Goal: Task Accomplishment & Management: Manage account settings

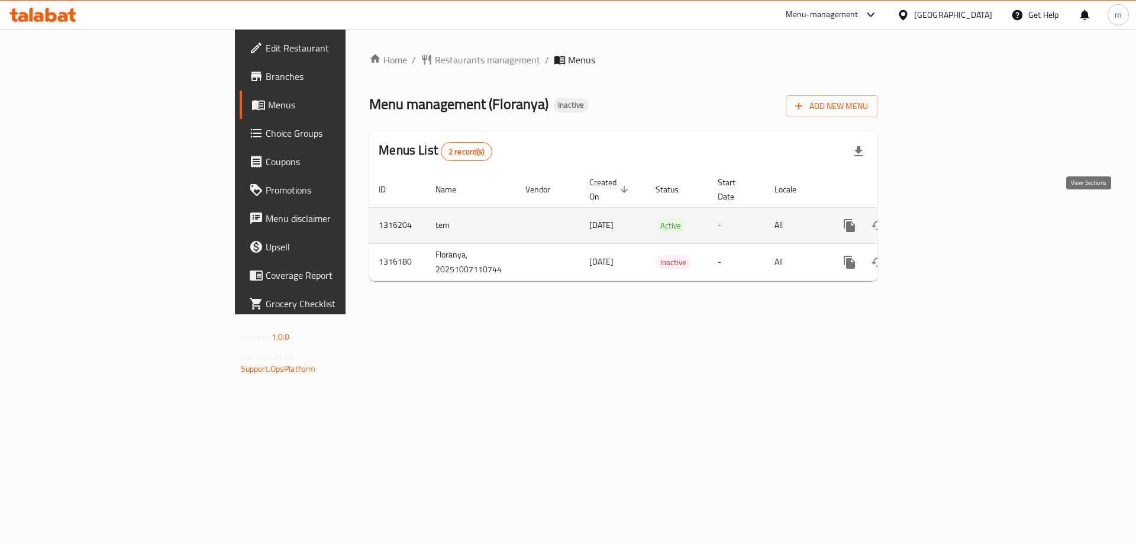
click at [942, 218] on icon "enhanced table" at bounding box center [935, 225] width 14 height 14
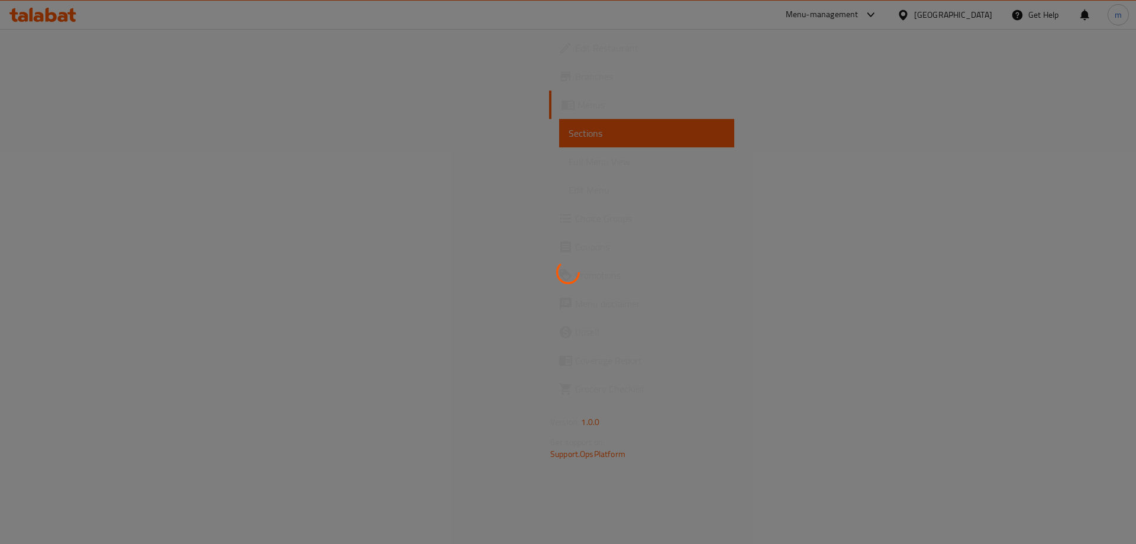
click at [56, 164] on div at bounding box center [568, 272] width 1136 height 544
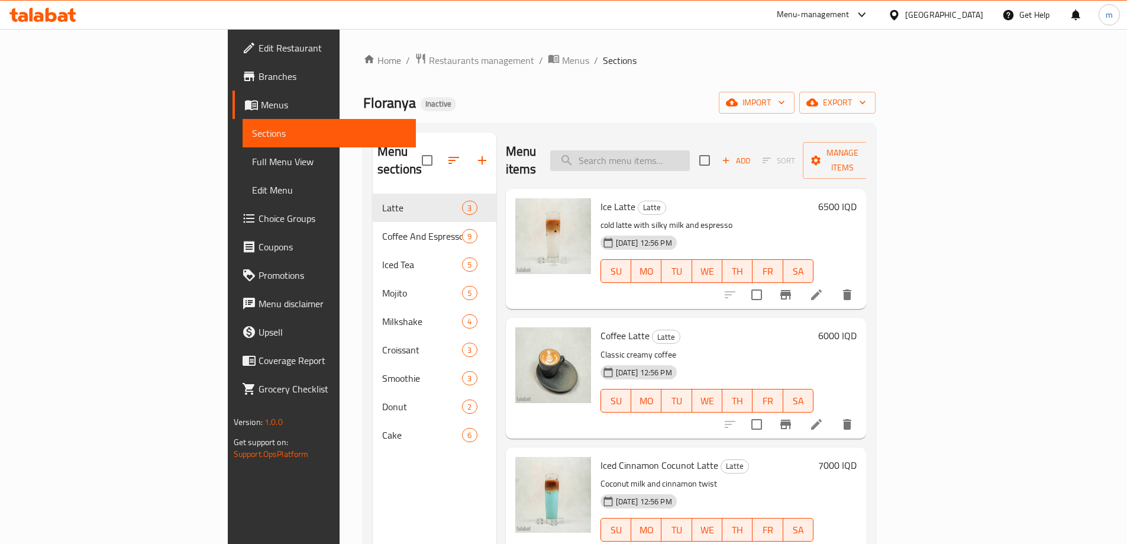
click at [647, 151] on input "search" at bounding box center [620, 160] width 140 height 21
click at [252, 165] on span "Full Menu View" at bounding box center [329, 161] width 154 height 14
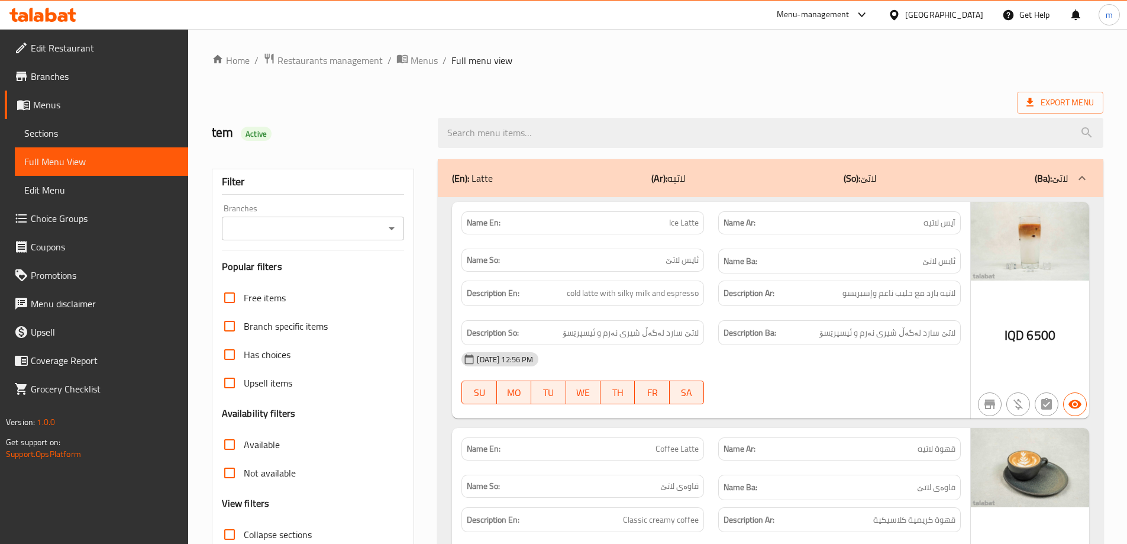
click at [95, 133] on span "Sections" at bounding box center [101, 133] width 154 height 14
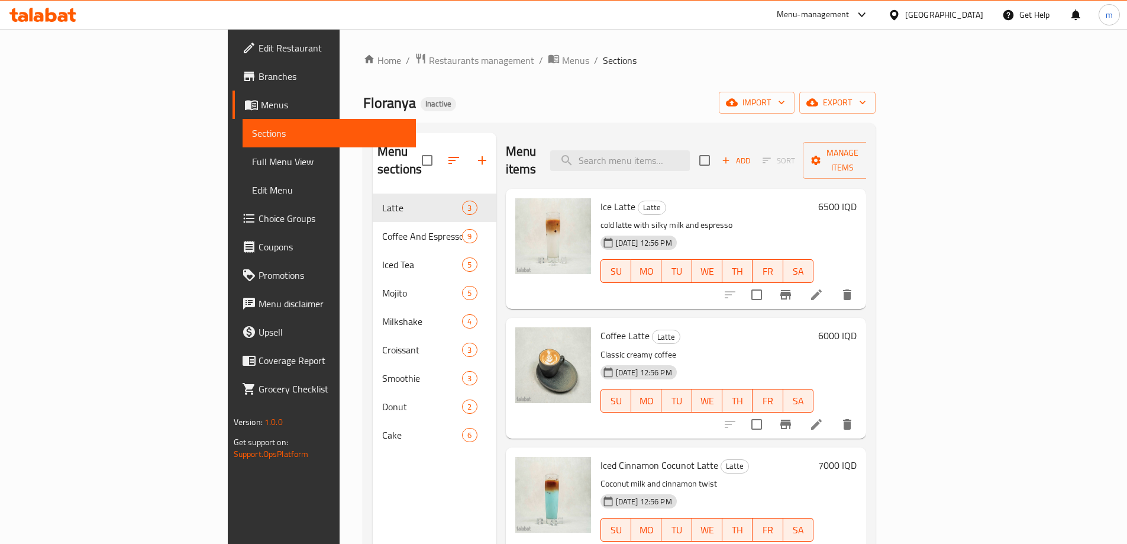
click at [640, 135] on div "Menu items Add Sort Manage items" at bounding box center [686, 161] width 361 height 56
click at [447, 154] on icon "button" at bounding box center [454, 160] width 14 height 14
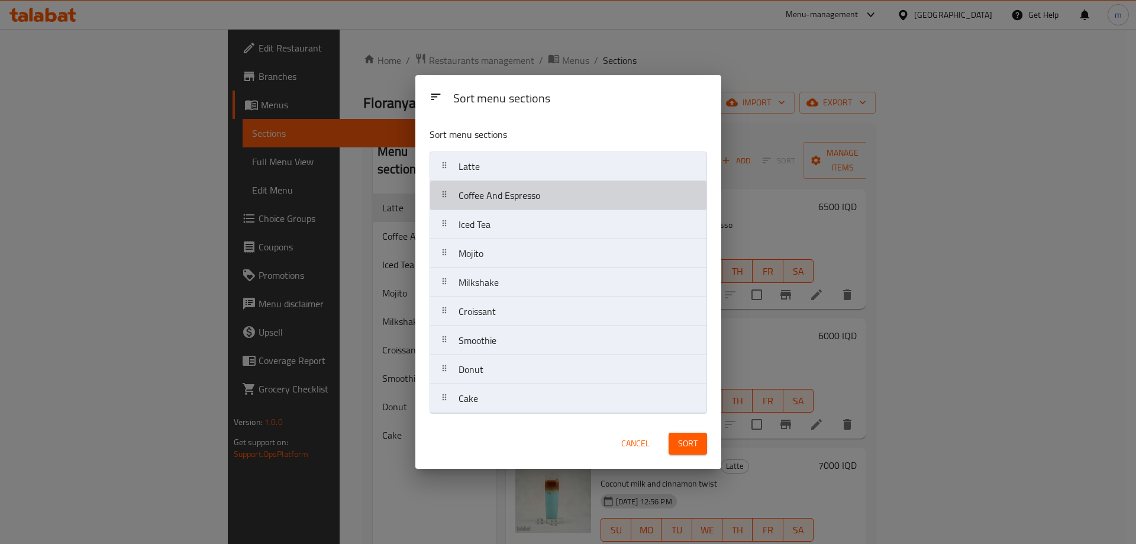
drag, startPoint x: 470, startPoint y: 196, endPoint x: 470, endPoint y: 170, distance: 26.6
click at [470, 170] on nav "Latte Coffee And Espresso Iced Tea Mojito Milkshake Croissant Smoothie Donut Ca…" at bounding box center [568, 282] width 277 height 262
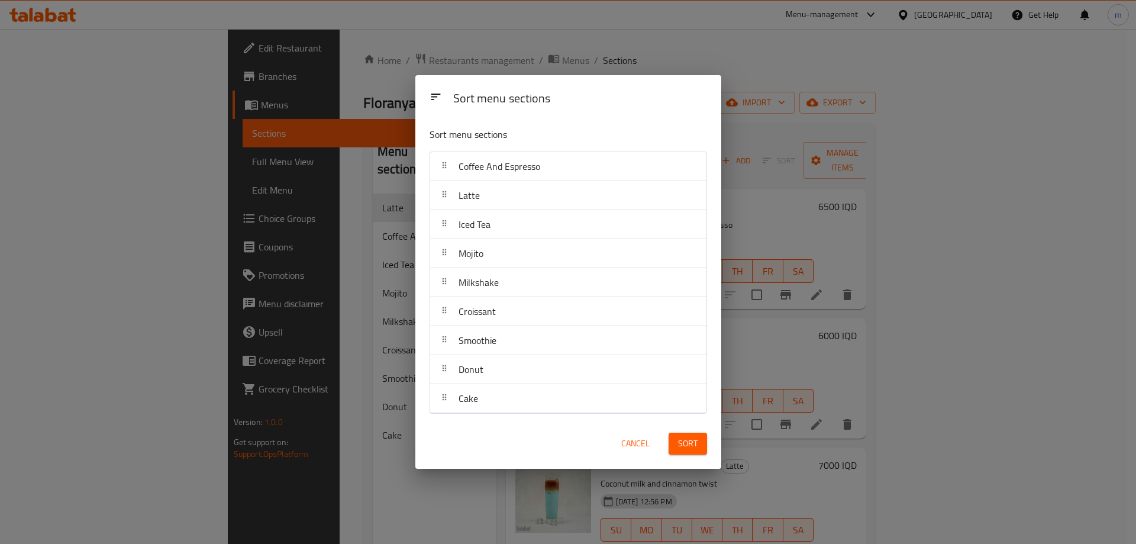
drag, startPoint x: 570, startPoint y: 118, endPoint x: 567, endPoint y: 125, distance: 6.9
click at [570, 118] on div "Sort menu sections" at bounding box center [568, 137] width 287 height 38
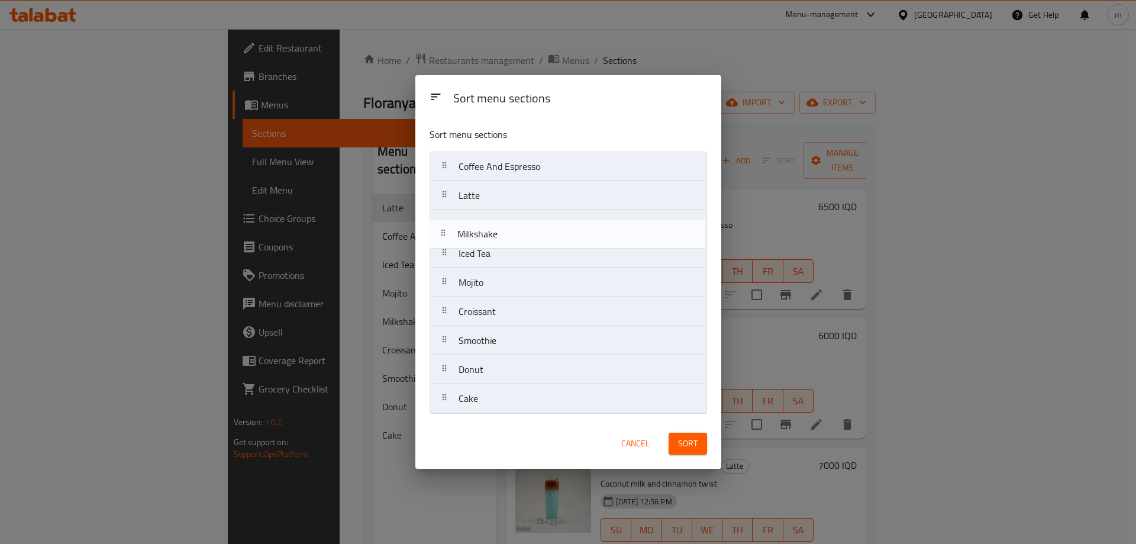
drag, startPoint x: 488, startPoint y: 286, endPoint x: 494, endPoint y: 262, distance: 24.4
click at [487, 231] on nav "Coffee And Espresso Latte Iced Tea Mojito Milkshake Croissant Smoothie Donut Ca…" at bounding box center [568, 282] width 277 height 262
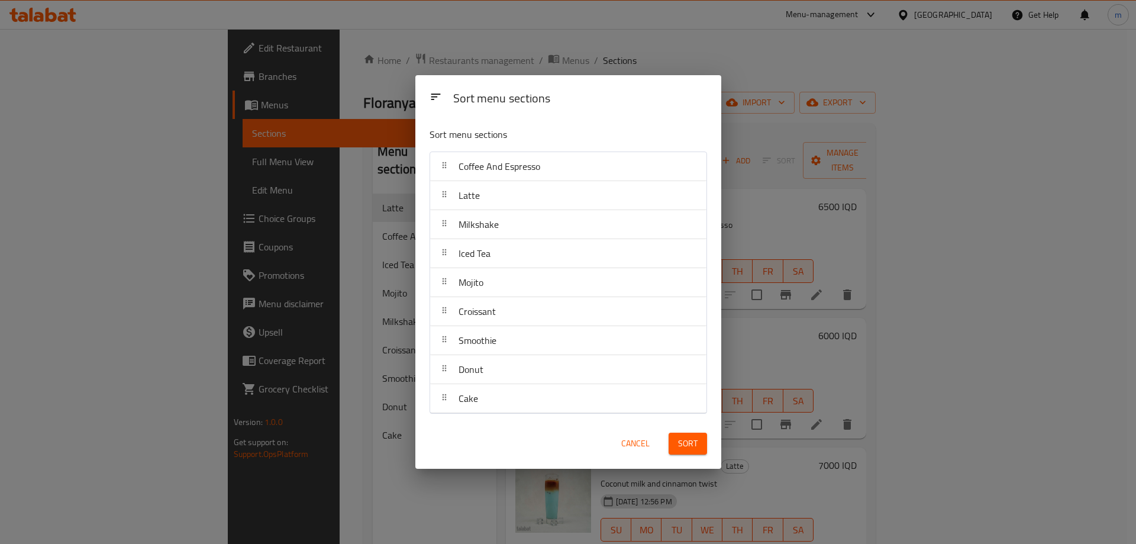
click at [548, 134] on p "Sort menu sections" at bounding box center [540, 134] width 220 height 15
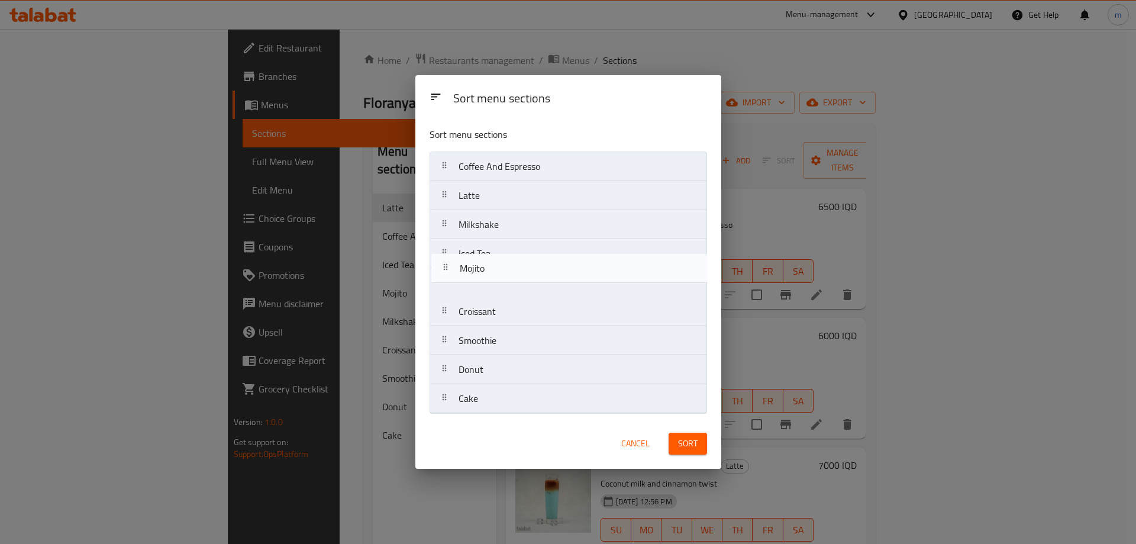
drag, startPoint x: 488, startPoint y: 292, endPoint x: 490, endPoint y: 257, distance: 35.0
click at [490, 257] on nav "Coffee And Espresso Latte Milkshake Iced Tea Mojito Croissant Smoothie Donut Ca…" at bounding box center [568, 282] width 277 height 262
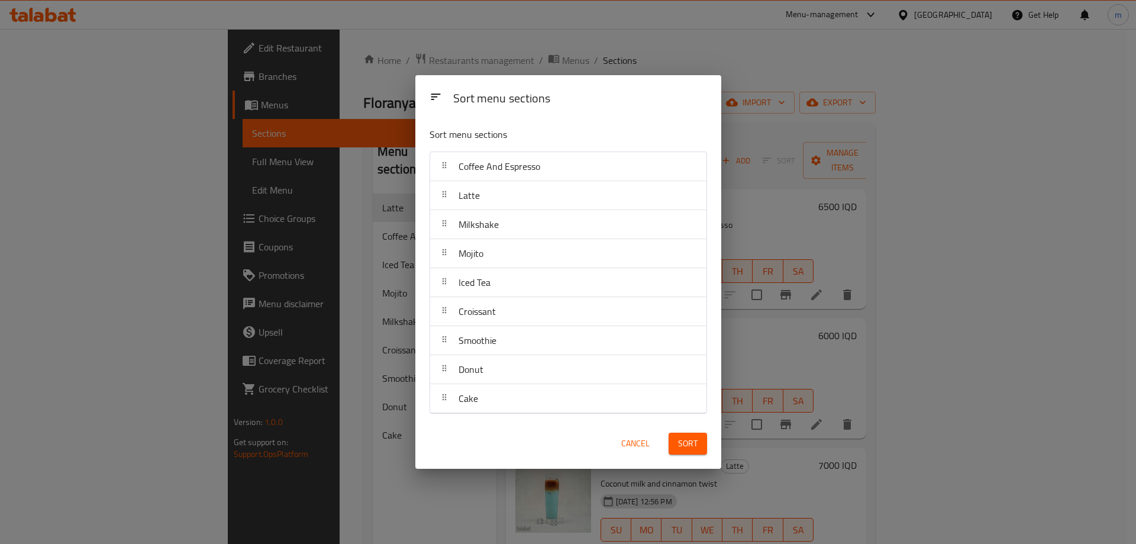
click at [535, 131] on p "Sort menu sections" at bounding box center [540, 134] width 220 height 15
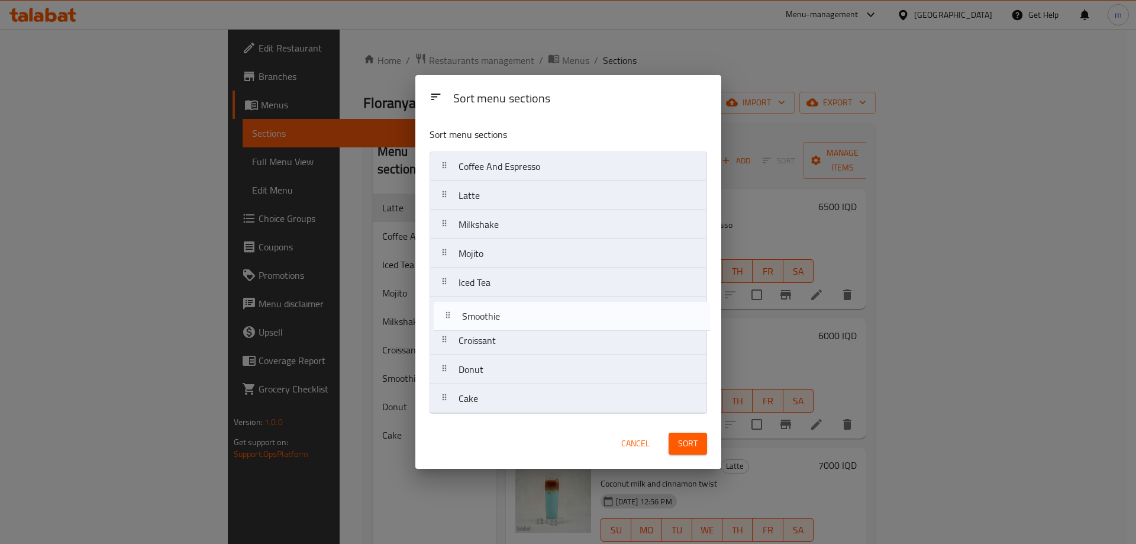
drag, startPoint x: 490, startPoint y: 341, endPoint x: 495, endPoint y: 311, distance: 30.6
click at [495, 311] on nav "Coffee And Espresso Latte Milkshake Mojito Iced Tea Croissant Smoothie Donut Ca…" at bounding box center [568, 282] width 277 height 262
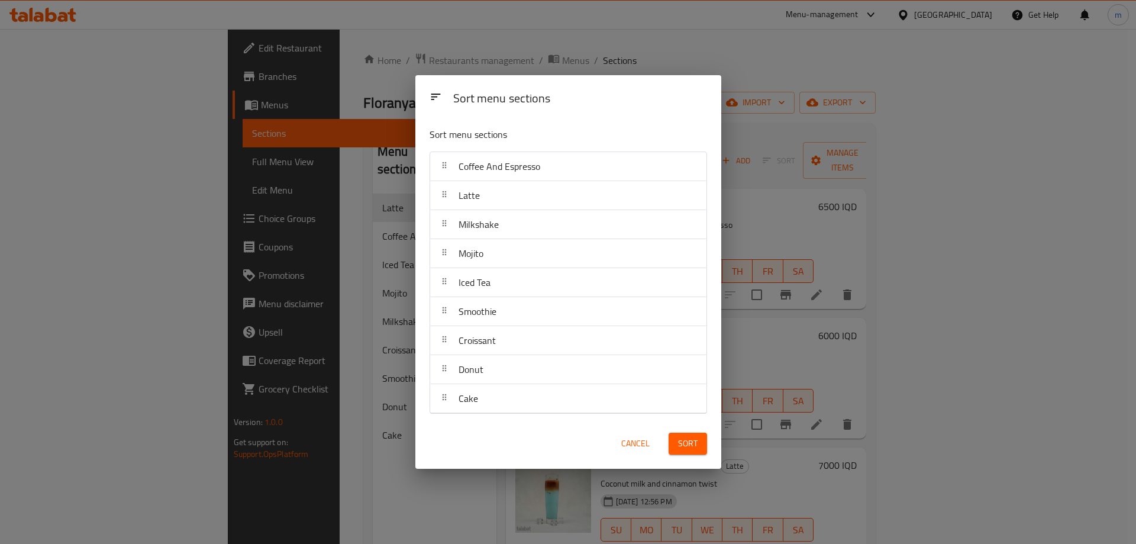
click at [527, 112] on div "Sort menu sections" at bounding box center [579, 99] width 263 height 27
click at [686, 442] on span "Sort" at bounding box center [688, 443] width 20 height 15
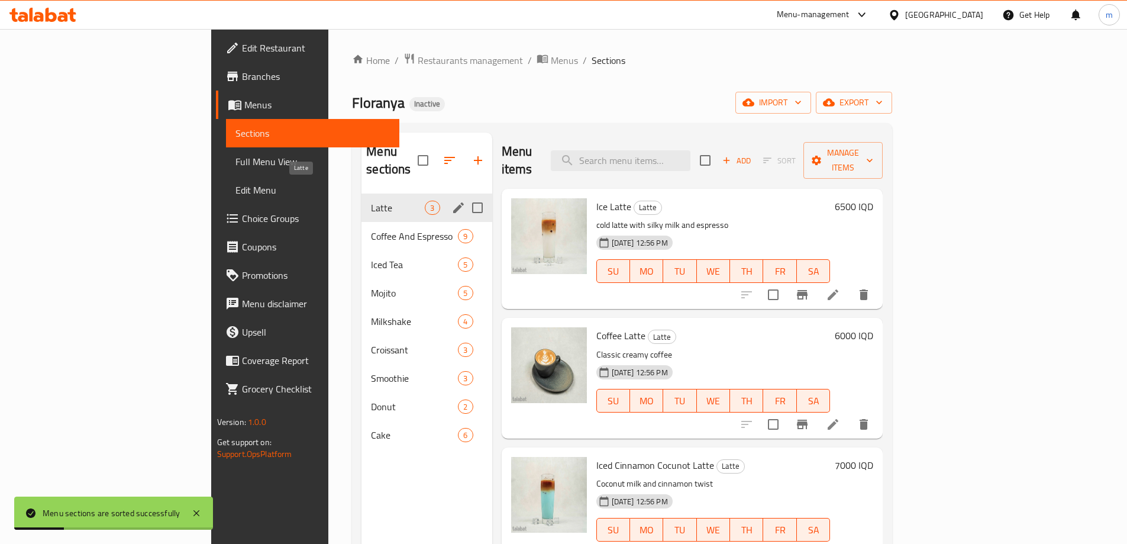
click at [371, 215] on span "Latte" at bounding box center [398, 208] width 54 height 14
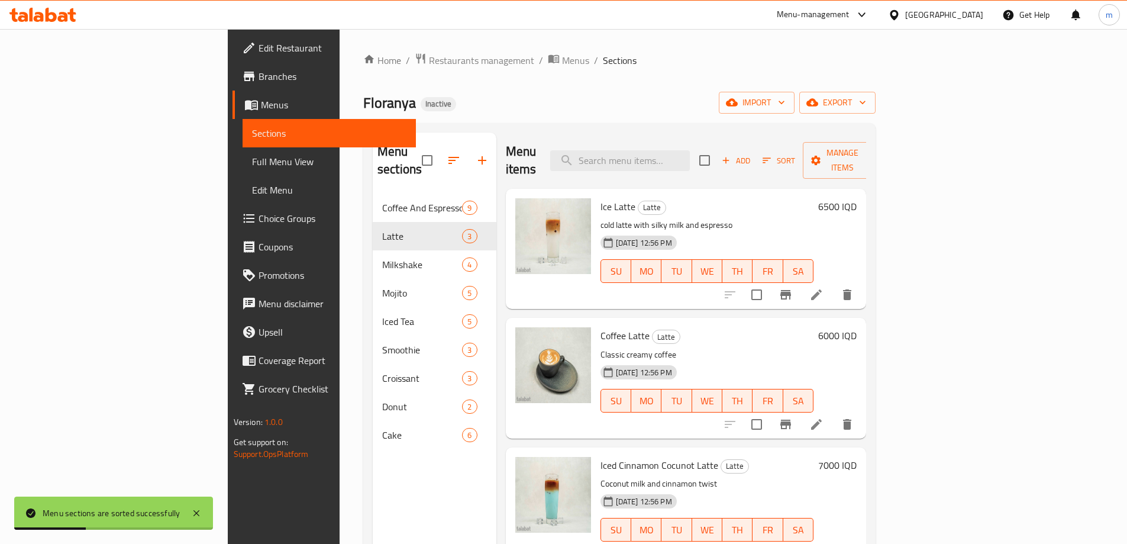
click at [252, 160] on span "Full Menu View" at bounding box center [329, 161] width 154 height 14
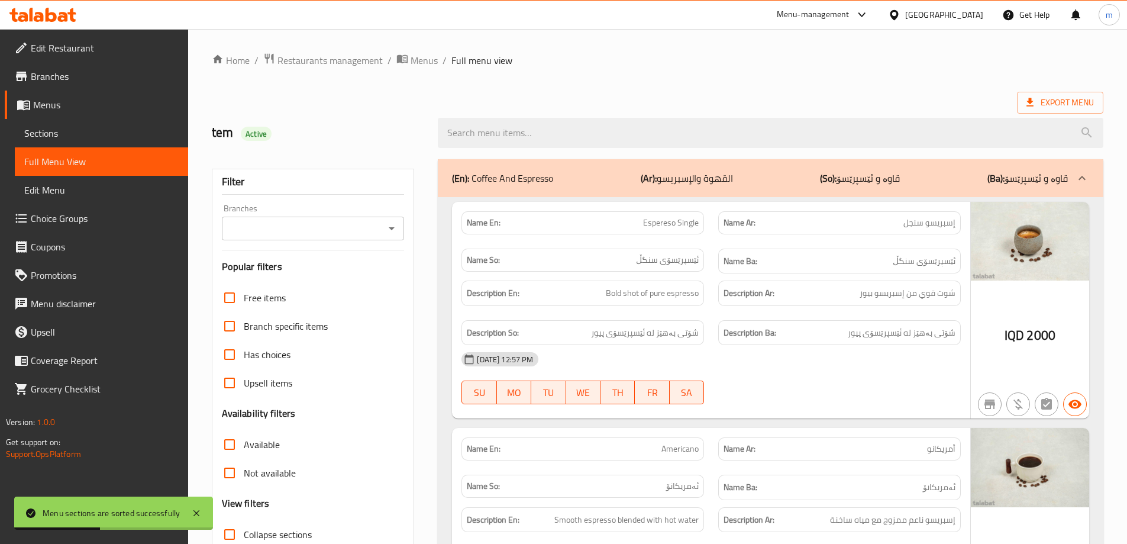
click at [392, 225] on icon "Open" at bounding box center [392, 228] width 14 height 14
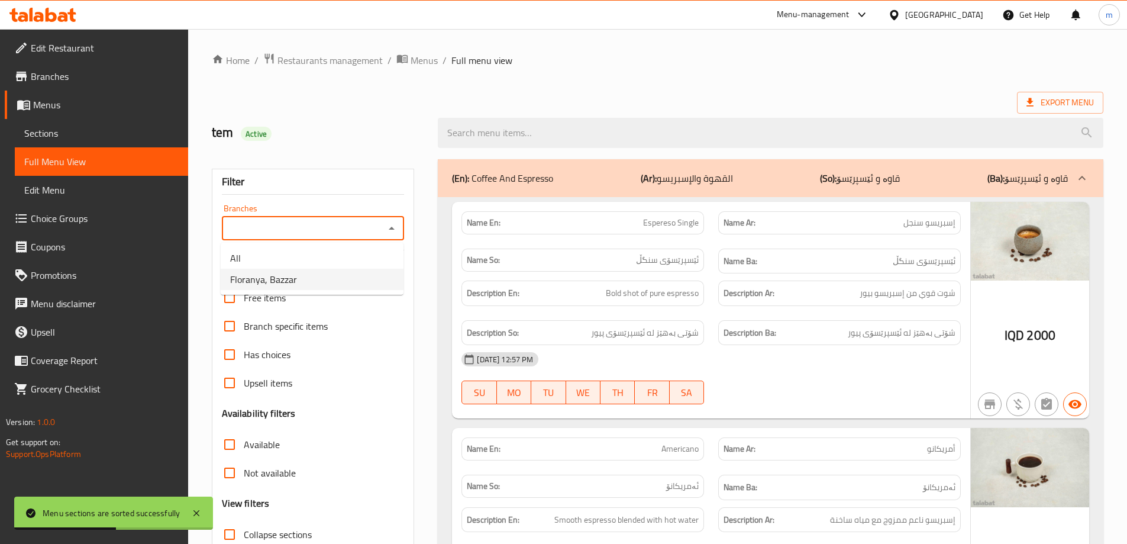
click at [334, 275] on li "Floranya, Bazzar" at bounding box center [312, 279] width 183 height 21
type input "Floranya, Bazzar"
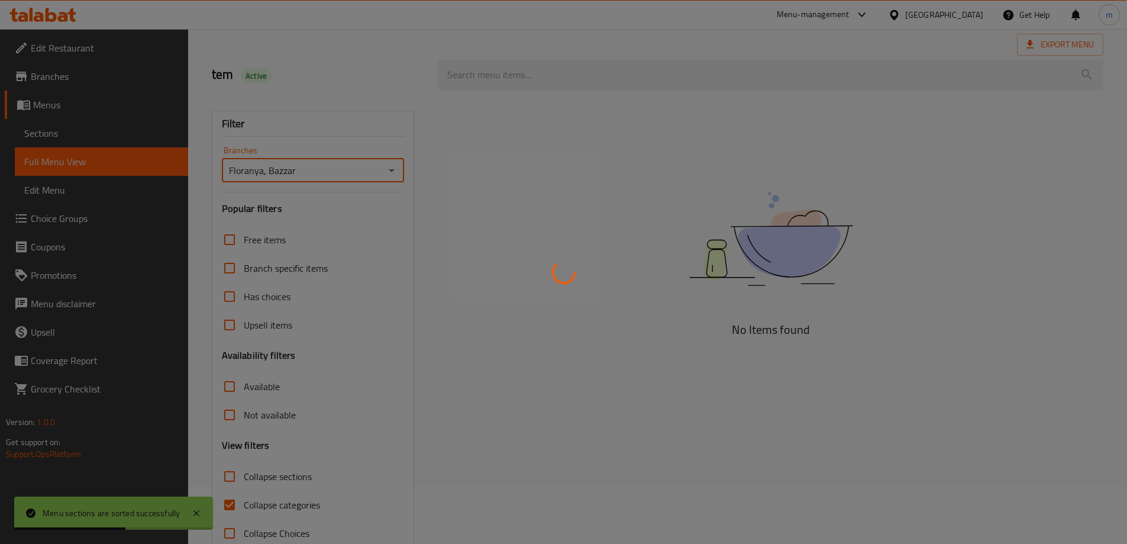
scroll to position [86, 0]
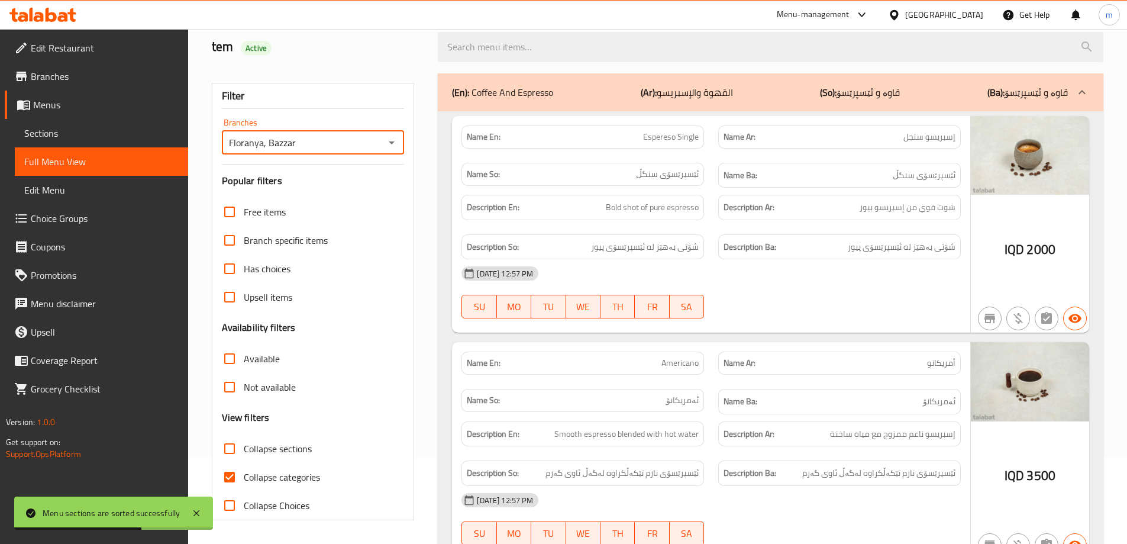
click at [238, 476] on input "Collapse categories" at bounding box center [229, 477] width 28 height 28
checkbox input "false"
click at [198, 512] on icon at bounding box center [196, 513] width 14 height 14
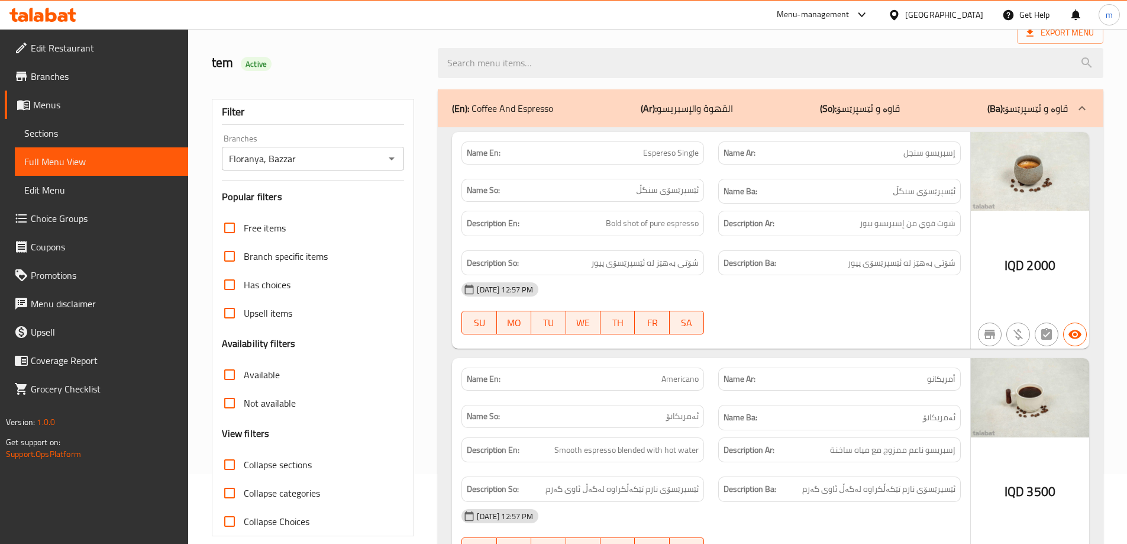
scroll to position [99, 0]
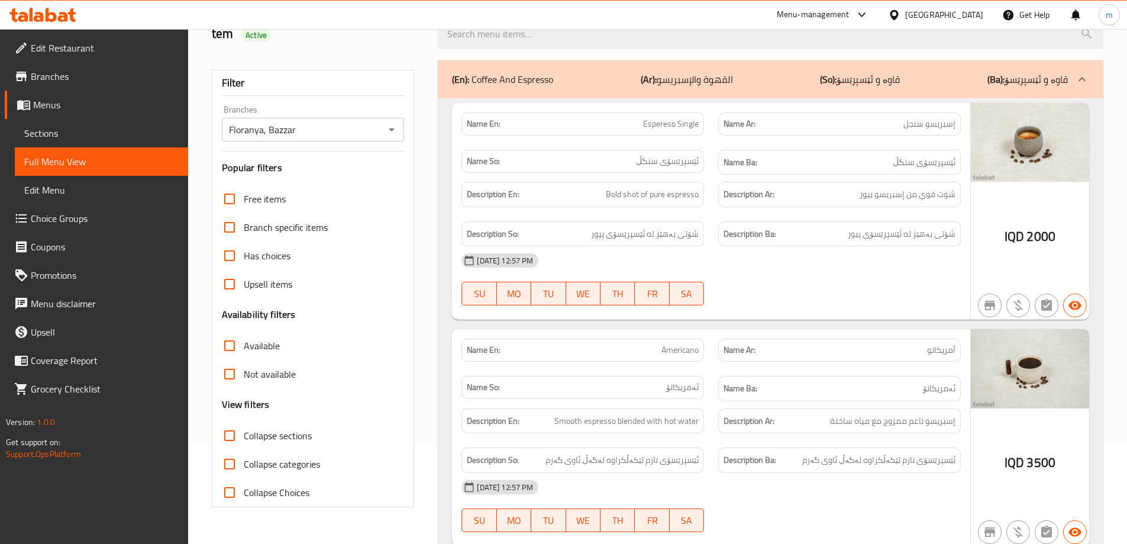
click at [635, 207] on div "Description En: Bold shot of pure espresso" at bounding box center [582, 195] width 257 height 40
drag, startPoint x: 581, startPoint y: 189, endPoint x: 302, endPoint y: 44, distance: 314.6
click at [581, 189] on h6 "Description En: Bold shot of pure espresso" at bounding box center [583, 194] width 232 height 15
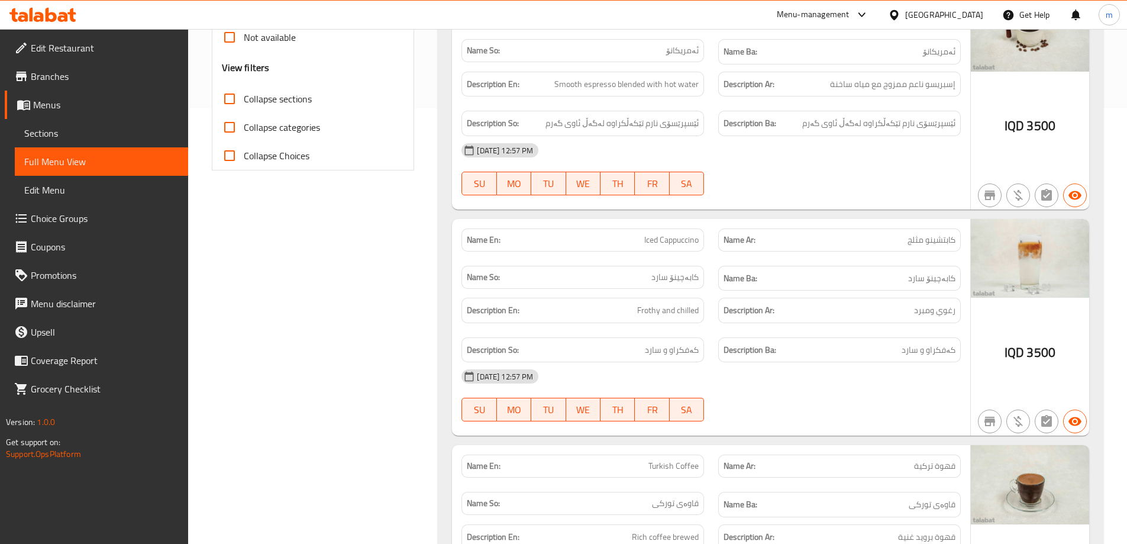
scroll to position [592, 0]
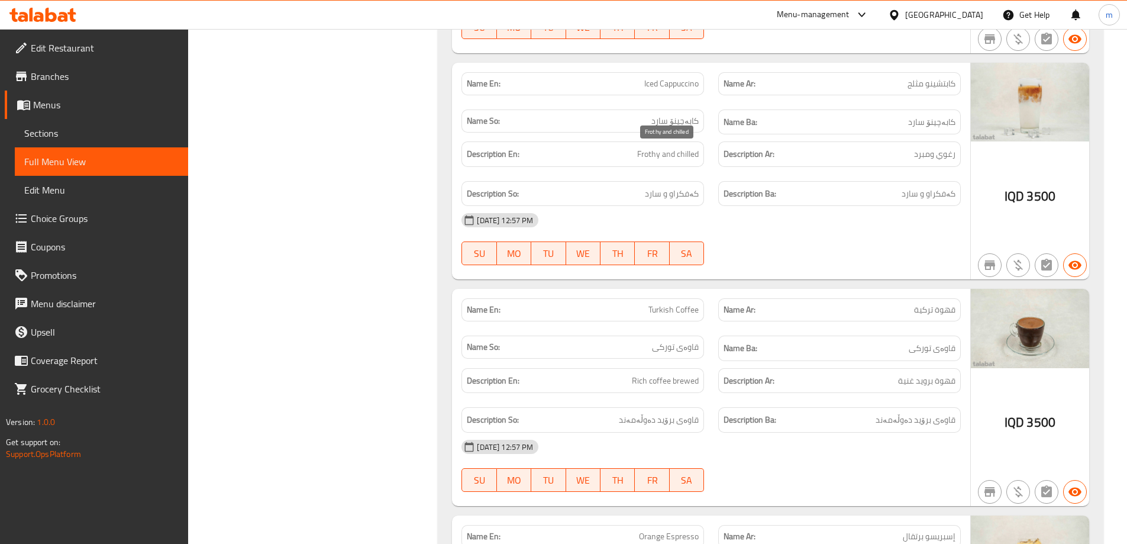
click at [655, 153] on span "Frothy and chilled" at bounding box center [668, 154] width 62 height 15
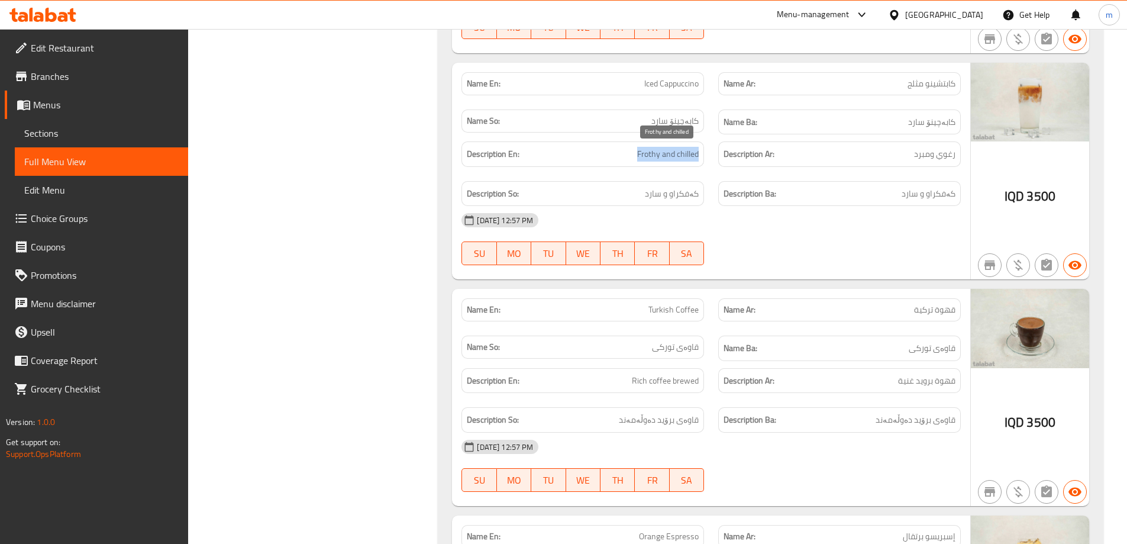
copy span "Frothy and chilled"
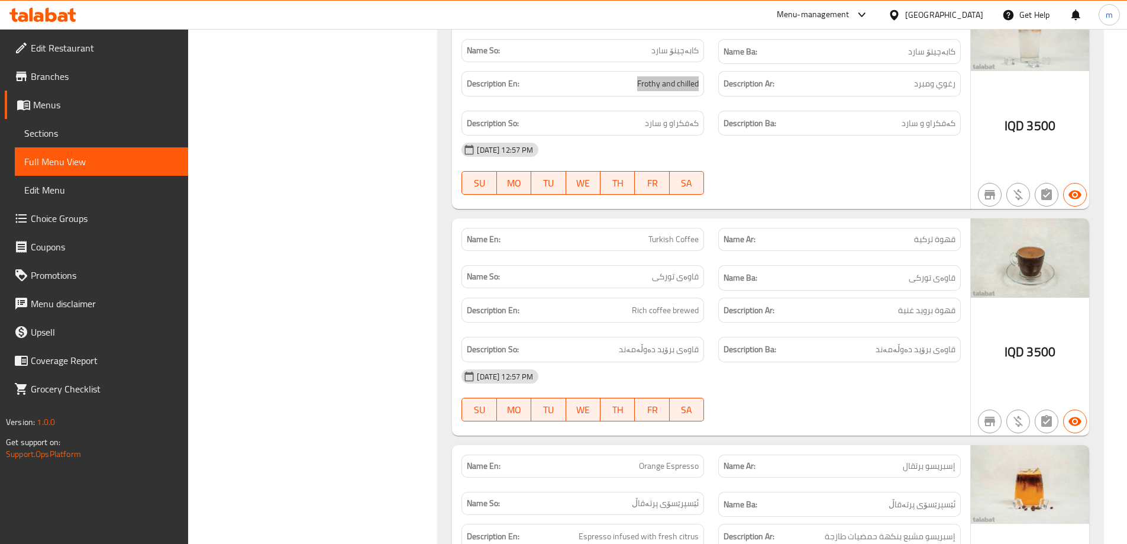
scroll to position [690, 0]
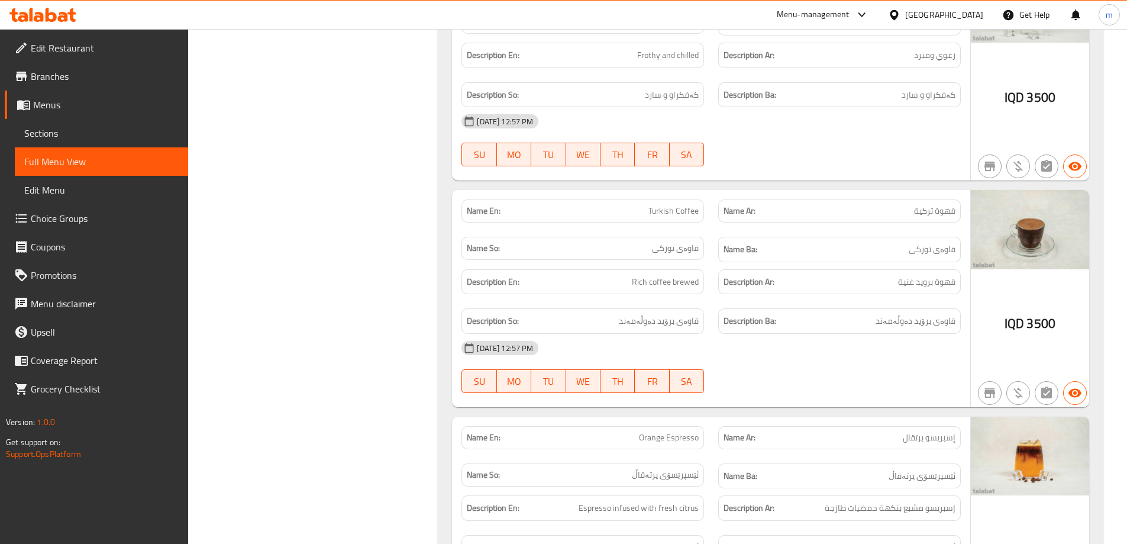
click at [692, 208] on span "Turkish Coffee" at bounding box center [673, 211] width 50 height 12
drag, startPoint x: 692, startPoint y: 208, endPoint x: 676, endPoint y: 206, distance: 15.5
click at [690, 208] on span "Turkish Coffee" at bounding box center [673, 211] width 50 height 12
copy span "Turkish Coffee"
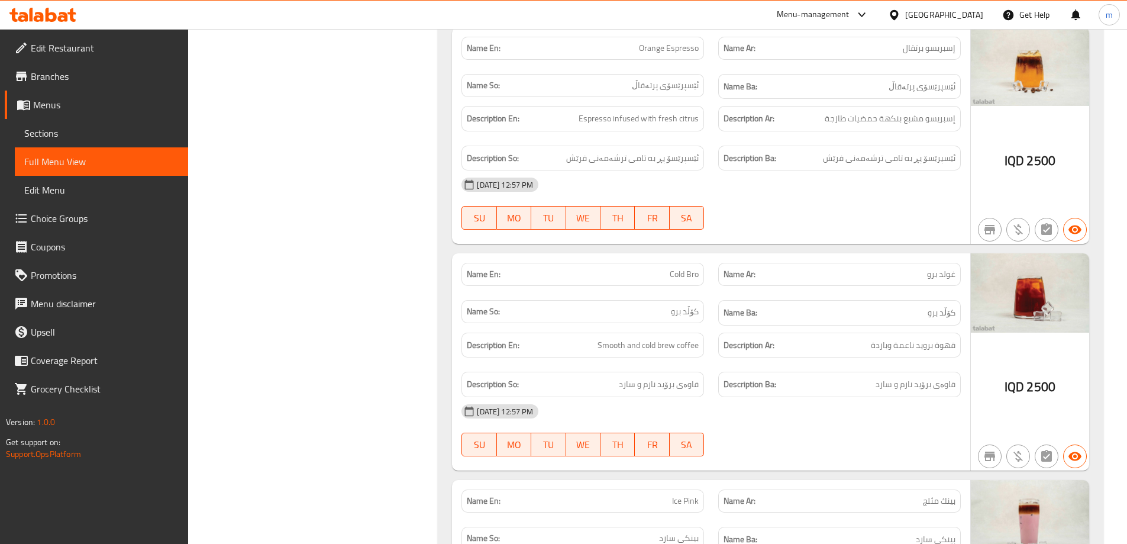
scroll to position [1183, 0]
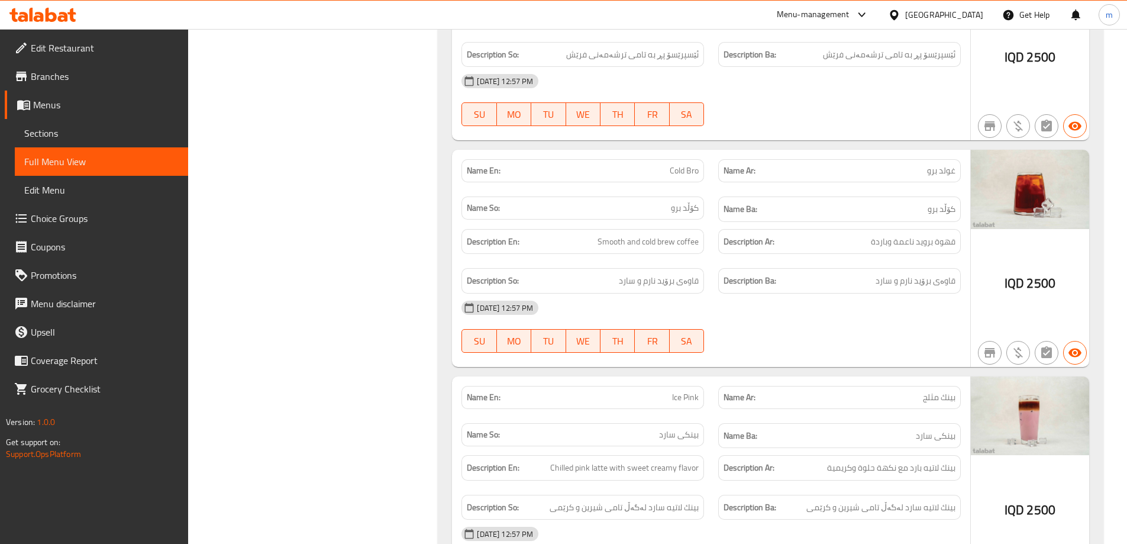
click at [692, 172] on span "Cold Bro" at bounding box center [684, 170] width 29 height 12
copy span "Cold Bro"
click at [680, 166] on span "Cold Bro" at bounding box center [684, 170] width 29 height 12
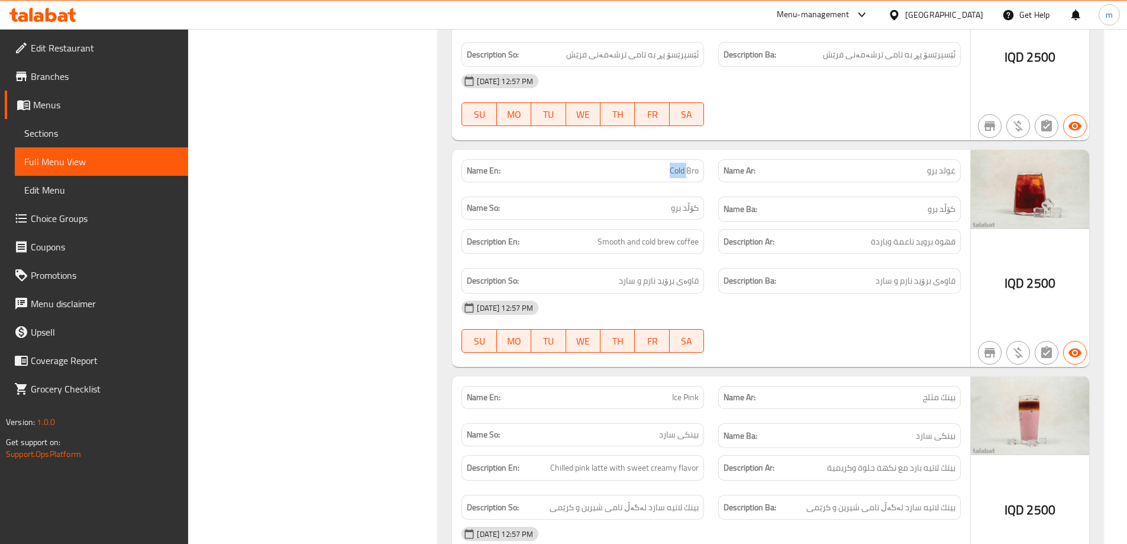
click at [680, 166] on span "Cold Bro" at bounding box center [684, 170] width 29 height 12
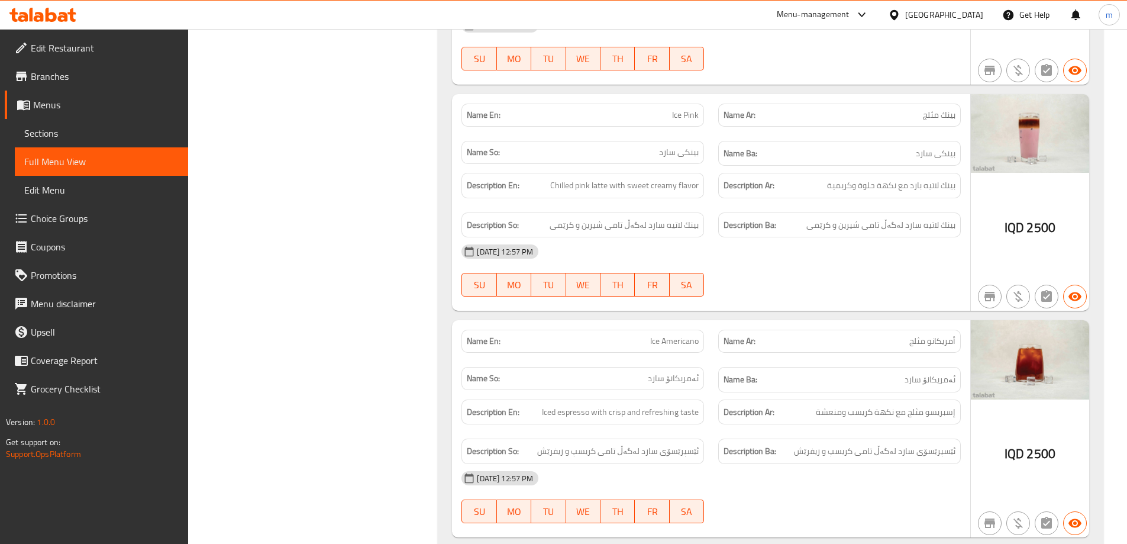
scroll to position [1479, 0]
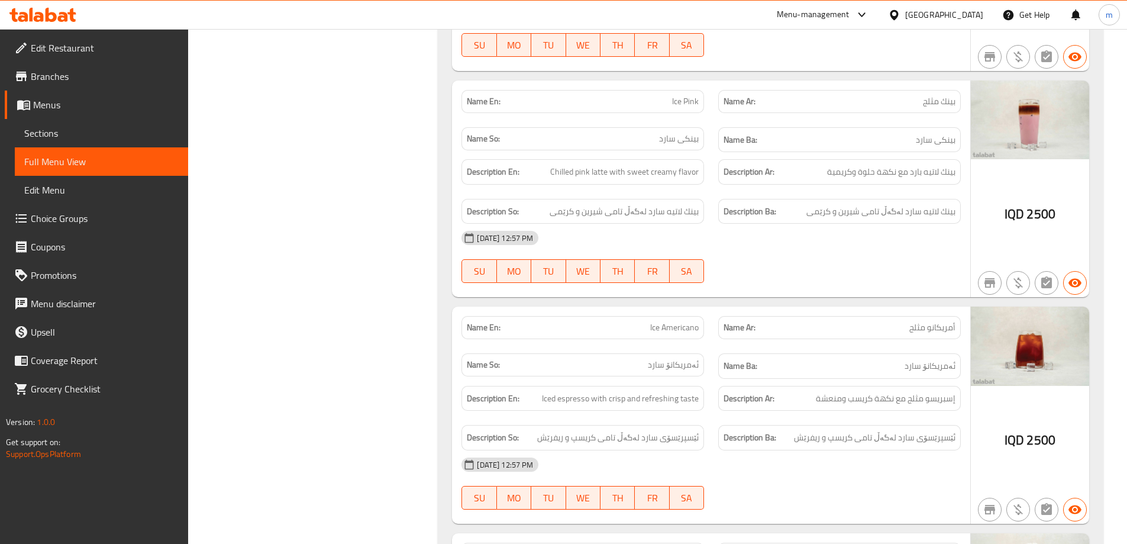
click at [695, 101] on span "Ice Pink" at bounding box center [685, 101] width 27 height 12
copy span "Pink"
click at [672, 98] on span "Ice Pink" at bounding box center [685, 101] width 27 height 12
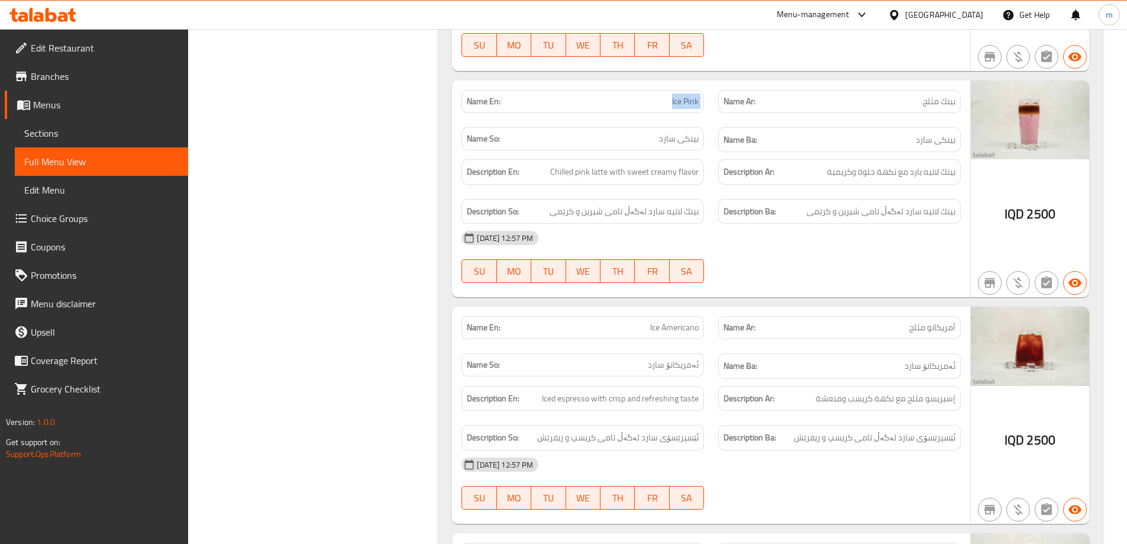
click at [672, 98] on span "Ice Pink" at bounding box center [685, 101] width 27 height 12
copy span "Ice Pink"
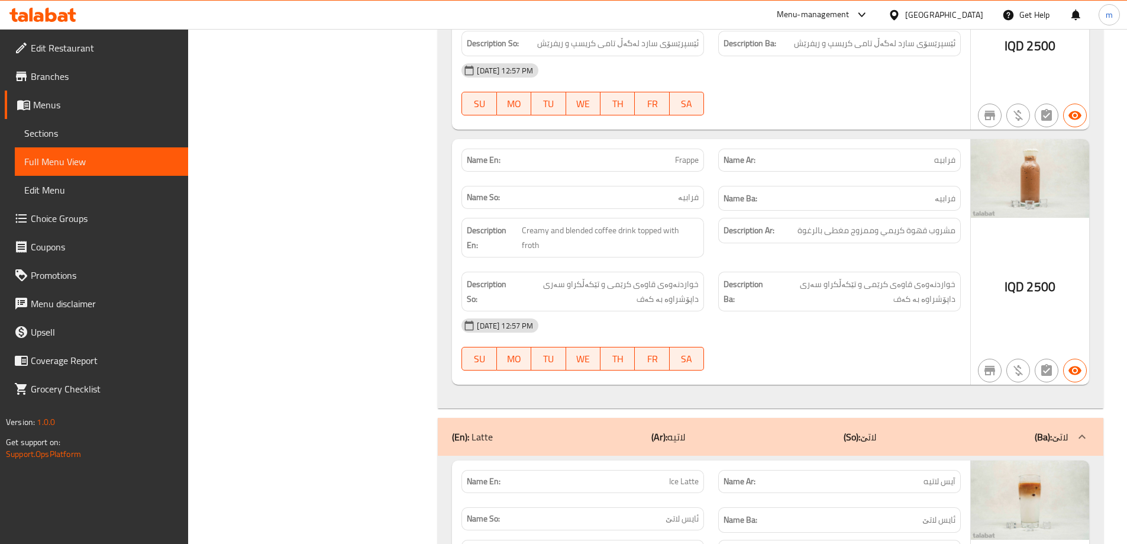
scroll to position [1874, 0]
click at [689, 233] on span "Creamy and blended coffee drink topped with froth" at bounding box center [610, 236] width 177 height 29
copy span "froth"
click at [696, 155] on span "Frappe" at bounding box center [687, 159] width 24 height 12
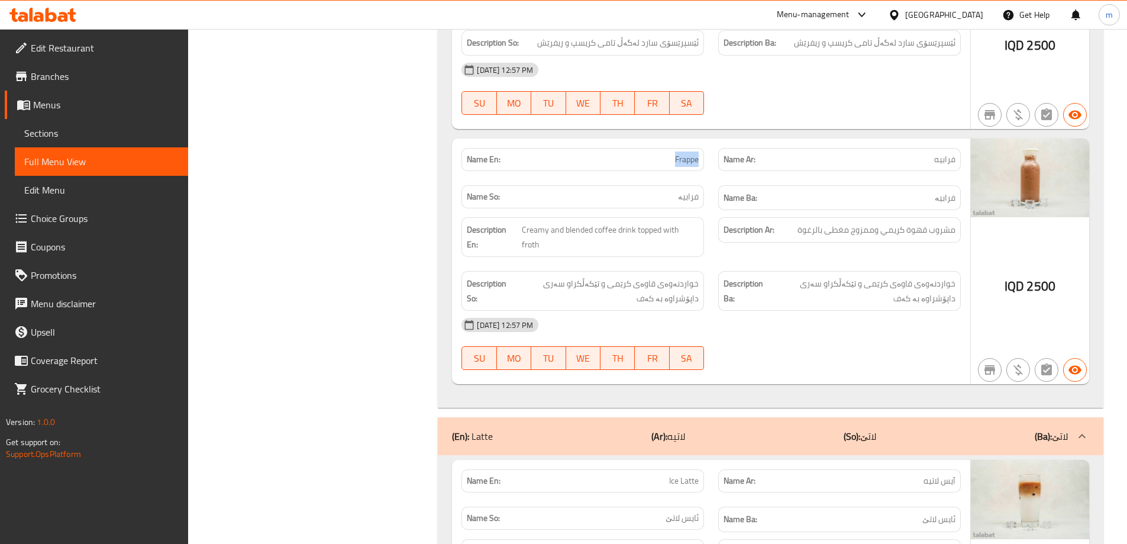
click at [696, 155] on span "Frappe" at bounding box center [687, 159] width 24 height 12
copy span "Frappe"
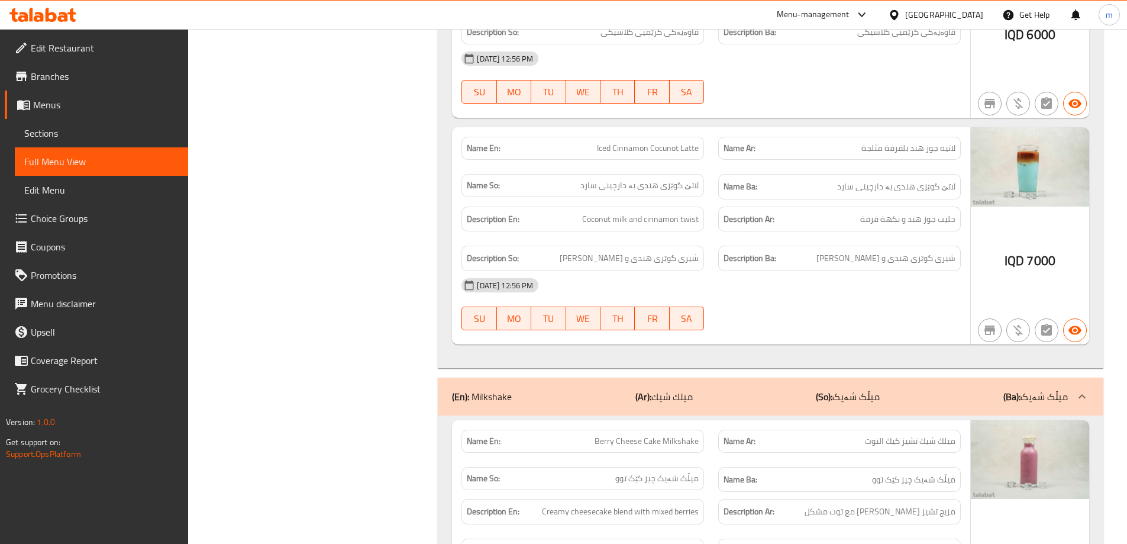
scroll to position [2662, 0]
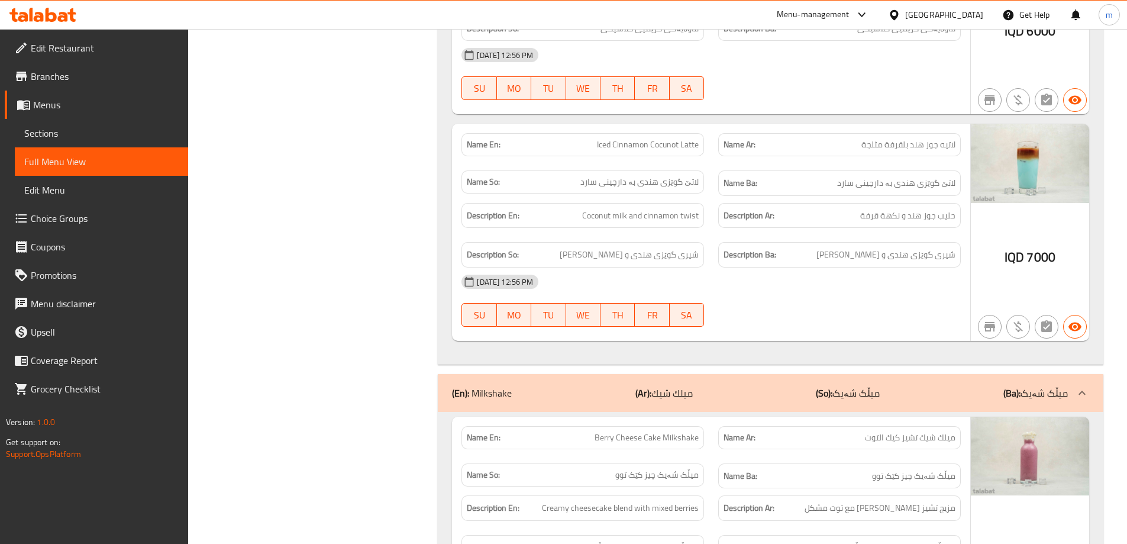
click at [664, 209] on div "Description En: Coconut milk and cinnamon twist" at bounding box center [582, 215] width 243 height 25
copy span "Coconut milk and cinnamon twist"
click at [637, 138] on span "Iced Cinnamon Cocunot Latte" at bounding box center [648, 144] width 102 height 12
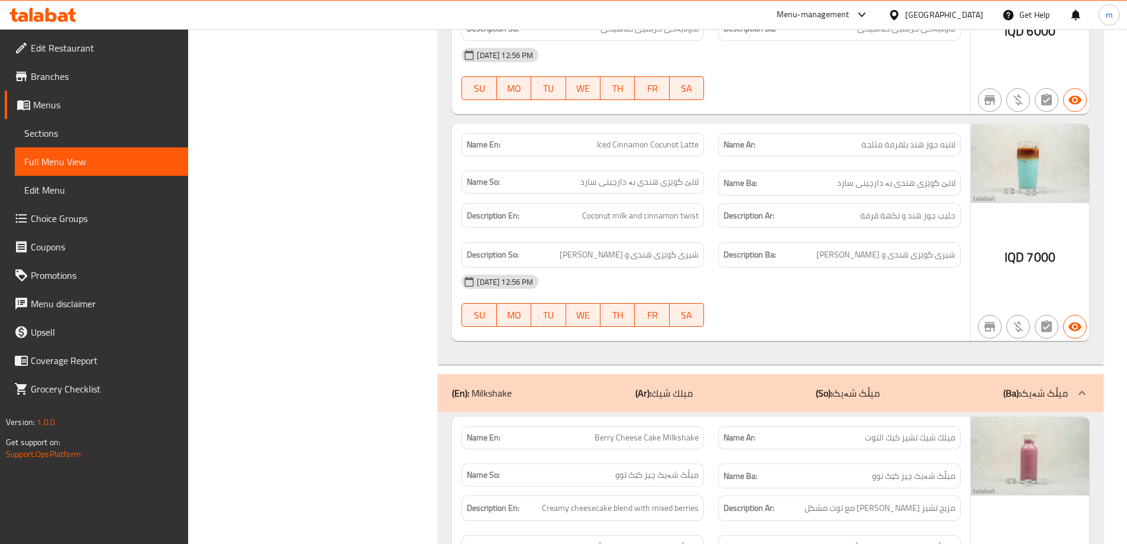
click at [637, 138] on span "Iced Cinnamon Cocunot Latte" at bounding box center [648, 144] width 102 height 12
copy span "Iced Cinnamon Cocunot Latte"
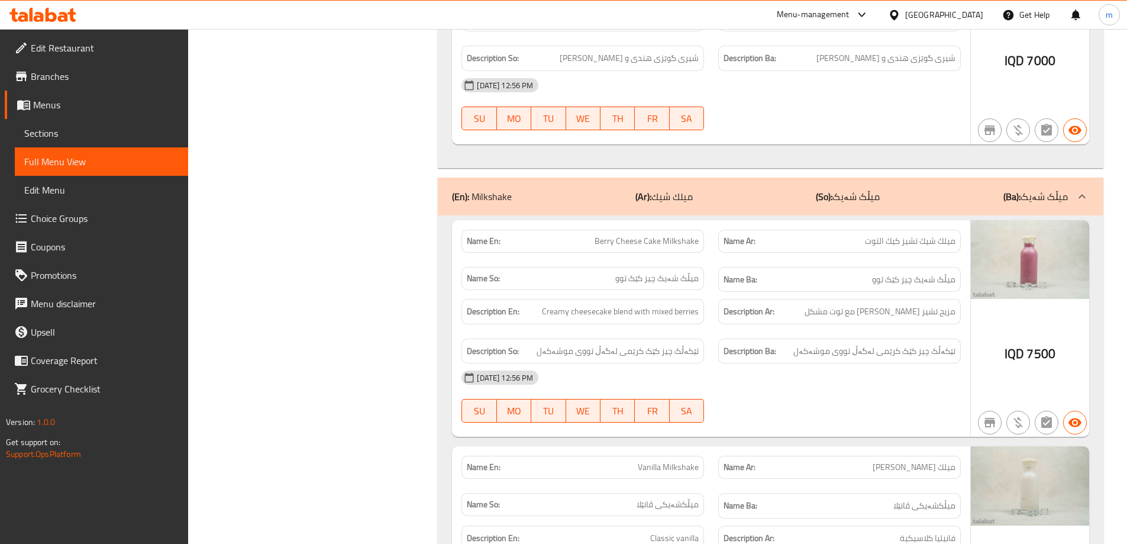
scroll to position [2859, 0]
click at [687, 234] on span "Berry Cheese Cake Milkshake" at bounding box center [647, 240] width 104 height 12
copy span "Berry Cheese Cake Milkshake"
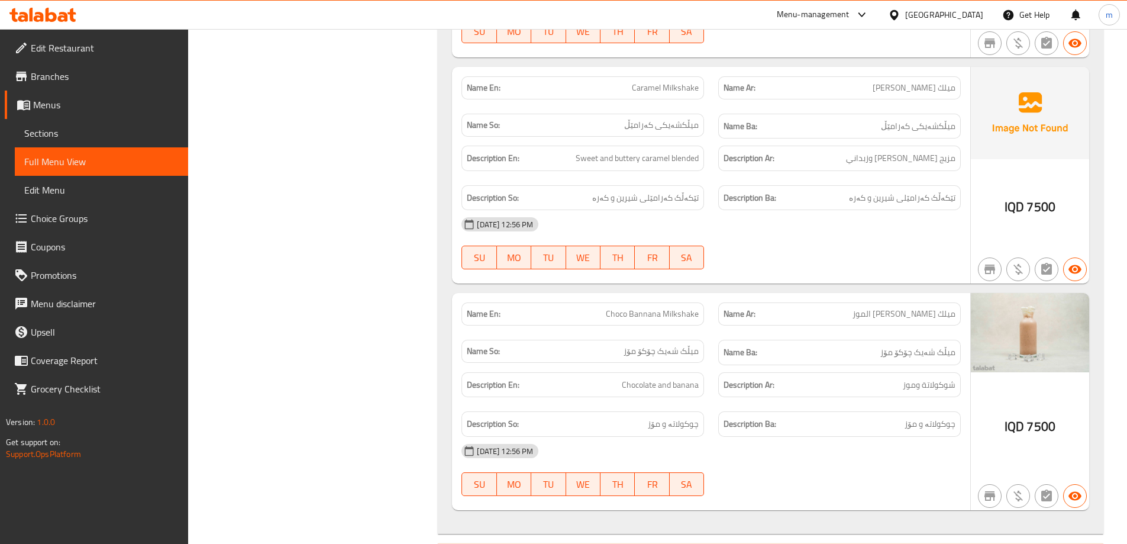
scroll to position [3649, 0]
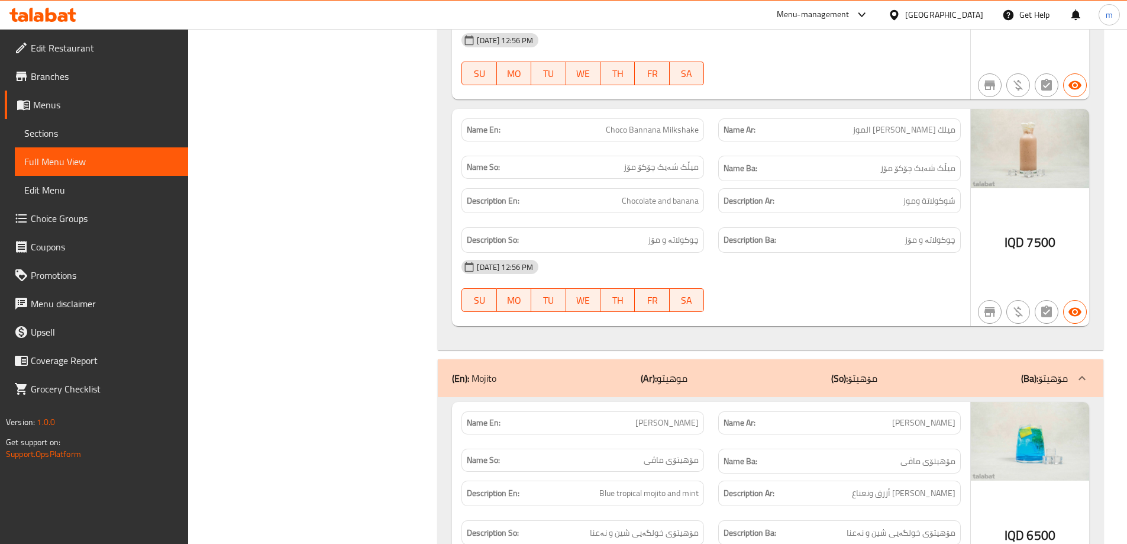
click at [558, 233] on h6 "Description So: چوکولاتە و مۆز" at bounding box center [583, 240] width 232 height 15
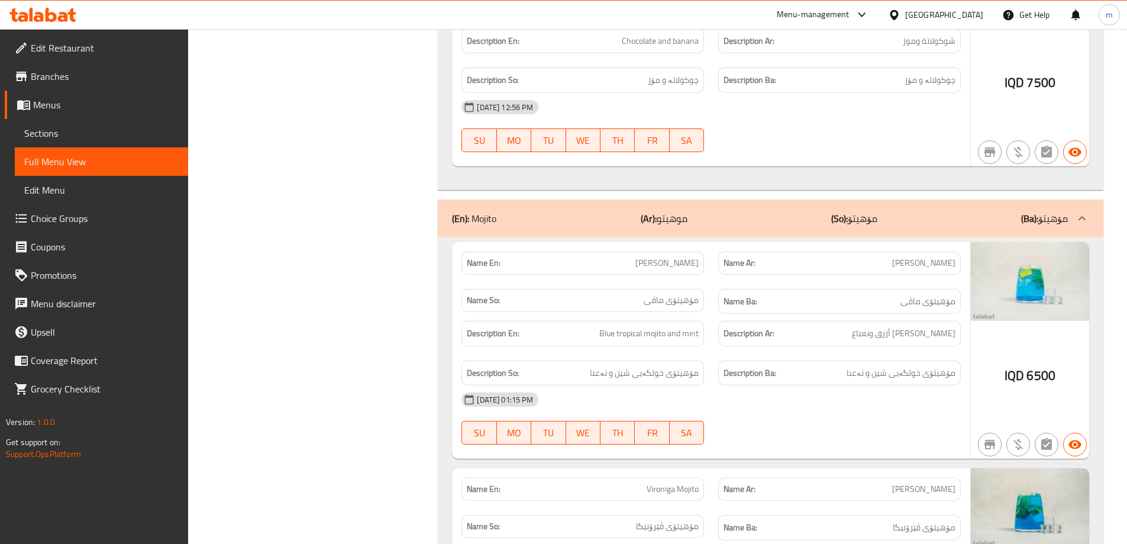
scroll to position [3747, 0]
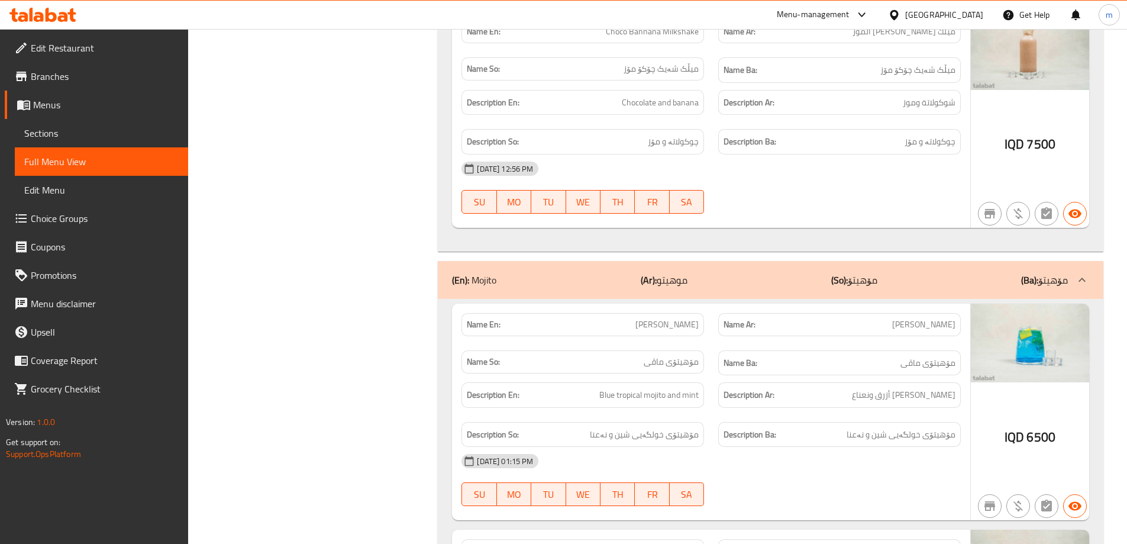
click at [660, 318] on span "[PERSON_NAME]" at bounding box center [666, 324] width 63 height 12
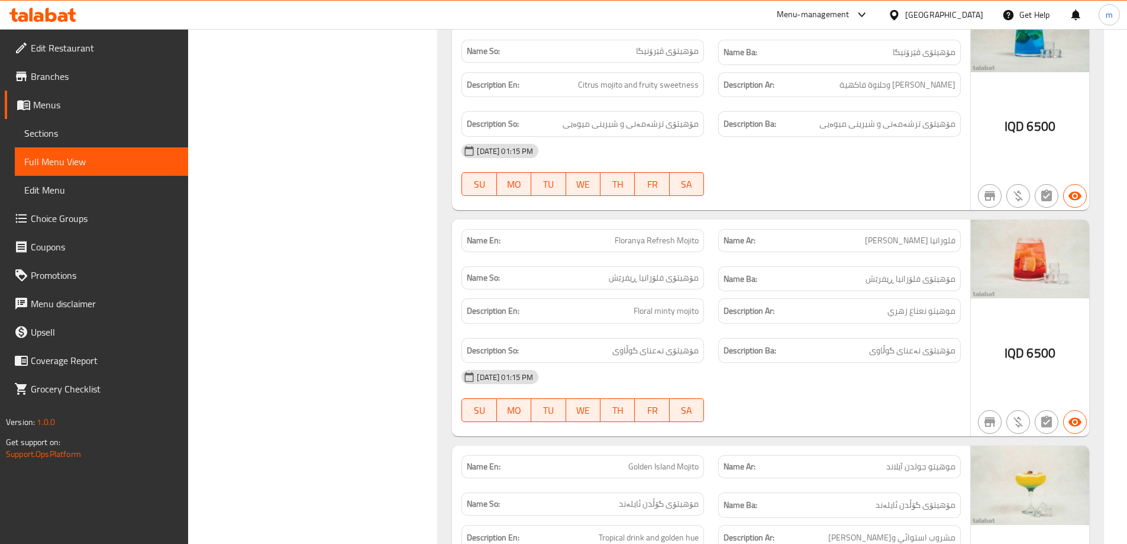
scroll to position [4339, 0]
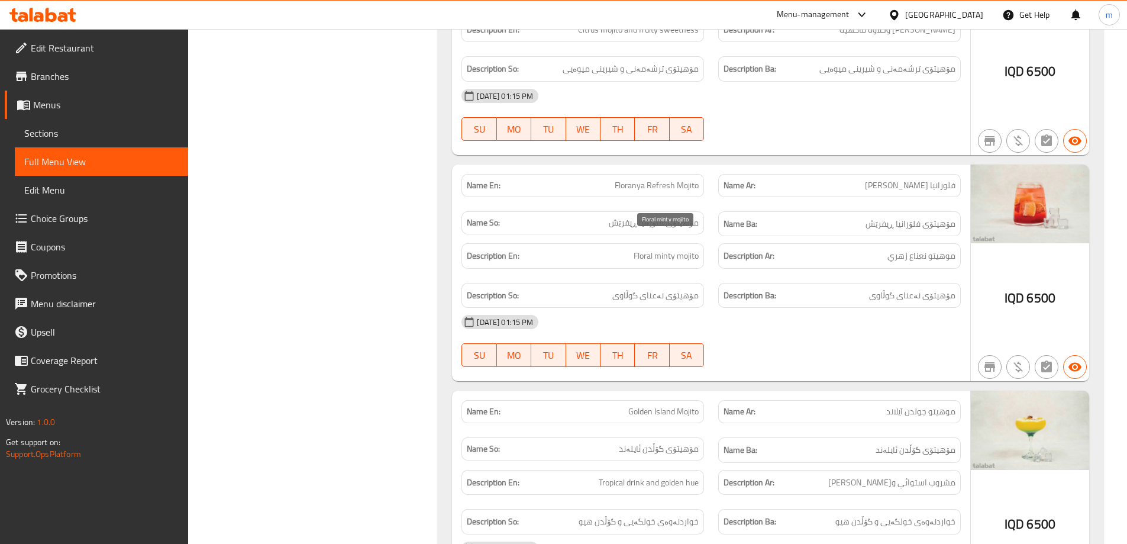
click at [638, 248] on span "Floral minty mojito" at bounding box center [666, 255] width 65 height 15
click at [637, 248] on span "Floral minty mojito" at bounding box center [666, 255] width 65 height 15
click at [670, 248] on span "Floral minty mojito" at bounding box center [666, 255] width 65 height 15
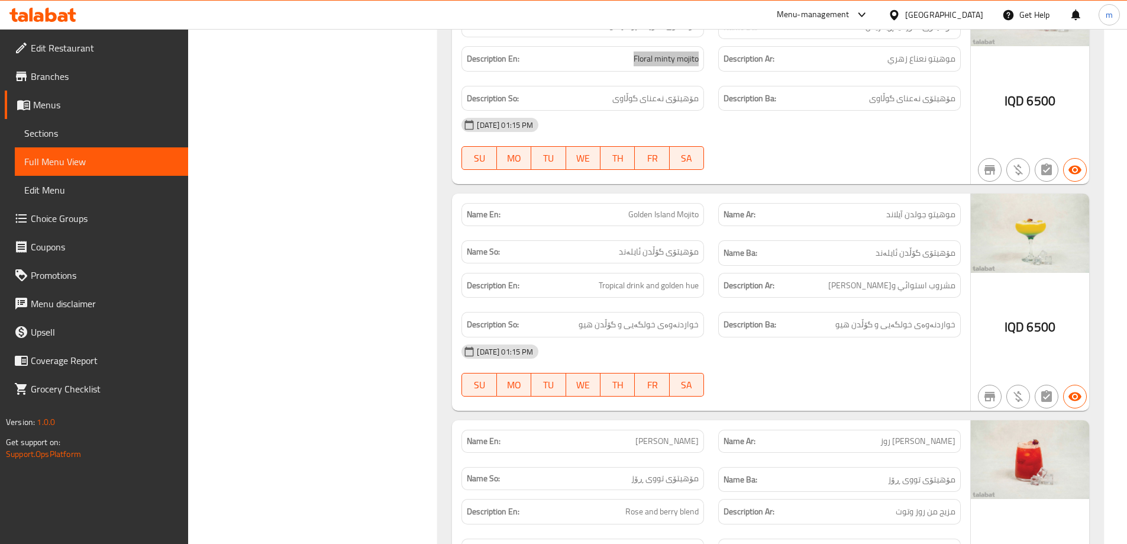
scroll to position [4536, 0]
click at [610, 277] on span "Tropical drink and golden hue" at bounding box center [649, 284] width 100 height 15
click at [682, 208] on span "Golden Island Mojito" at bounding box center [663, 214] width 70 height 12
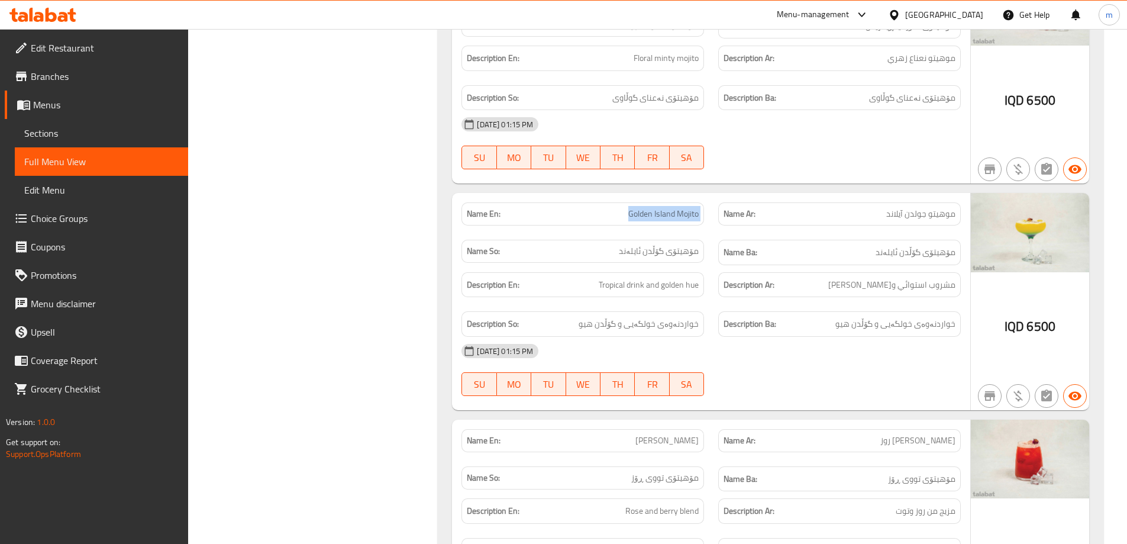
click at [682, 208] on span "Golden Island Mojito" at bounding box center [663, 214] width 70 height 12
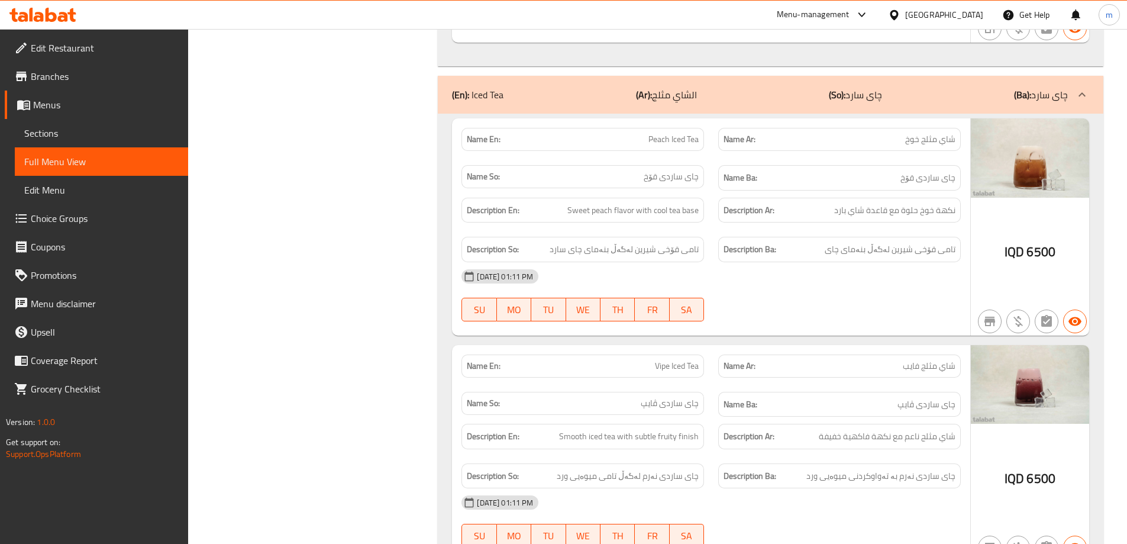
scroll to position [5325, 0]
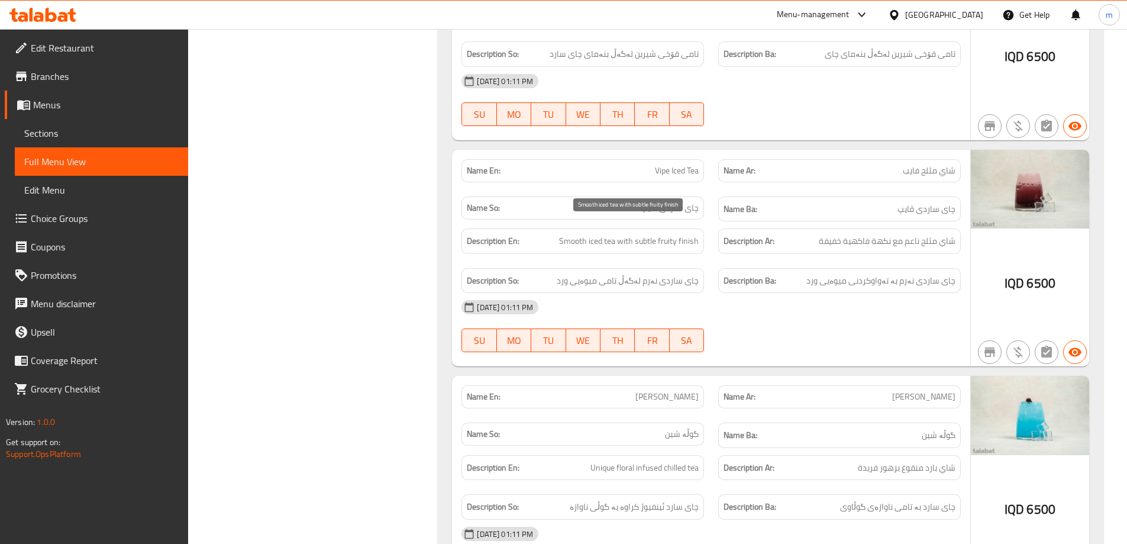
click at [649, 234] on span "Smooth iced tea with subtle fruity finish" at bounding box center [629, 241] width 140 height 15
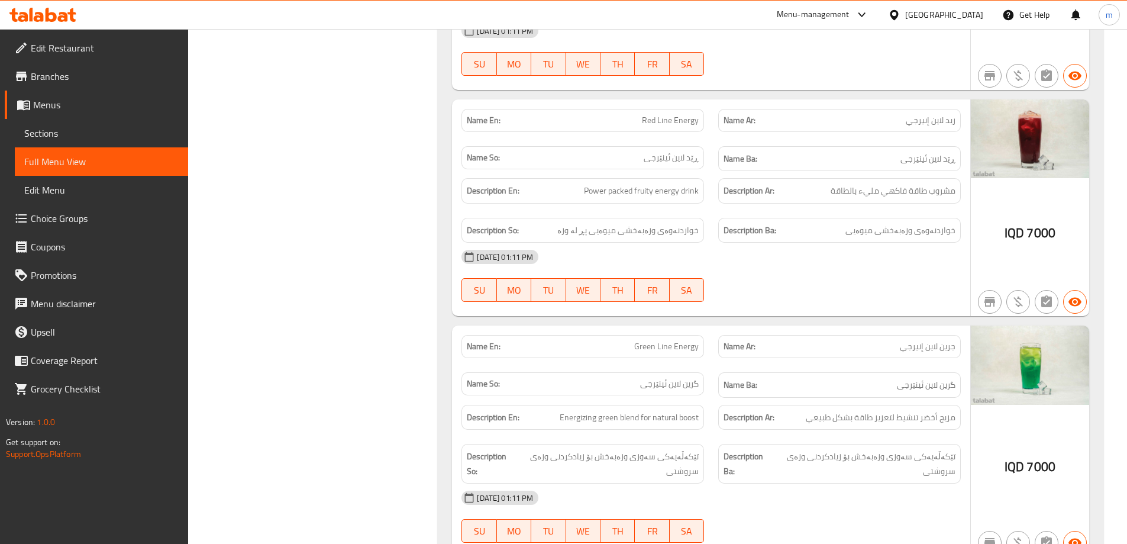
scroll to position [5916, 0]
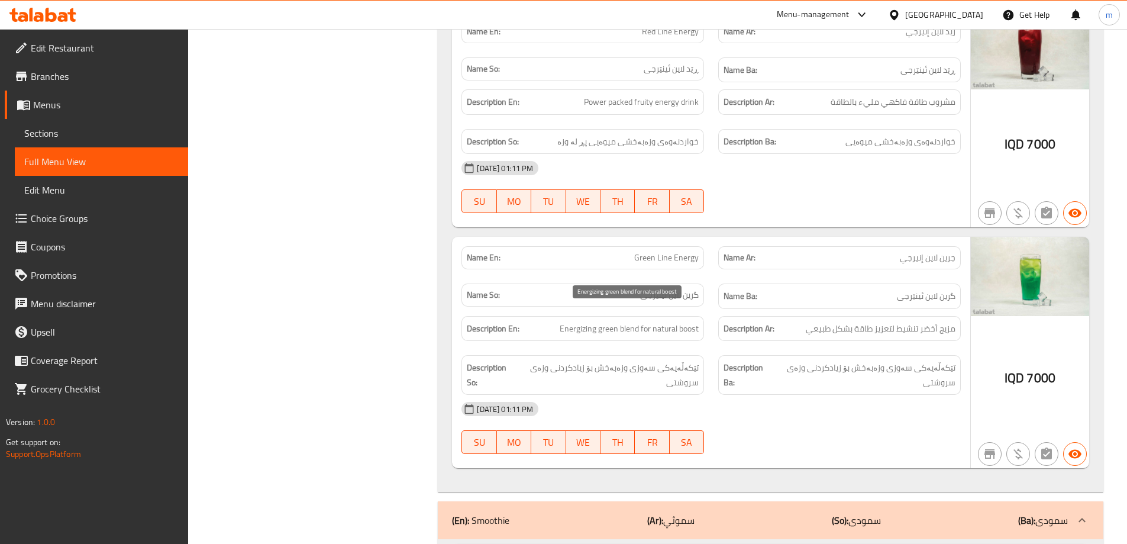
click at [653, 321] on span "Energizing green blend for natural boost" at bounding box center [629, 328] width 139 height 15
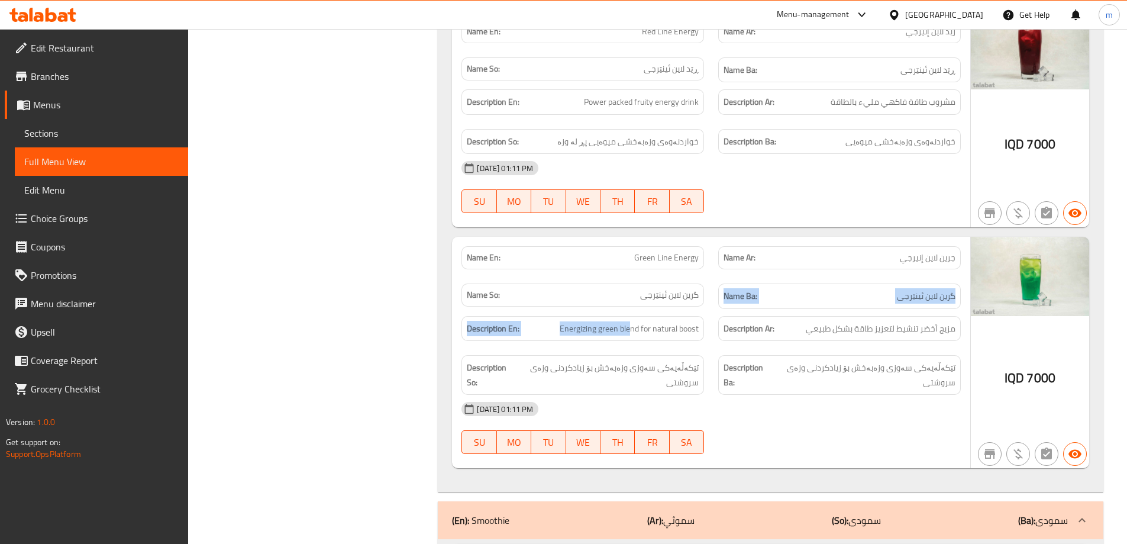
click at [631, 294] on div "Name En: Green Line Energy Name Ar: جرين لاين إنيرجي Name So: گرین لاین ئینێرجی…" at bounding box center [711, 352] width 518 height 231
click at [634, 321] on span "Energizing green blend for natural boost" at bounding box center [629, 328] width 139 height 15
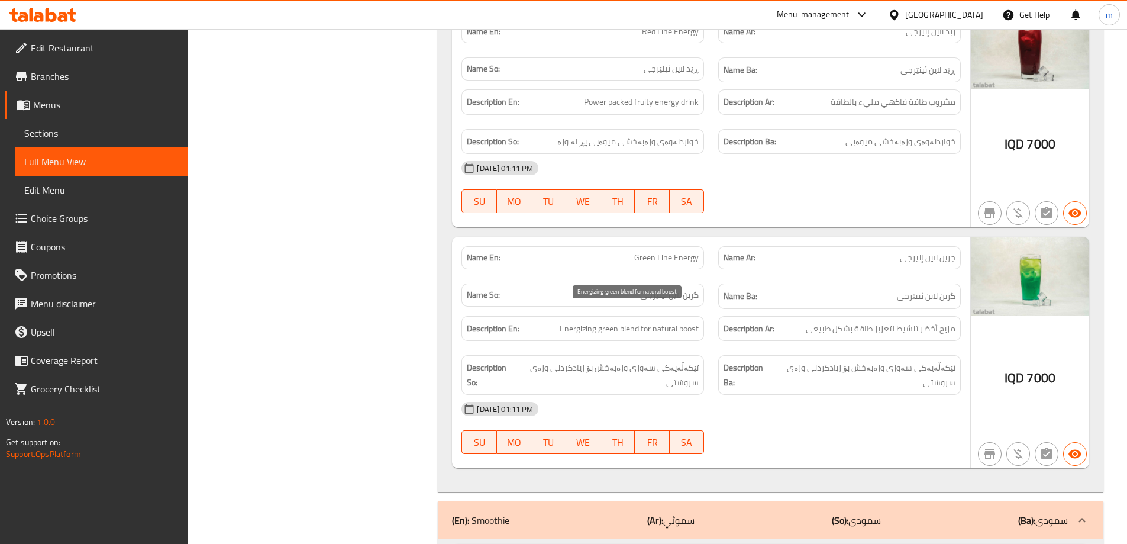
click at [635, 321] on span "Energizing green blend for natural boost" at bounding box center [629, 328] width 139 height 15
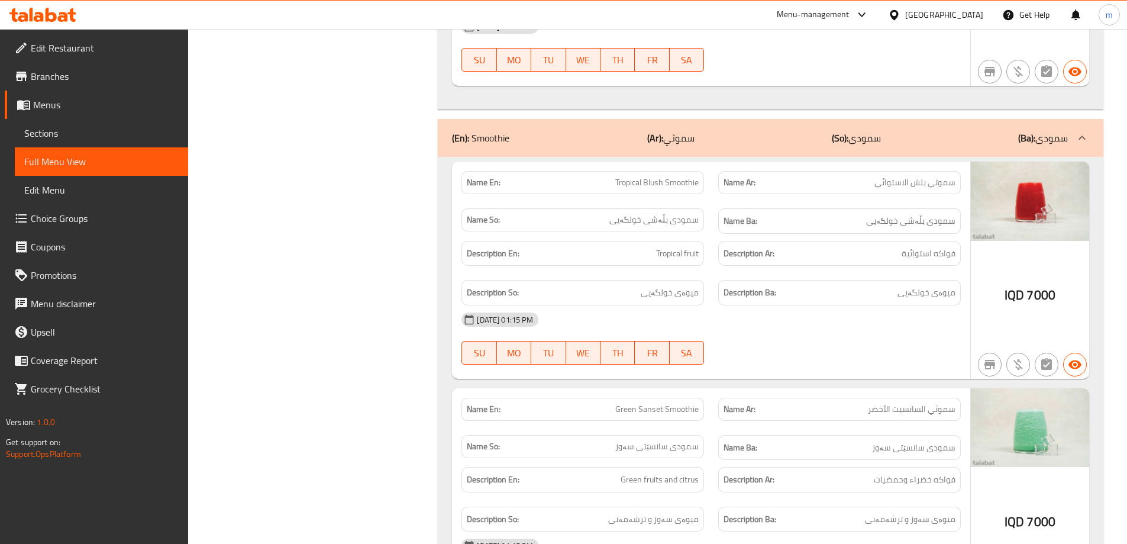
scroll to position [6311, 0]
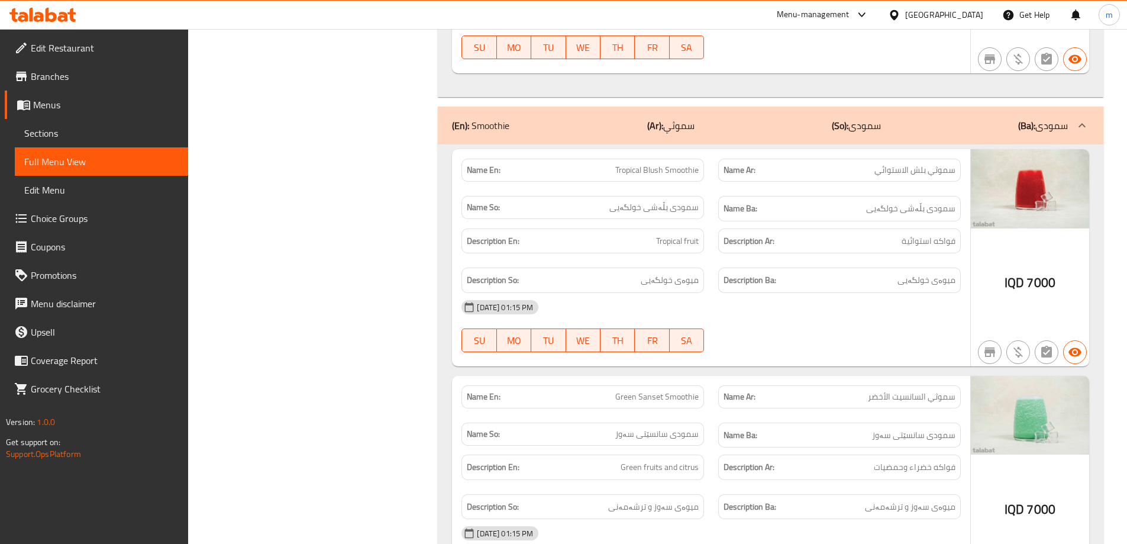
click at [624, 164] on span "Tropical Blush Smoothie" at bounding box center [656, 170] width 83 height 12
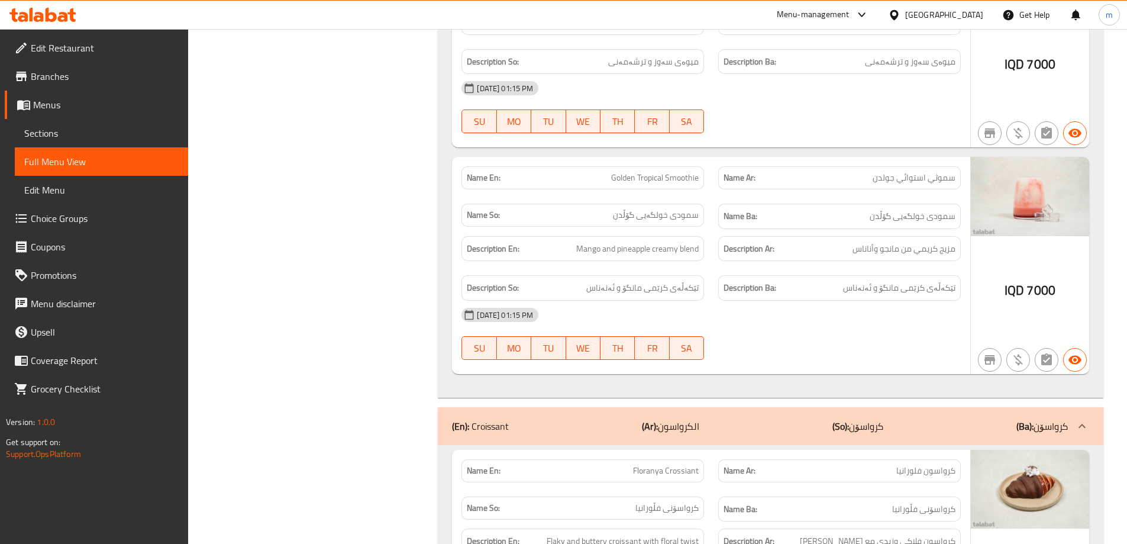
scroll to position [6804, 0]
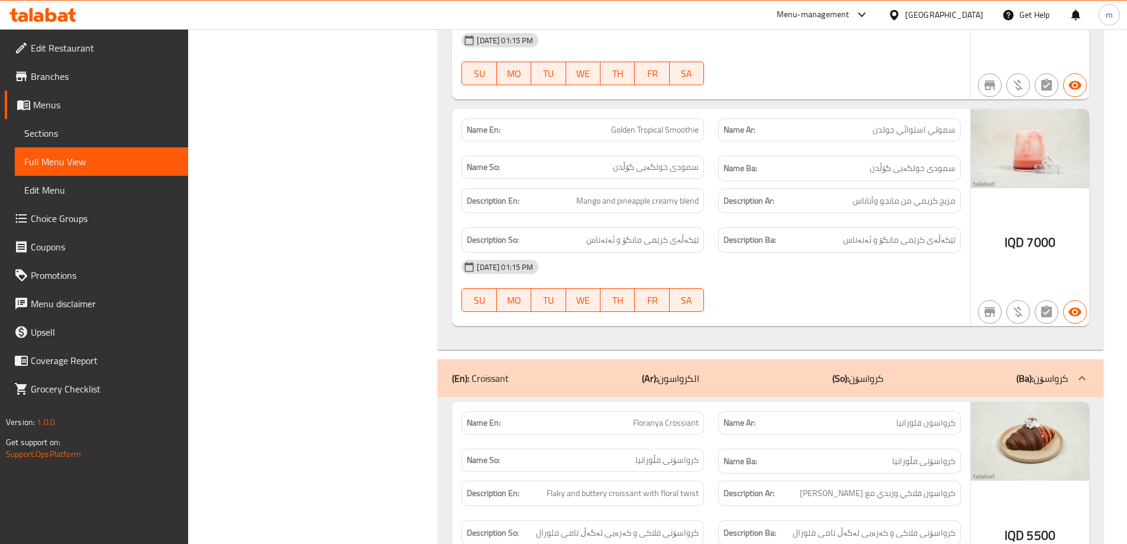
click at [618, 124] on span "Golden Tropical Smoothie" at bounding box center [655, 130] width 88 height 12
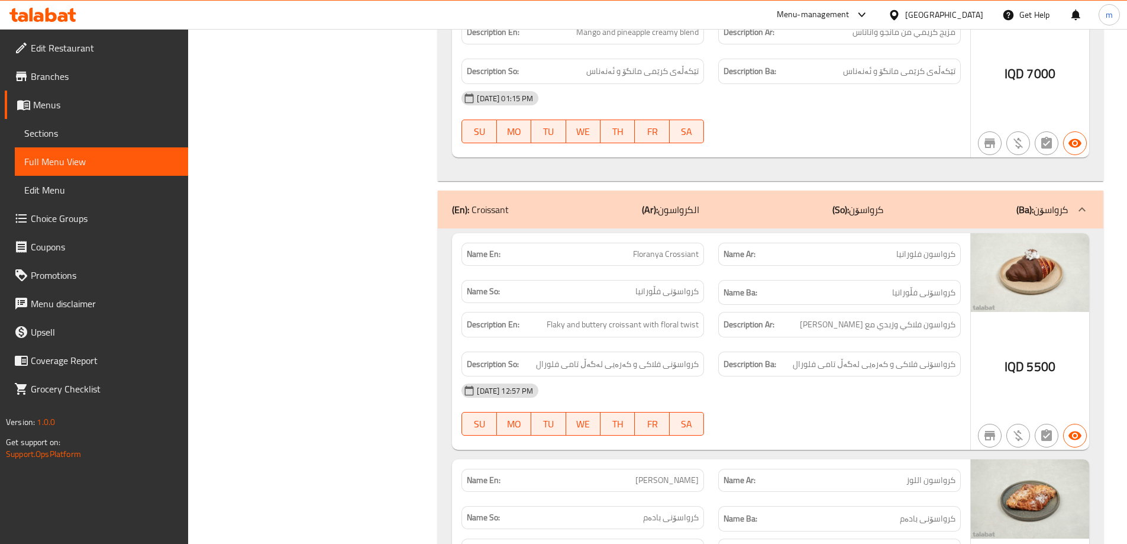
scroll to position [7001, 0]
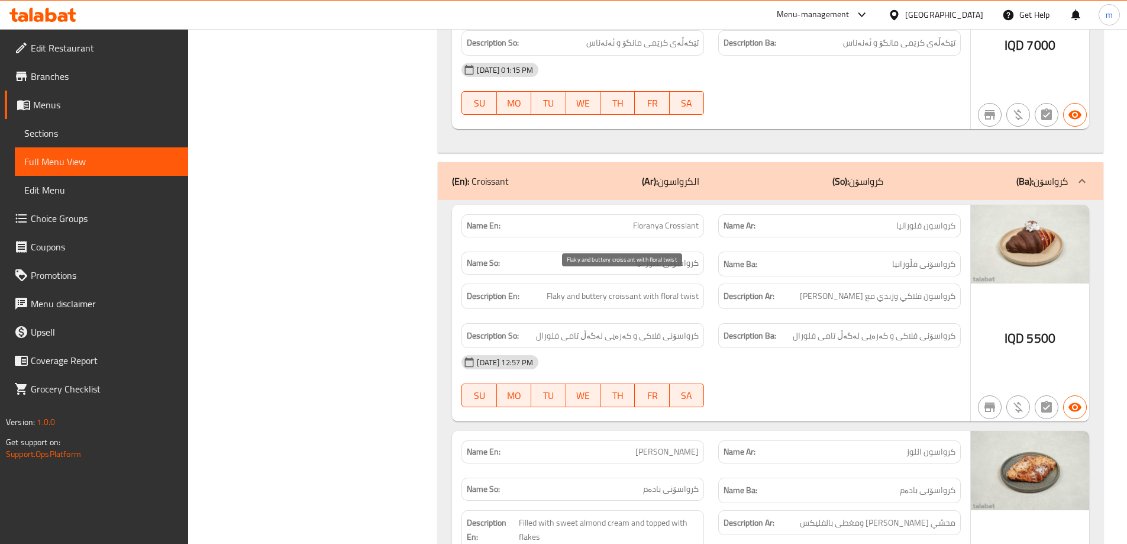
click at [676, 289] on span "Flaky and buttery croissant with floral twist" at bounding box center [623, 296] width 152 height 15
click at [689, 220] on span "Floranya Crossiant" at bounding box center [666, 226] width 66 height 12
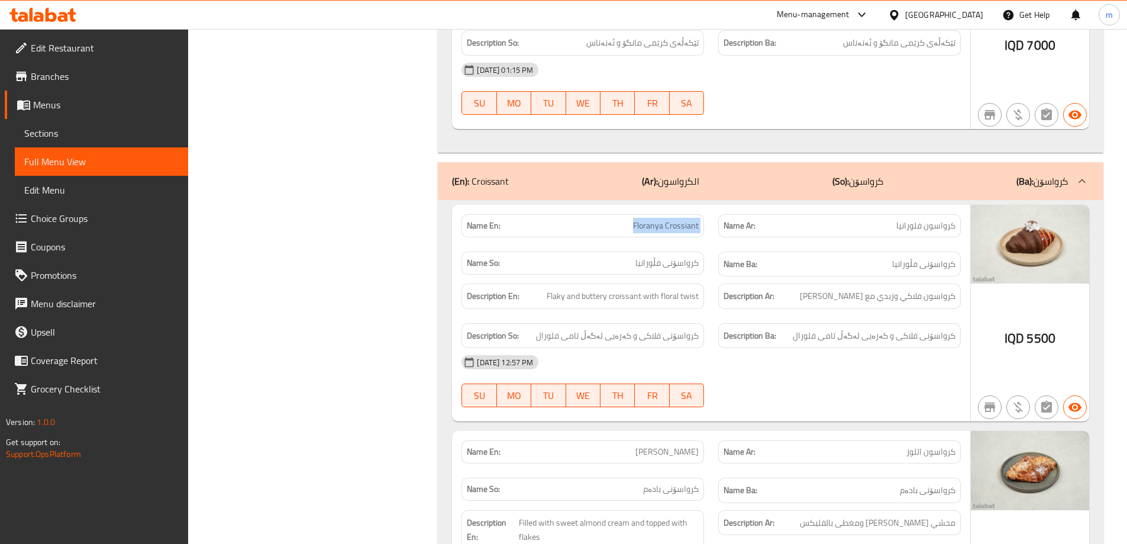
click at [689, 220] on span "Floranya Crossiant" at bounding box center [666, 226] width 66 height 12
click at [560, 289] on span "Flaky and buttery croissant with floral twist" at bounding box center [623, 296] width 152 height 15
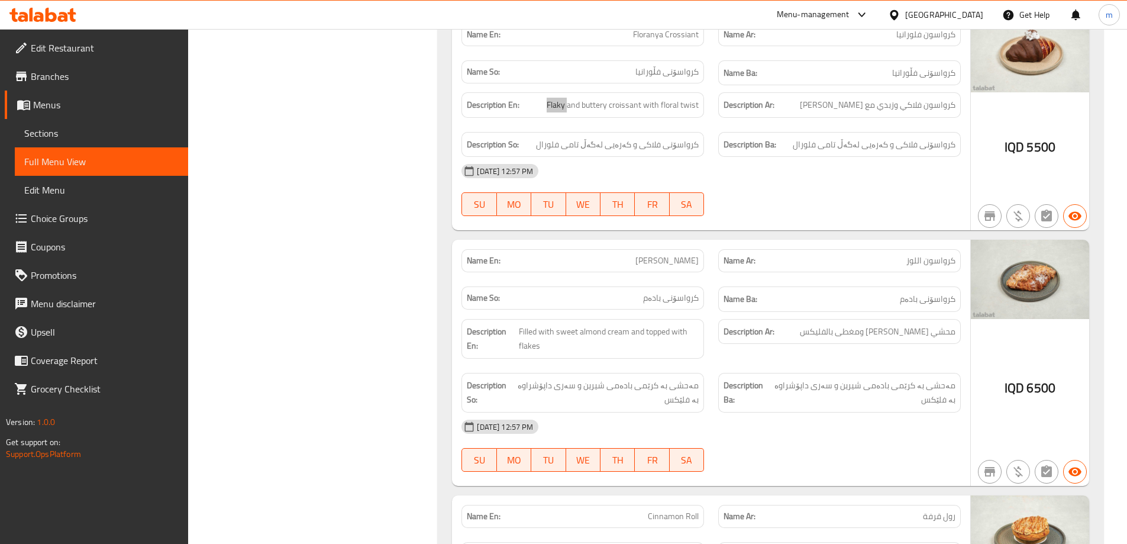
scroll to position [7297, 0]
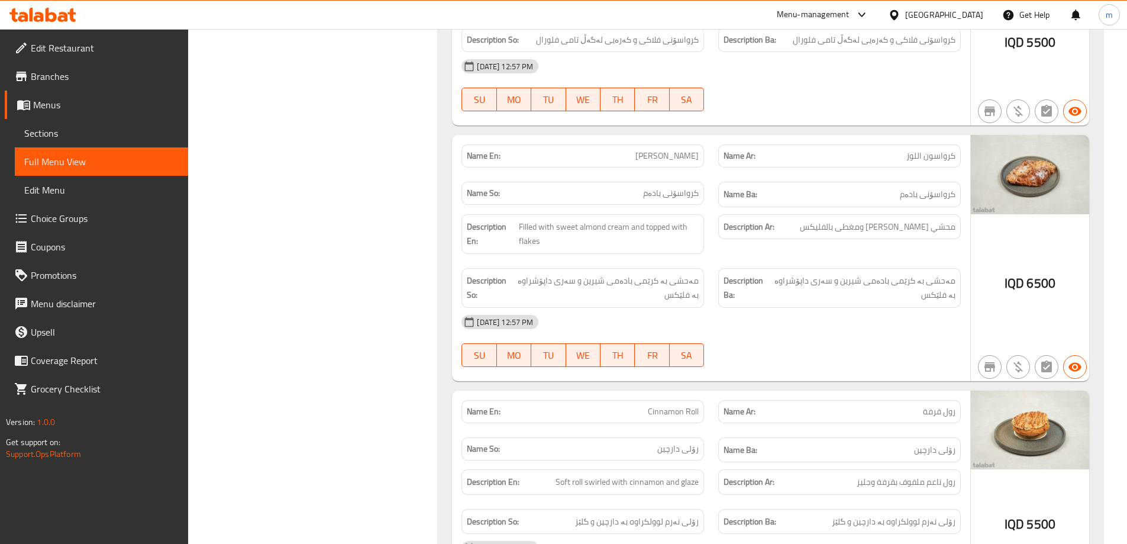
click at [855, 542] on div "[DATE] 12:57 PM" at bounding box center [711, 548] width 514 height 28
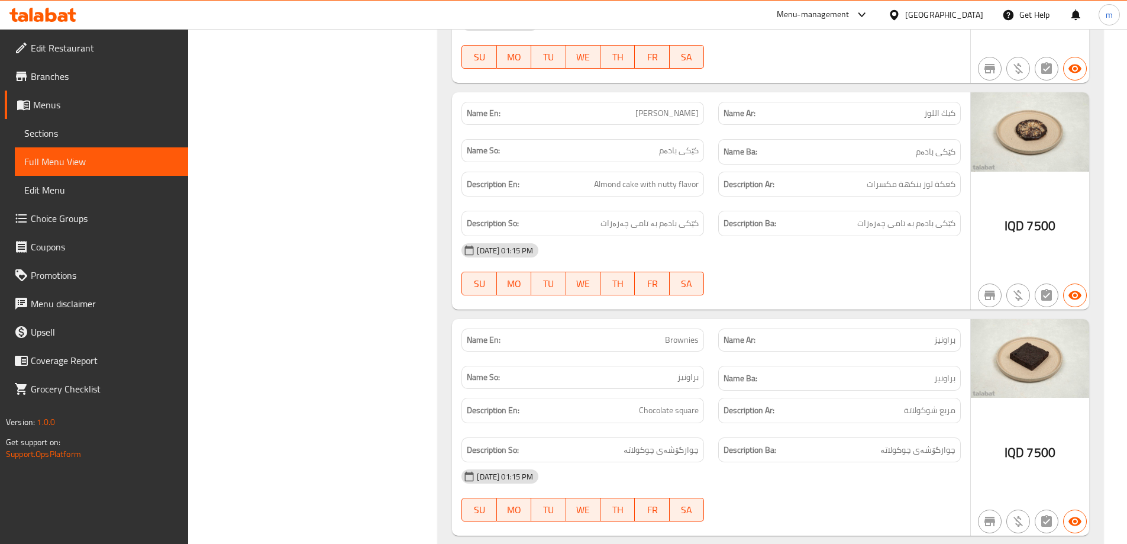
scroll to position [9336, 0]
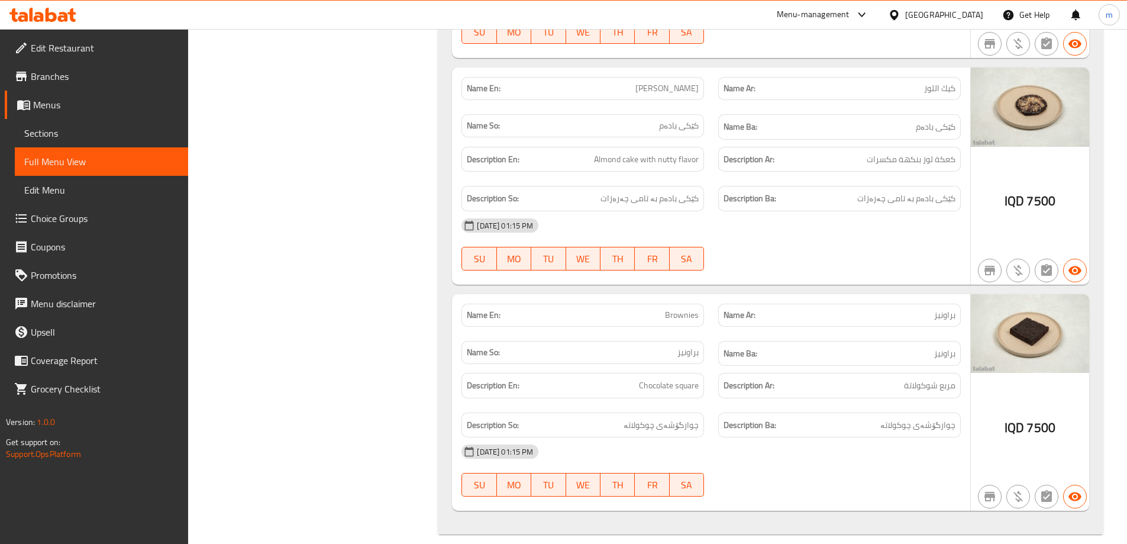
drag, startPoint x: 819, startPoint y: 250, endPoint x: 694, endPoint y: 221, distance: 128.6
click at [819, 263] on div at bounding box center [839, 270] width 257 height 14
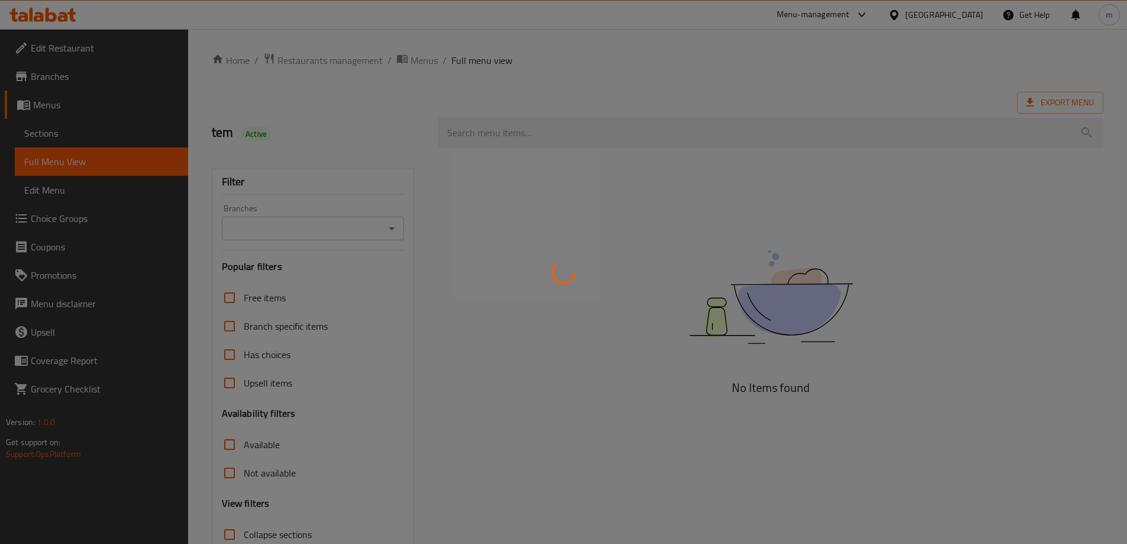
click at [66, 133] on div at bounding box center [563, 272] width 1127 height 544
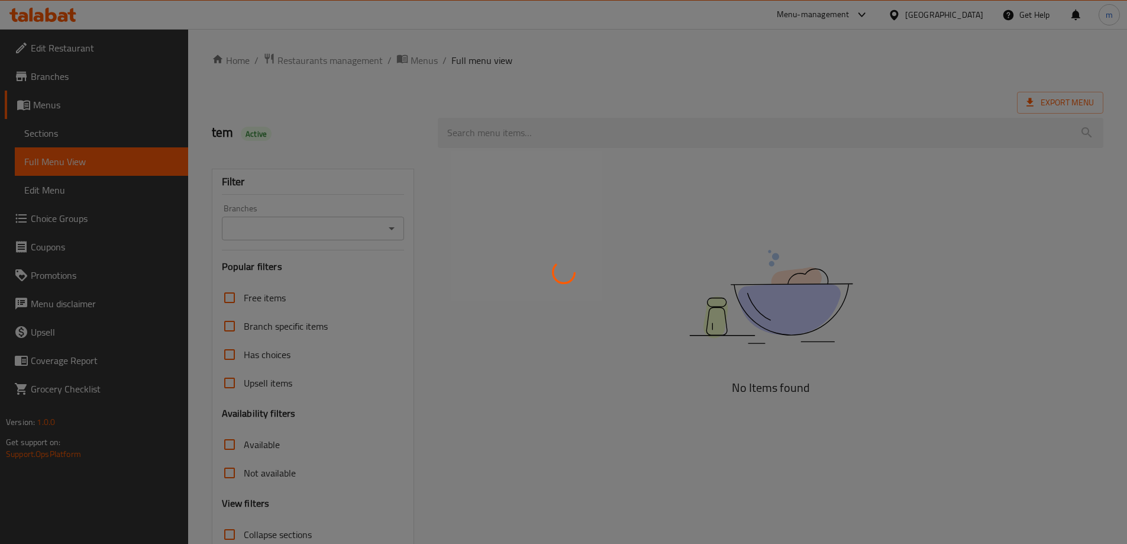
click at [66, 133] on div at bounding box center [563, 272] width 1127 height 544
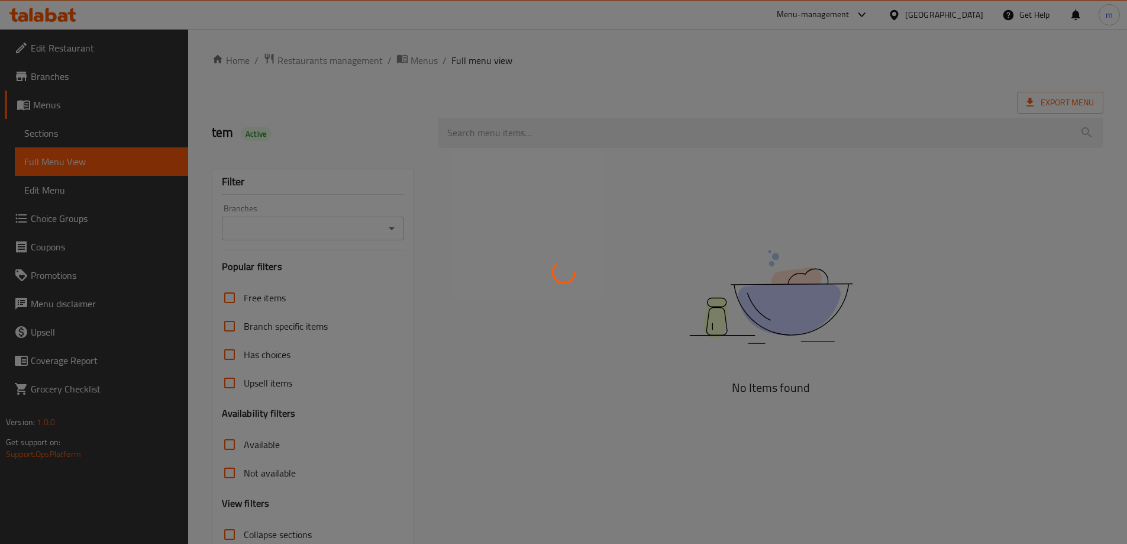
click at [66, 133] on div at bounding box center [563, 272] width 1127 height 544
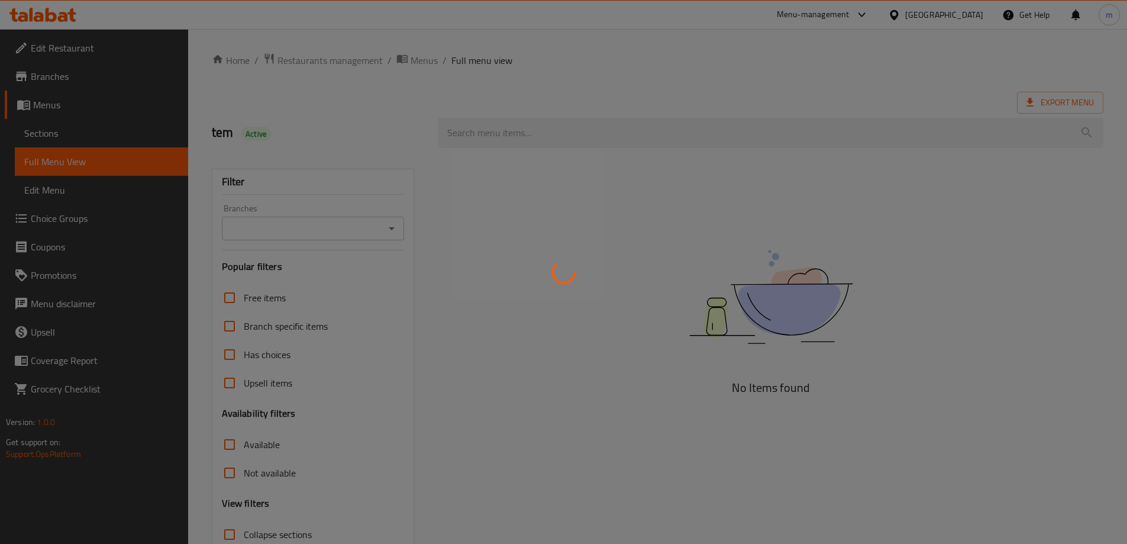
click at [66, 133] on div at bounding box center [563, 272] width 1127 height 544
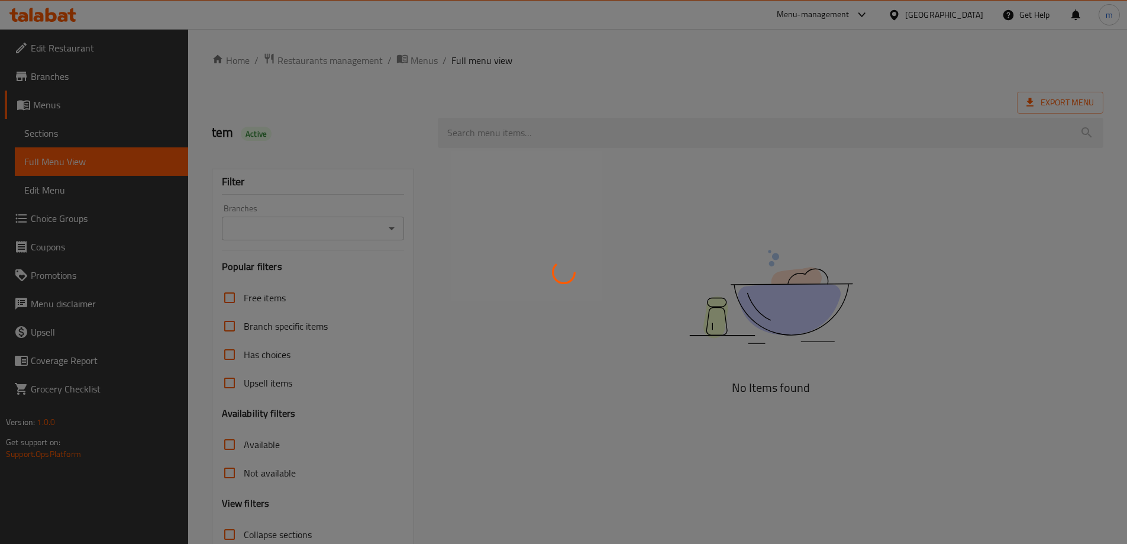
click at [66, 133] on div at bounding box center [563, 272] width 1127 height 544
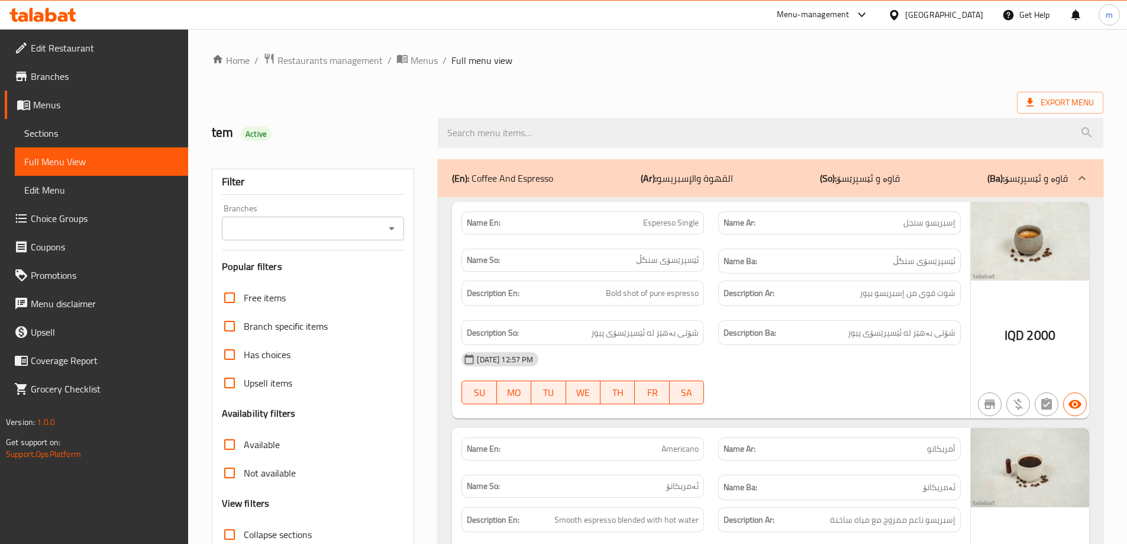
click at [88, 143] on link "Sections" at bounding box center [101, 133] width 173 height 28
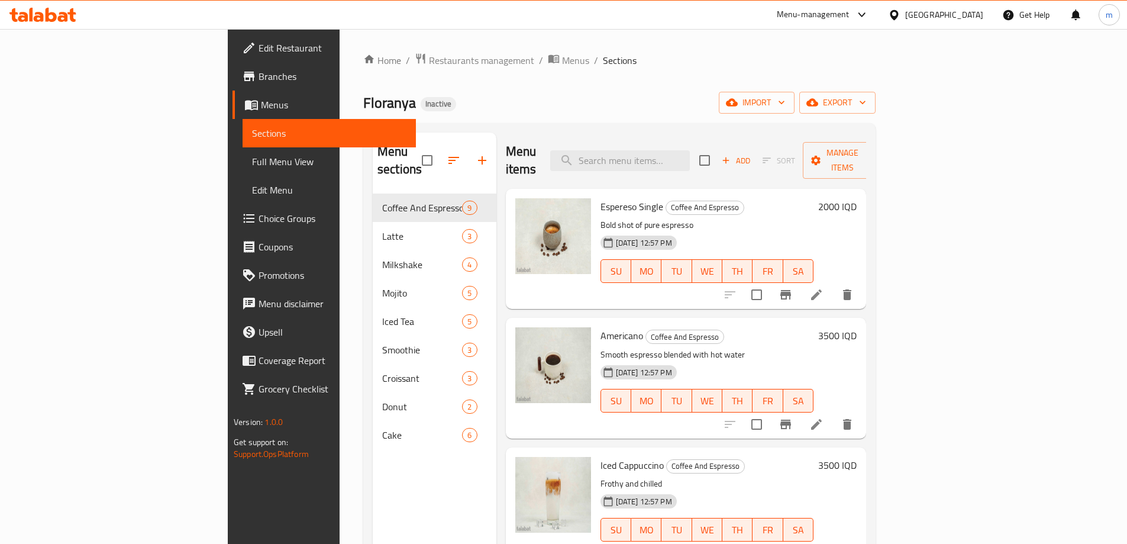
click at [612, 135] on div "Menu items Add Sort Manage items" at bounding box center [686, 161] width 361 height 56
click at [686, 156] on input "search" at bounding box center [620, 160] width 140 height 21
paste input "Turkish Coffee"
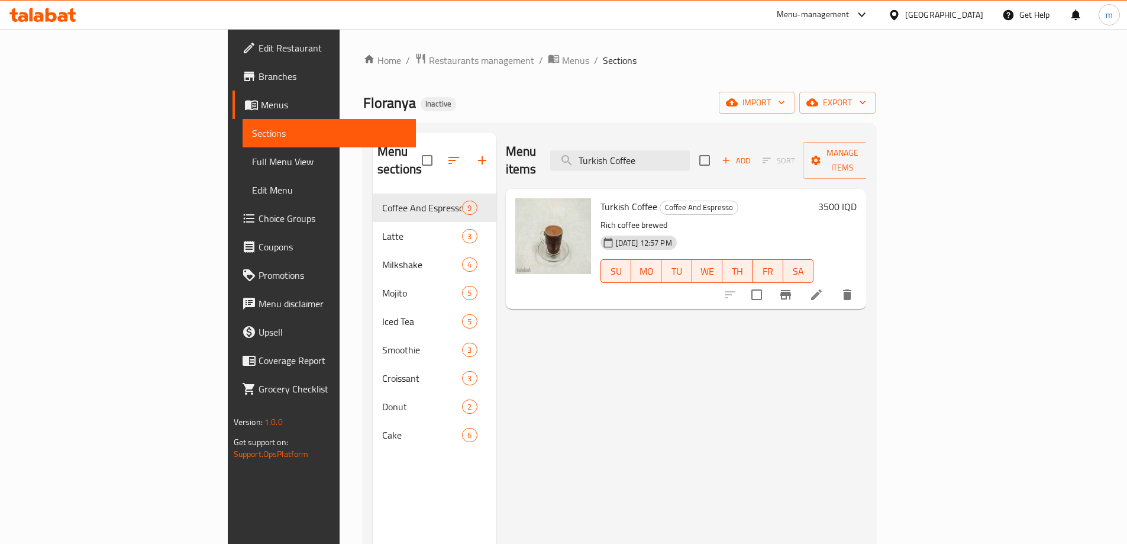
type input "Turkish Coffee"
click at [861, 280] on div at bounding box center [789, 294] width 146 height 28
click at [824, 288] on icon at bounding box center [816, 295] width 14 height 14
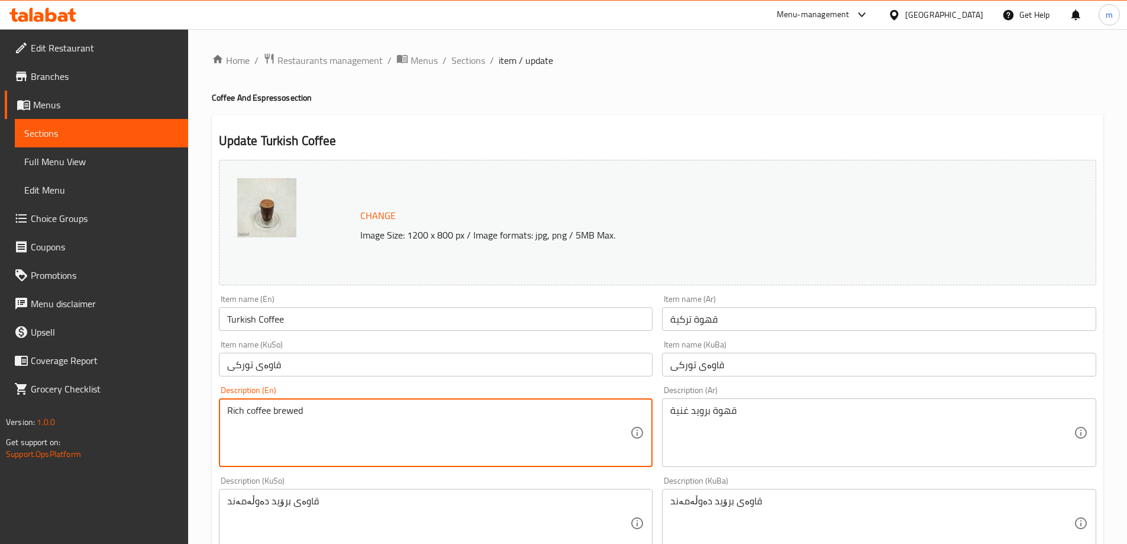
click at [511, 425] on textarea "Rich coffee brewed" at bounding box center [429, 433] width 404 height 56
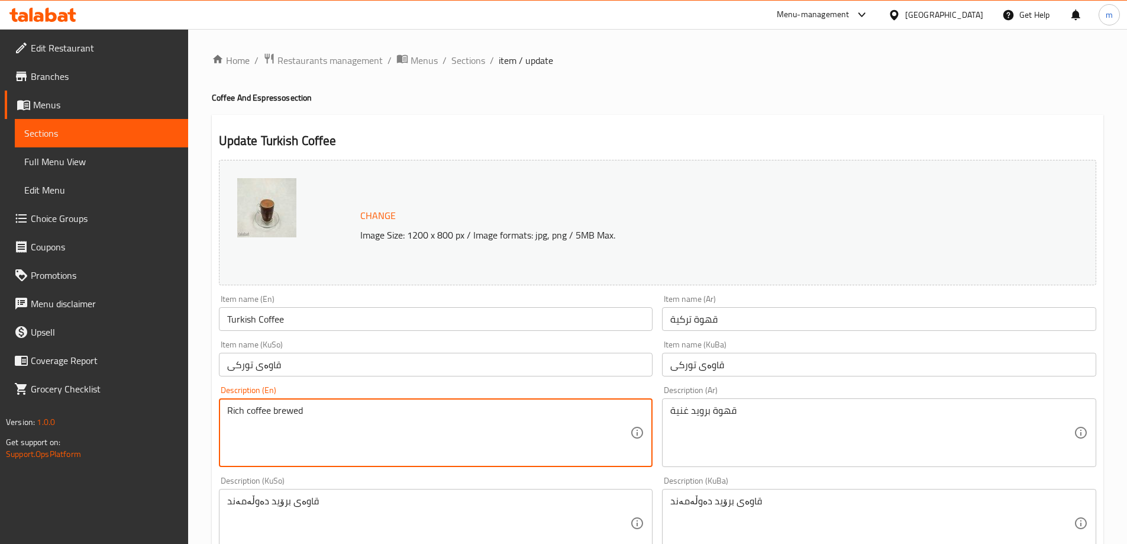
paste textarea "the authentic way"
type textarea "Rich coffee brewed the authentic way"
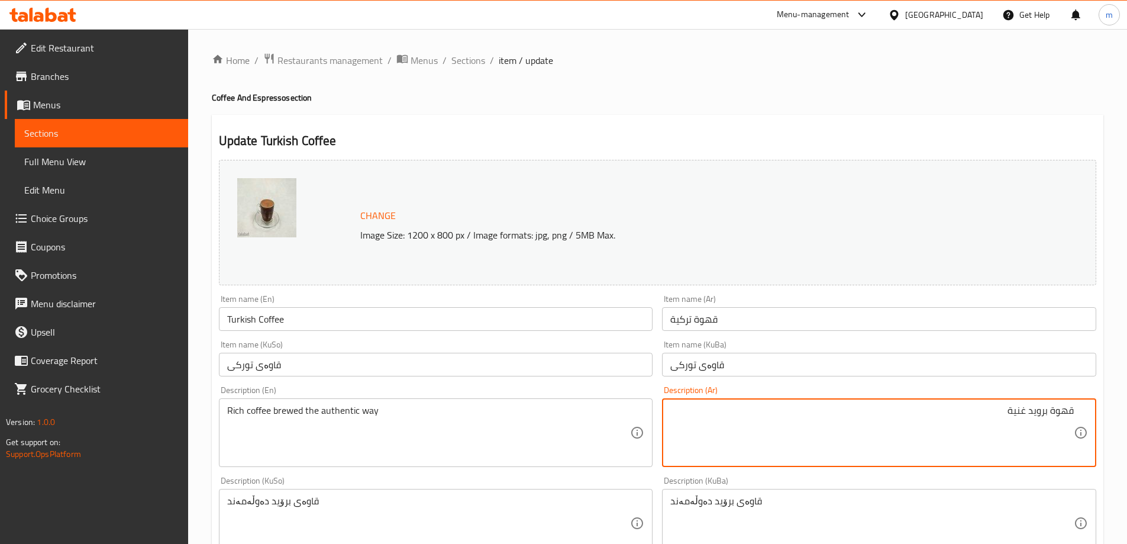
paste textarea "بالطريقة الأصيلة"
type textarea "قهوة برويد غنية بالطريقة الأصيلة"
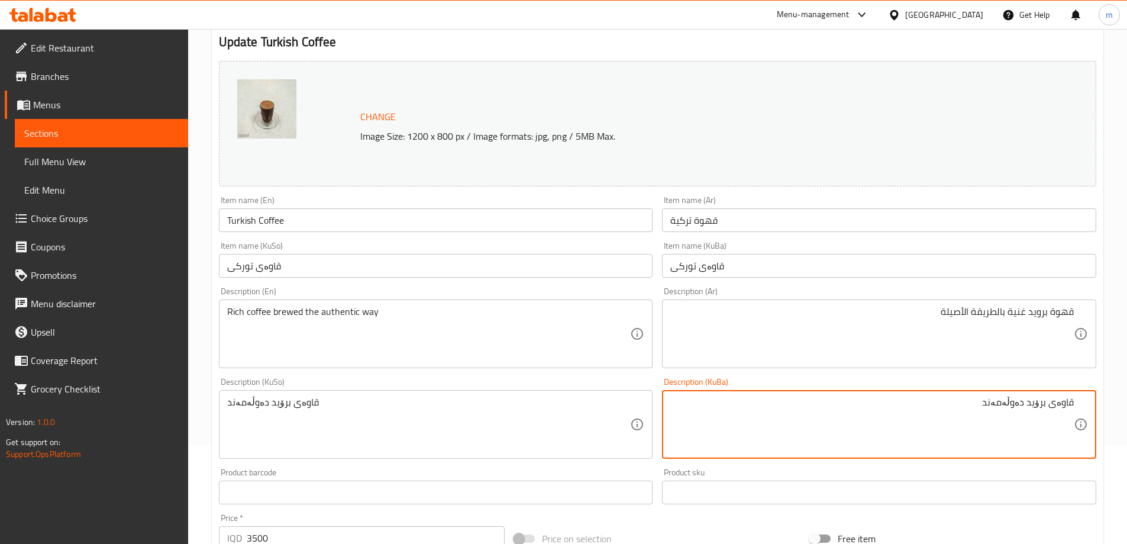
paste textarea "بە شێوەیەکی ڕەسەن دروستی کرد"
click at [876, 402] on textarea "قاوەی برۆید دەوڵەمەند بە شێوەیەکی ڕەسەن دروستی کرد" at bounding box center [872, 424] width 404 height 56
click at [876, 402] on textarea "قاوەی برۆید دەوڵەمەند بە شێوەیەکی ڕەسەن دروست کراو" at bounding box center [872, 424] width 404 height 56
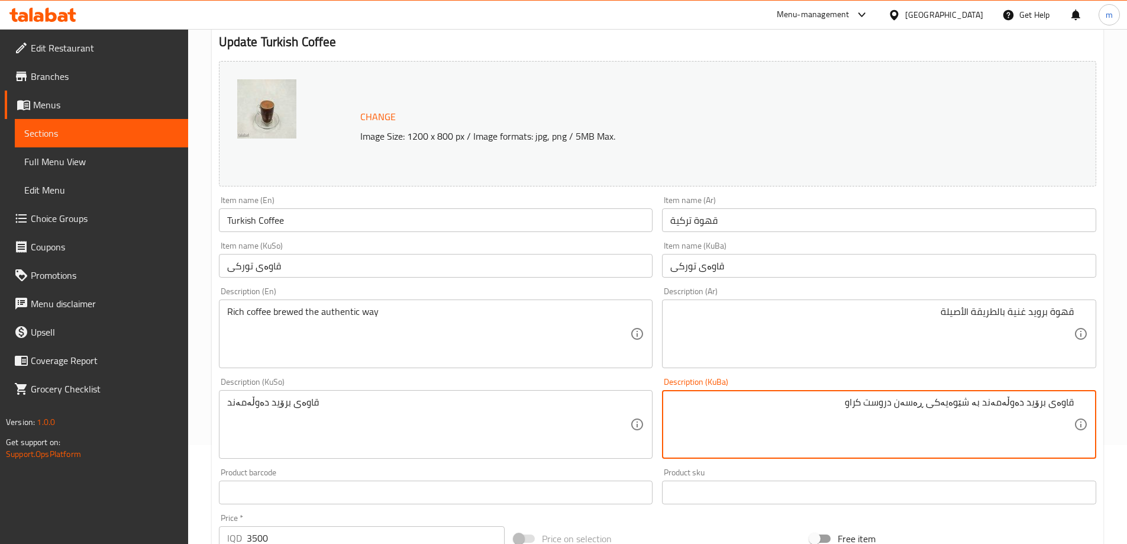
click at [876, 402] on textarea "قاوەی برۆید دەوڵەمەند بە شێوەیەکی ڕەسەن دروست کراو" at bounding box center [872, 424] width 404 height 56
type textarea "قاوەی برۆید دەوڵەمەند بە شێوەیەکی ڕەسەن دروست کراو"
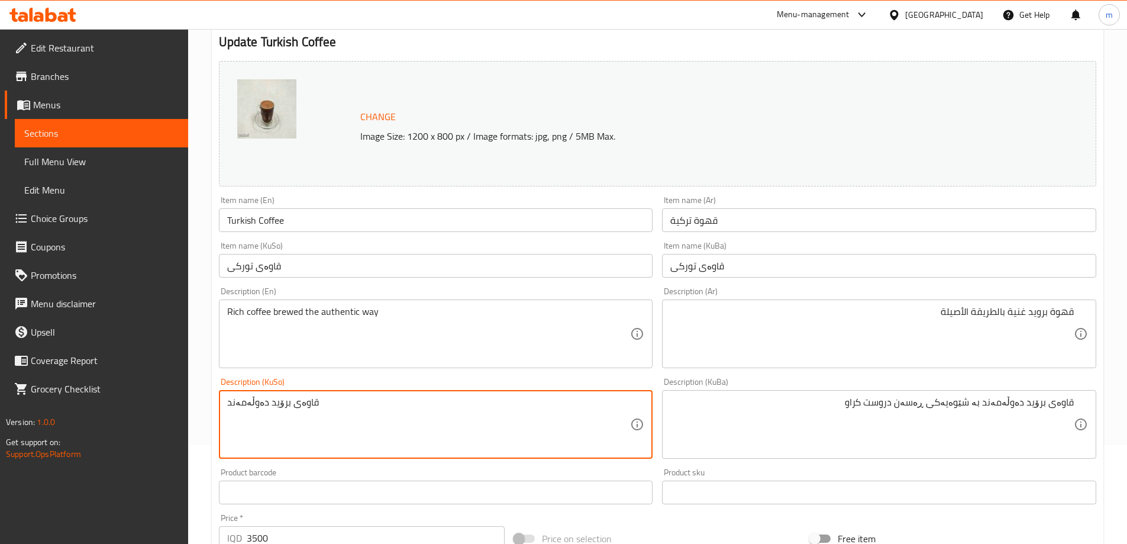
click at [630, 406] on textarea "قاوەی برۆید دەوڵەمەند" at bounding box center [429, 424] width 404 height 56
paste textarea "بە شێوەیەکی ڕەسەن دروست کراو"
type textarea "قاوەی برۆید دەوڵەمەند بە شێوەیەکی ڕەسەن دروست کراو"
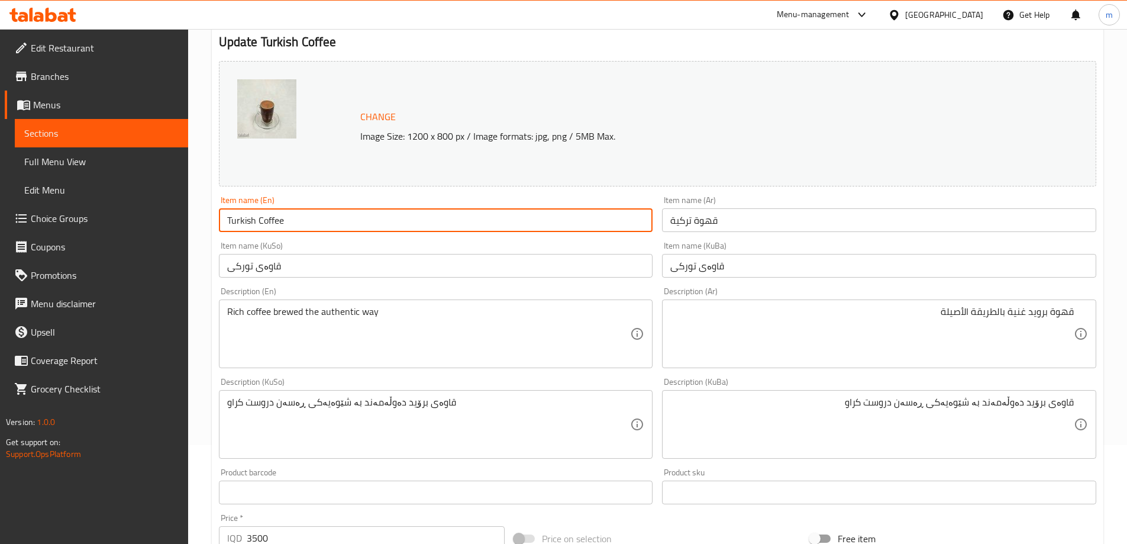
click at [334, 231] on input "Turkish Coffee" at bounding box center [436, 220] width 434 height 24
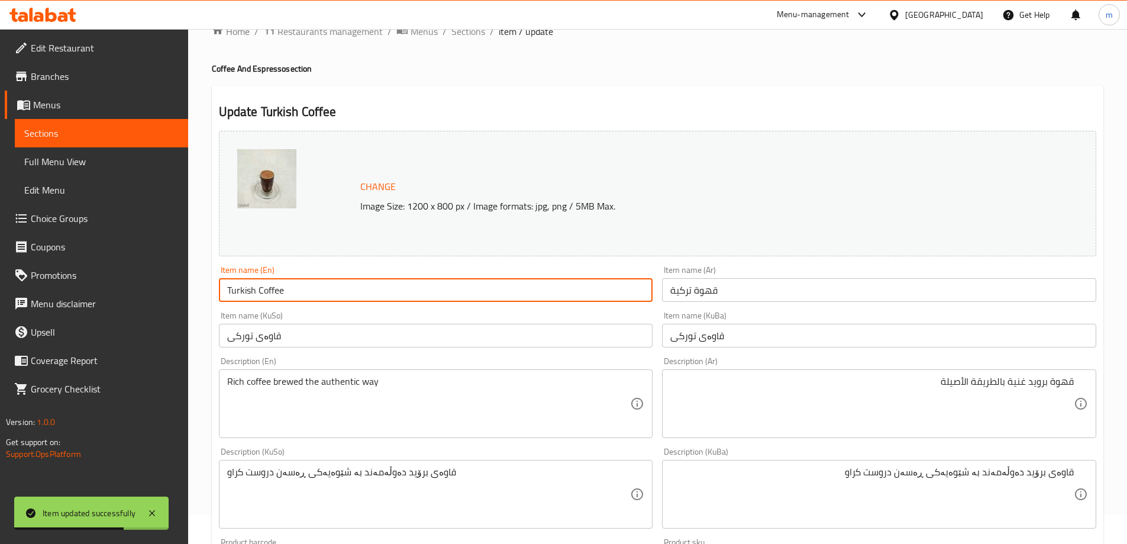
scroll to position [0, 0]
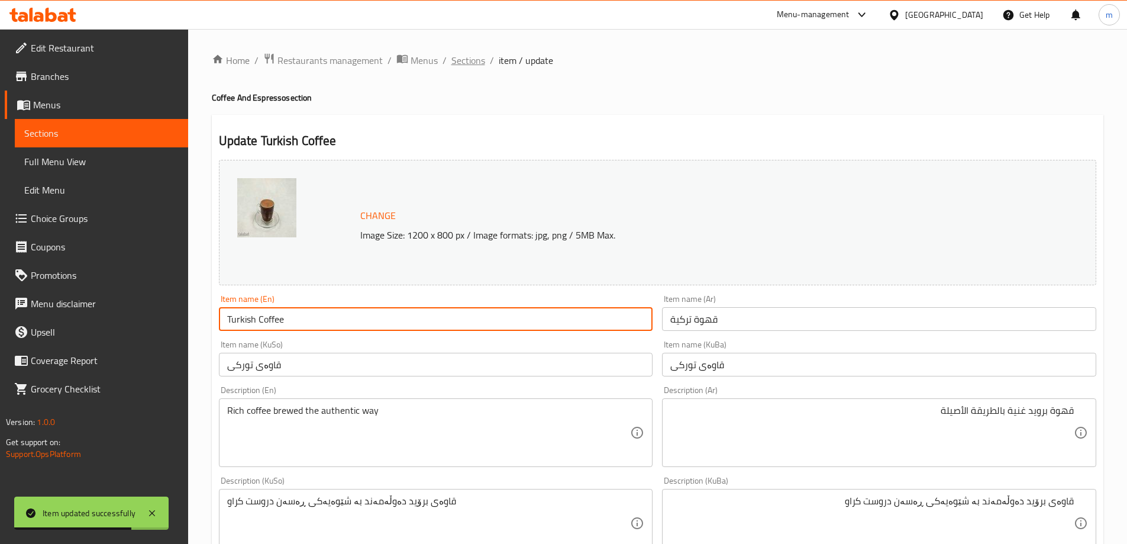
click at [471, 64] on span "Sections" at bounding box center [468, 60] width 34 height 14
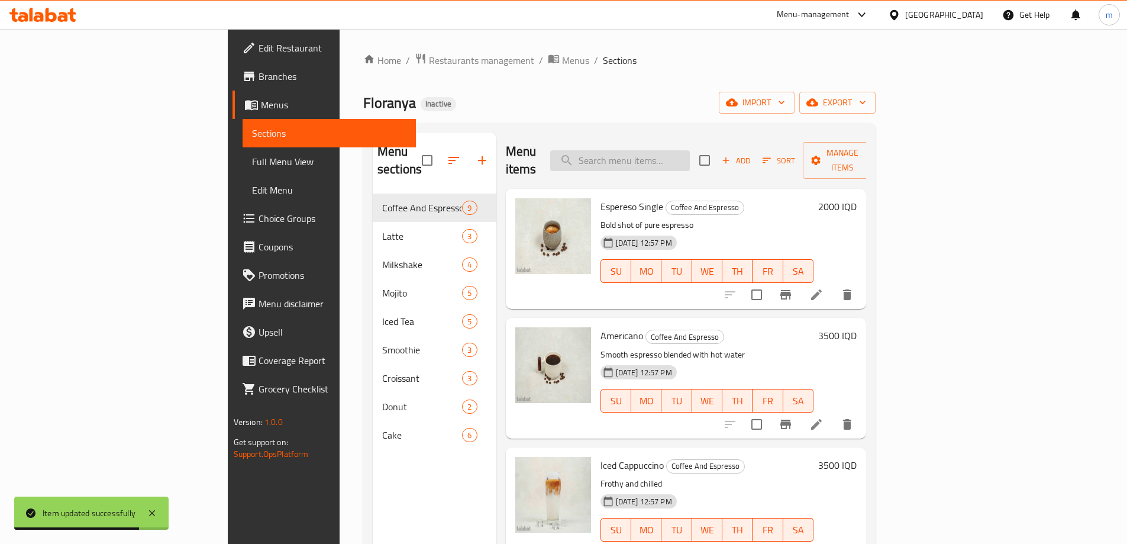
click at [662, 150] on input "search" at bounding box center [620, 160] width 140 height 21
paste input "Cold Bro"
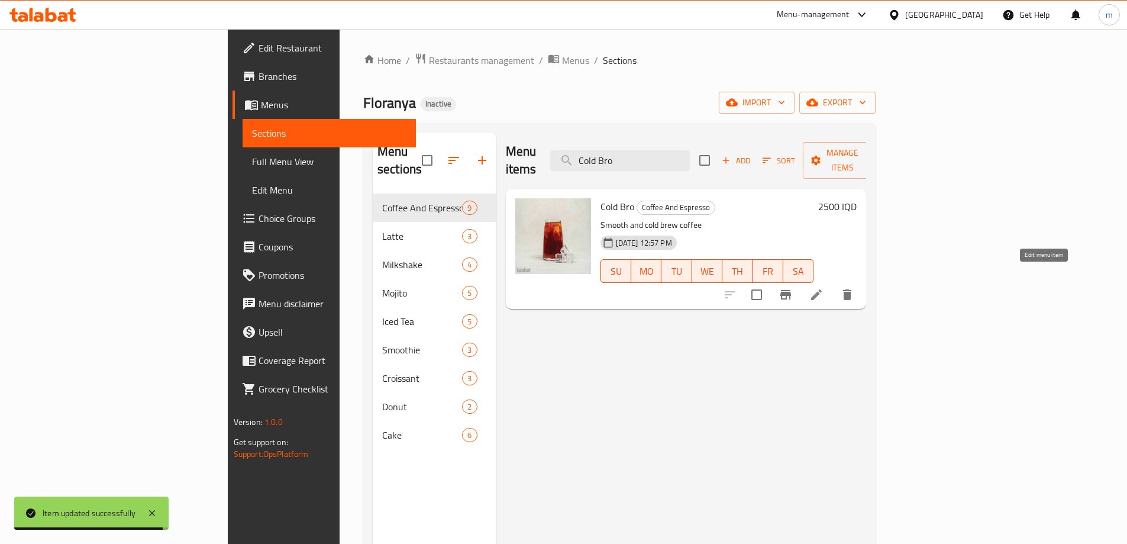
type input "Cold Bro"
click at [822, 289] on icon at bounding box center [816, 294] width 11 height 11
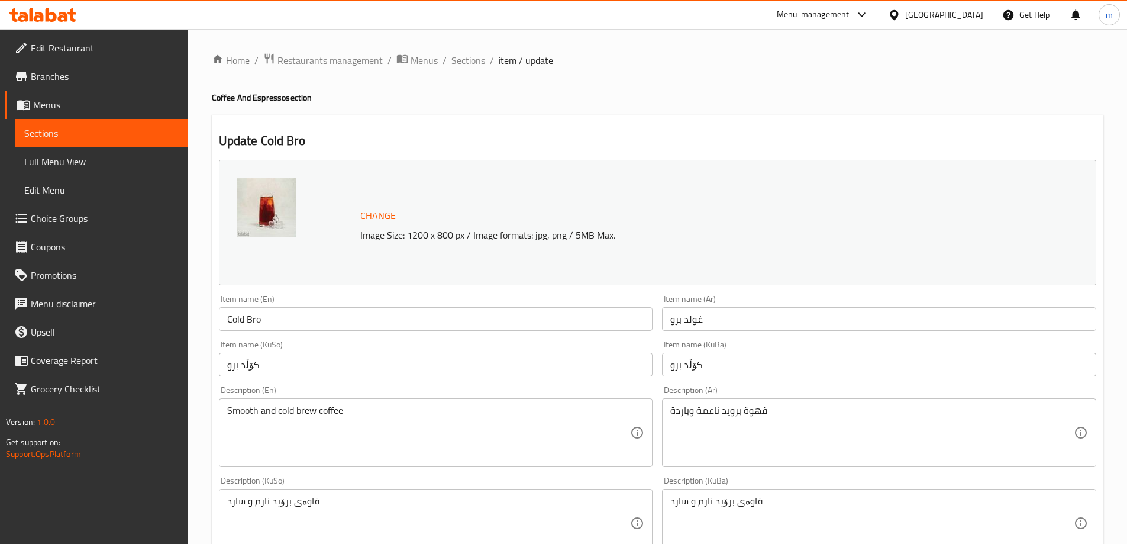
click at [757, 330] on input "غولد برو" at bounding box center [879, 319] width 434 height 24
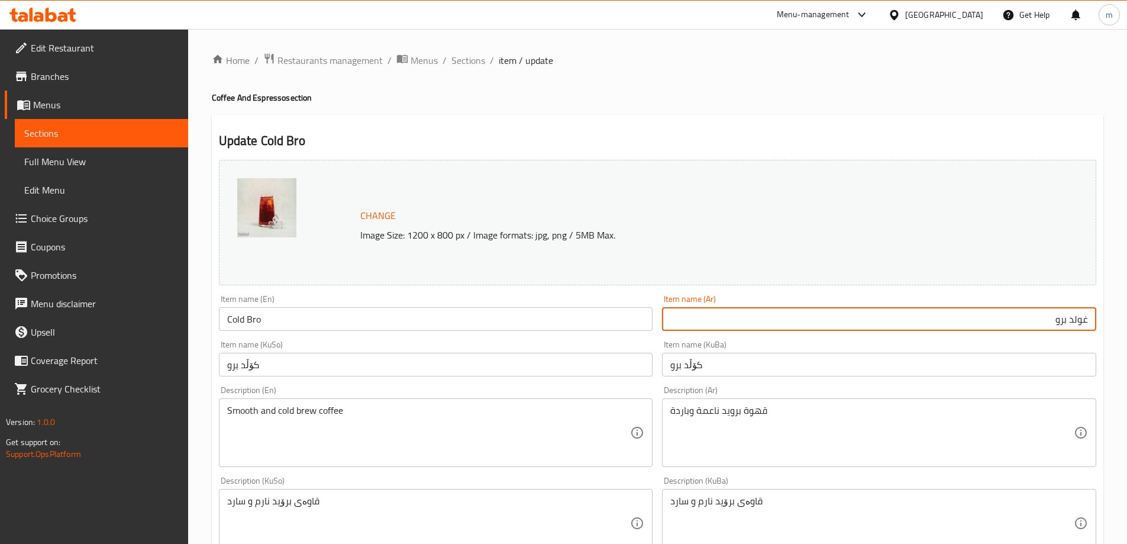
drag, startPoint x: 1082, startPoint y: 319, endPoint x: 1092, endPoint y: 321, distance: 9.6
click at [1092, 321] on input "غولد برو" at bounding box center [879, 319] width 434 height 24
click at [1035, 322] on input "كولد برو" at bounding box center [879, 319] width 434 height 24
type input "كولد برو"
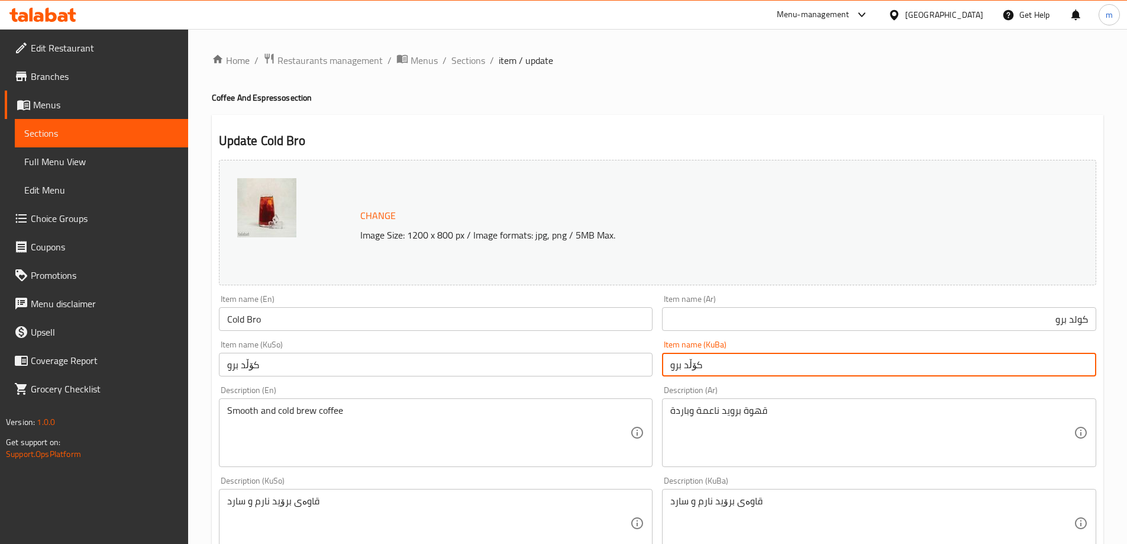
click at [751, 369] on input "كۆڵد برو" at bounding box center [879, 365] width 434 height 24
drag, startPoint x: 678, startPoint y: 366, endPoint x: 661, endPoint y: 369, distance: 16.7
click at [661, 369] on div "Item name (KuBa) كۆڵد برو Item name (KuBa)" at bounding box center [879, 358] width 444 height 46
click at [684, 366] on input "كۆڵد بڕو" at bounding box center [879, 365] width 434 height 24
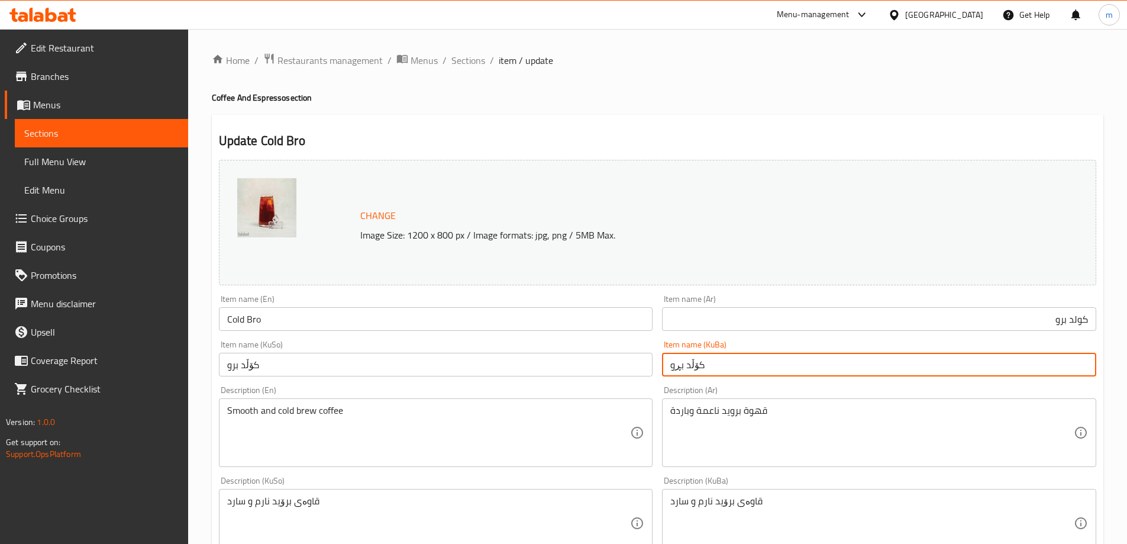
click at [684, 366] on input "كۆڵد بڕو" at bounding box center [879, 365] width 434 height 24
click at [686, 372] on input "كۆڵد بڕو" at bounding box center [879, 365] width 434 height 24
drag, startPoint x: 673, startPoint y: 367, endPoint x: 664, endPoint y: 369, distance: 9.1
click at [664, 369] on input "كۆڵد بڕو" at bounding box center [879, 365] width 434 height 24
click at [664, 369] on input "كۆڵد بڕۆ" at bounding box center [879, 365] width 434 height 24
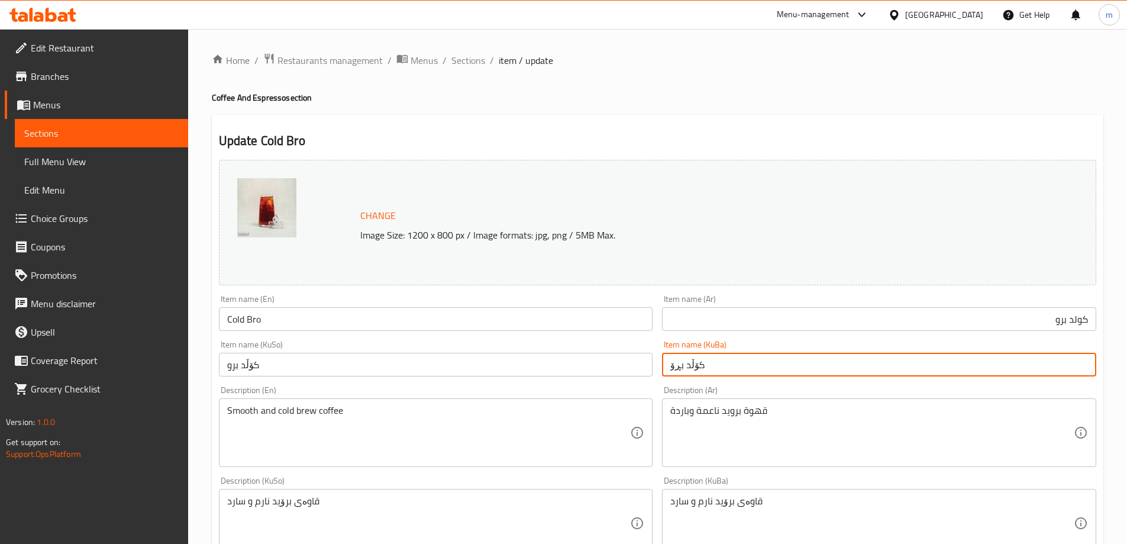
click at [664, 369] on input "كۆڵد بڕۆ" at bounding box center [879, 365] width 434 height 24
type input "كۆڵد بڕۆ"
click at [611, 370] on input "كۆڵد برو" at bounding box center [436, 365] width 434 height 24
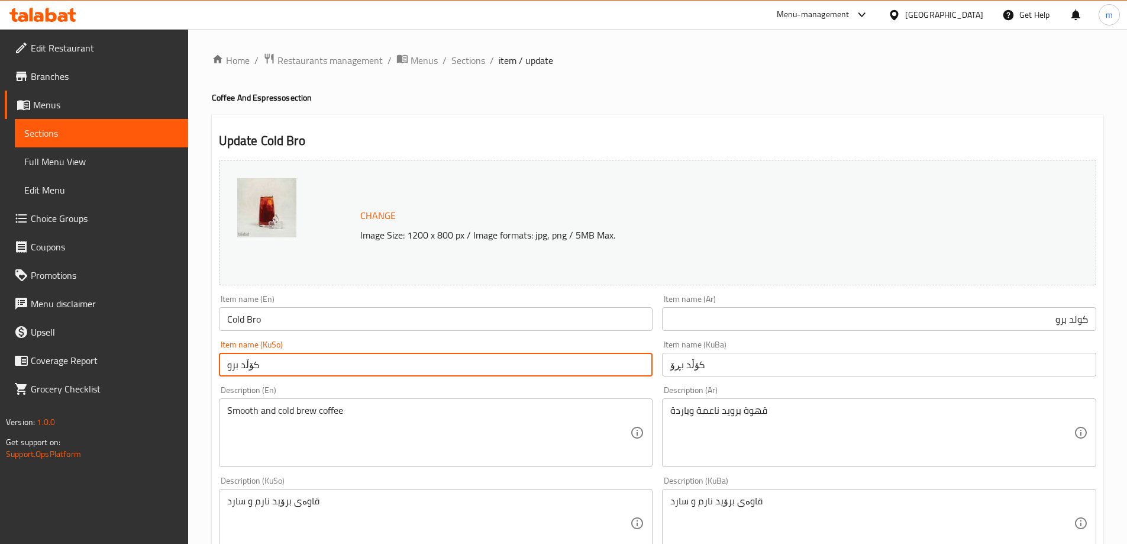
click at [611, 369] on input "كۆڵد برو" at bounding box center [436, 365] width 434 height 24
paste input "ڕۆ"
type input "كۆڵد بڕۆ"
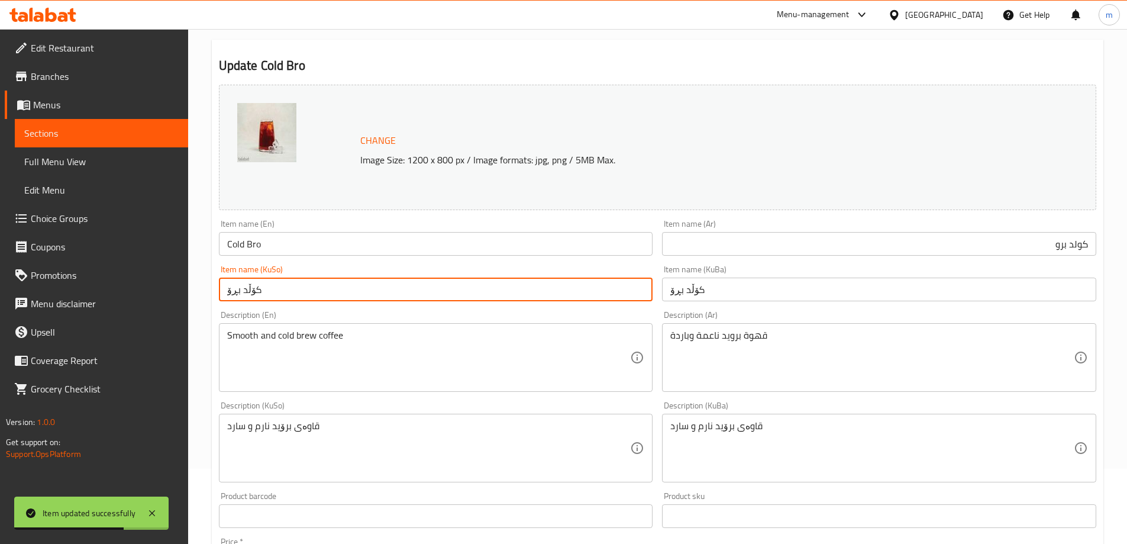
scroll to position [197, 0]
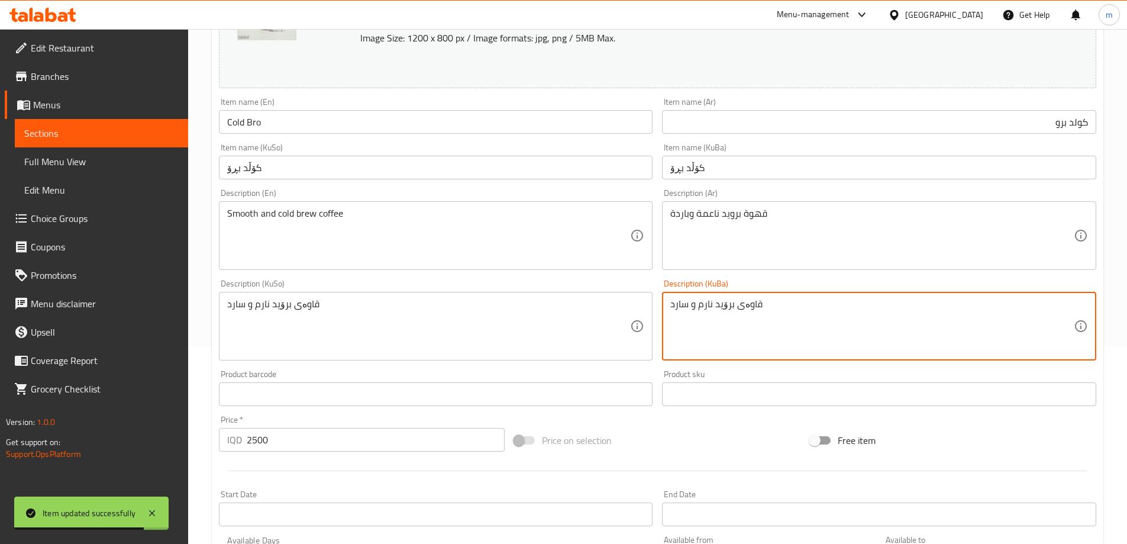
click at [702, 305] on textarea "قاوەی برۆید نارم و سارد" at bounding box center [872, 326] width 404 height 56
click at [709, 301] on textarea "قاوەی برۆید نارم و سارد" at bounding box center [872, 326] width 404 height 56
drag, startPoint x: 710, startPoint y: 301, endPoint x: 708, endPoint y: 307, distance: 6.4
click at [708, 307] on textarea "قاوەی برۆید نارم و سارد" at bounding box center [872, 326] width 404 height 56
click at [711, 304] on textarea "قاوەی [PERSON_NAME] و سارد" at bounding box center [872, 326] width 404 height 56
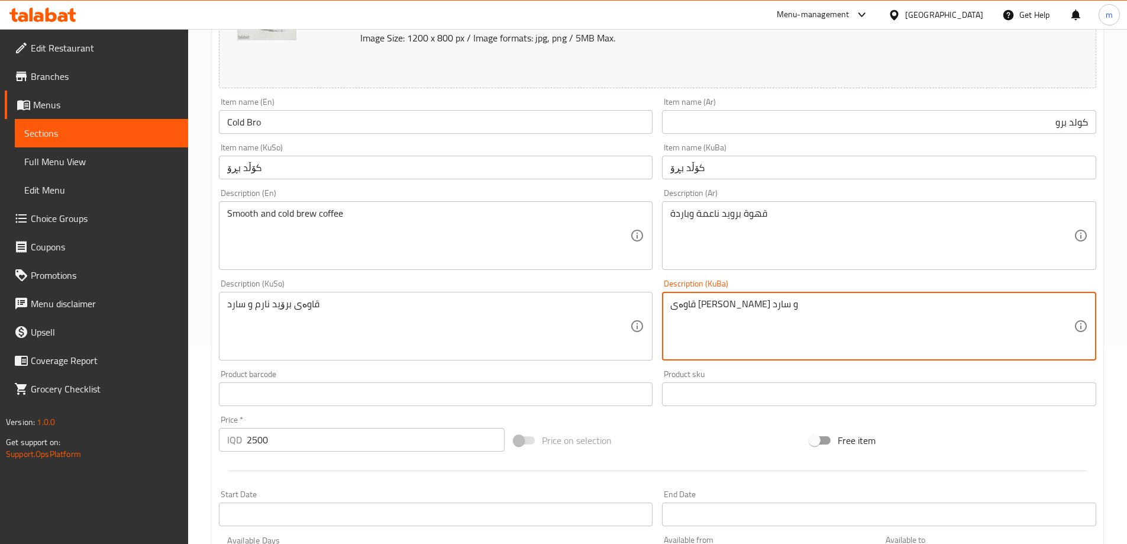
click at [711, 304] on textarea "قاوەی [PERSON_NAME] و سارد" at bounding box center [872, 326] width 404 height 56
type textarea "قاوەی [PERSON_NAME] و سارد"
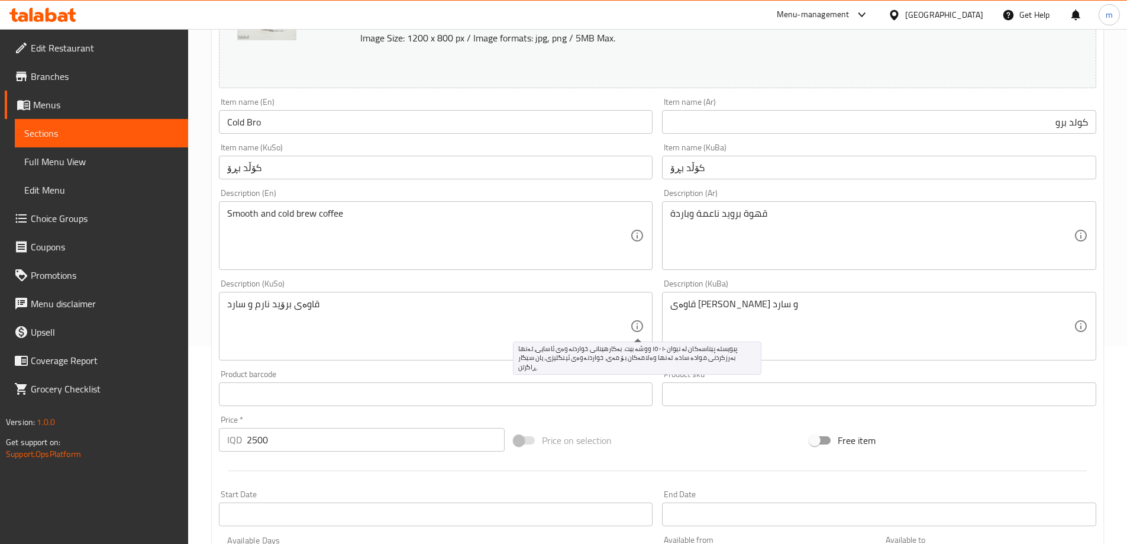
click at [632, 319] on icon at bounding box center [637, 326] width 14 height 14
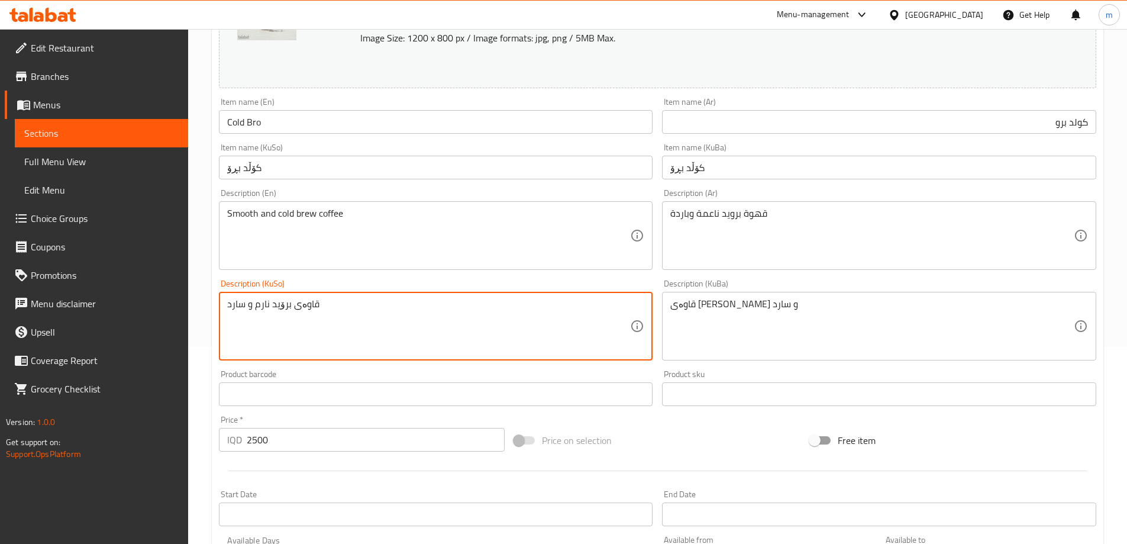
click at [566, 322] on textarea "قاوەی برۆید نارم و سارد" at bounding box center [429, 326] width 404 height 56
paste textarea "ە"
type textarea "قاوەی [PERSON_NAME] و سارد"
click at [373, 157] on input "كۆڵد بڕۆ" at bounding box center [436, 168] width 434 height 24
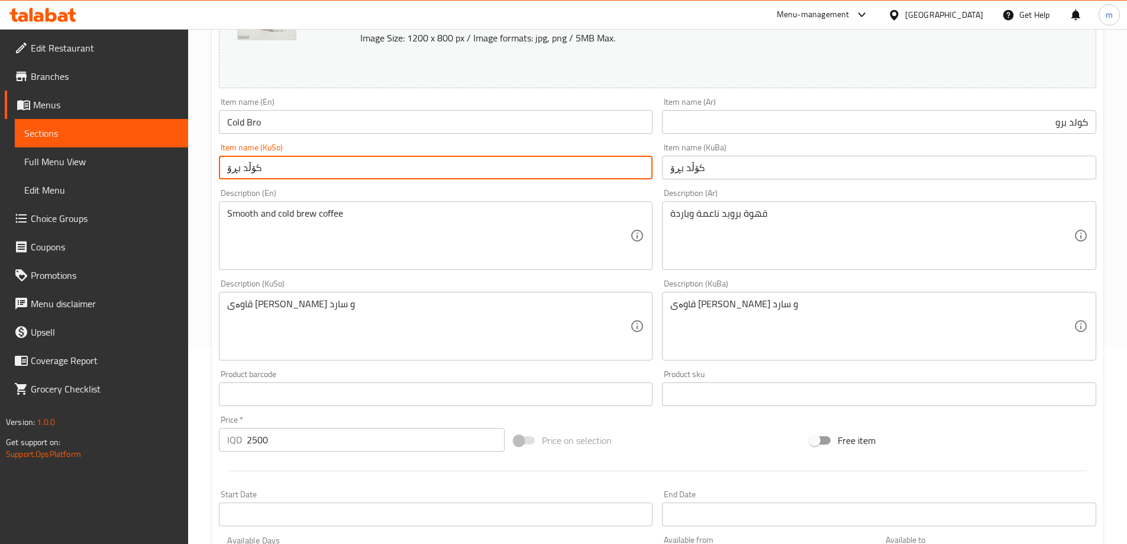
click at [372, 150] on div "Item name (KuSo) كۆڵد بڕۆ Item name (KuSo)" at bounding box center [436, 161] width 434 height 36
click at [378, 169] on input "كۆڵد بڕۆ" at bounding box center [436, 168] width 434 height 24
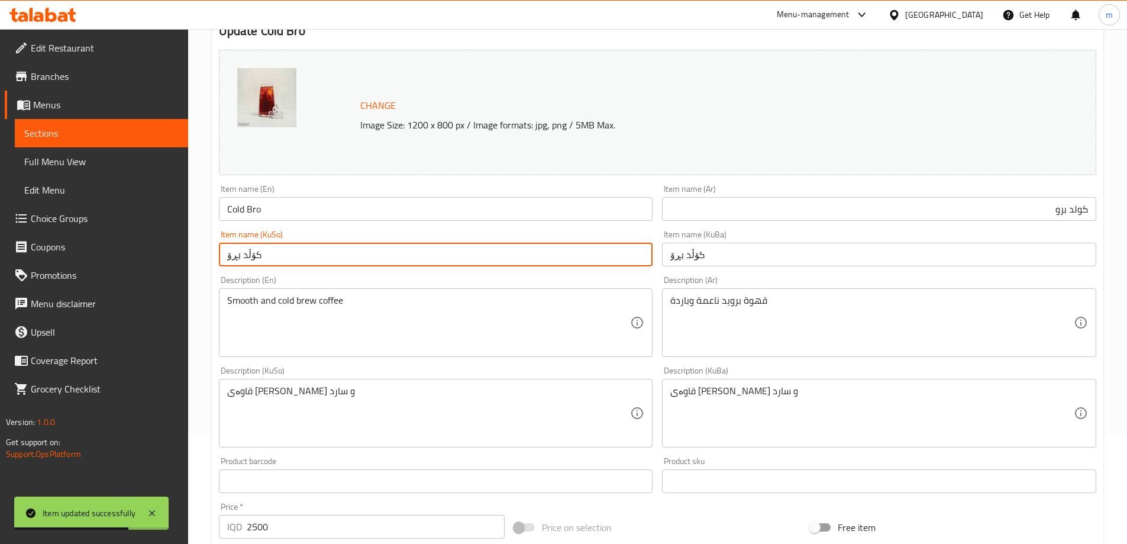
scroll to position [0, 0]
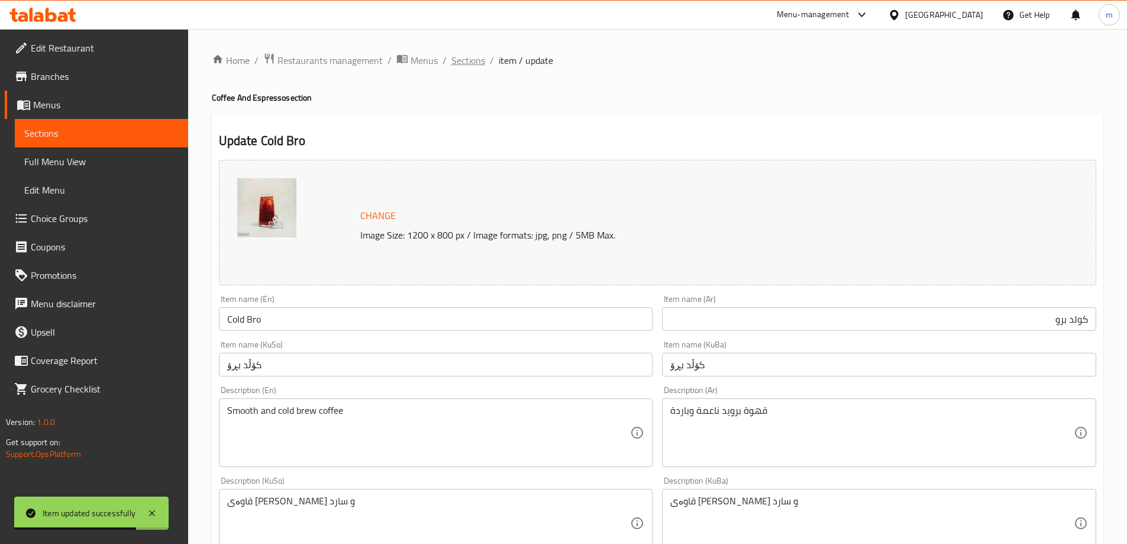
click at [472, 63] on span "Sections" at bounding box center [468, 60] width 34 height 14
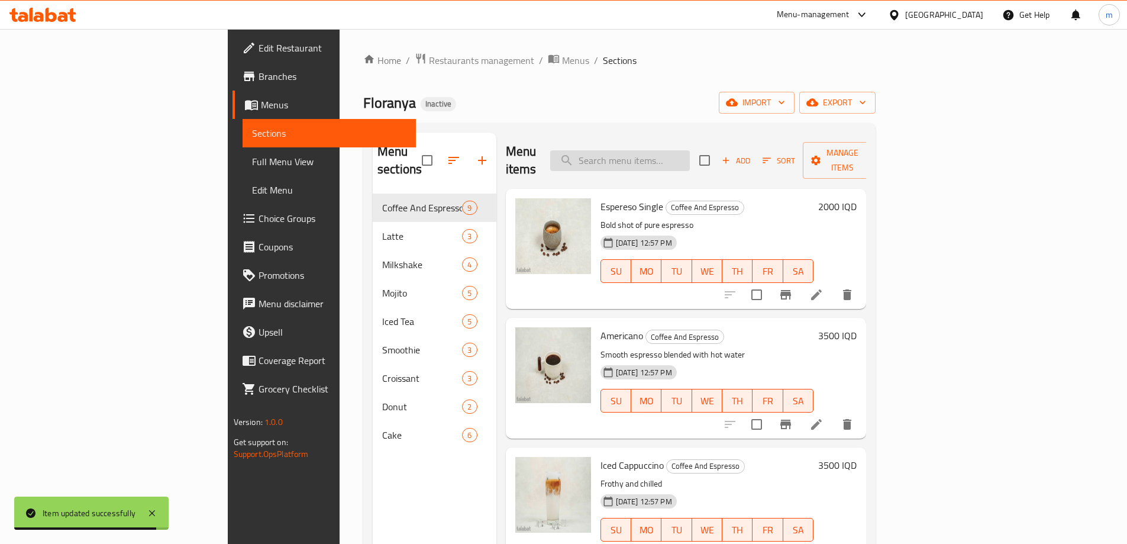
click at [672, 150] on input "search" at bounding box center [620, 160] width 140 height 21
paste input "Ice Pink"
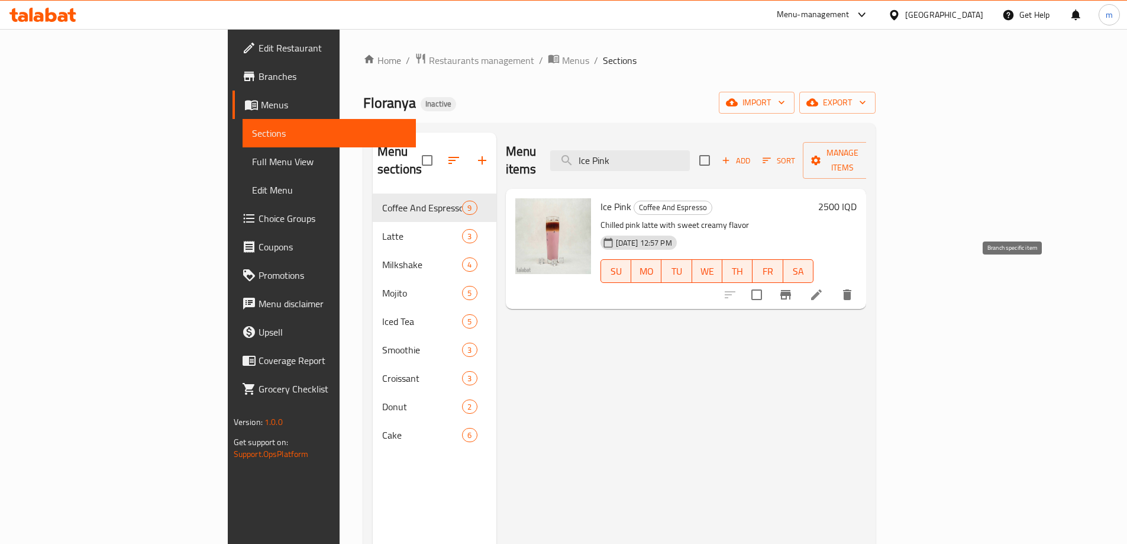
type input "Ice Pink"
click at [824, 288] on icon at bounding box center [816, 295] width 14 height 14
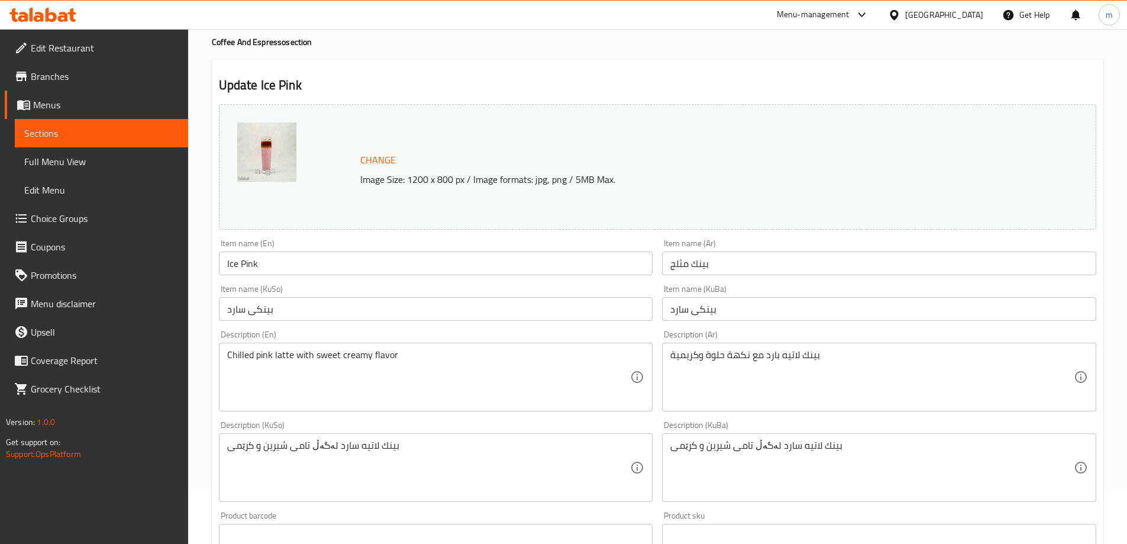
scroll to position [99, 0]
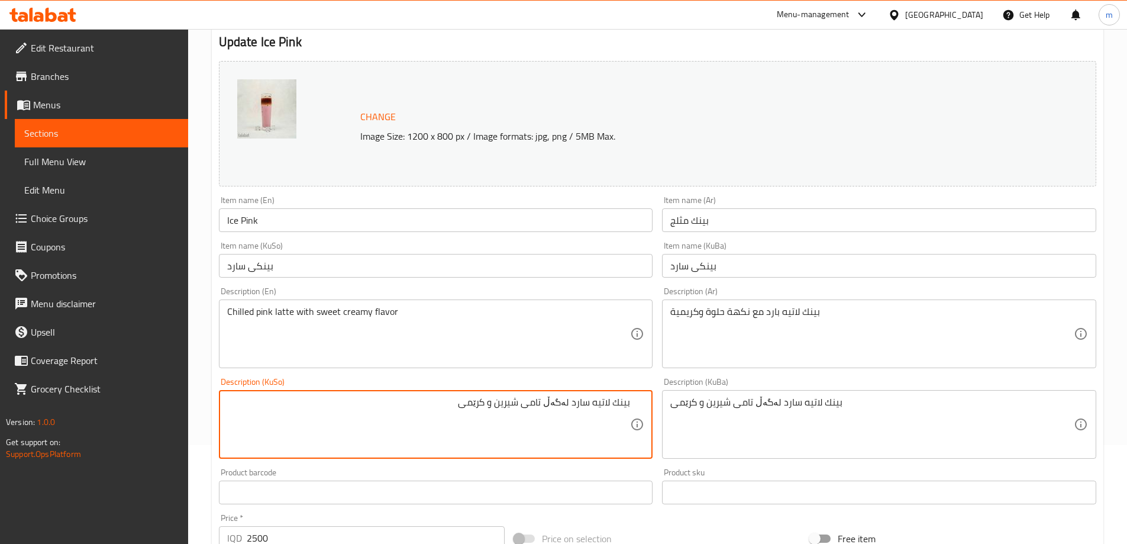
click at [600, 402] on textarea "بينك لاتيه سارد لەگەڵ تامى شیرین و کرێمى" at bounding box center [429, 424] width 404 height 56
type textarea "لاتێی پینکی سارد لەگەڵ تامى شیرین و کرێمى"
click at [589, 394] on div "لاتێی پینکی سارد لەگەڵ تامى شیرین و کرێمى Description (KuSo)" at bounding box center [436, 424] width 434 height 69
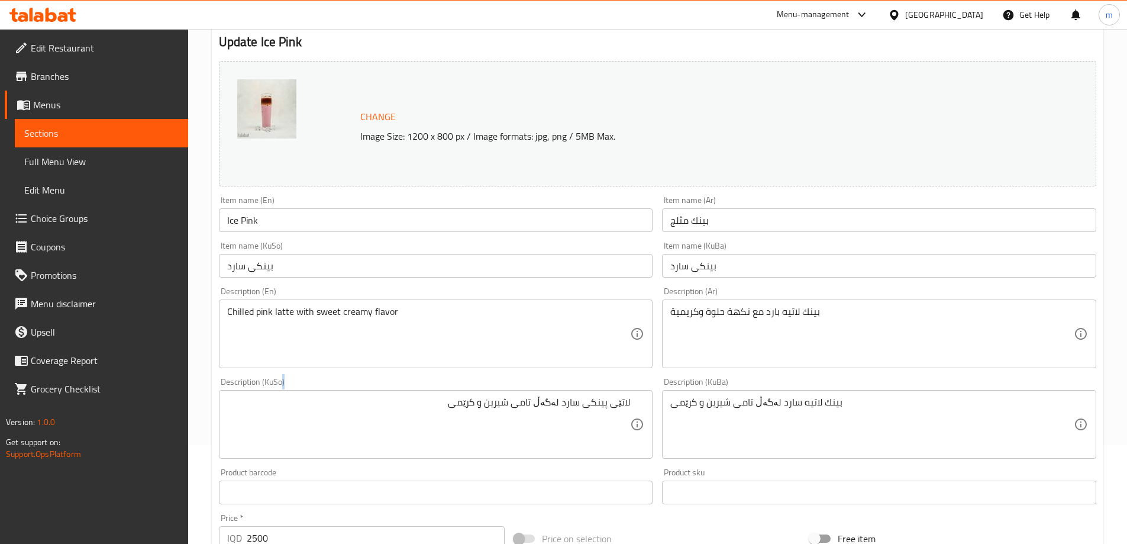
click at [589, 394] on div "لاتێی پینکی سارد لەگەڵ تامى شیرین و کرێمى Description (KuSo)" at bounding box center [436, 424] width 434 height 69
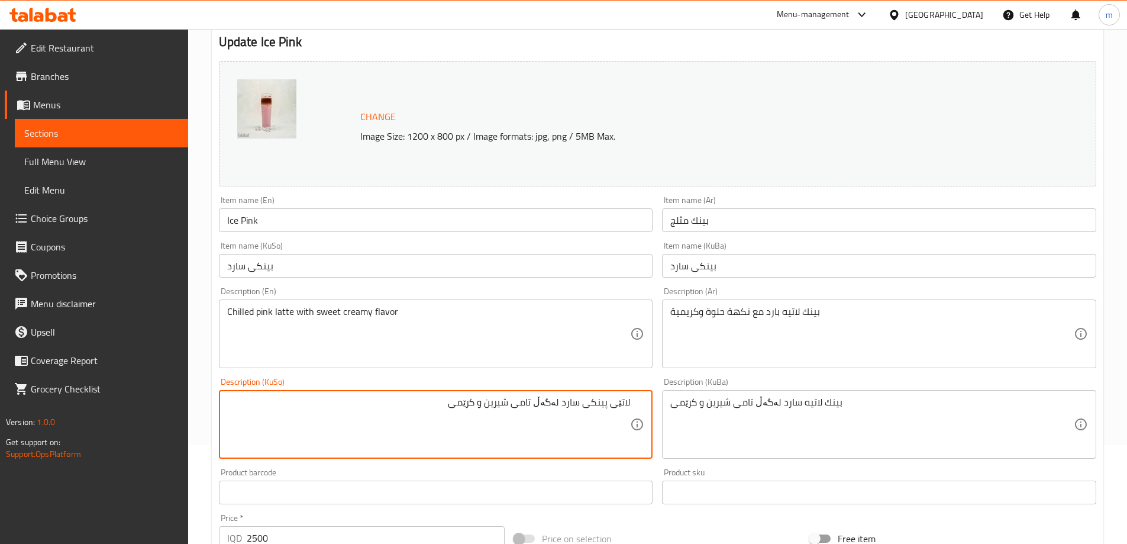
click at [581, 412] on textarea "لاتێی پینکی سارد لەگەڵ تامى شیرین و کرێمى" at bounding box center [429, 424] width 404 height 56
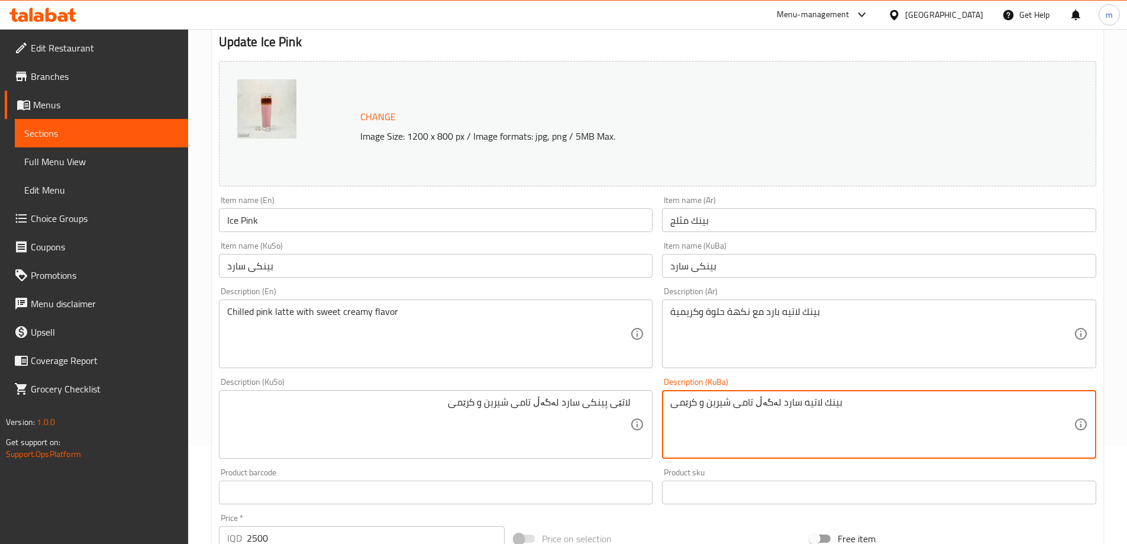
click at [712, 424] on textarea "بينك لاتيه سارد لەگەڵ تامى شیرین و کرێمى" at bounding box center [872, 424] width 404 height 56
paste textarea "لاتێی پینکی"
type textarea "لاتێی پینکی سارد لەگەڵ تامى شیرین و کرێمى"
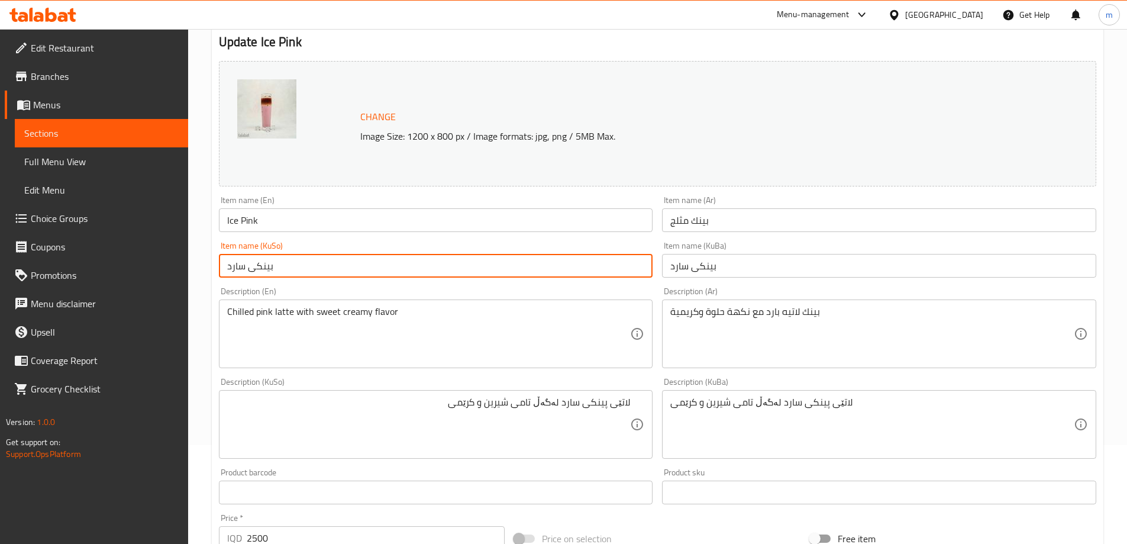
click at [383, 267] on input "بينكى سارد" at bounding box center [436, 266] width 434 height 24
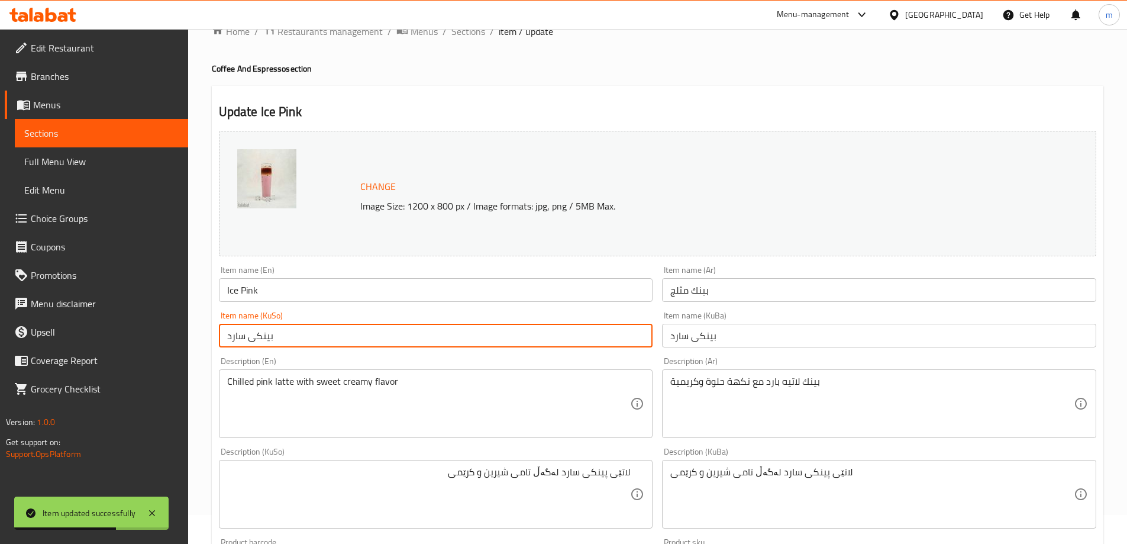
scroll to position [0, 0]
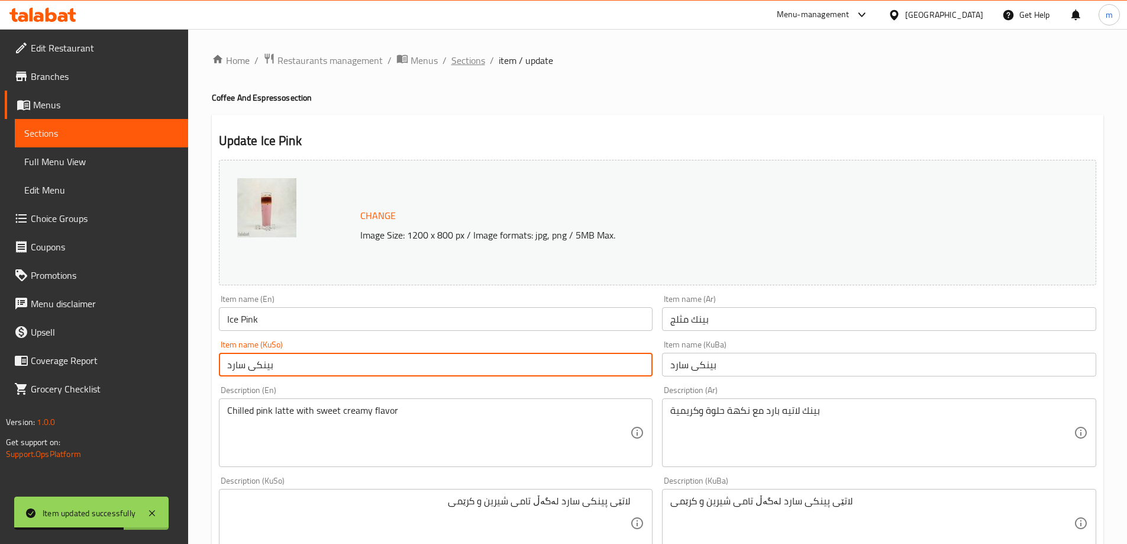
click at [475, 62] on span "Sections" at bounding box center [468, 60] width 34 height 14
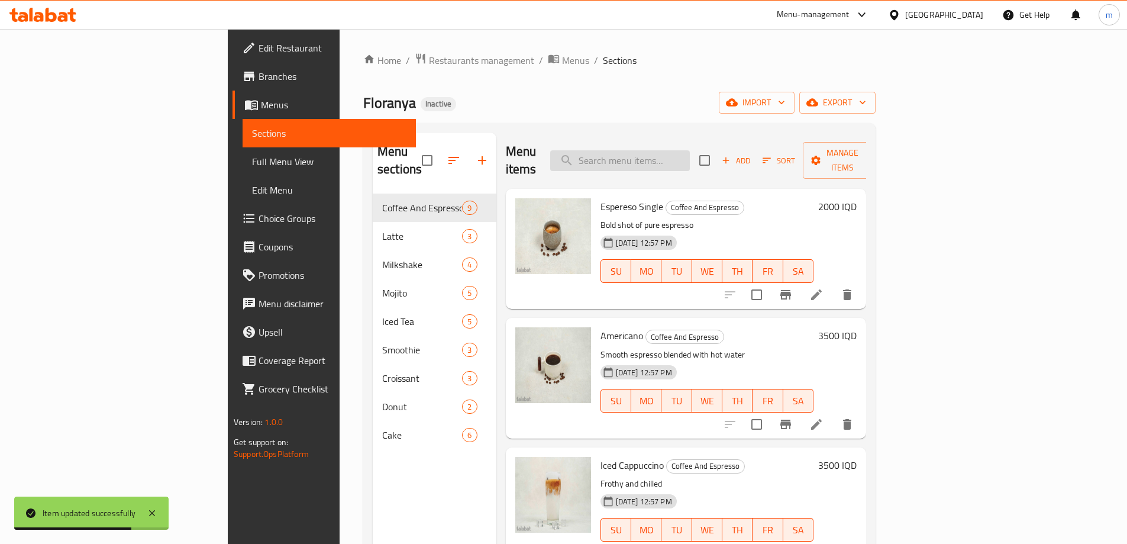
drag, startPoint x: 723, startPoint y: 147, endPoint x: 717, endPoint y: 159, distance: 13.8
click at [690, 150] on input "search" at bounding box center [620, 160] width 140 height 21
paste input "Frappe"
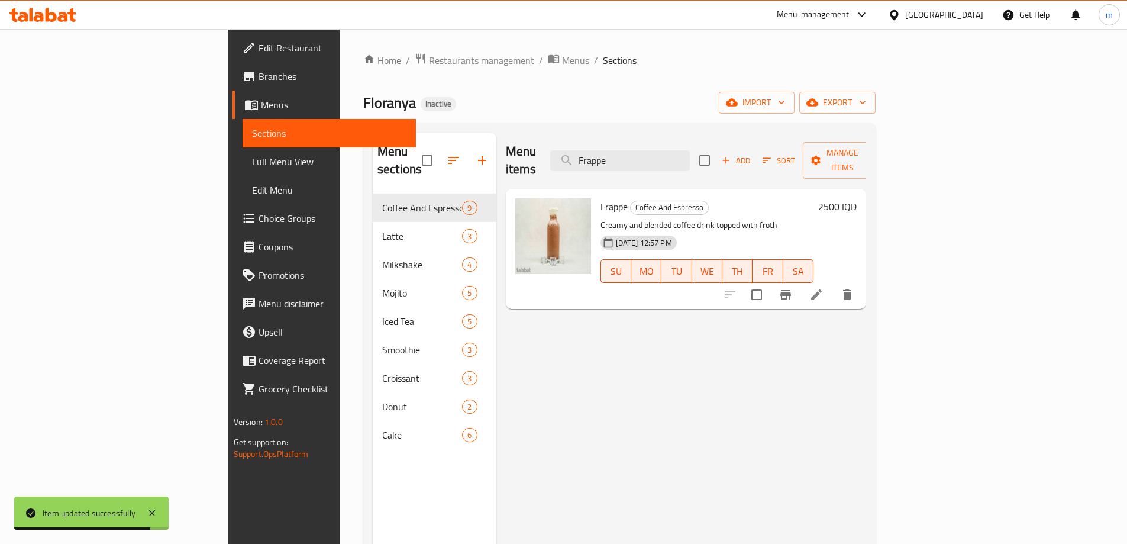
type input "Frappe"
click at [833, 284] on li at bounding box center [816, 294] width 33 height 21
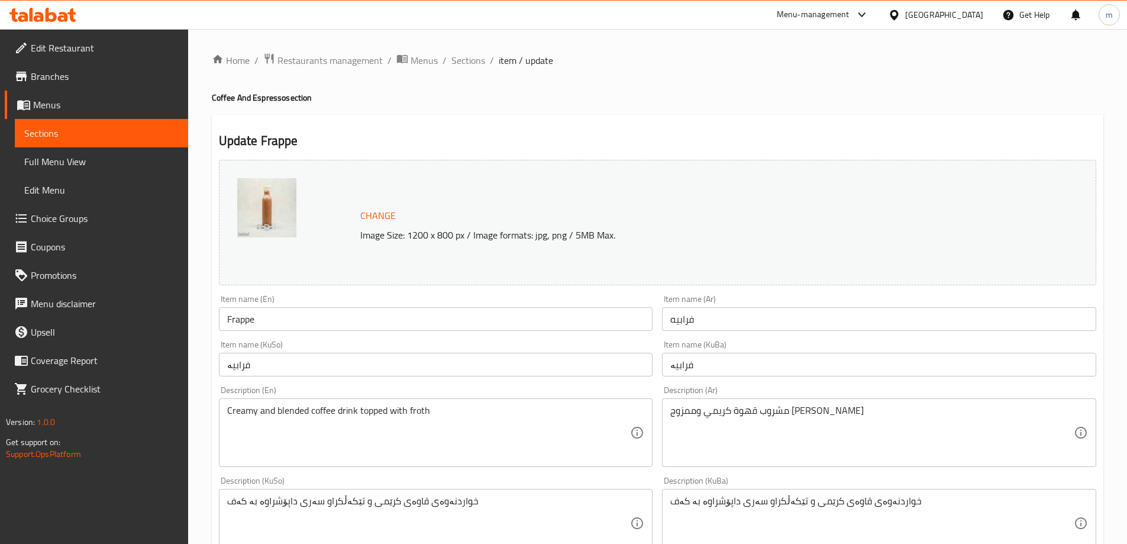
scroll to position [99, 0]
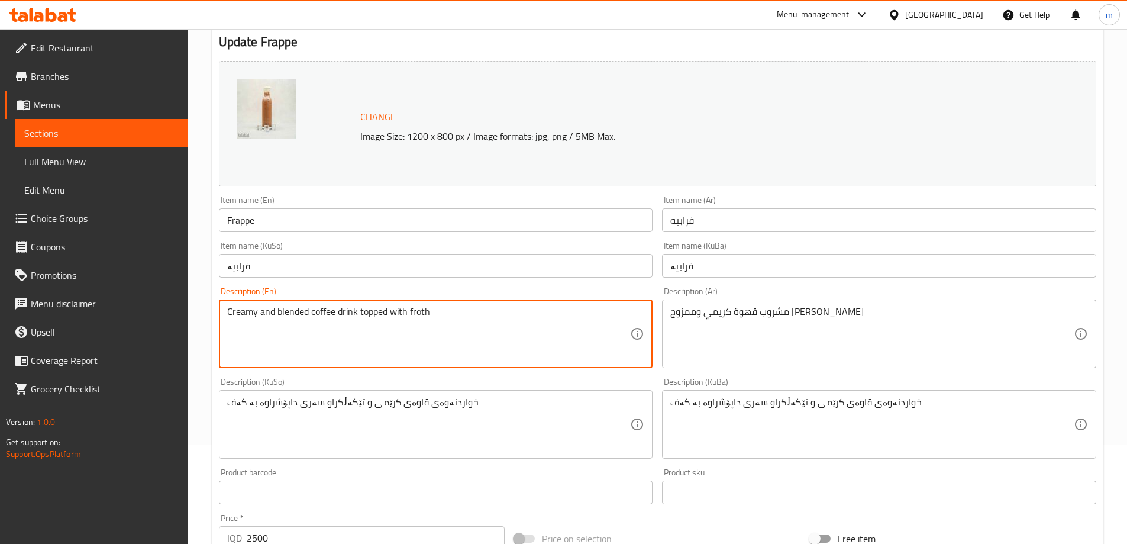
click at [471, 330] on textarea "Creamy and blended coffee drink topped with froth" at bounding box center [429, 334] width 404 height 56
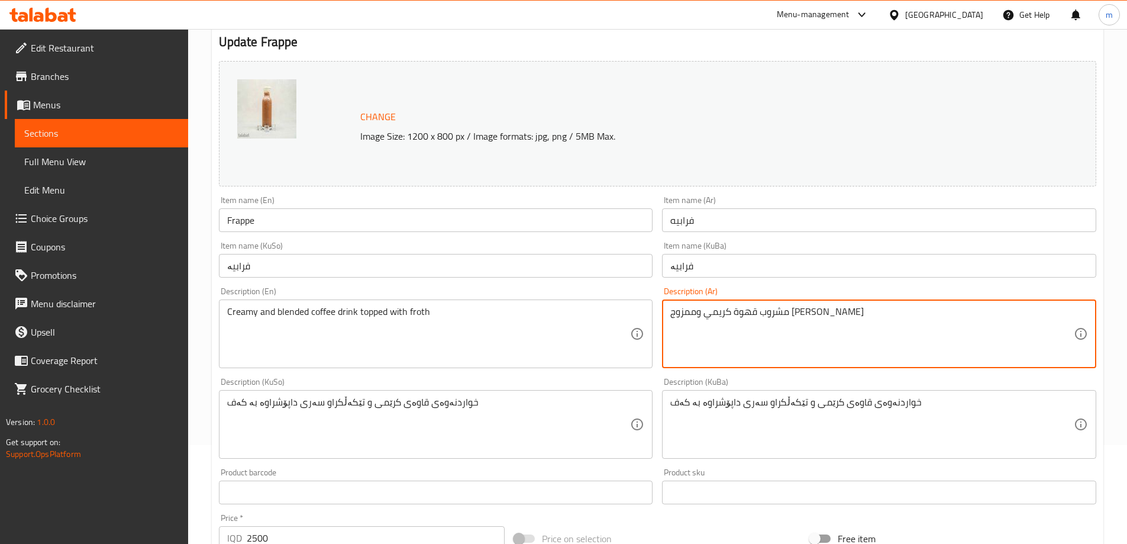
click at [764, 322] on textarea "مشروب قهوة كريمي وممزوج مغطى بالرغوة" at bounding box center [872, 334] width 404 height 56
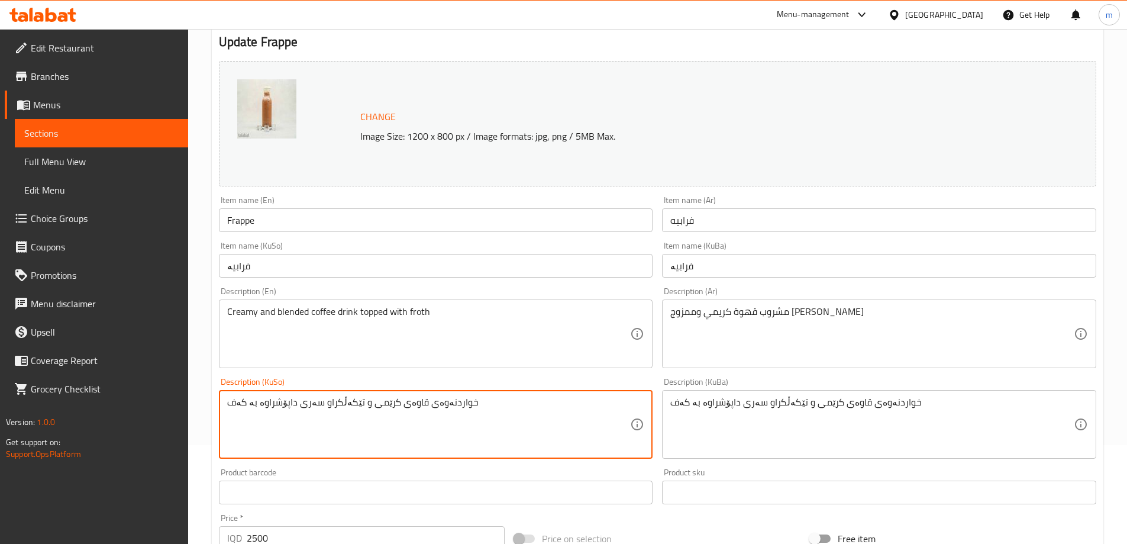
click at [540, 434] on textarea "خواردنەوەى قاوەى کرێمى و تێکەڵکراو سەرى داپۆشراوە بە کەف" at bounding box center [429, 424] width 404 height 56
click at [522, 417] on textarea "خواردنەوەى قاوەى کرێمى و تێکەڵکراو سەرى داپۆشراوە بە کەف" at bounding box center [429, 424] width 404 height 56
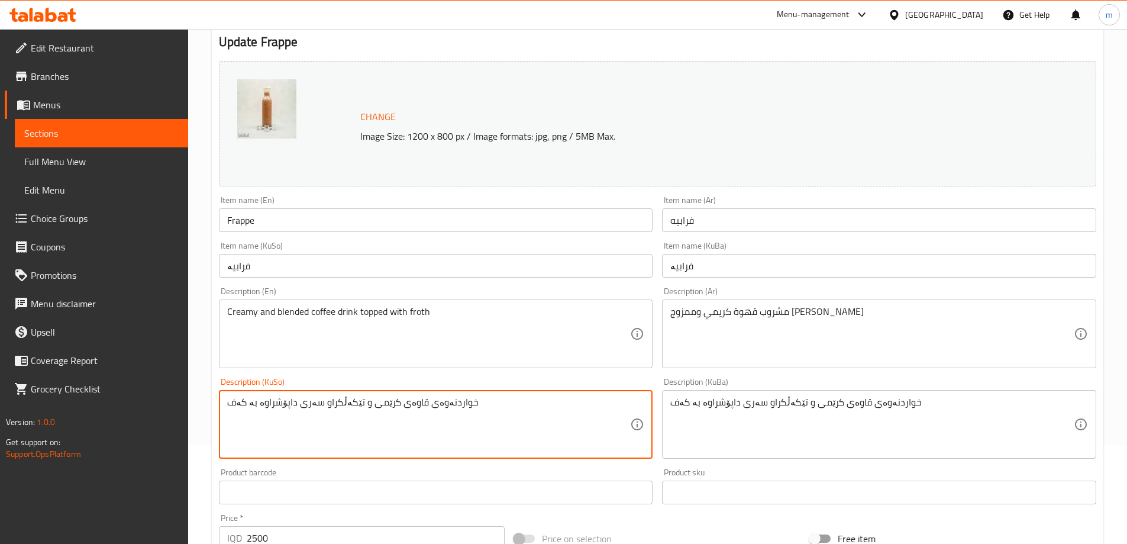
paste textarea "ی قاوەیی کرێمی تێکەڵاو و داپۆشراو"
type textarea "خواردنەوەی قاوەیی کرێمی تێکەڵاو و داپۆشراو بە کەف"
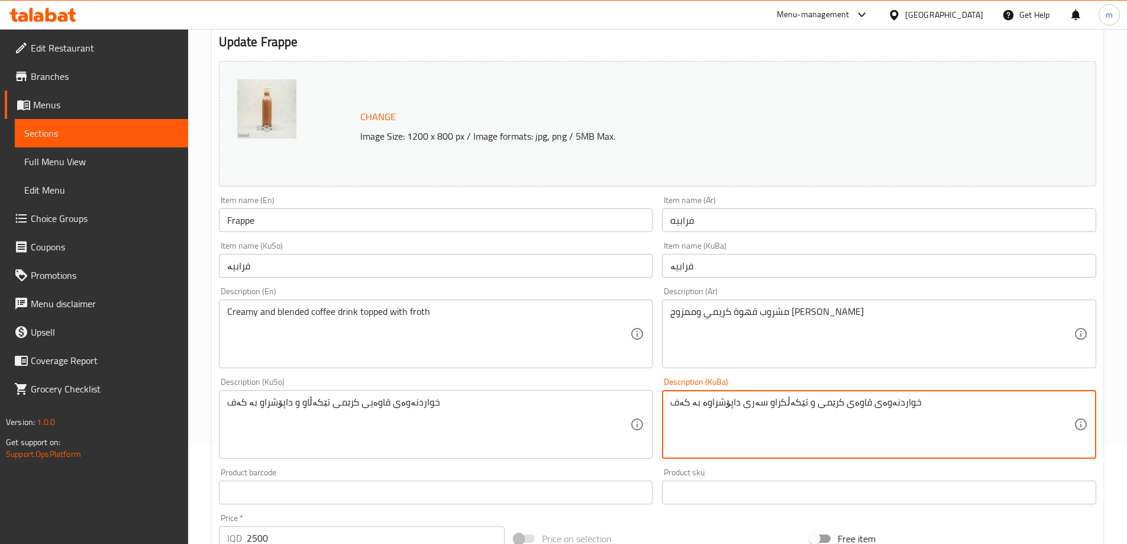
click at [754, 427] on textarea "خواردنەوەى قاوەى کرێمى و تێکەڵکراو سەرى داپۆشراوە بە کەف" at bounding box center [872, 424] width 404 height 56
paste textarea "ی قاوەیی کرێمی تێکەڵاو و داپۆشراو"
type textarea "خواردنەوەی قاوەیی کرێمی تێکەڵاو و داپۆشراو بە کەف"
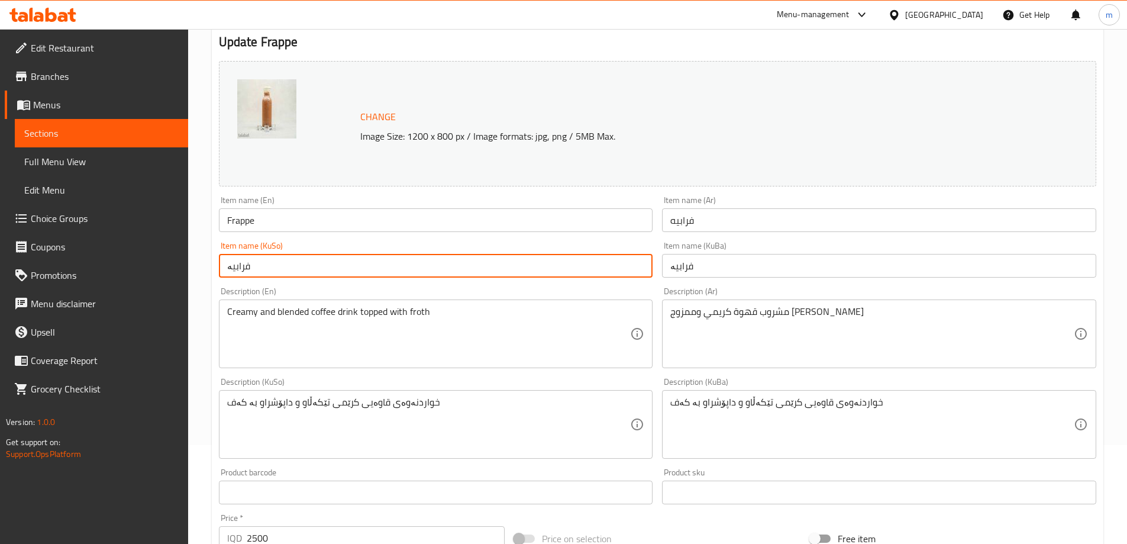
click at [431, 269] on input "فرابيە" at bounding box center [436, 266] width 434 height 24
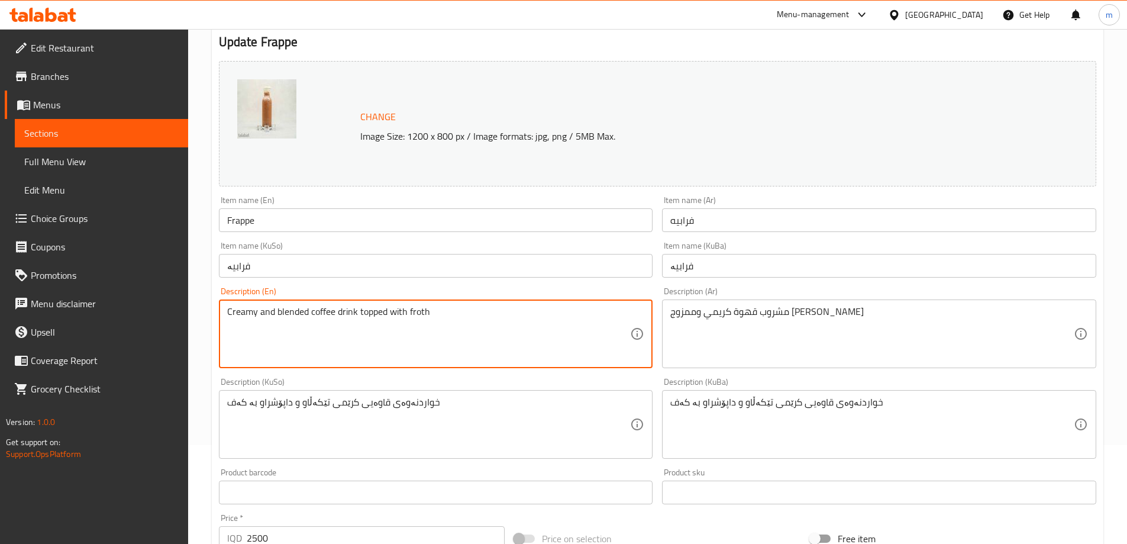
click at [294, 314] on textarea "Creamy and blended coffee drink topped with froth" at bounding box center [429, 334] width 404 height 56
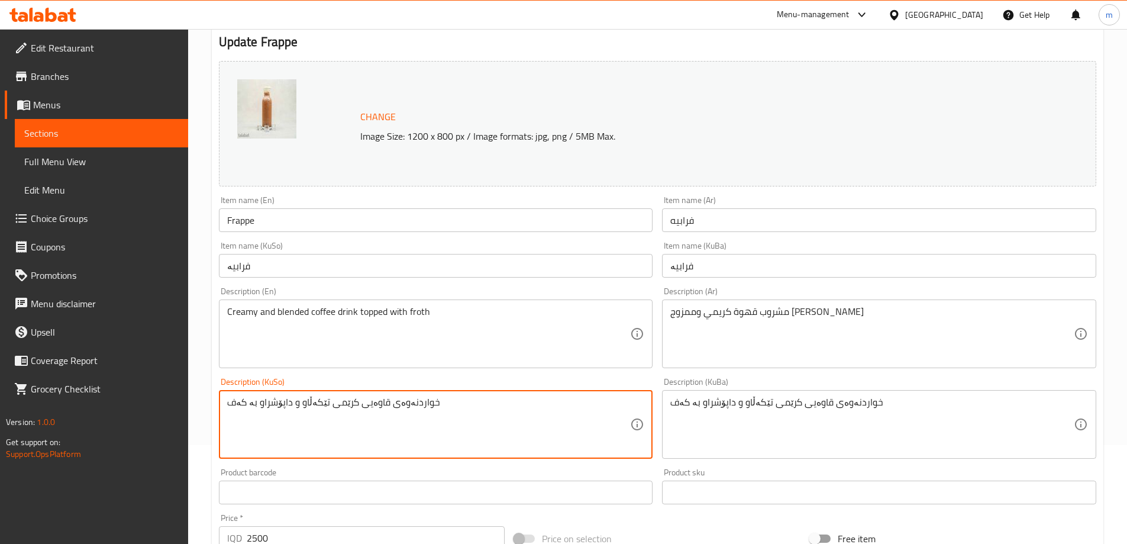
click at [315, 405] on textarea "خواردنەوەی قاوەیی کرێمی تێکەڵاو و داپۆشراو بە کەف" at bounding box center [429, 424] width 404 height 56
paste textarea "ەڵاتە"
type textarea "خواردنەوەی قاوەیی کرێمی خەڵاتە و داپۆشراو بە کەف"
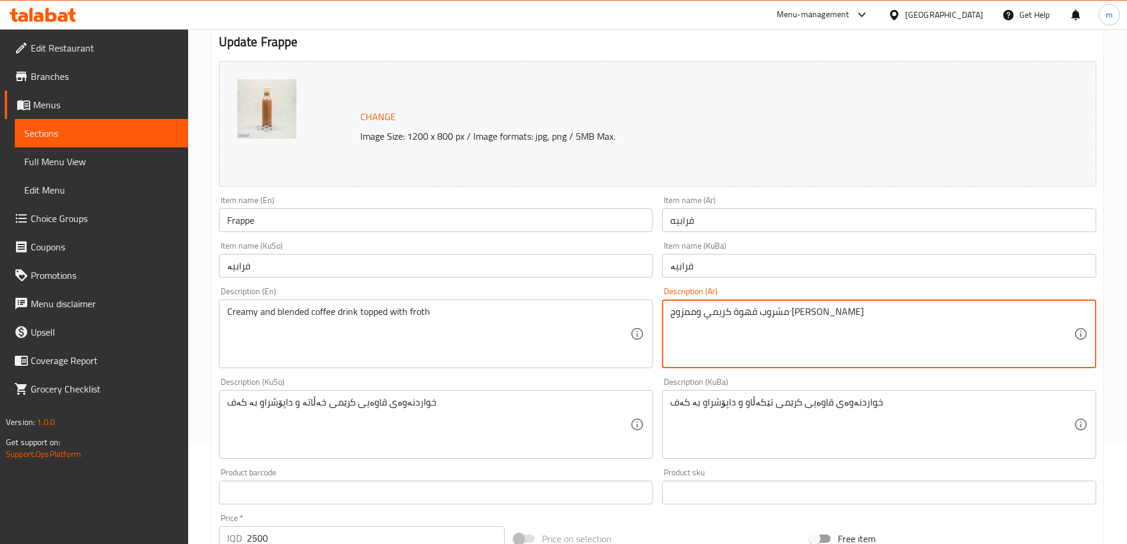
drag, startPoint x: 754, startPoint y: 312, endPoint x: 732, endPoint y: 316, distance: 22.2
paste textarea "خلاط"
type textarea "مشروب قهوة كريمي وخلاط مغطى بالرغوة"
click at [509, 260] on input "فرابيە" at bounding box center [436, 266] width 434 height 24
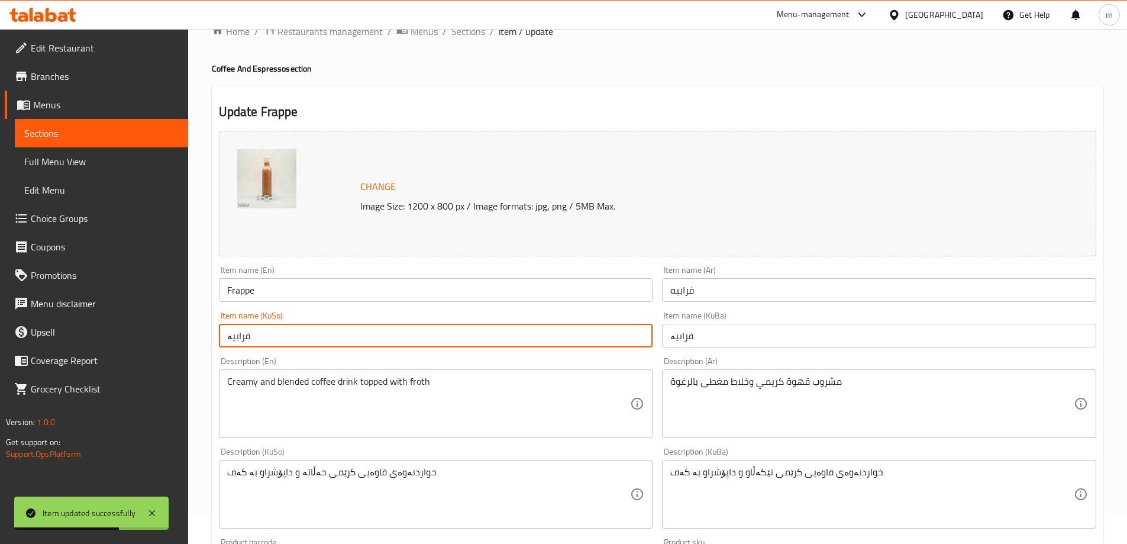
scroll to position [0, 0]
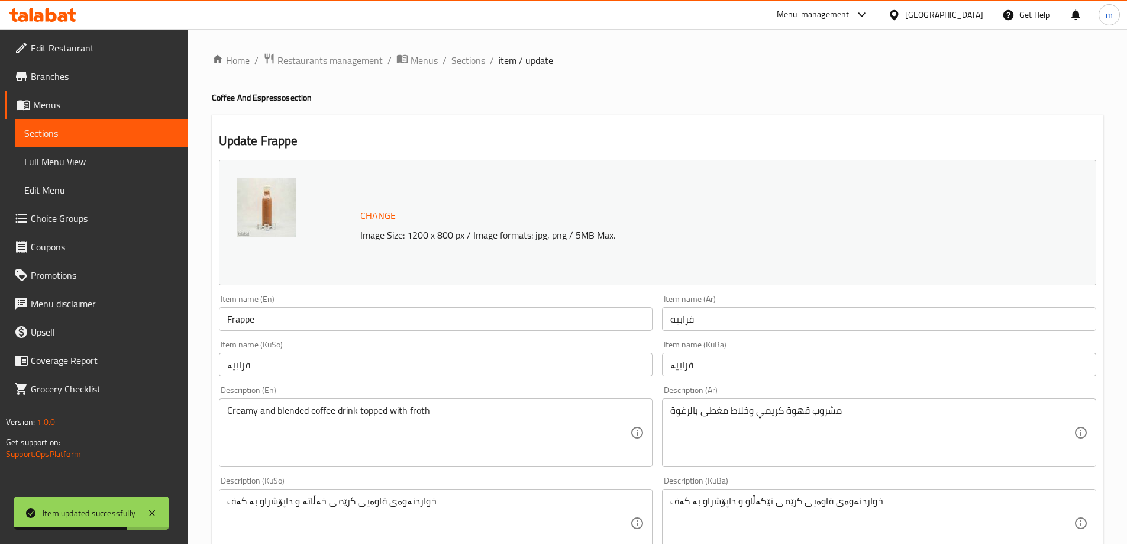
click at [475, 55] on span "Sections" at bounding box center [468, 60] width 34 height 14
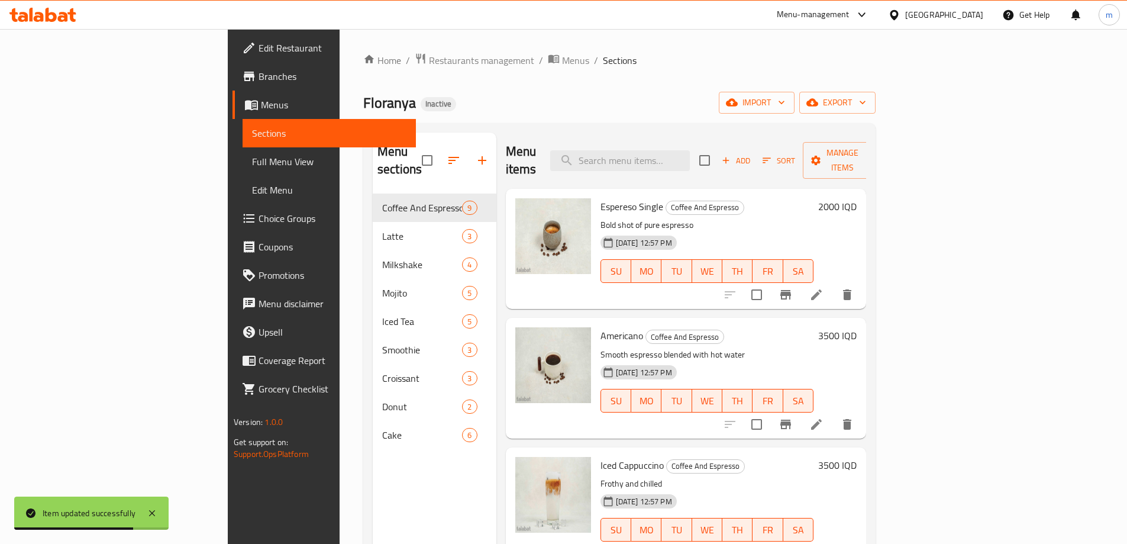
click at [753, 124] on div "Menu sections Coffee And Espresso 9 Latte 3 Milkshake 4 Mojito 5 Iced Tea 5 Smo…" at bounding box center [619, 404] width 512 height 563
click at [690, 150] on input "search" at bounding box center [620, 160] width 140 height 21
paste input "Iced Cinnamon Cocunot Latte"
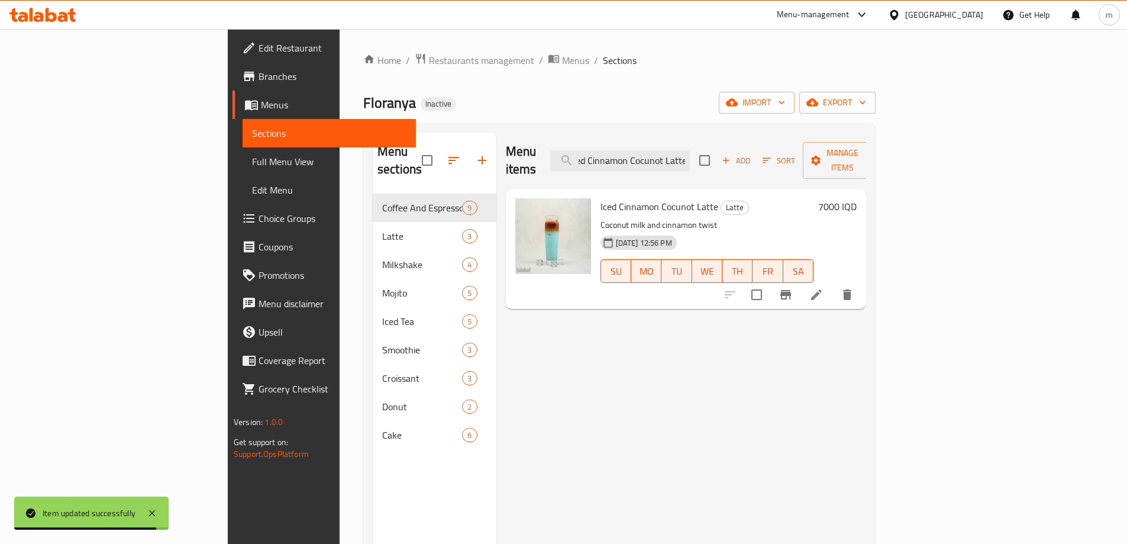
type input "Iced Cinnamon Cocunot Latte"
click at [824, 288] on icon at bounding box center [816, 295] width 14 height 14
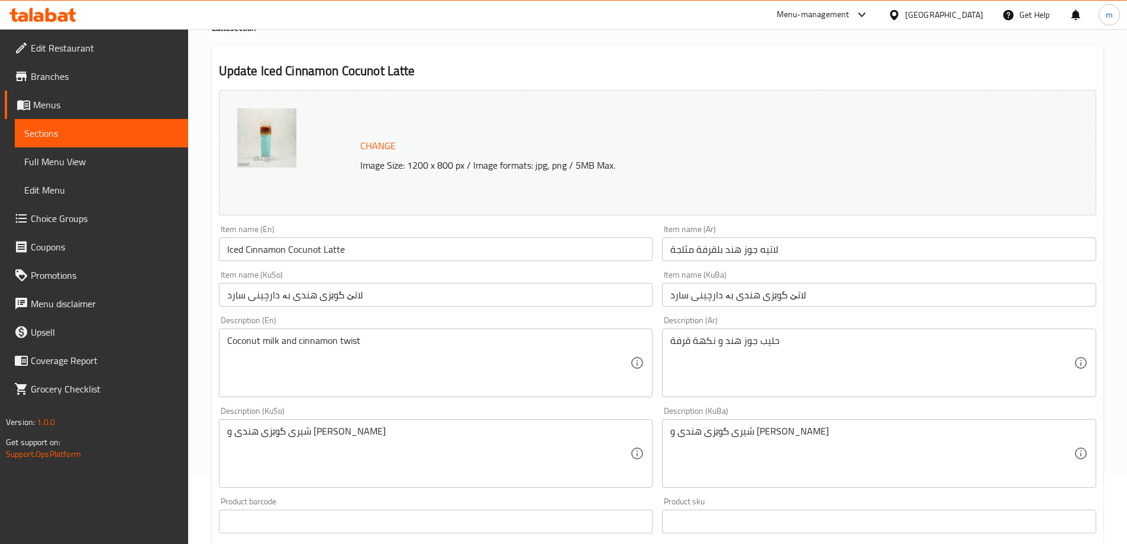
scroll to position [99, 0]
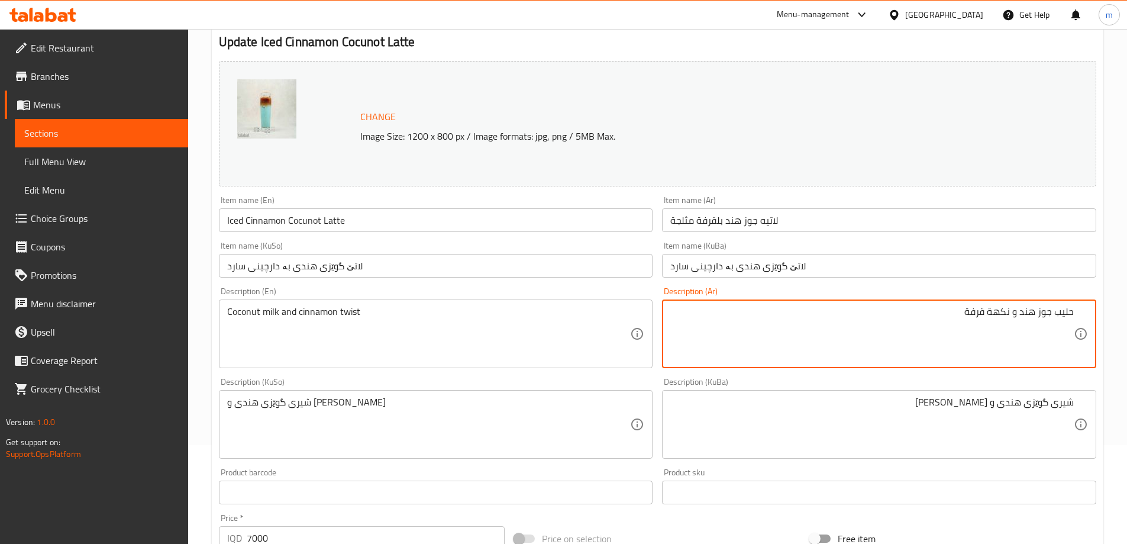
click at [996, 309] on textarea "حليب جوز هند و نكهة قرفة" at bounding box center [872, 334] width 404 height 56
type textarea "حليب جوز هند و تويست قرفة"
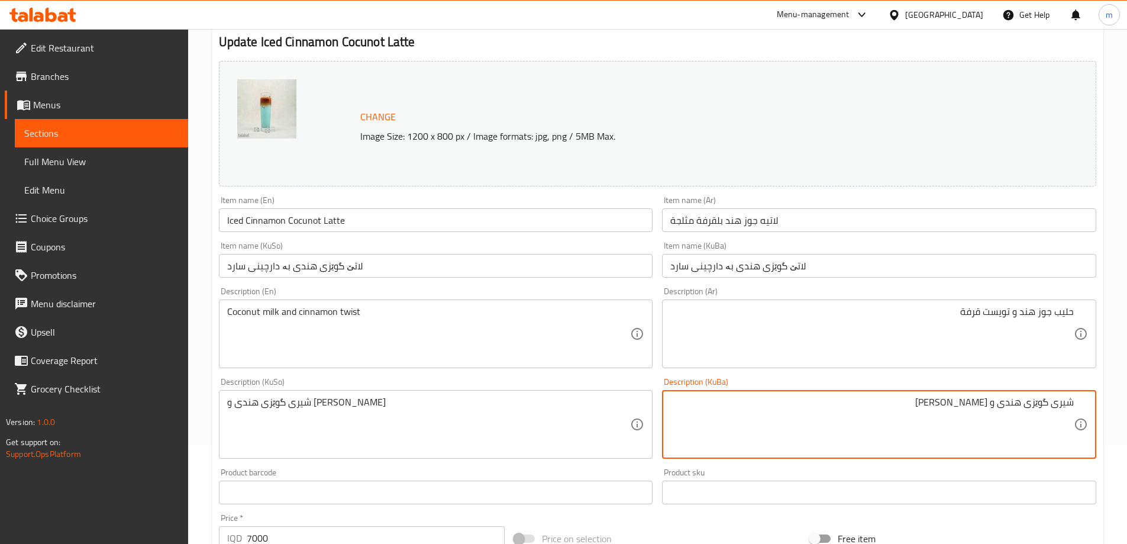
drag, startPoint x: 977, startPoint y: 398, endPoint x: 989, endPoint y: 407, distance: 15.2
click at [989, 407] on textarea "شیری گوێزی هندی و تامی دارچینی" at bounding box center [872, 424] width 404 height 56
click at [961, 417] on textarea "شیری گوێزی هندی و تویستی دارچینی" at bounding box center [872, 424] width 404 height 56
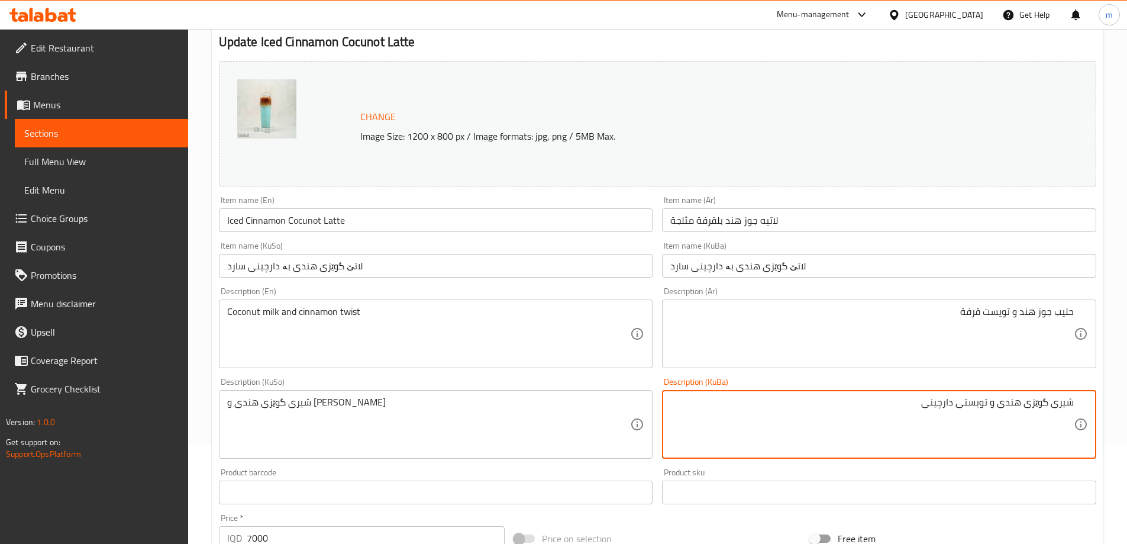
type textarea "شیری گوێزی هندی و تویستی دارچینی"
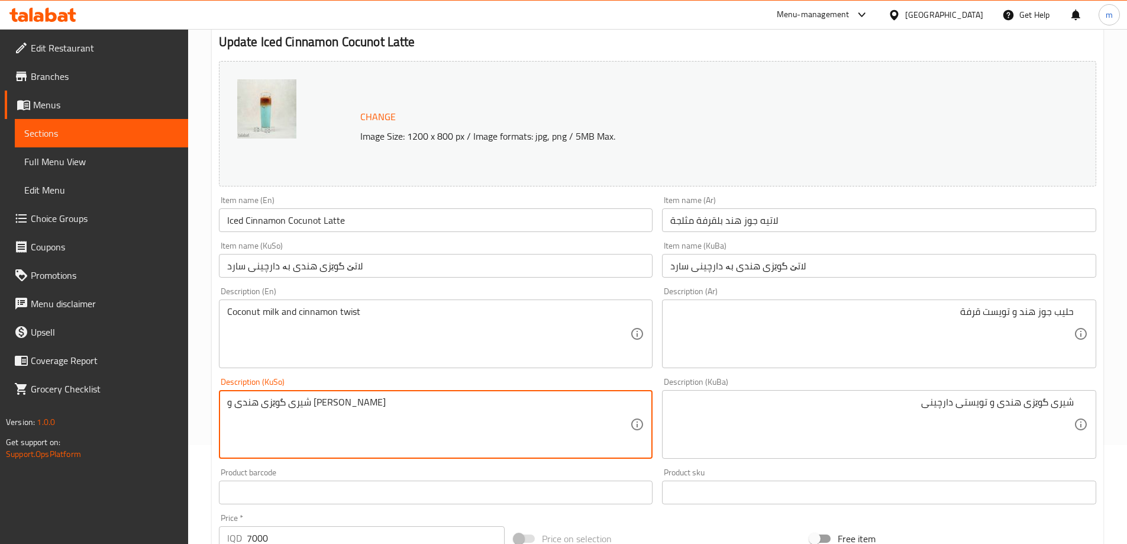
click at [535, 409] on textarea "شیری گوێزی هندی و تامی دارچینی" at bounding box center [429, 424] width 404 height 56
paste textarea "ویست"
type textarea "شیری گوێزی هندی و تویستی دارچینی"
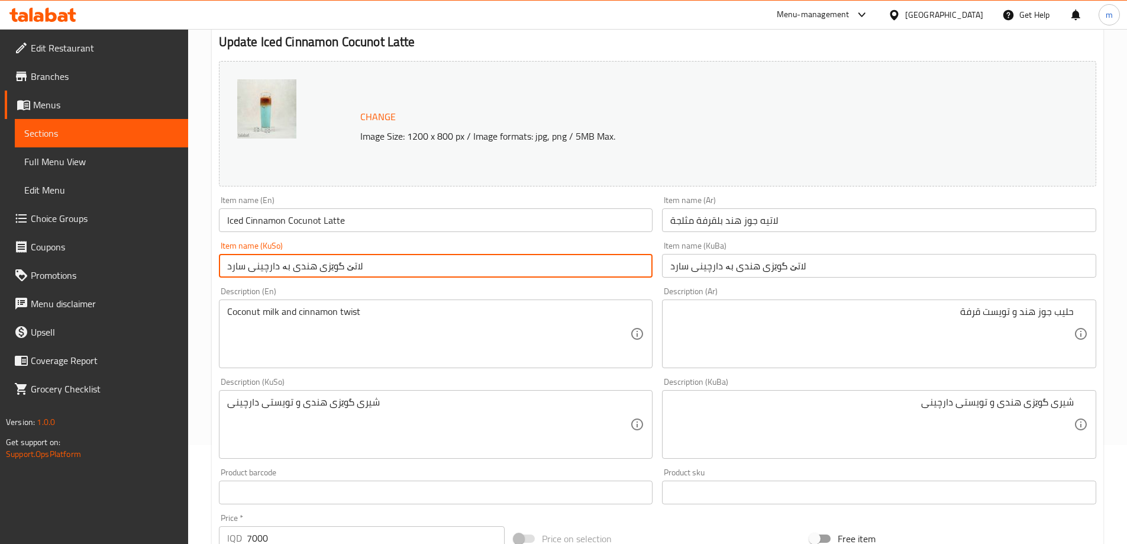
click at [463, 273] on input "لاتێ گوێزی هندی بە دارچینی سارد" at bounding box center [436, 266] width 434 height 24
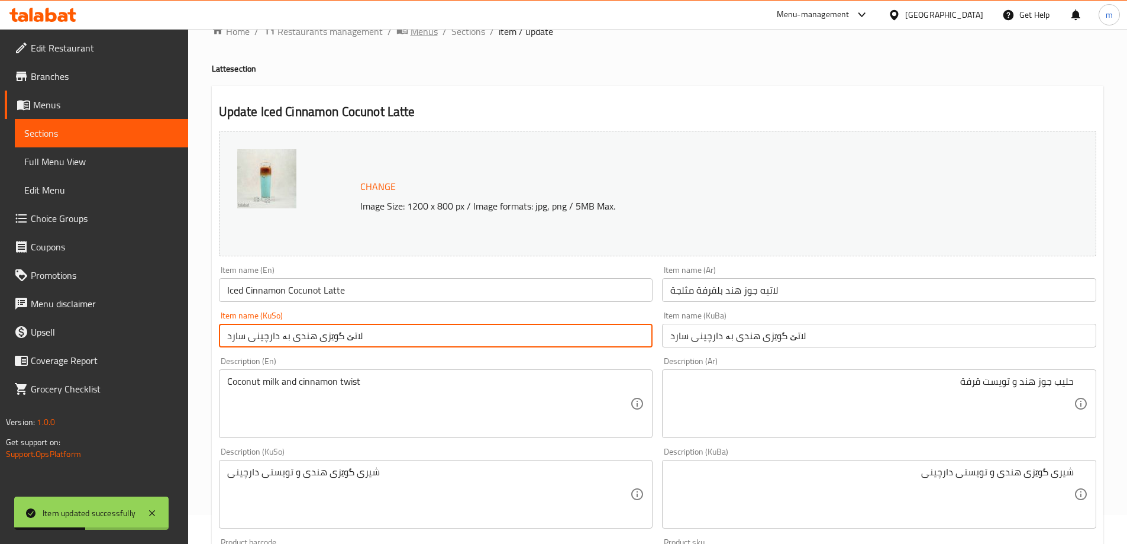
scroll to position [0, 0]
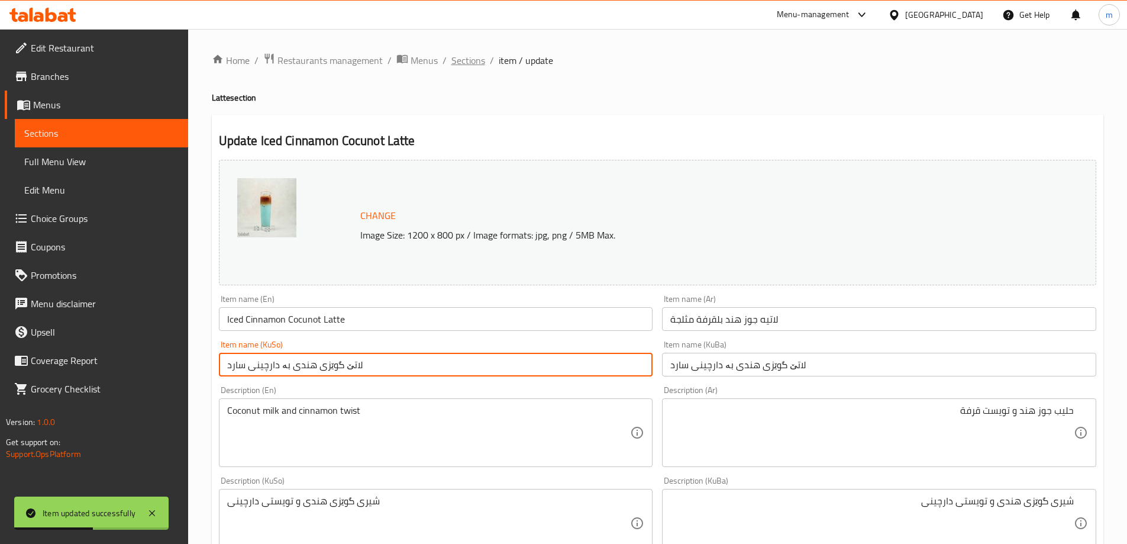
click at [479, 58] on span "Sections" at bounding box center [468, 60] width 34 height 14
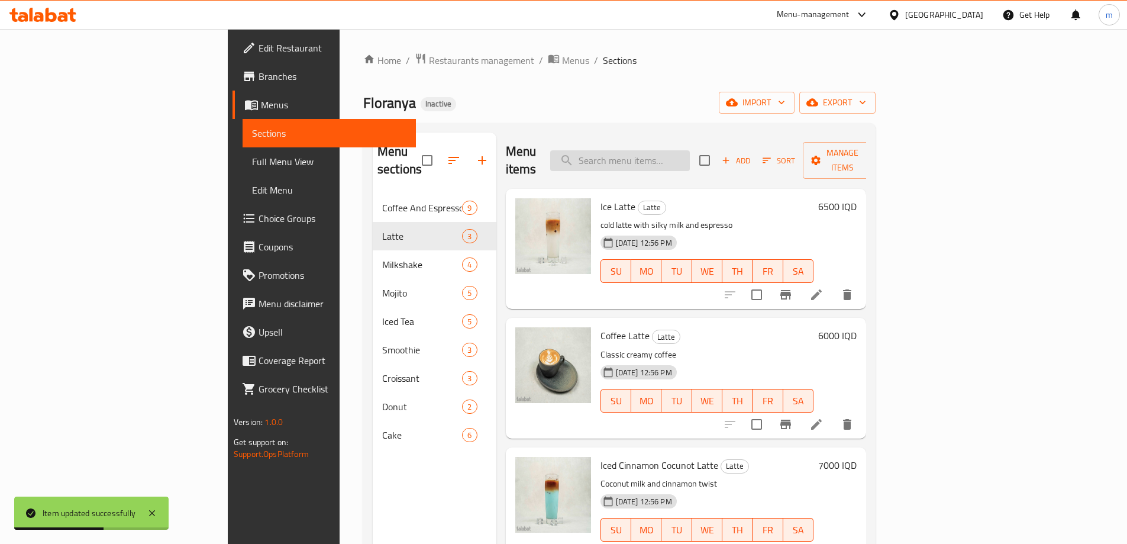
paste input "Berry Cheese Cake Milkshake"
click at [690, 152] on input "Berry Cheese Cake Milkshake" at bounding box center [620, 160] width 140 height 21
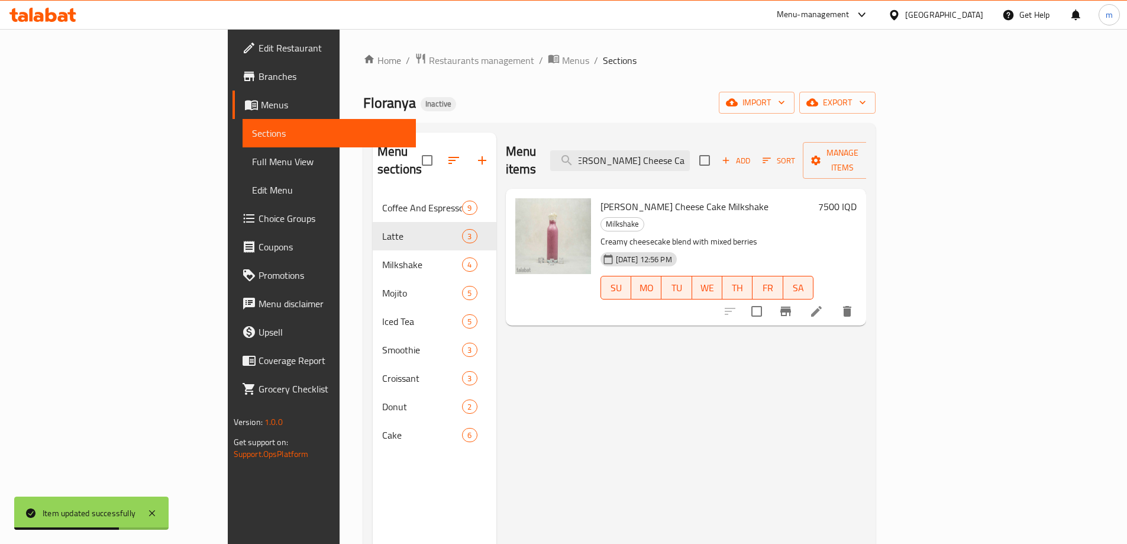
type input "Berry Cheese Cake Milkshake"
click at [861, 297] on div at bounding box center [789, 311] width 146 height 28
click at [833, 301] on li at bounding box center [816, 311] width 33 height 21
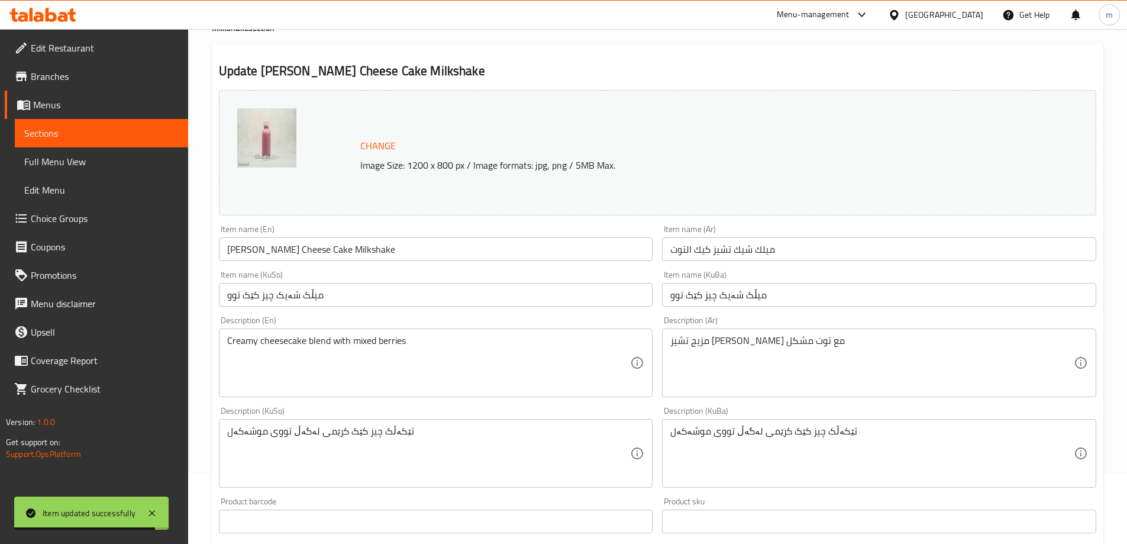
scroll to position [99, 0]
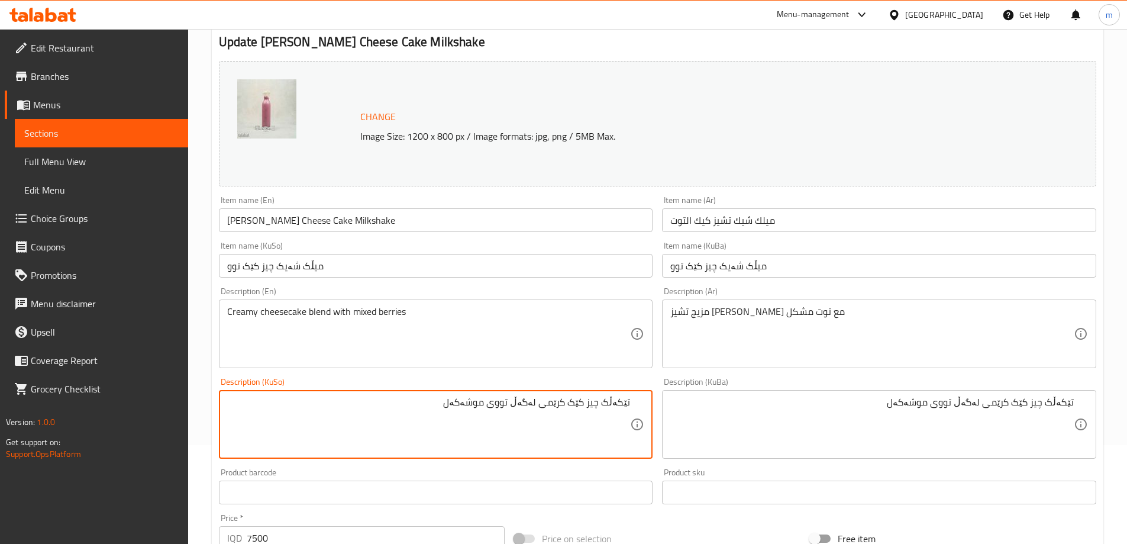
click at [616, 397] on textarea "تێکەڵک چیز کێک کرێمی لەگەڵ تووی موشەکەل" at bounding box center [429, 424] width 404 height 56
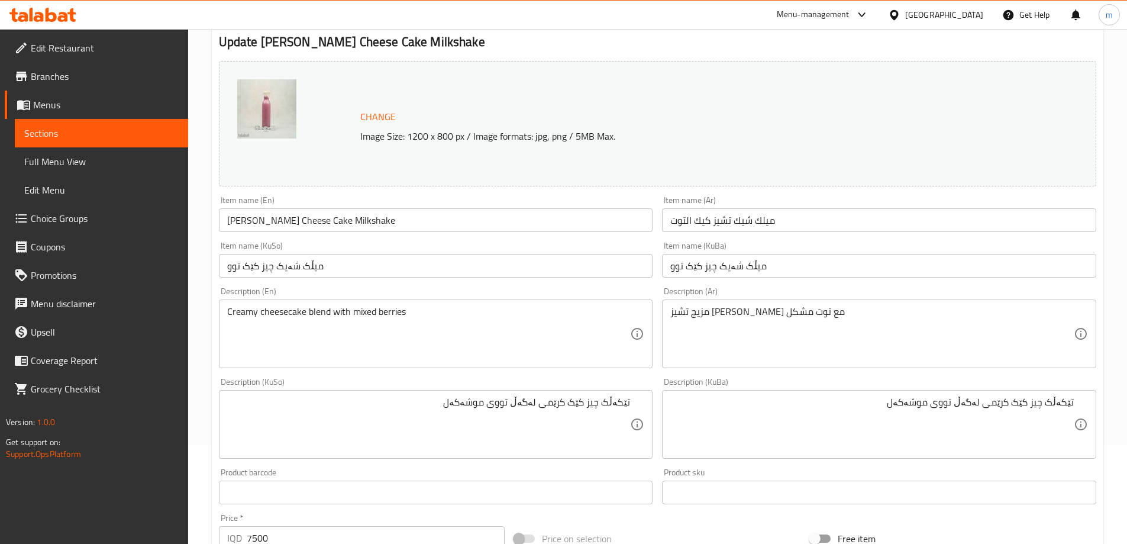
click at [548, 412] on textarea "تێکەڵک چیز کێک کرێمی لەگەڵ تووی موشەکەل" at bounding box center [429, 424] width 404 height 56
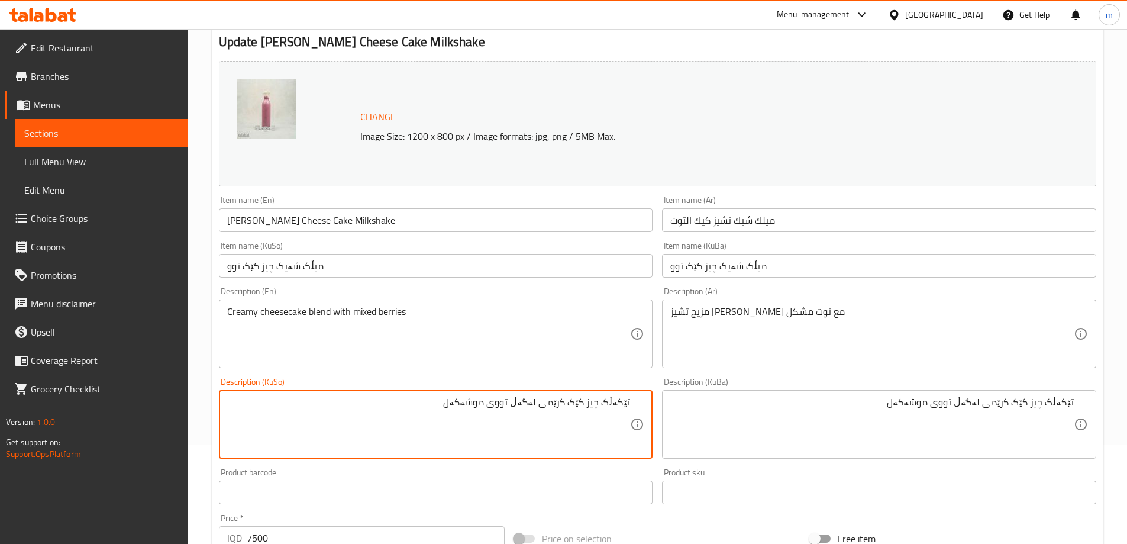
drag, startPoint x: 606, startPoint y: 401, endPoint x: 643, endPoint y: 408, distance: 37.4
click at [643, 408] on div "تێکەڵک چیز کێک کرێمی لەگەڵ تووی موشەکەل Description (KuSo)" at bounding box center [436, 424] width 434 height 69
paste textarea "ەڵاتە"
click at [599, 395] on div "خەڵاتەی چیز کێک کرێمی لەگەڵ تووی موشەکەل Description (KuSo)" at bounding box center [436, 424] width 434 height 69
click at [602, 403] on textarea "خەڵاتەی چیز کێک کرێمی لەگەڵ تووی موشەکەل" at bounding box center [429, 424] width 404 height 56
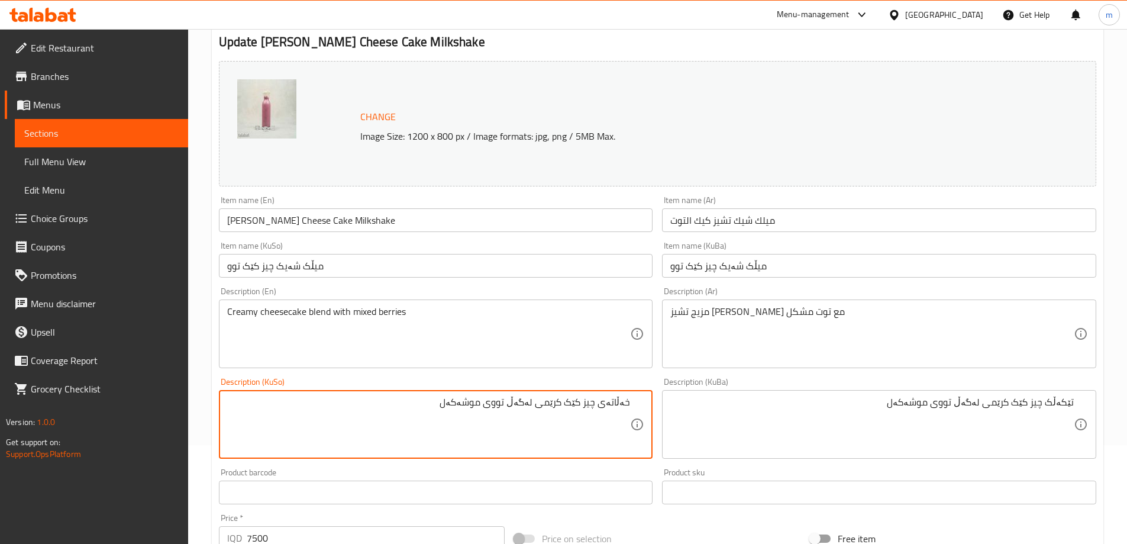
click at [602, 403] on textarea "خەڵاتەی چیز کێک کرێمی لەگەڵ تووی موشەکەل" at bounding box center [429, 424] width 404 height 56
click at [570, 400] on textarea "خەڵاتەی چیز کێک کرێمی لەگەڵ تووی موشەکەل" at bounding box center [429, 424] width 404 height 56
click at [614, 406] on textarea "خەڵاتەی چیز کێک کرێمی لەگەڵ تووی موشەکەل" at bounding box center [429, 424] width 404 height 56
drag, startPoint x: 610, startPoint y: 403, endPoint x: 638, endPoint y: 406, distance: 28.6
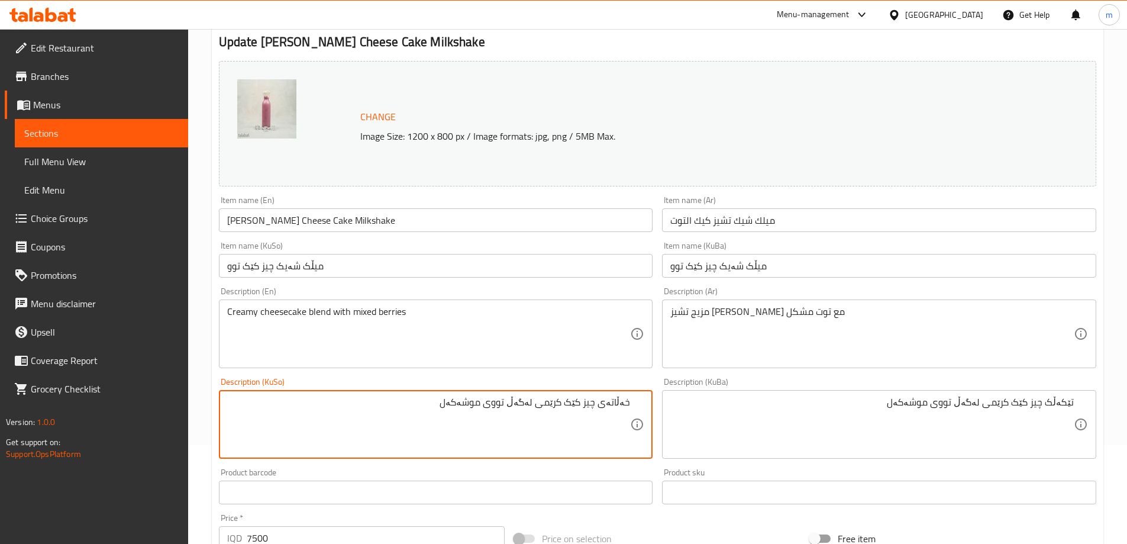
click at [638, 406] on div "خەڵاتەی چیز کێک کرێمی لەگەڵ تووی موشەکەل Description (KuSo)" at bounding box center [436, 424] width 434 height 69
click at [616, 405] on textarea "تێکەڵەی چیز کێک کرێمی لەگەڵ تووی موشەکەل" at bounding box center [429, 424] width 404 height 56
click at [565, 399] on textarea "تێکەڵەی چیز کێک کرێمی لەگەڵ تووی موشەکەل" at bounding box center [429, 424] width 404 height 56
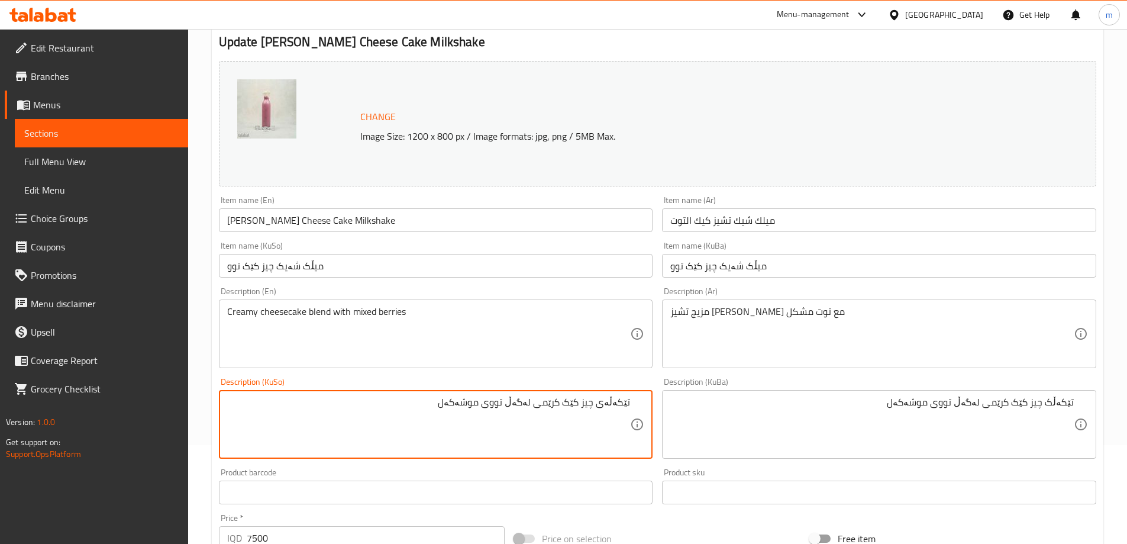
click at [575, 406] on textarea "تێکەڵەی چیز کێک کرێمی لەگەڵ تووی موشەکەل" at bounding box center [429, 424] width 404 height 56
click at [570, 402] on textarea "تێکەڵەی چیز کێک کرێمی لەگەڵ تووی موشەکەل" at bounding box center [429, 424] width 404 height 56
click at [571, 408] on textarea "تێکەڵەی چیز کێکی کرێمی لەگەڵ تووی موشەکەل" at bounding box center [429, 424] width 404 height 56
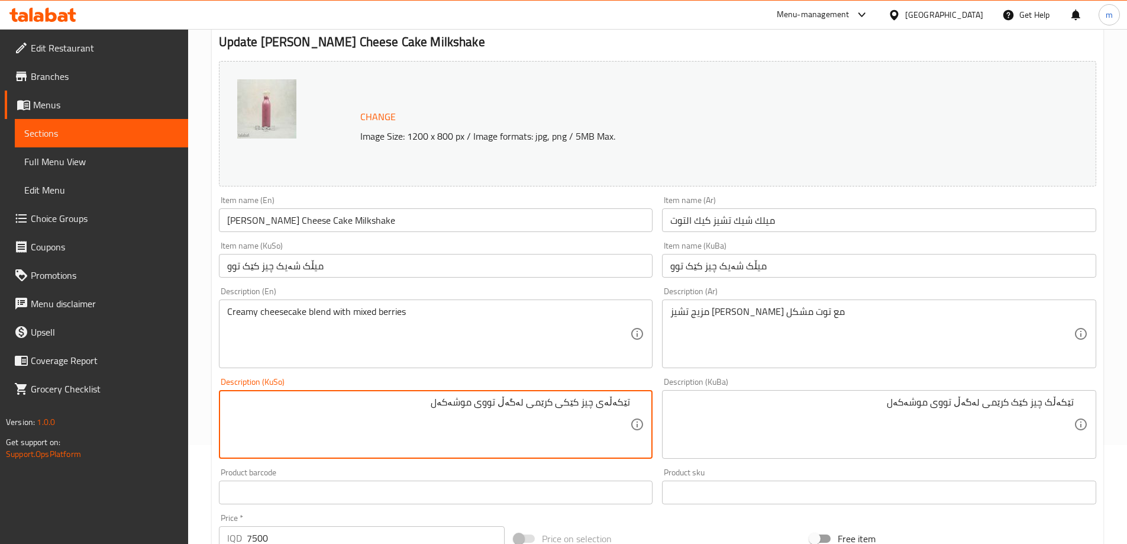
type textarea "تێکەڵەی چیز کێکی کرێمی لەگەڵ تووی موشەکەل"
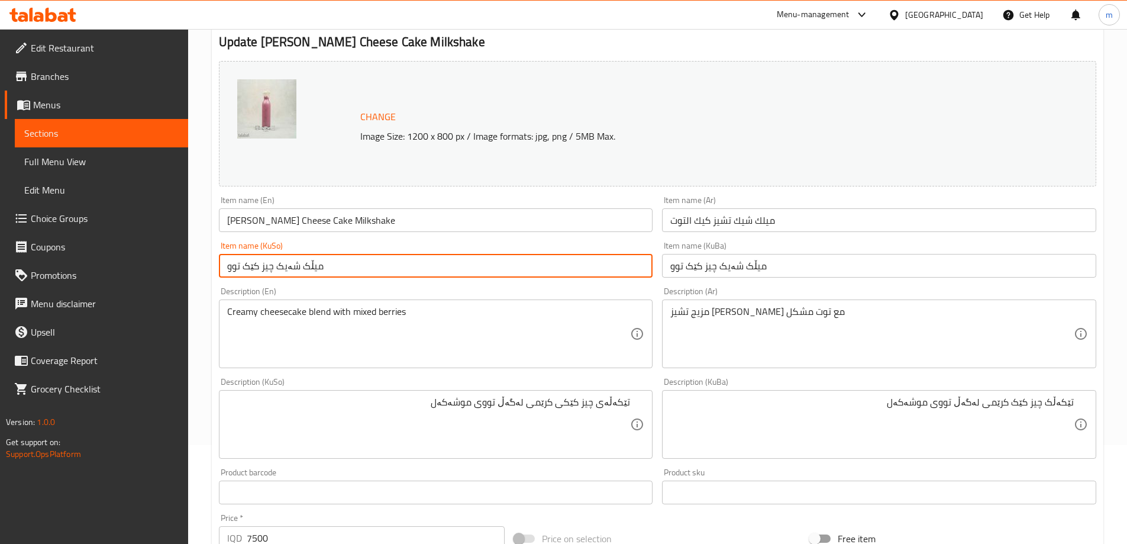
click at [438, 276] on input "میڵک شەیک چیز کێک توو" at bounding box center [436, 266] width 434 height 24
click at [438, 271] on input "میڵک شەیک چیز کێک توو" at bounding box center [436, 266] width 434 height 24
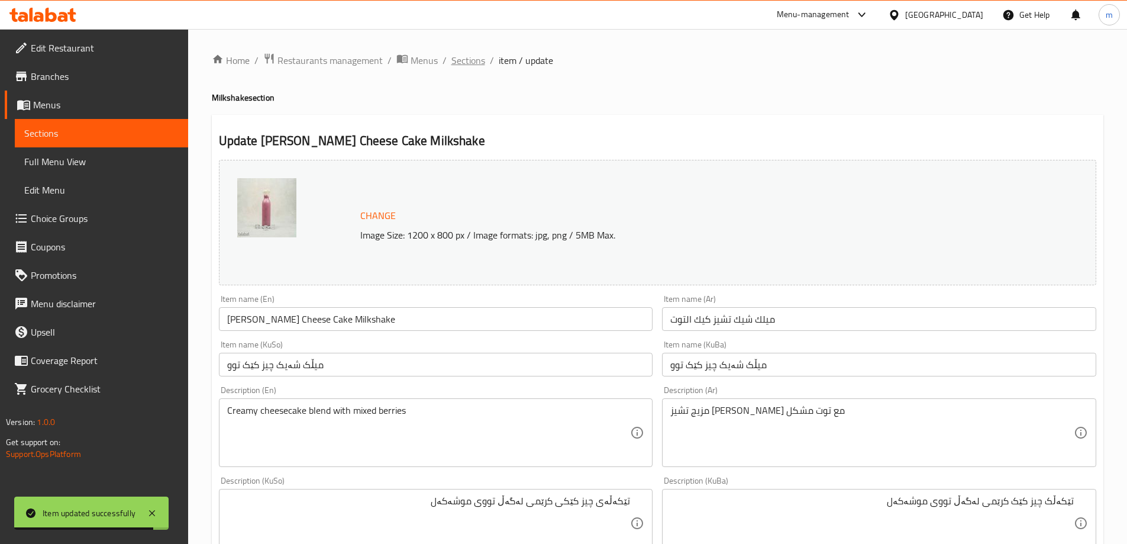
click at [463, 55] on span "Sections" at bounding box center [468, 60] width 34 height 14
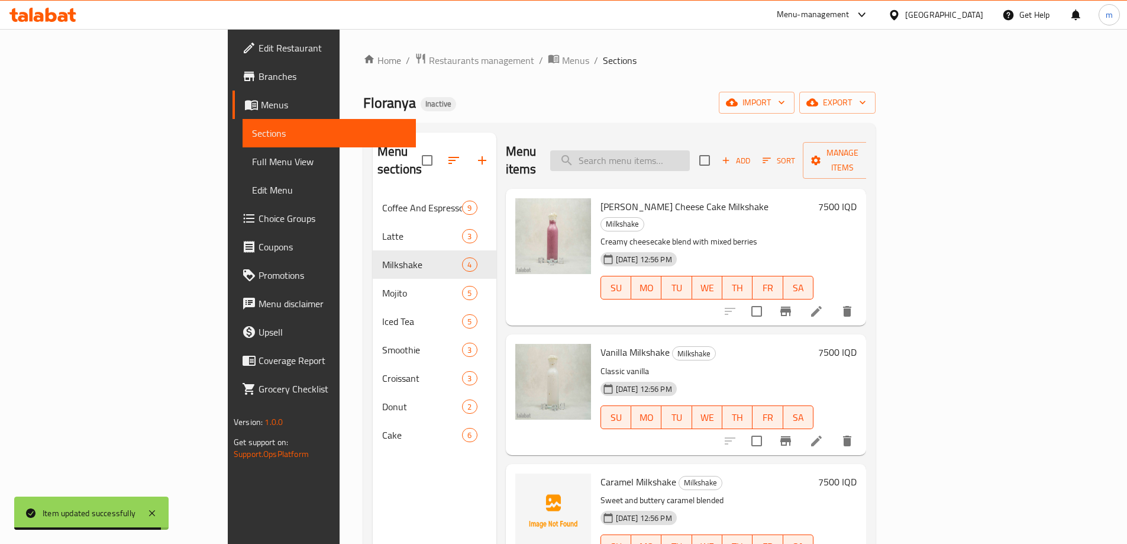
drag, startPoint x: 673, startPoint y: 143, endPoint x: 683, endPoint y: 157, distance: 17.7
click at [673, 150] on input "search" at bounding box center [620, 160] width 140 height 21
paste input "[PERSON_NAME]"
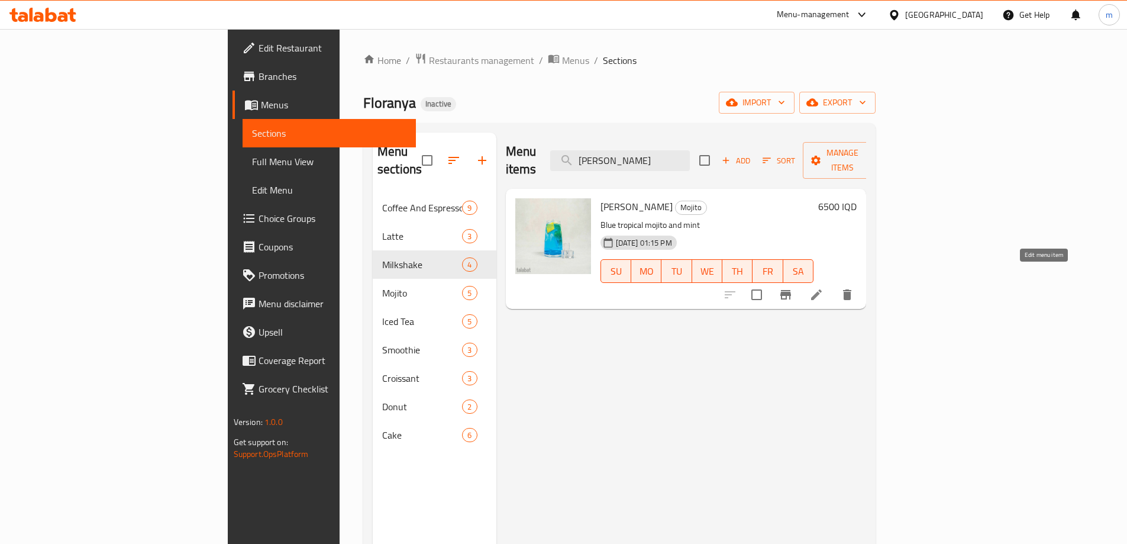
type input "[PERSON_NAME]"
click at [824, 288] on icon at bounding box center [816, 295] width 14 height 14
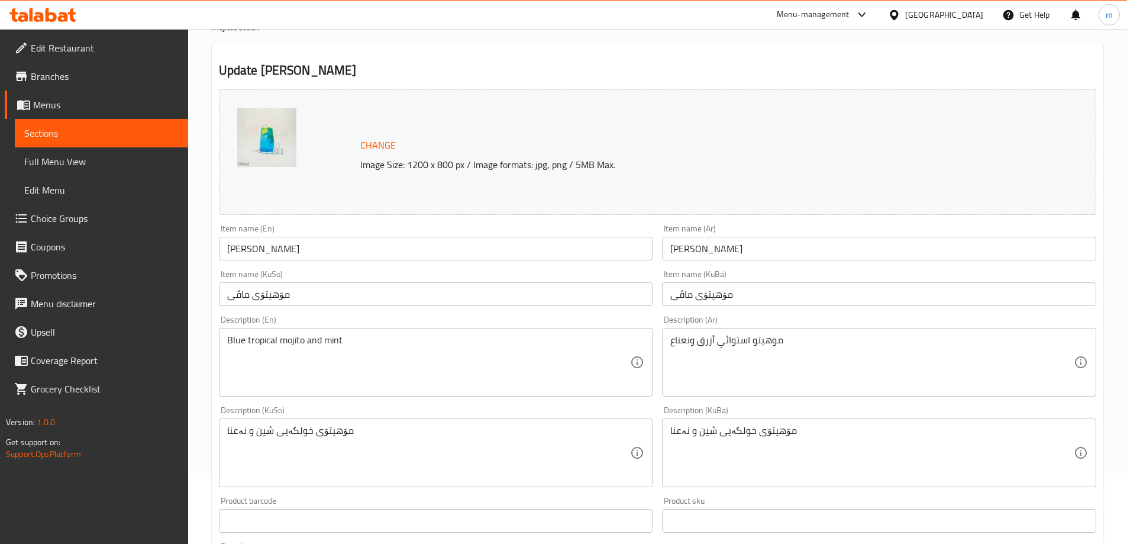
scroll to position [99, 0]
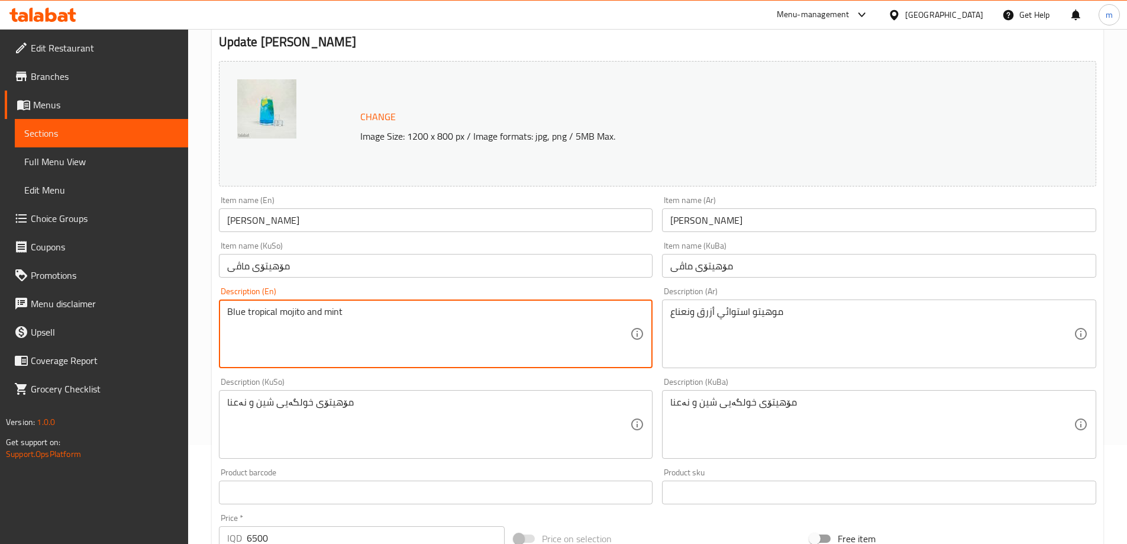
click at [324, 312] on textarea "Blue tropical mojito and mint" at bounding box center [429, 334] width 404 height 56
paste textarea "cool"
type textarea "Blue tropical mojito and cool mint"
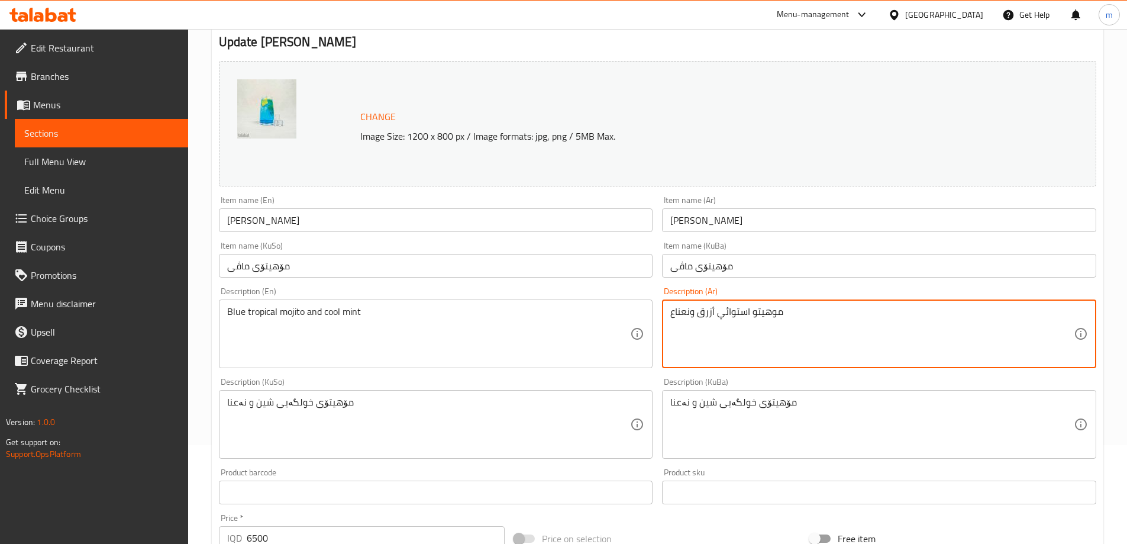
click at [663, 309] on div "موهيتو استوائي أزرق ونعناع Description (Ar)" at bounding box center [879, 333] width 434 height 69
click at [816, 325] on textarea "موهيتو استوائي أزرق ونعناع" at bounding box center [872, 334] width 404 height 56
paste textarea "بارد"
type textarea "[PERSON_NAME] أزرق ونعناع بارد"
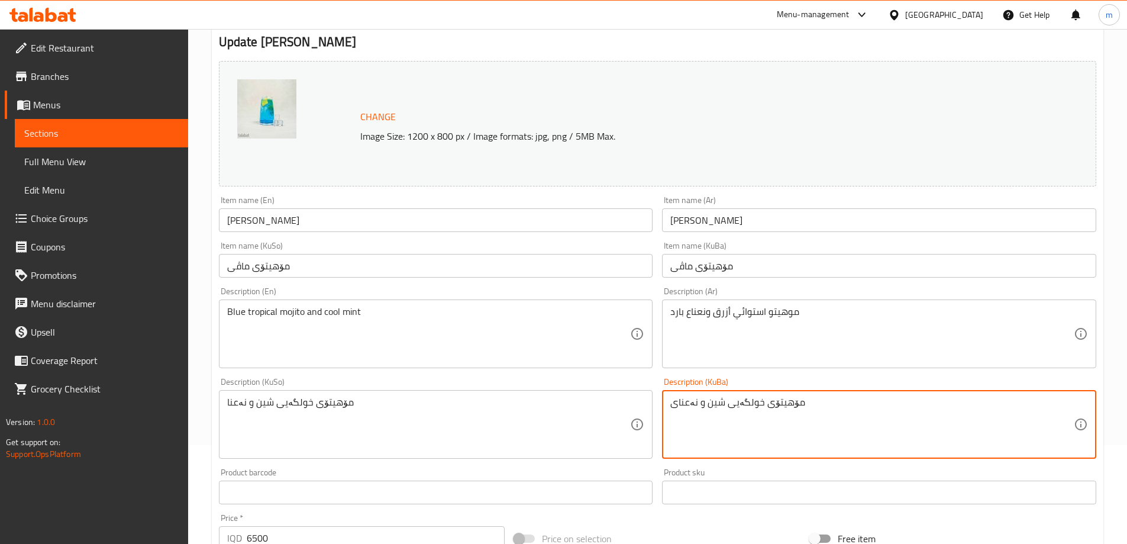
paste textarea "فێنک"
click at [807, 432] on textarea "مۆهیتۆی خولگەیی شین و نەعنای فێنک" at bounding box center [872, 424] width 404 height 56
click at [806, 432] on textarea "مۆهیتۆی خولگەیی شین و نەعنای فێنک" at bounding box center [872, 424] width 404 height 56
type textarea "مۆهیتۆی خولگەیی شین و نەعنای فێنک"
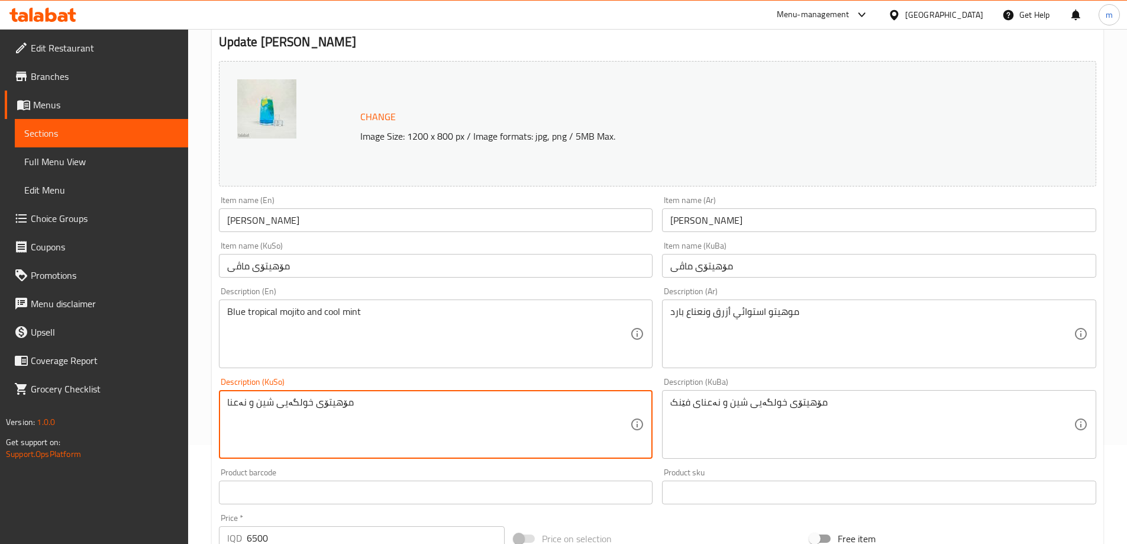
click at [605, 425] on textarea "مۆهیتۆی خولگەیی شین و نەعنا" at bounding box center [429, 424] width 404 height 56
paste textarea "ی فێنک"
click at [405, 238] on div "Item name (KuSo) مۆهیتۆی ماڤی Item name (KuSo)" at bounding box center [436, 260] width 444 height 46
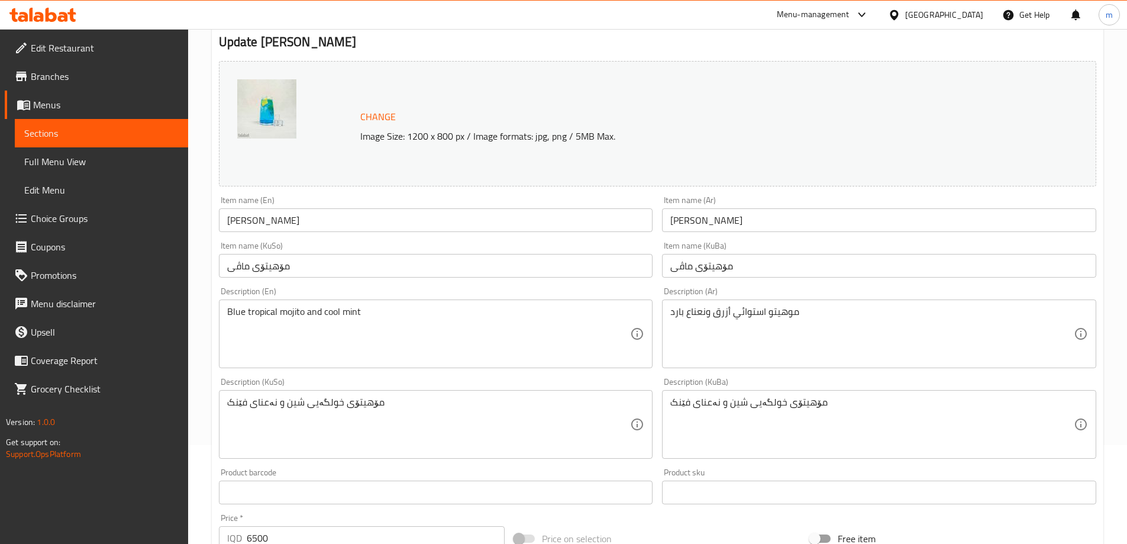
click at [405, 260] on input "مۆهیتۆی ماڤی" at bounding box center [436, 266] width 434 height 24
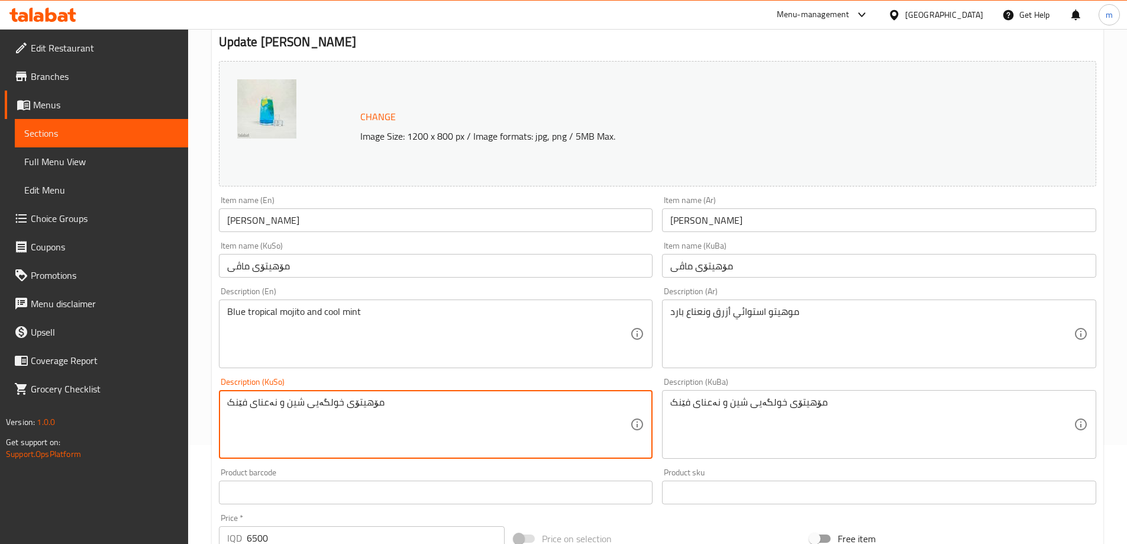
click at [233, 401] on textarea "مۆهیتۆی خولگەیی شین و نەعنای فێنک" at bounding box center [429, 424] width 404 height 56
click at [240, 404] on textarea "مۆهیتۆی خولگەیی شین و نەعنای وارد" at bounding box center [429, 424] width 404 height 56
click at [257, 398] on textarea "مۆهیتۆی خولگەیی شین و نەعنای وارد" at bounding box center [429, 424] width 404 height 56
click at [241, 404] on textarea "مۆهیتۆی خولگەیی شین و نەعنای وارد" at bounding box center [429, 424] width 404 height 56
click at [253, 405] on textarea "مۆهیتۆی خولگەیی شین و نەعنای سارد" at bounding box center [429, 424] width 404 height 56
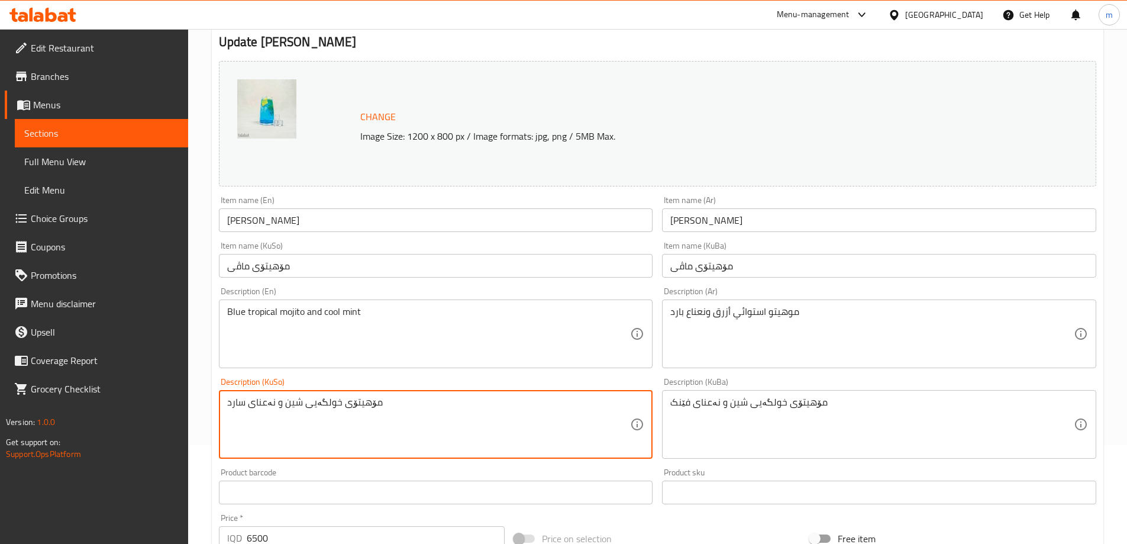
click at [253, 405] on textarea "مۆهیتۆی خولگەیی شین و نەعنای سارد" at bounding box center [429, 424] width 404 height 56
type textarea "مۆهیتۆی خولگەیی شین و نەعنای سارد"
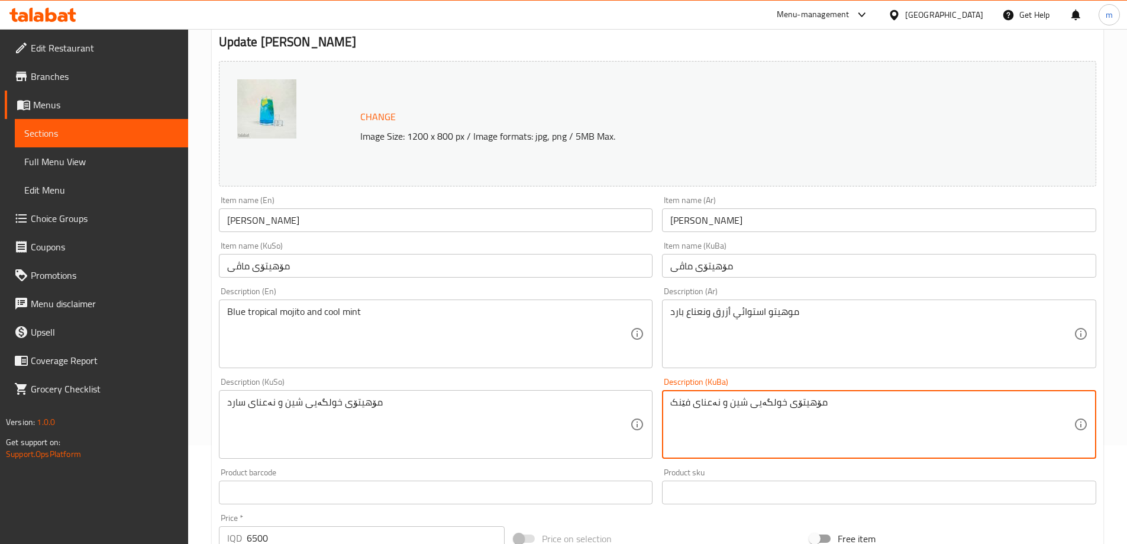
click at [780, 402] on textarea "مۆهیتۆی خولگەیی شین و نەعنای فێنک" at bounding box center [872, 424] width 404 height 56
paste textarea "سارد"
type textarea "مۆهیتۆی خولگەیی شین و نەعنای سارد"
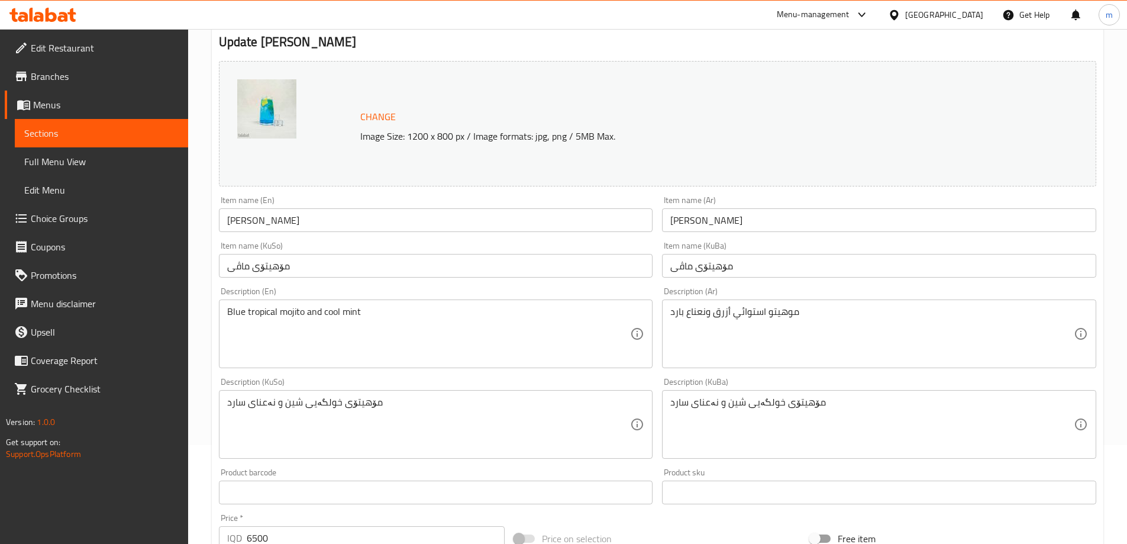
click at [349, 247] on div "Item name (KuSo) مۆهیتۆی ماڤی Item name (KuSo)" at bounding box center [436, 259] width 434 height 36
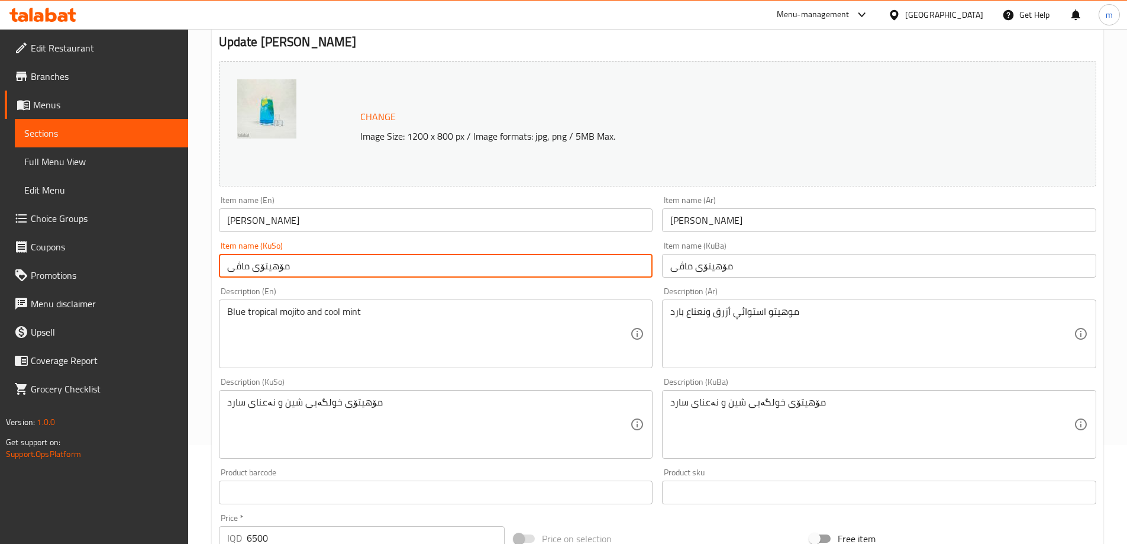
click at [353, 264] on input "مۆهیتۆی ماڤی" at bounding box center [436, 266] width 434 height 24
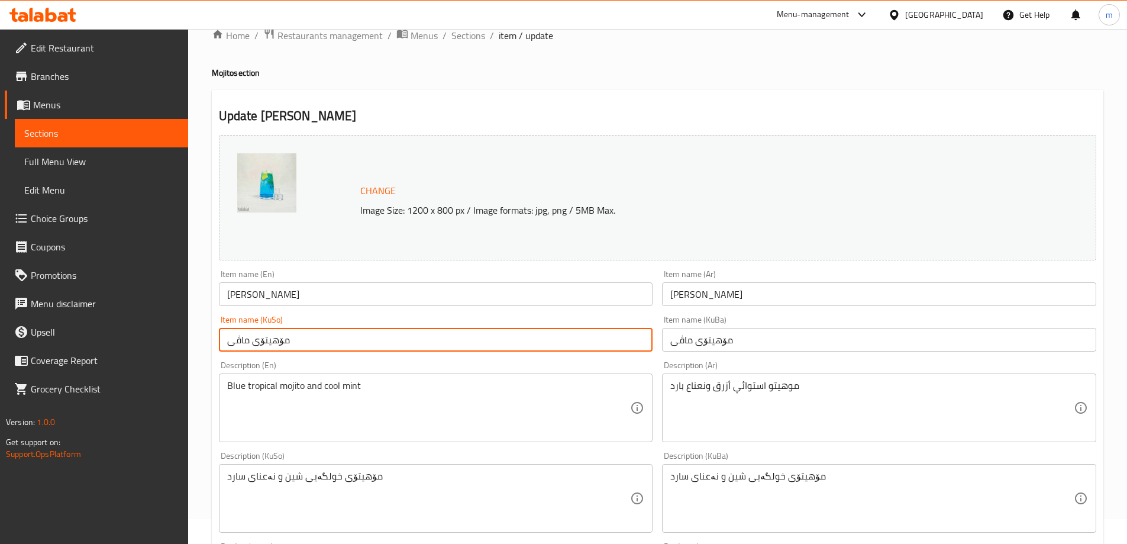
scroll to position [0, 0]
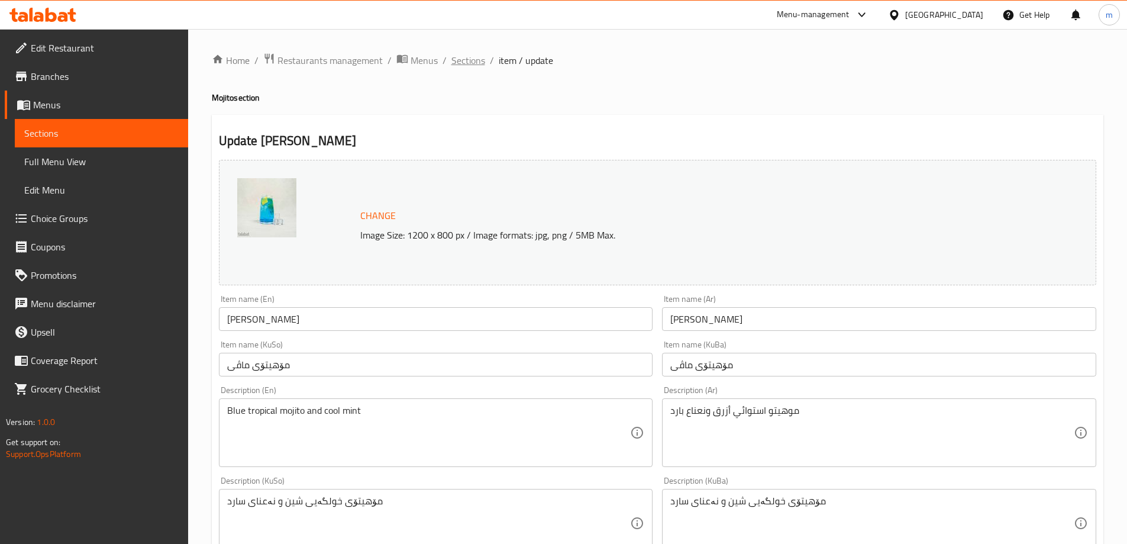
click at [458, 61] on span "Sections" at bounding box center [468, 60] width 34 height 14
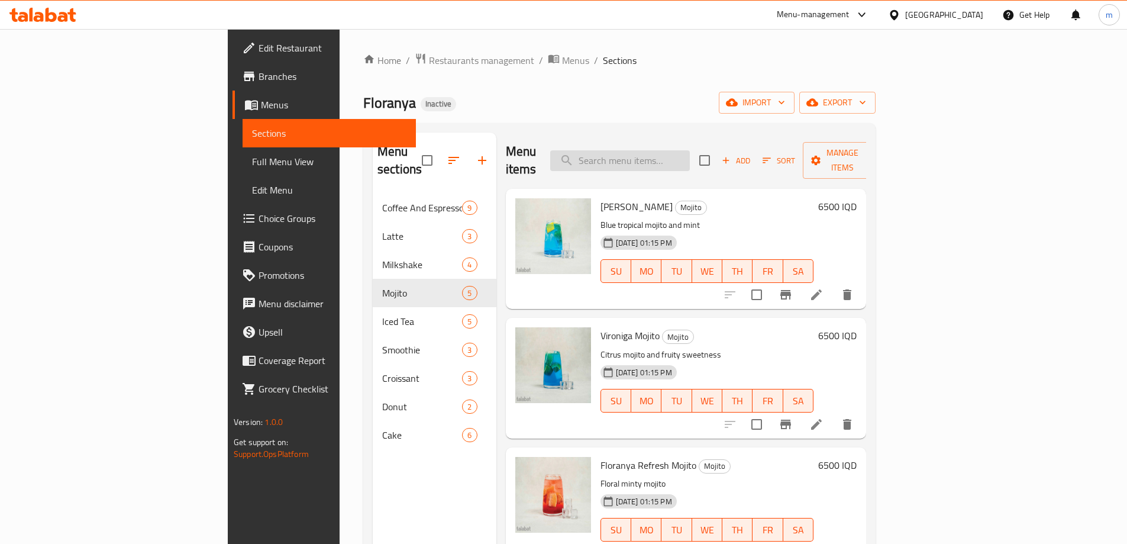
drag, startPoint x: 721, startPoint y: 143, endPoint x: 715, endPoint y: 151, distance: 9.7
click at [690, 150] on input "search" at bounding box center [620, 160] width 140 height 21
paste input "Golden Island Mojito"
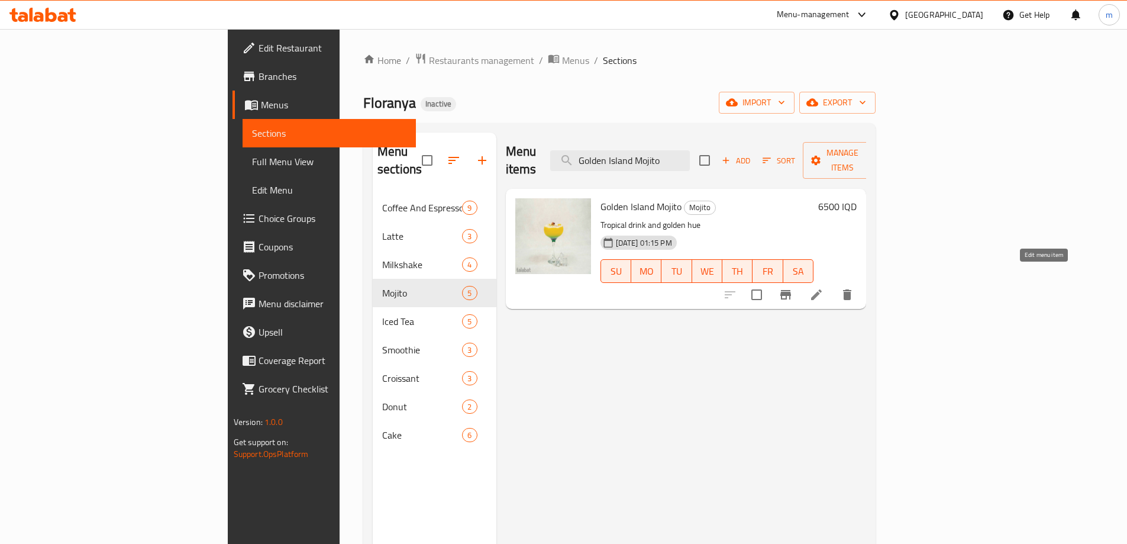
type input "Golden Island Mojito"
click at [824, 288] on icon at bounding box center [816, 295] width 14 height 14
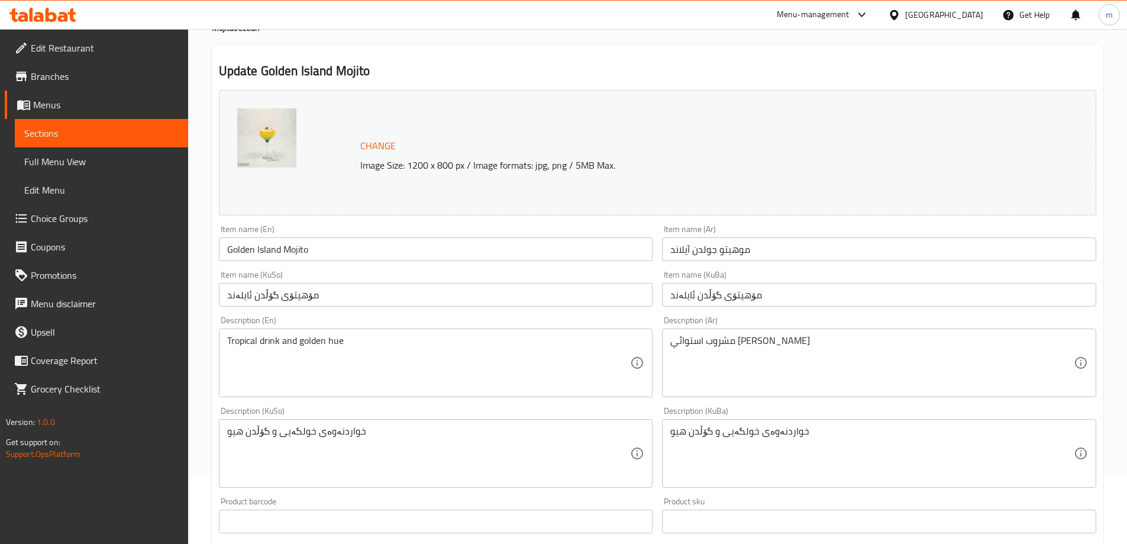
scroll to position [99, 0]
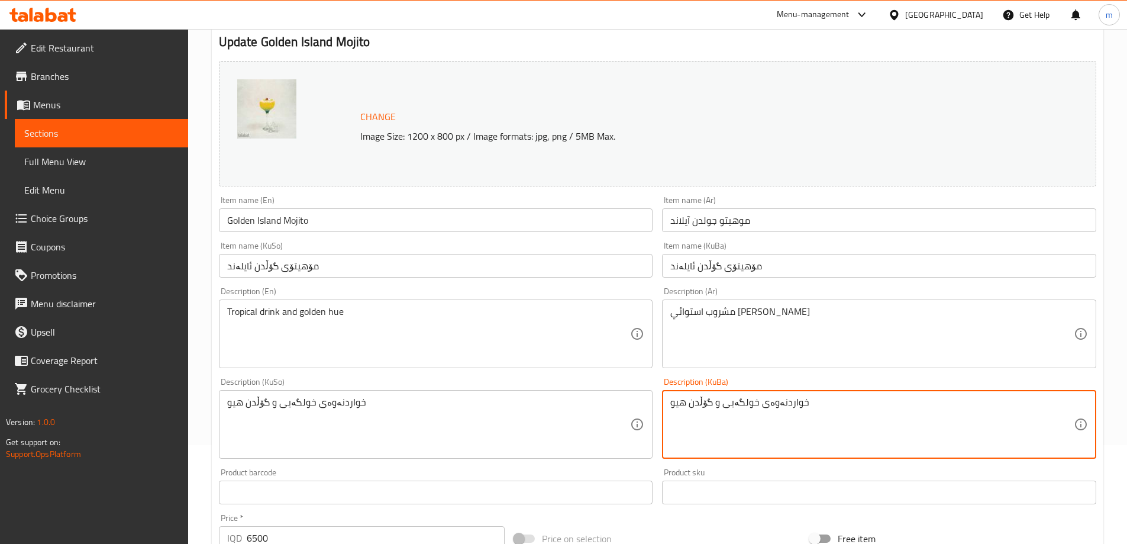
click at [747, 408] on textarea "خواردنەوەی خولگەیی و گۆڵدن هیو" at bounding box center [872, 424] width 404 height 56
paste textarea "رۆپیکەڵ"
click at [748, 405] on textarea "خواردنەوەی ترۆپیکەڵ و گۆڵدن هیو" at bounding box center [872, 424] width 404 height 56
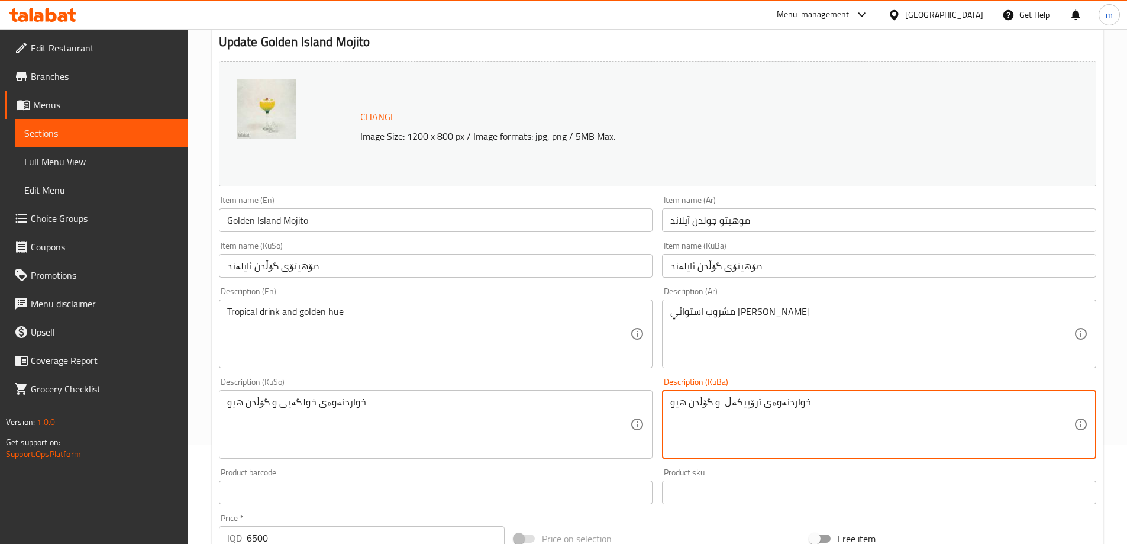
type textarea "خواردنەوەی ترۆپیکەڵ و گۆڵدن هیو"
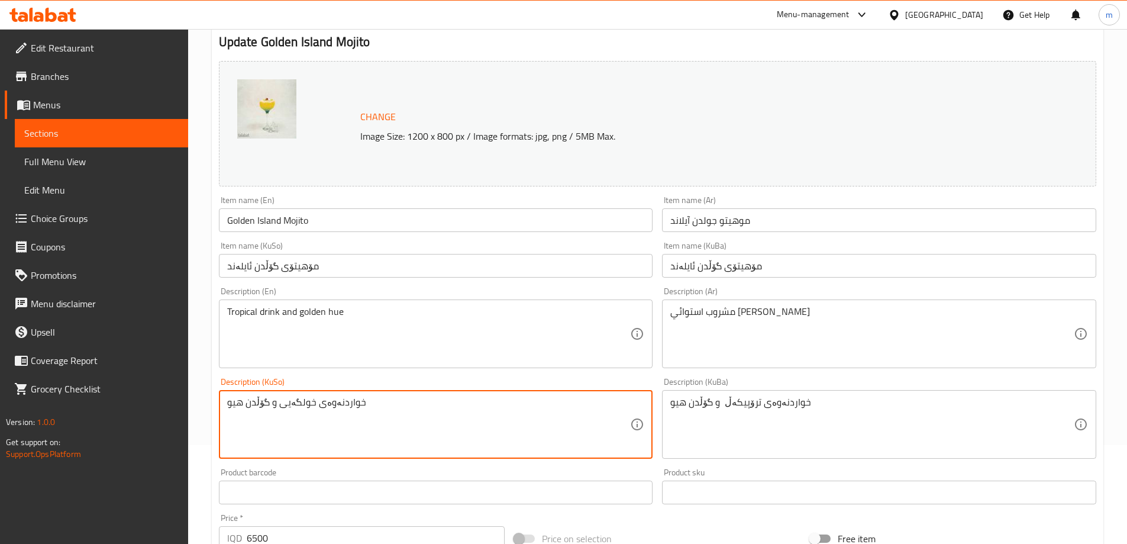
click at [604, 412] on textarea "خواردنەوەی خولگەیی و گۆڵدن هیو" at bounding box center [429, 424] width 404 height 56
paste textarea "رۆپیکەڵ"
type textarea "خواردنەوەی ترۆپیکەڵ و گۆڵدن هیو"
click at [395, 292] on div "Description (En) Tropical drink and golden hue Description (En)" at bounding box center [436, 327] width 434 height 81
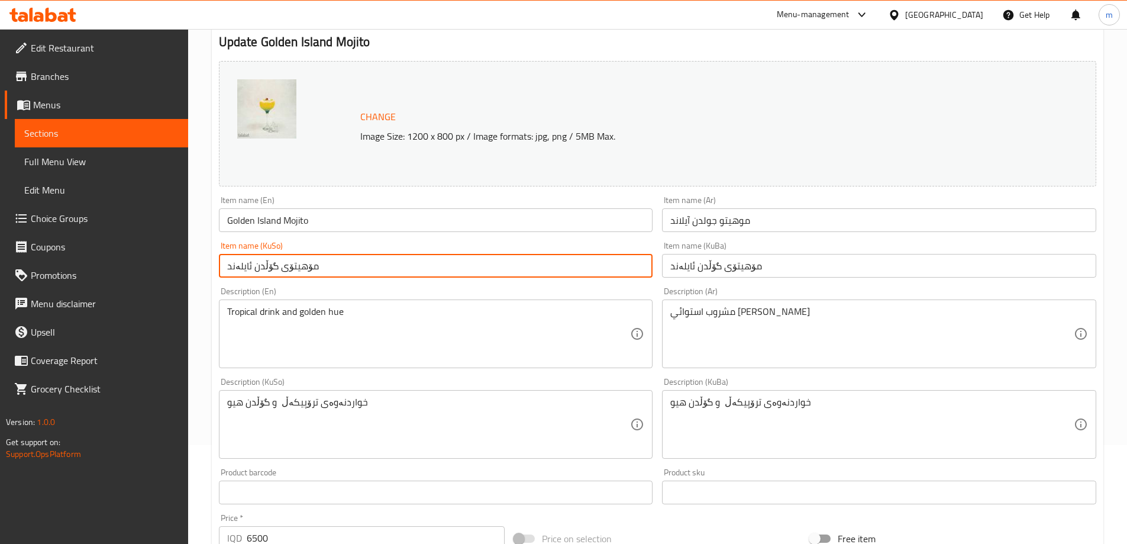
click at [395, 270] on input "مۆهیتۆی گۆڵدن ئایلەند" at bounding box center [436, 266] width 434 height 24
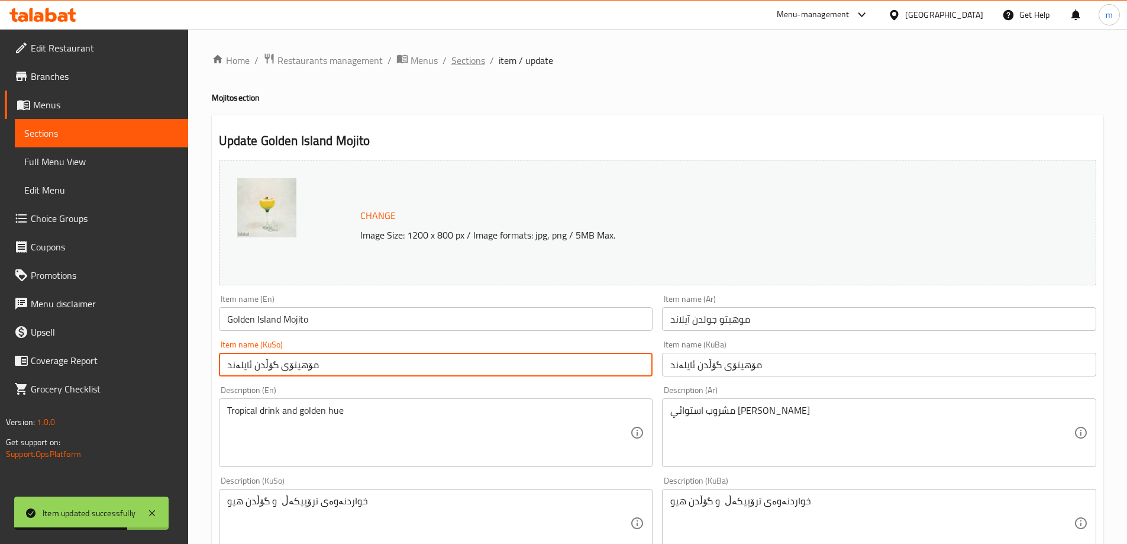
click at [476, 62] on span "Sections" at bounding box center [468, 60] width 34 height 14
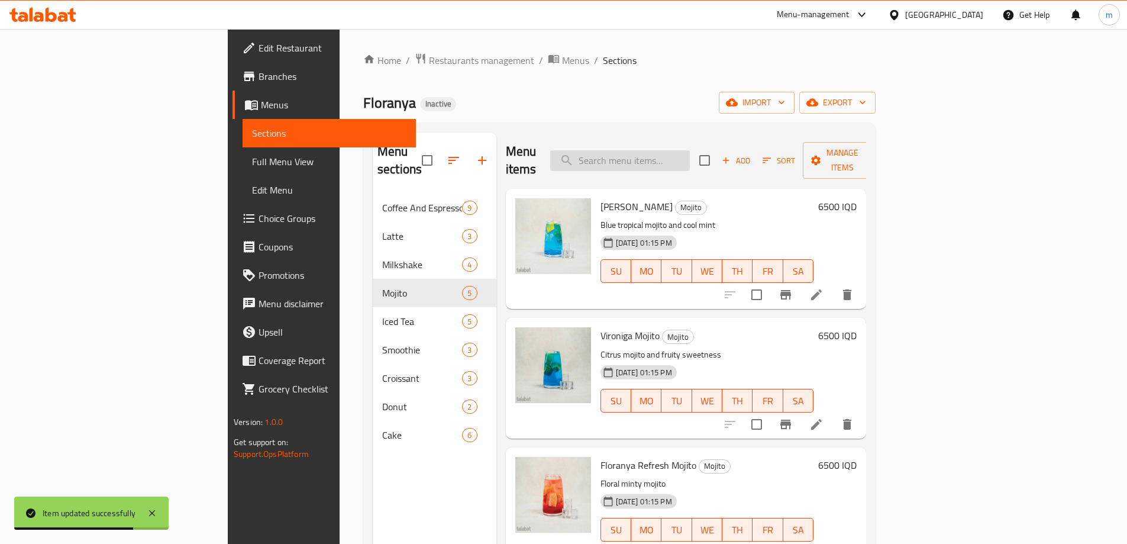
paste input "Energizing green blend for natural boost"
click at [690, 156] on input "search" at bounding box center [620, 160] width 140 height 21
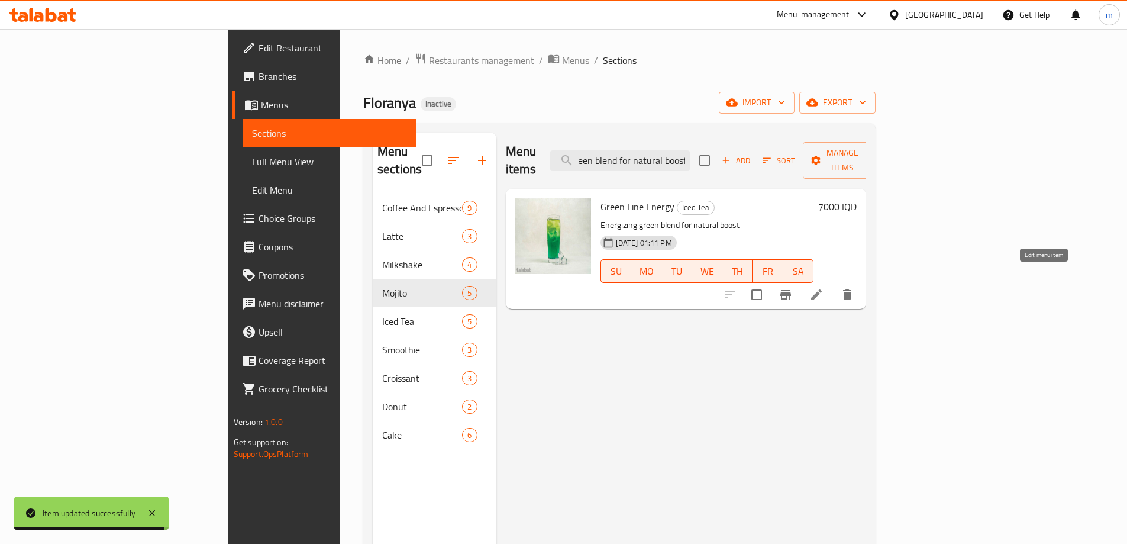
type input "Energizing green blend for natural boost"
click at [824, 288] on icon at bounding box center [816, 295] width 14 height 14
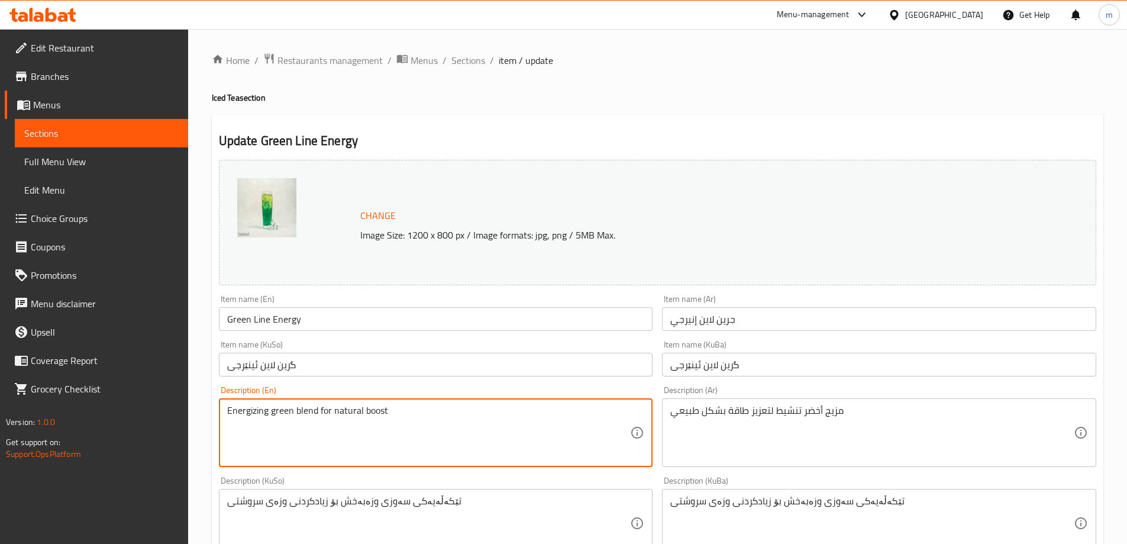
click at [484, 444] on textarea "Energizing green blend for natural boost" at bounding box center [429, 433] width 404 height 56
click at [614, 410] on textarea at bounding box center [429, 433] width 404 height 56
click at [661, 426] on div "Description (Ar) مزيج أخضر تنشيط لتعزيز طاقة بشكل طبيعي Description (Ar)" at bounding box center [879, 426] width 444 height 91
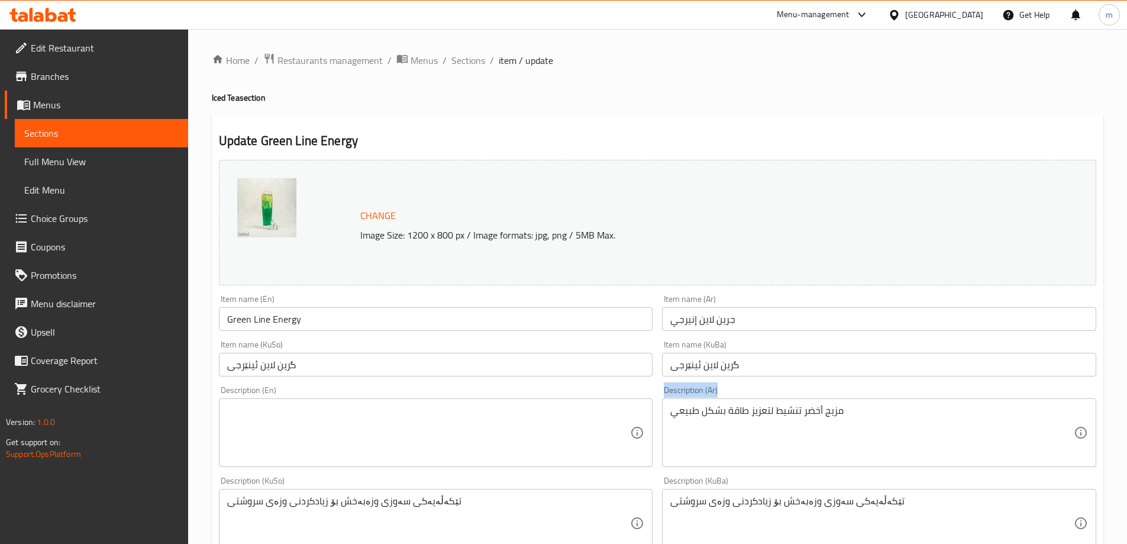
click at [661, 426] on div "Description (Ar) مزيج أخضر تنشيط لتعزيز طاقة بشكل طبيعي Description (Ar)" at bounding box center [879, 426] width 444 height 91
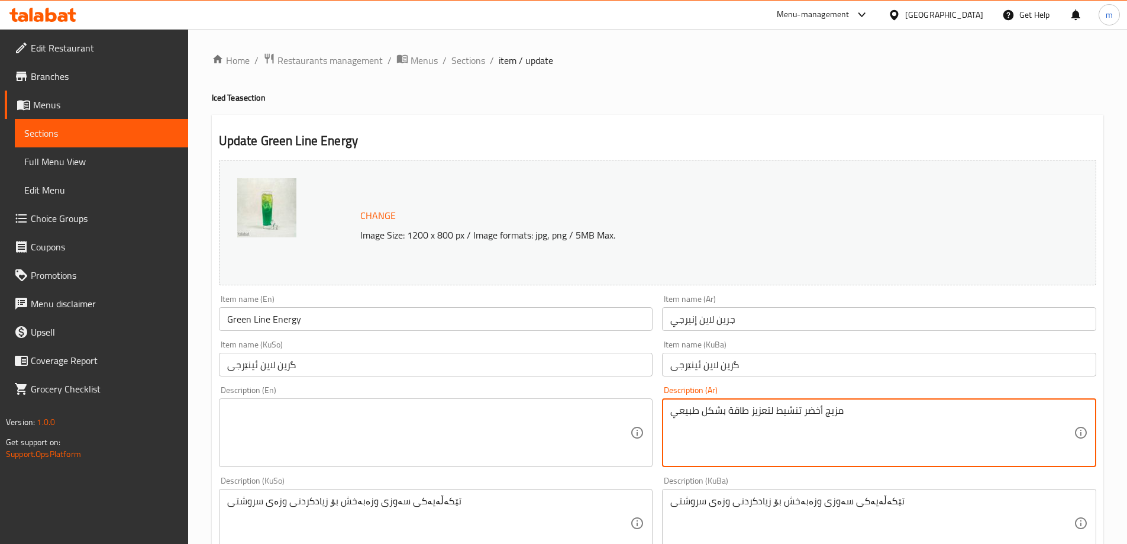
click at [705, 442] on textarea "مزيج أخضر تنشيط لتعزيز طاقة بشكل طبيعي" at bounding box center [872, 433] width 404 height 56
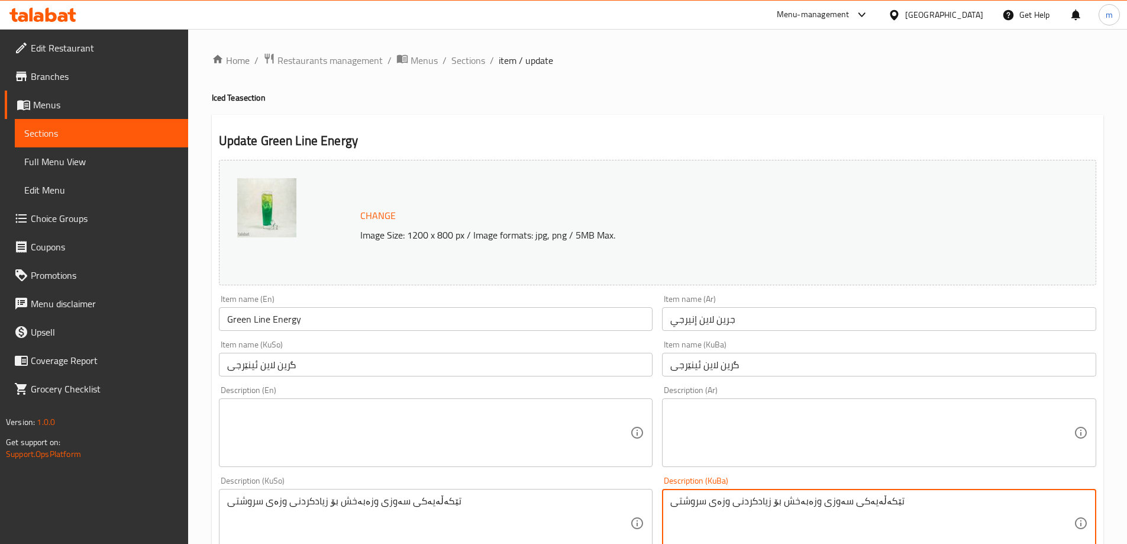
click at [703, 501] on textarea "تێکەڵەیەکی سەوزی وزەبەخش بۆ زیادکردنی وزەی سروشتی" at bounding box center [872, 523] width 404 height 56
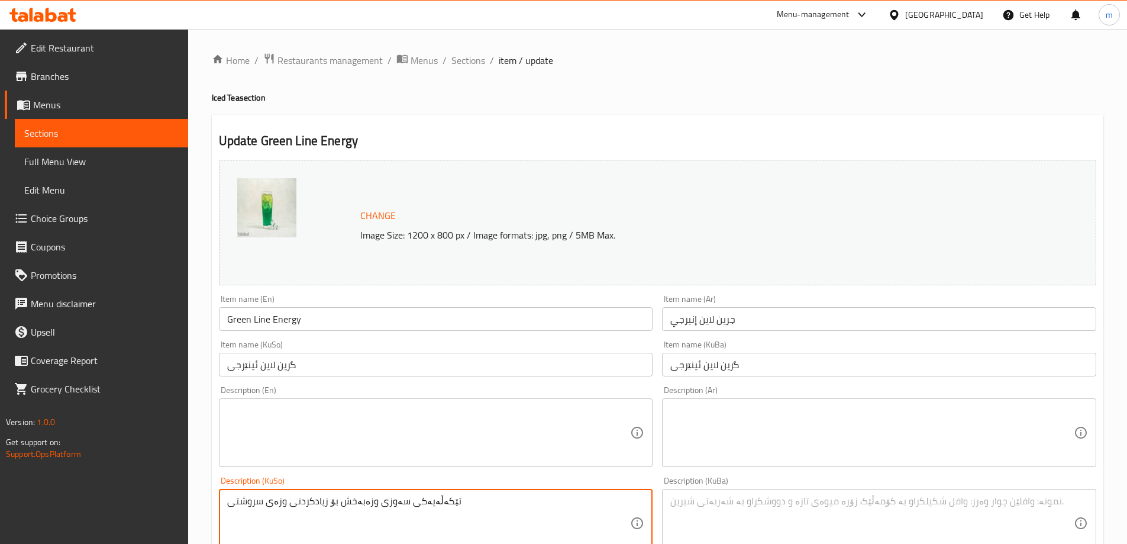
click at [566, 507] on textarea "تێکەڵەیەکی سەوزی وزەبەخش بۆ زیادکردنی وزەی سروشتی" at bounding box center [429, 523] width 404 height 56
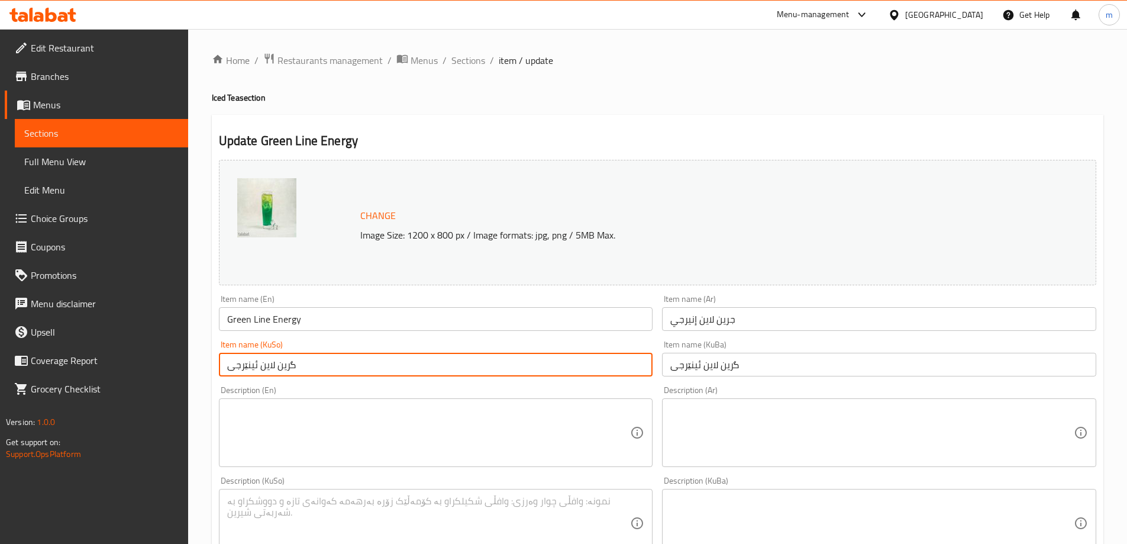
click at [370, 370] on input "گرین لاین ئینێرجی" at bounding box center [436, 365] width 434 height 24
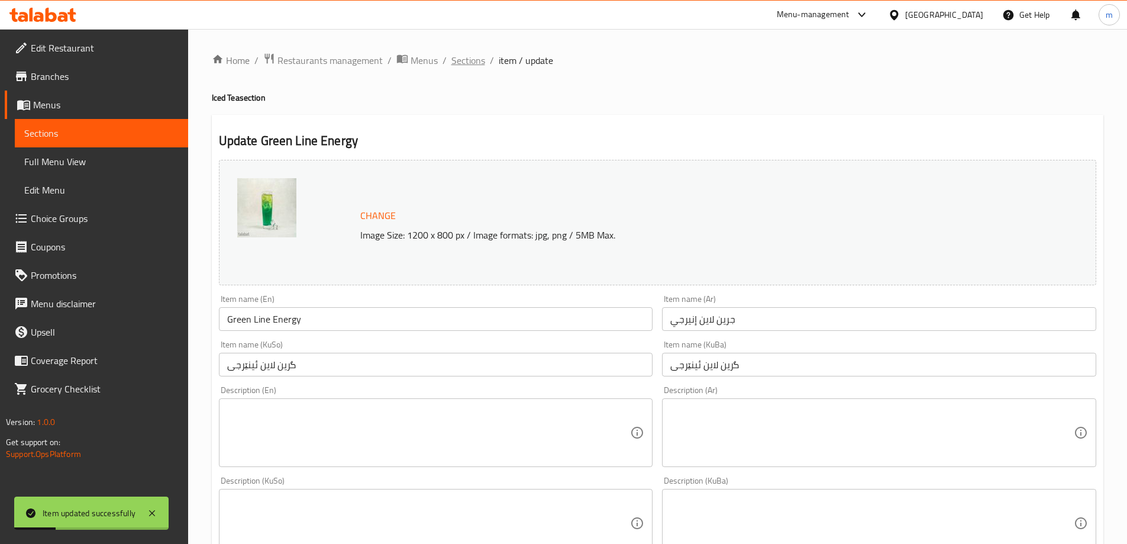
click at [463, 62] on span "Sections" at bounding box center [468, 60] width 34 height 14
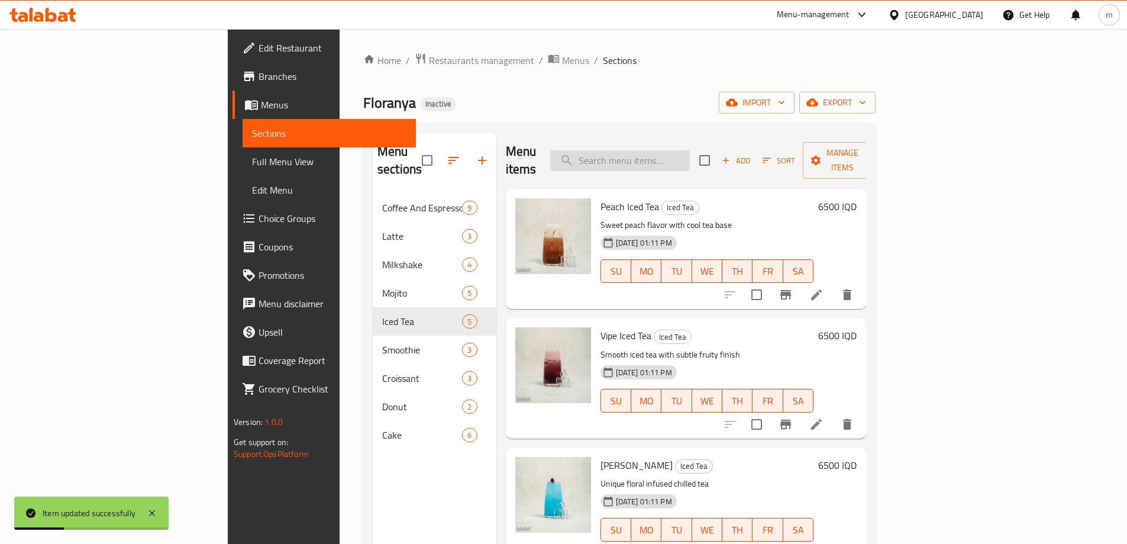
click at [677, 150] on input "search" at bounding box center [620, 160] width 140 height 21
paste input "Tropical Blush Smoothie"
click at [861, 280] on button "delete" at bounding box center [847, 294] width 28 height 28
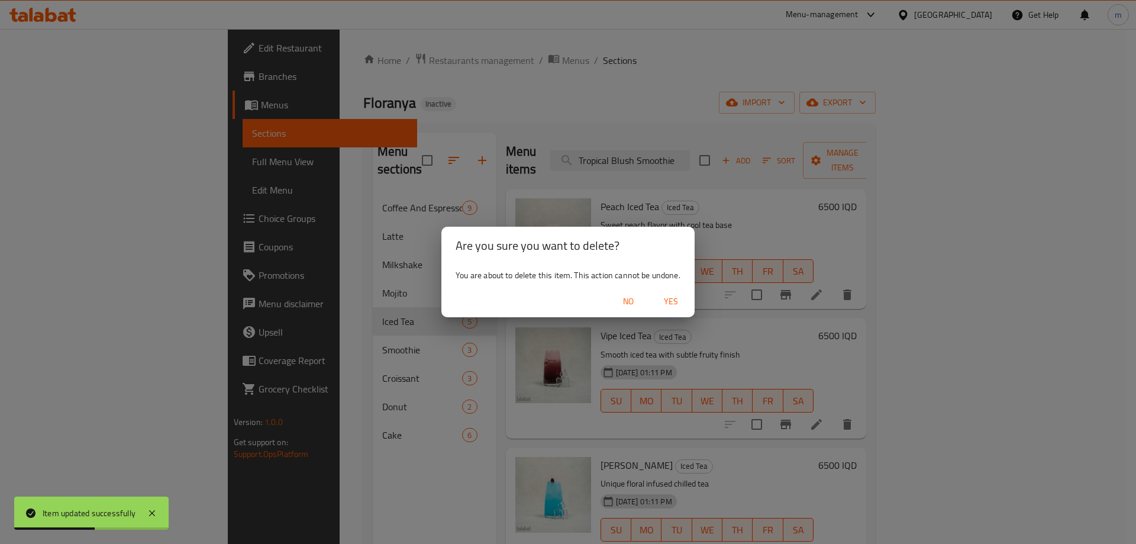
click at [691, 164] on div "Are you sure you want to delete? You are about to delete this item. This action…" at bounding box center [568, 272] width 1136 height 544
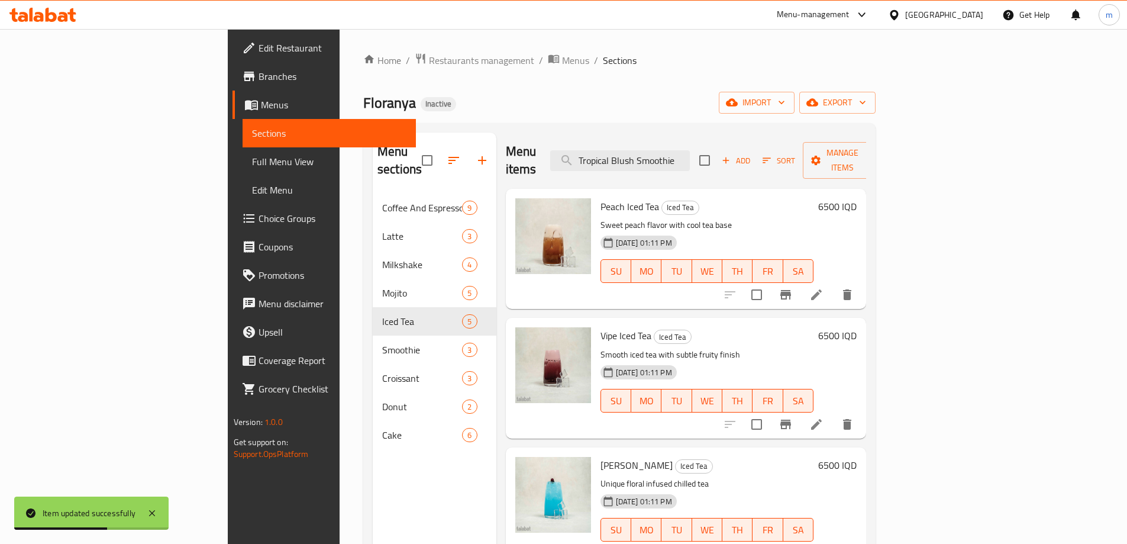
click at [695, 167] on div "Menu items Tropical Blush Smoothie Add Sort Manage items" at bounding box center [686, 161] width 361 height 56
click at [690, 150] on input "Tropical Blush Smoothie" at bounding box center [620, 160] width 140 height 21
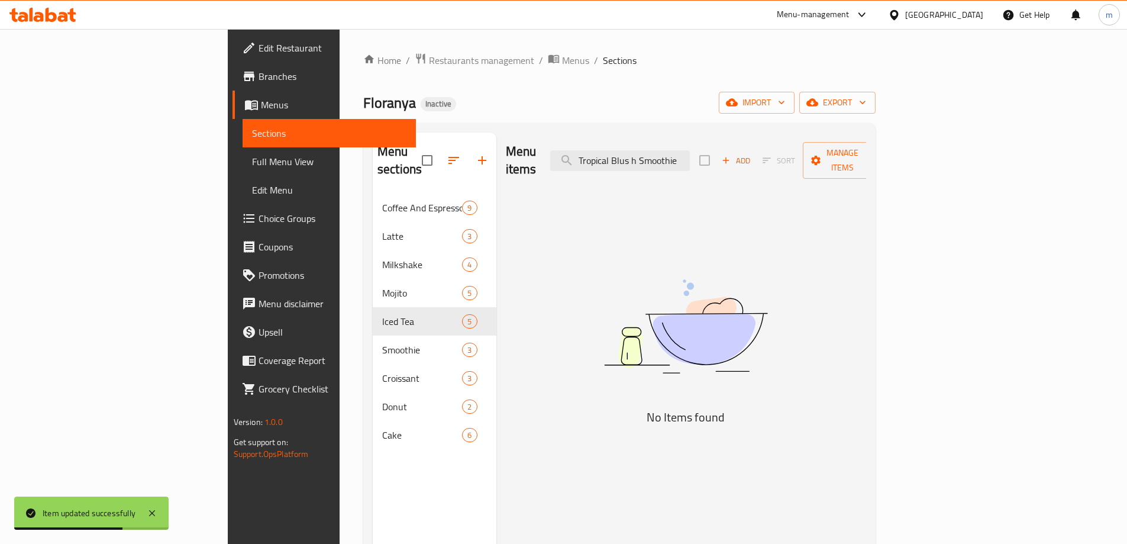
type input "Tropical Blush Smoothie"
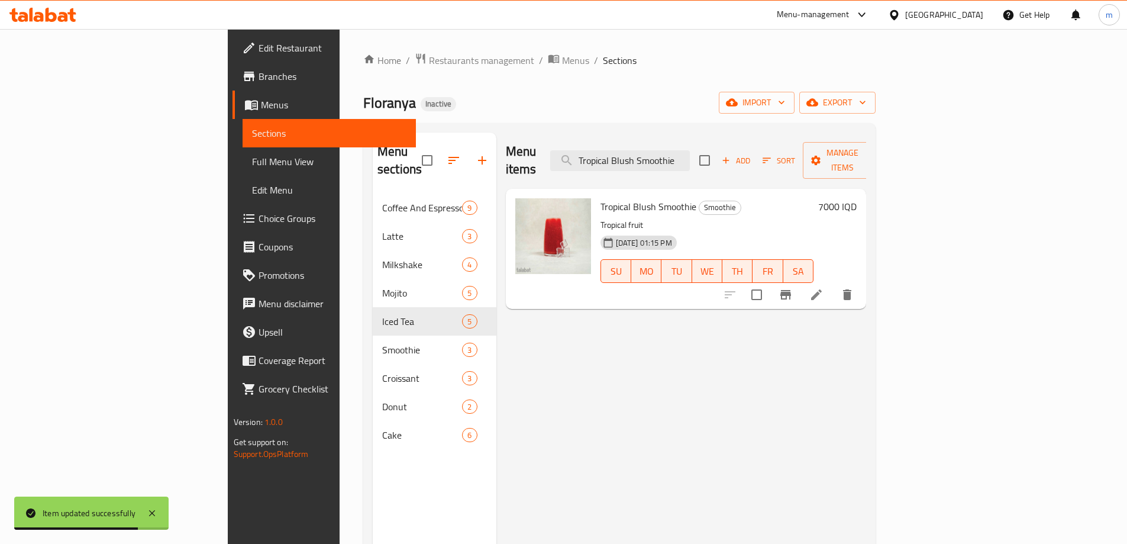
click at [833, 284] on li at bounding box center [816, 294] width 33 height 21
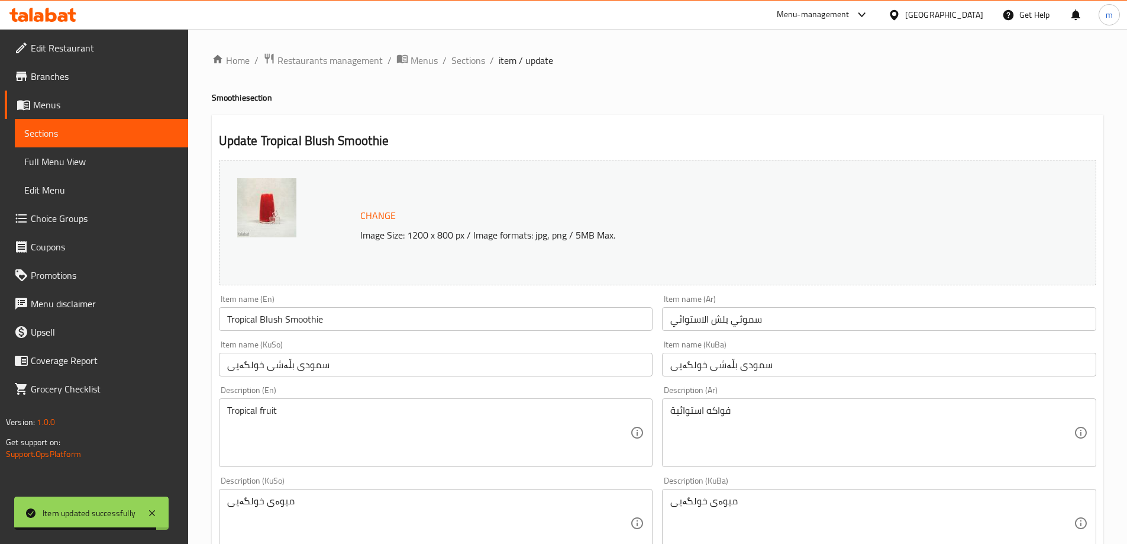
click at [686, 370] on input "سمودی بڵەشی خولگەیی" at bounding box center [879, 365] width 434 height 24
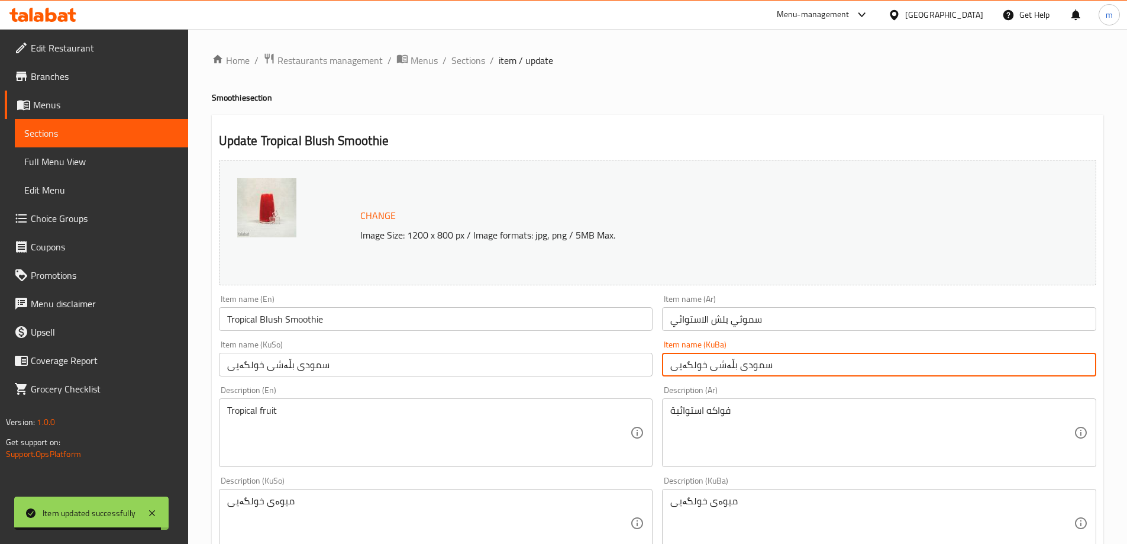
click at [685, 370] on input "سمودی بڵەشی خولگەیی" at bounding box center [879, 365] width 434 height 24
paste input "رۆپیکەڵ"
click at [722, 363] on input "سمودی بڵەشی ترۆپیکەڵ" at bounding box center [879, 365] width 434 height 24
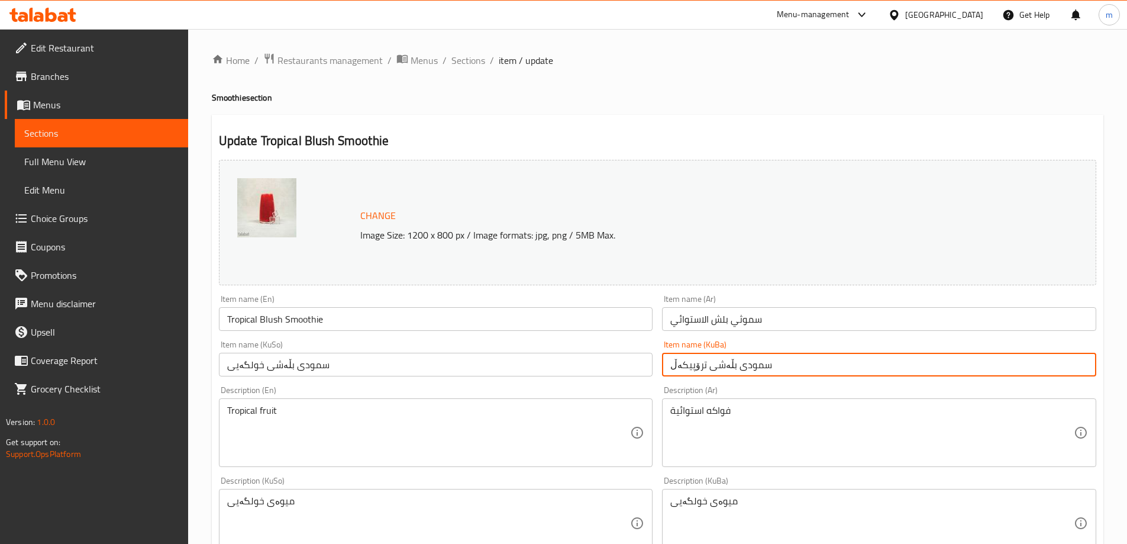
type input "سمودی بڵەشی ترۆپیکەڵ"
click at [625, 367] on input "سمودی بڵەشی خولگەیی" at bounding box center [436, 365] width 434 height 24
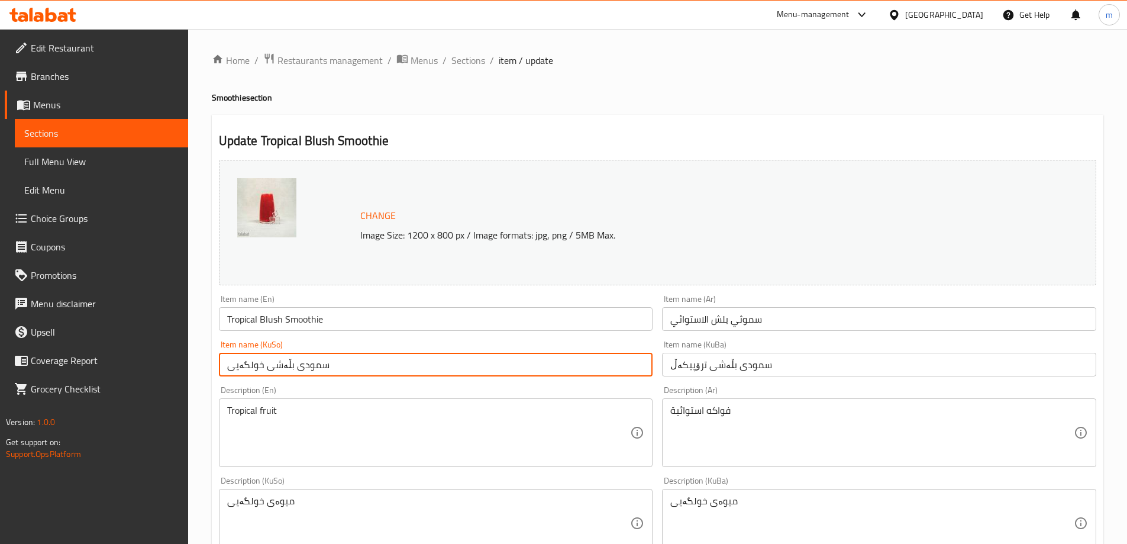
click at [624, 367] on input "سمودی بڵەشی خولگەیی" at bounding box center [436, 365] width 434 height 24
paste input "رۆپیکەڵ"
type input "سمودی بڵەشی ترۆپیکەڵ"
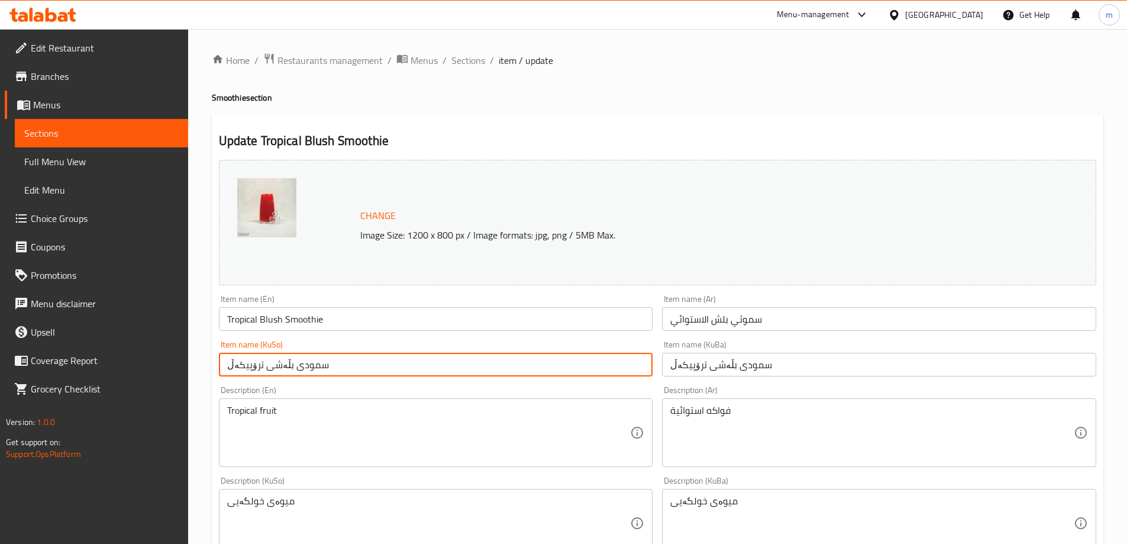
click at [285, 320] on input "Tropical Blush Smoothie" at bounding box center [436, 319] width 434 height 24
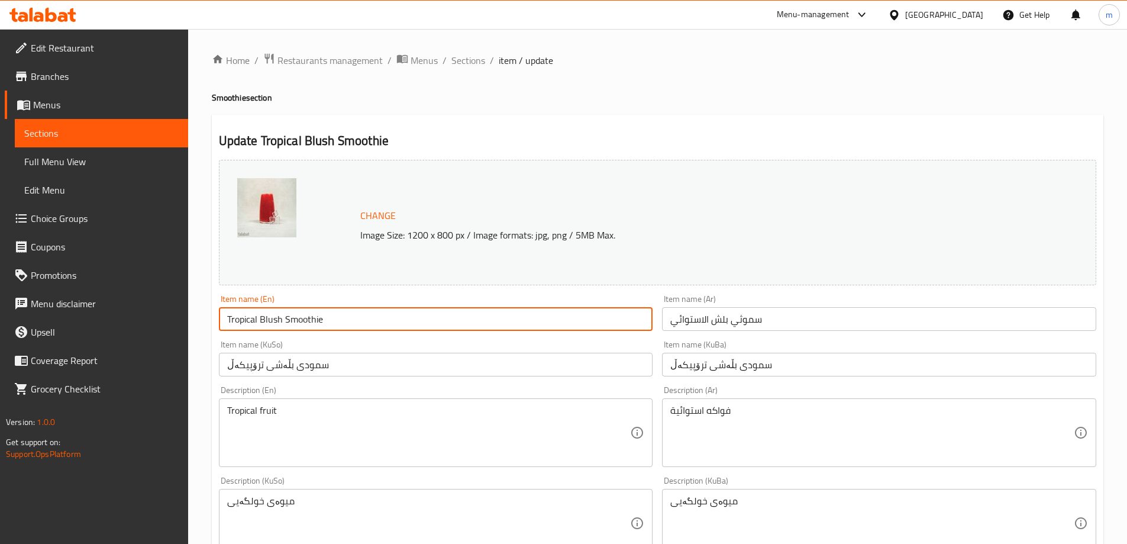
click at [275, 320] on input "Tropical Blush Smoothie" at bounding box center [436, 319] width 434 height 24
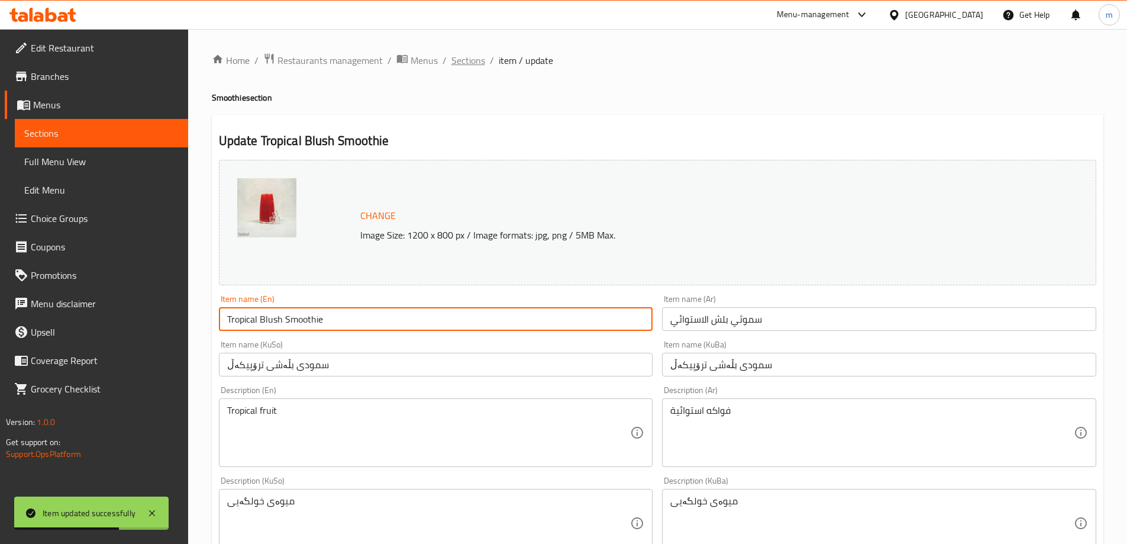
click at [461, 60] on span "Sections" at bounding box center [468, 60] width 34 height 14
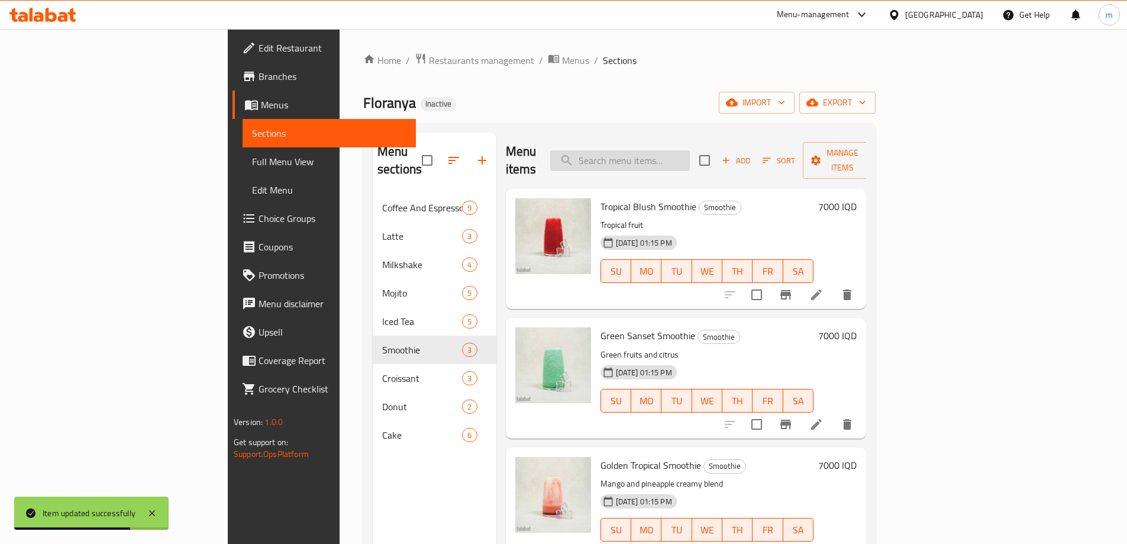
paste input "Golden Tropical Smoothie"
click at [690, 150] on input "Golden Tropical Smoothie" at bounding box center [620, 160] width 140 height 21
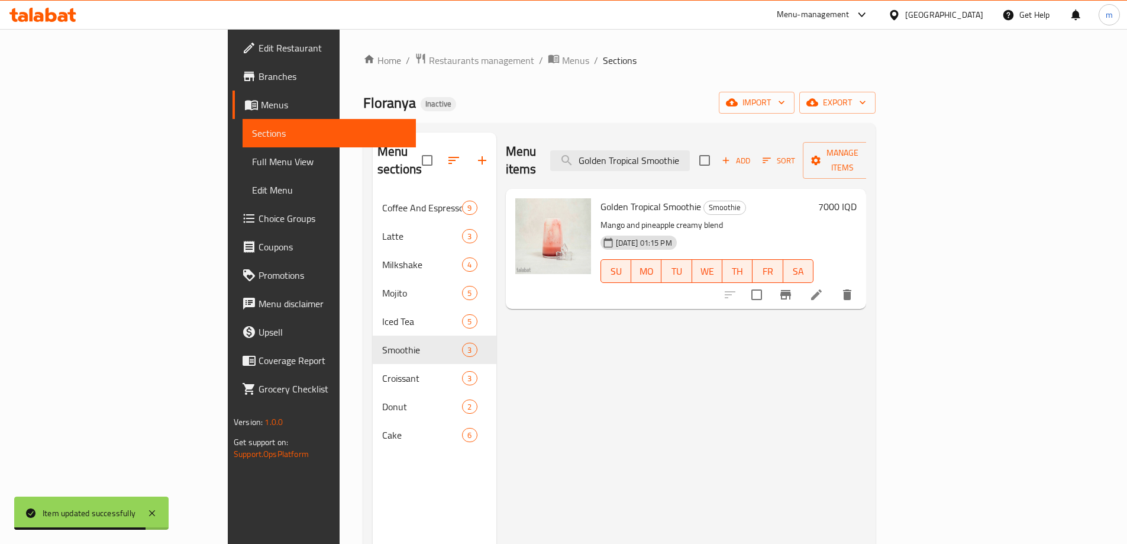
type input "Golden Tropical Smoothie"
click at [822, 289] on icon at bounding box center [816, 294] width 11 height 11
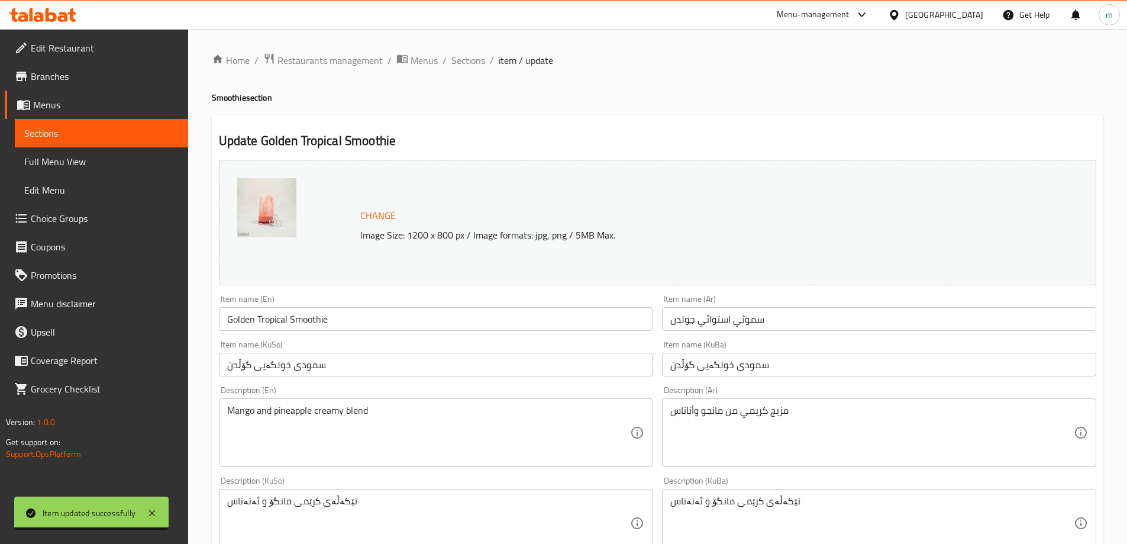
click at [712, 367] on input "سمودی خولگەیی گۆڵدن" at bounding box center [879, 365] width 434 height 24
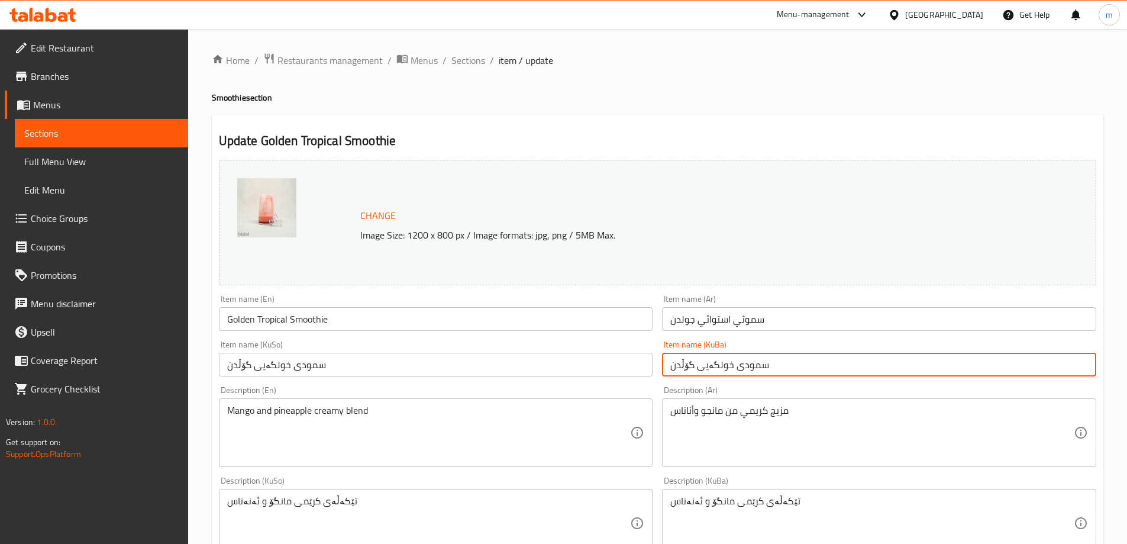
click at [712, 366] on input "سمودی خولگەیی گۆڵدن" at bounding box center [879, 365] width 434 height 24
paste input "رۆپیکەڵ"
click at [696, 364] on input "سمودی ترۆپیکەڵ گۆڵدن" at bounding box center [879, 365] width 434 height 24
click at [693, 359] on input "سمودی ترۆپیکەڵی گۆڵدن" at bounding box center [879, 365] width 434 height 24
click at [701, 359] on input "سمودی ترۆپیکەڵی گۆڵدن" at bounding box center [879, 365] width 434 height 24
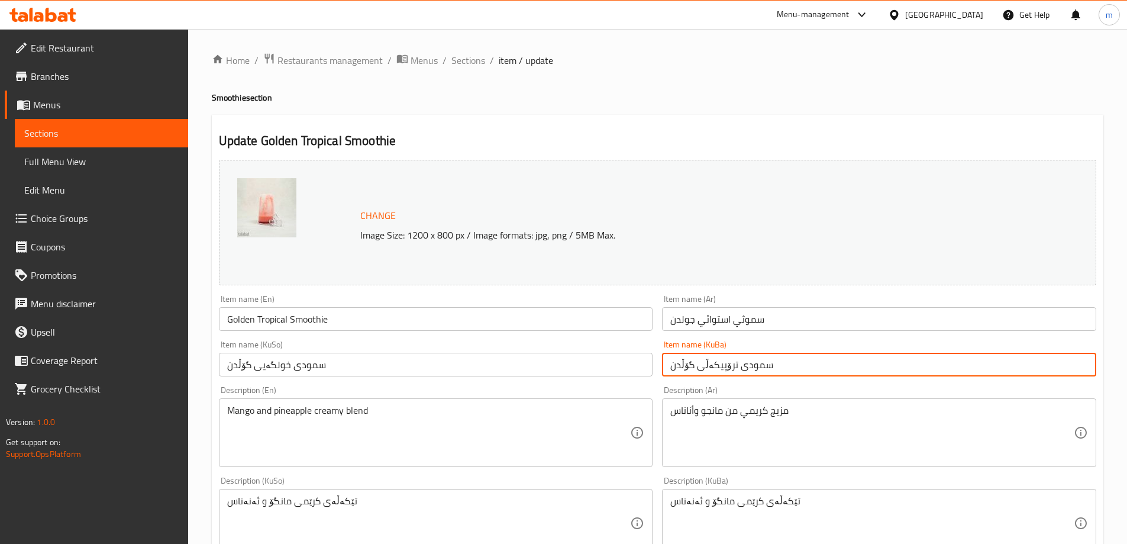
click at [705, 361] on input "سمودی ترۆپیکەڵی گۆڵدن" at bounding box center [879, 365] width 434 height 24
click at [705, 364] on input "سمودی ترۆپیکەڵی گۆڵدن" at bounding box center [879, 365] width 434 height 24
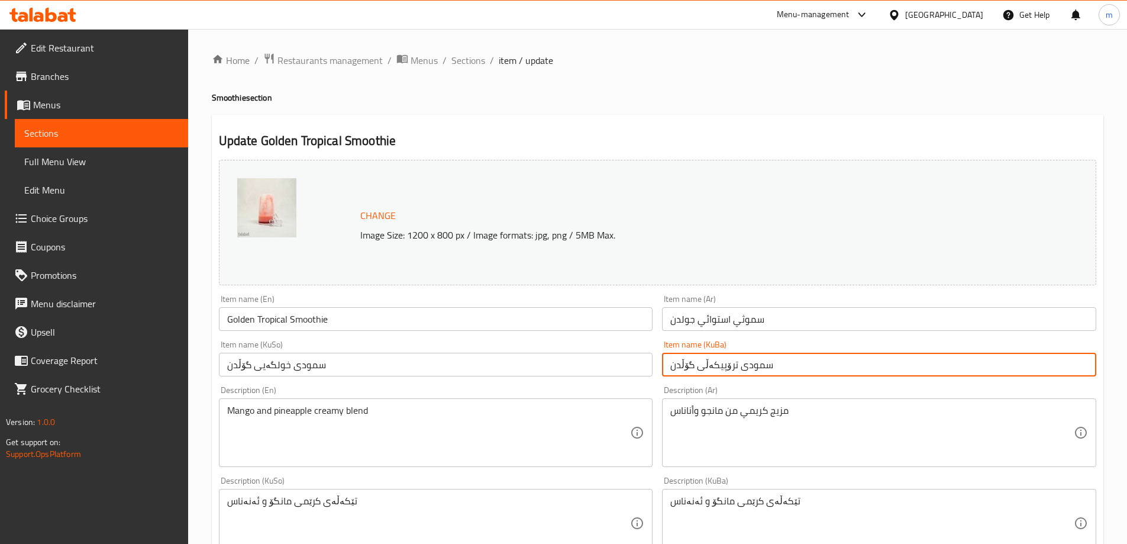
type input "سمودی ترۆپیکەڵی گۆڵدن"
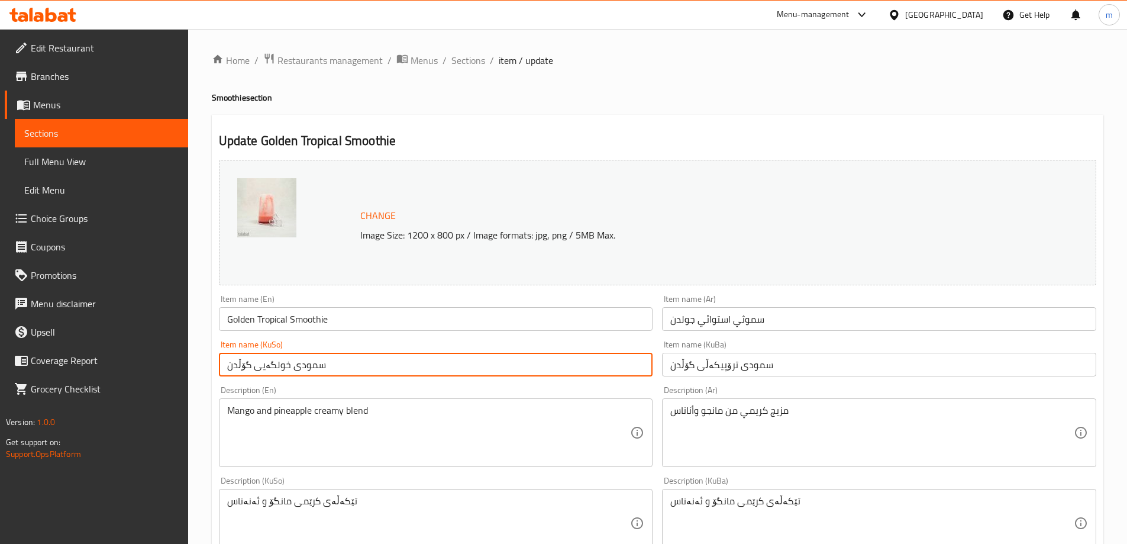
click at [616, 362] on input "سمودی خولگەیی گۆڵدن" at bounding box center [436, 365] width 434 height 24
paste input "رۆپیکەڵ"
type input "سمودی ترۆپیکەڵی گۆڵدن"
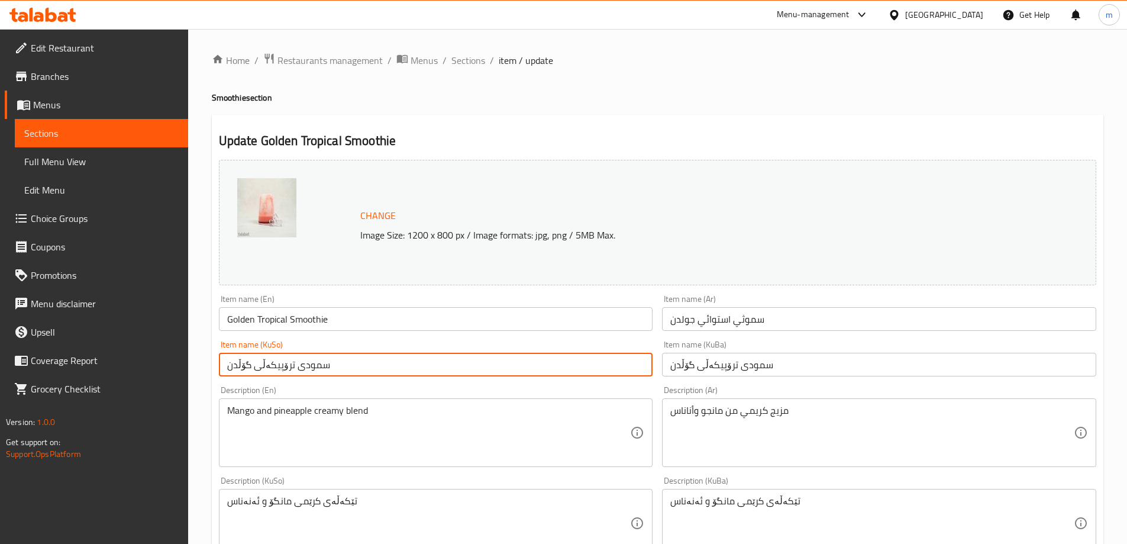
click at [464, 64] on span "Sections" at bounding box center [468, 60] width 34 height 14
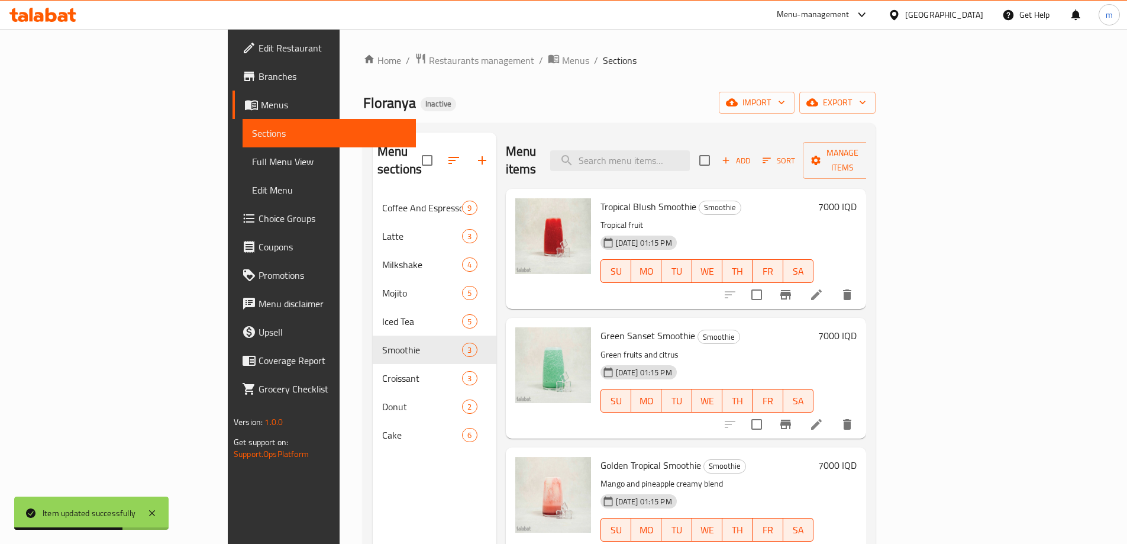
drag, startPoint x: 712, startPoint y: 160, endPoint x: 715, endPoint y: 173, distance: 14.1
click at [690, 160] on input "search" at bounding box center [620, 160] width 140 height 21
paste input "Floranya Crossiant"
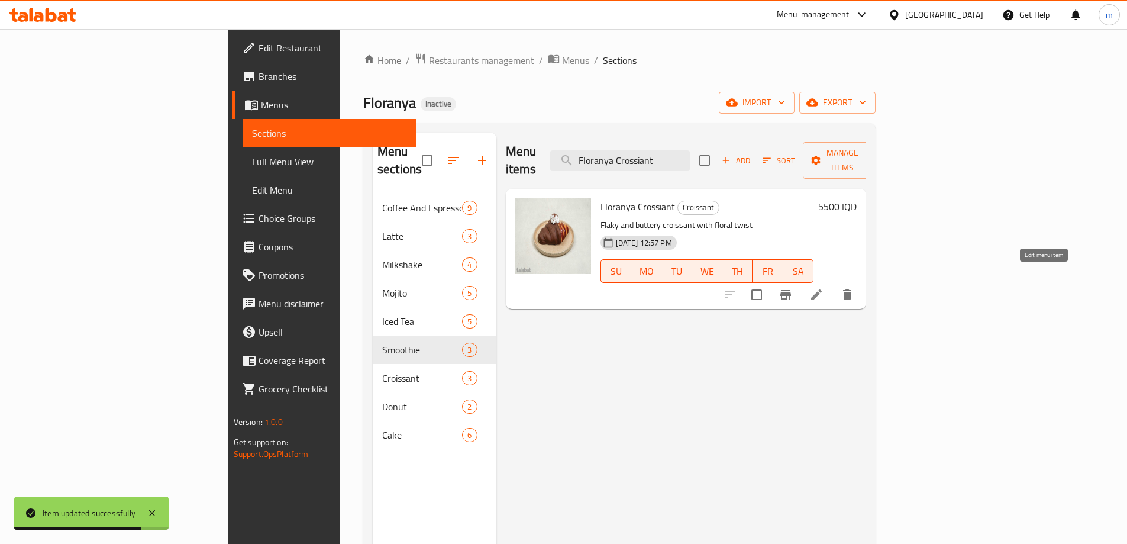
type input "Floranya Crossiant"
click at [824, 288] on icon at bounding box center [816, 295] width 14 height 14
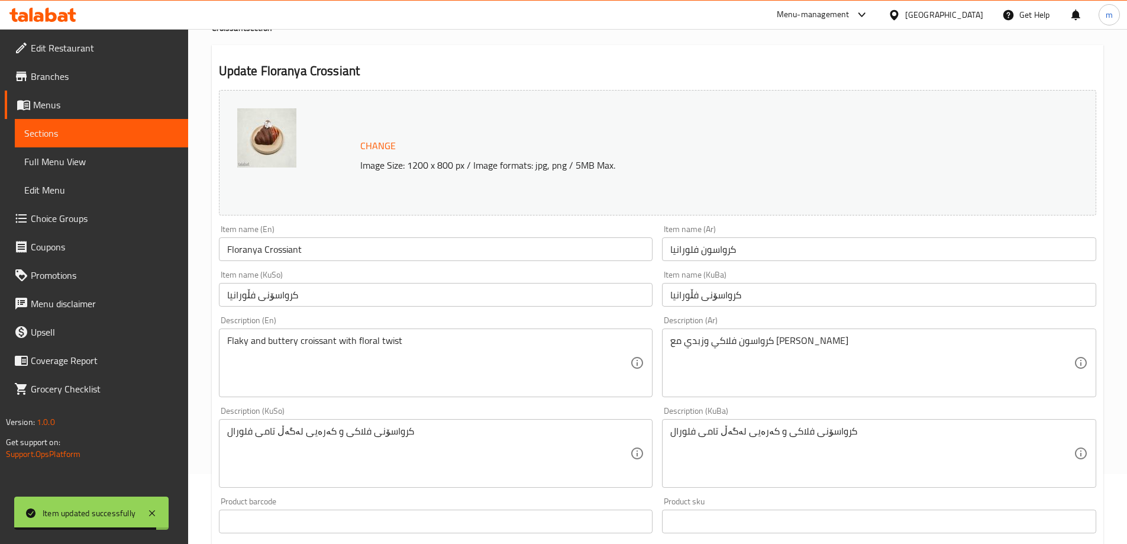
scroll to position [99, 0]
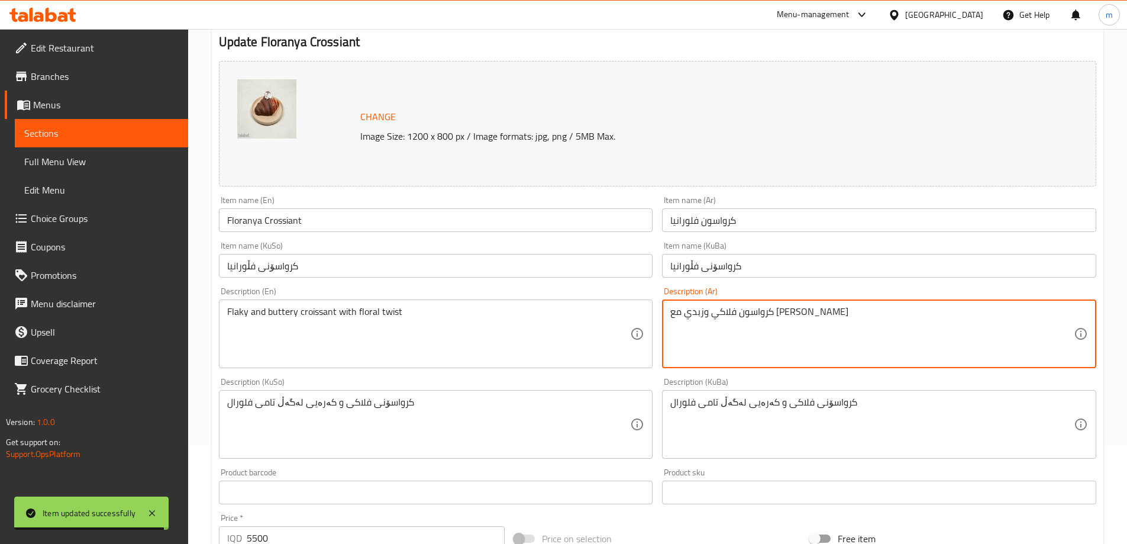
click at [716, 318] on textarea "كرواسون فلاكي وزبدي مع لمسة فلورال" at bounding box center [872, 334] width 404 height 56
type textarea "[PERSON_NAME] وزبدي مع [PERSON_NAME]"
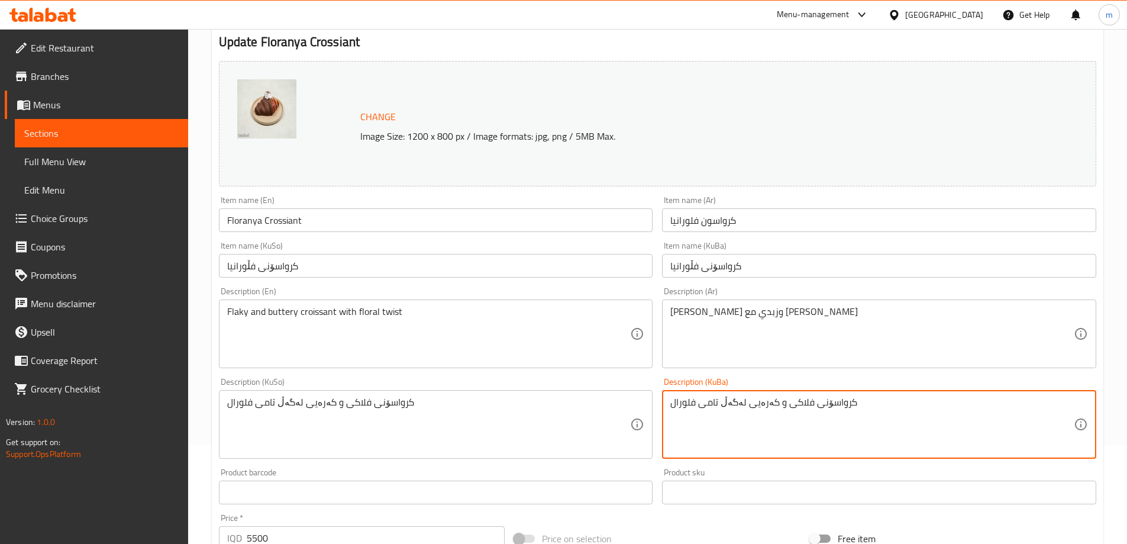
drag, startPoint x: 719, startPoint y: 402, endPoint x: 703, endPoint y: 406, distance: 16.7
click at [727, 412] on textarea "کرواسۆنی فلاكى و کەرەیی لەگەڵ تویستی فلورال" at bounding box center [872, 424] width 404 height 56
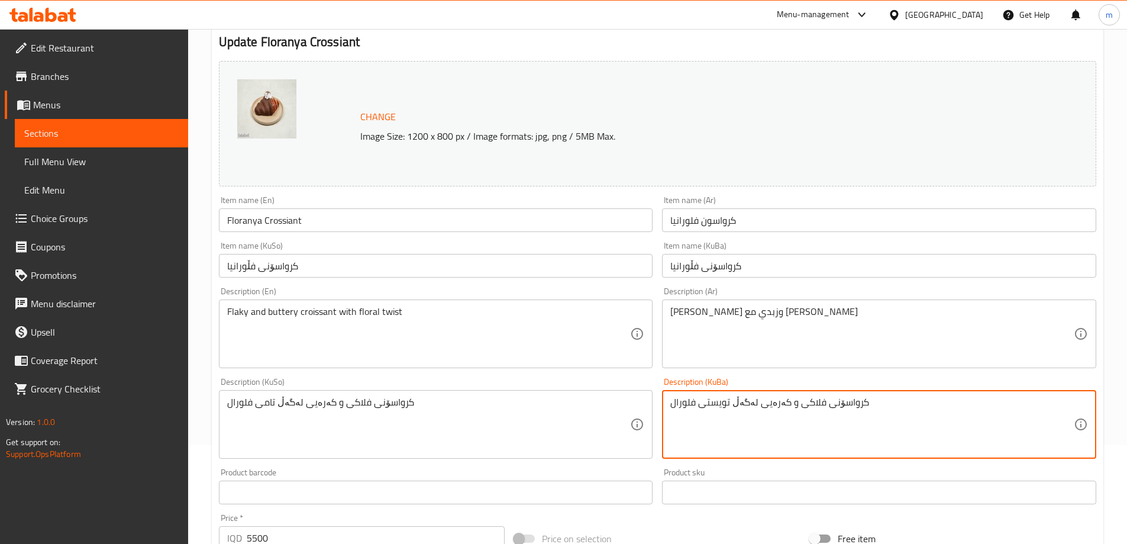
click at [727, 412] on textarea "کرواسۆنی فلاكى و کەرەیی لەگەڵ تویستی فلورال" at bounding box center [872, 424] width 404 height 56
type textarea "کرواسۆنی فلاكى و کەرەیی لەگەڵ تویستی فلورال"
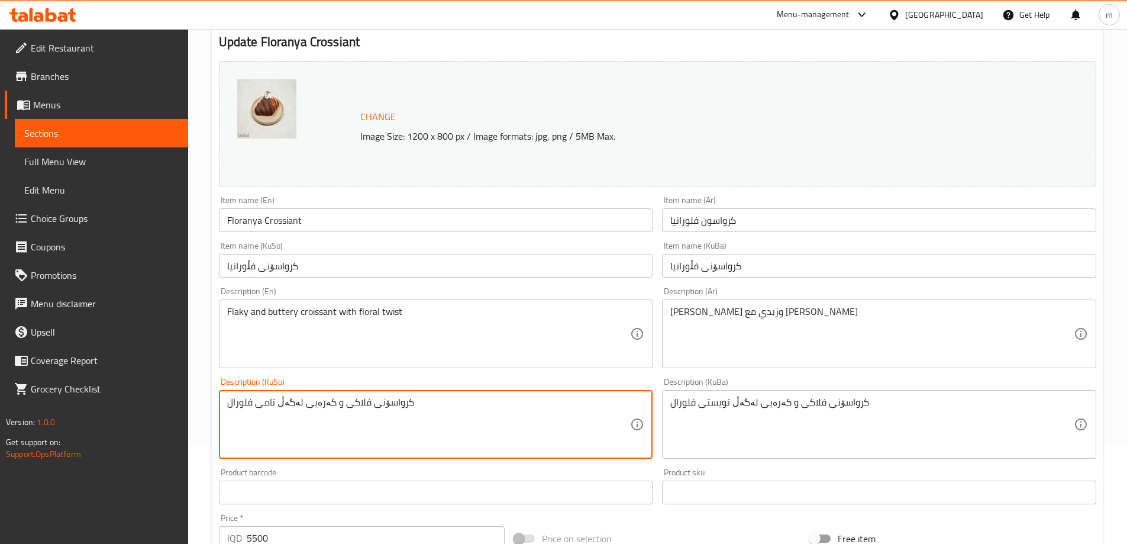
click at [610, 409] on textarea "کرواسۆنی فلاكى و کەرەیی لەگەڵ تامی فلورال" at bounding box center [429, 424] width 404 height 56
paste textarea "ویست"
type textarea "کرواسۆنی فلاكى و کەرەیی لەگەڵ تویستی فلورال"
click at [400, 280] on div "Item name (KuSo) کرواسۆنى فڵورانیا Item name (KuSo)" at bounding box center [436, 260] width 444 height 46
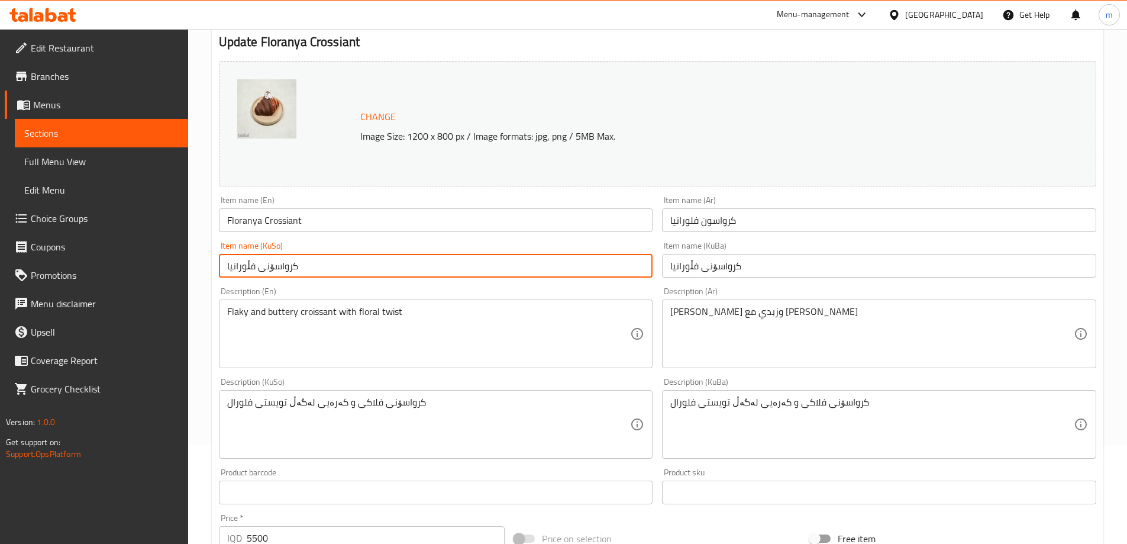
click at [399, 270] on input "کرواسۆنى فڵورانیا" at bounding box center [436, 266] width 434 height 24
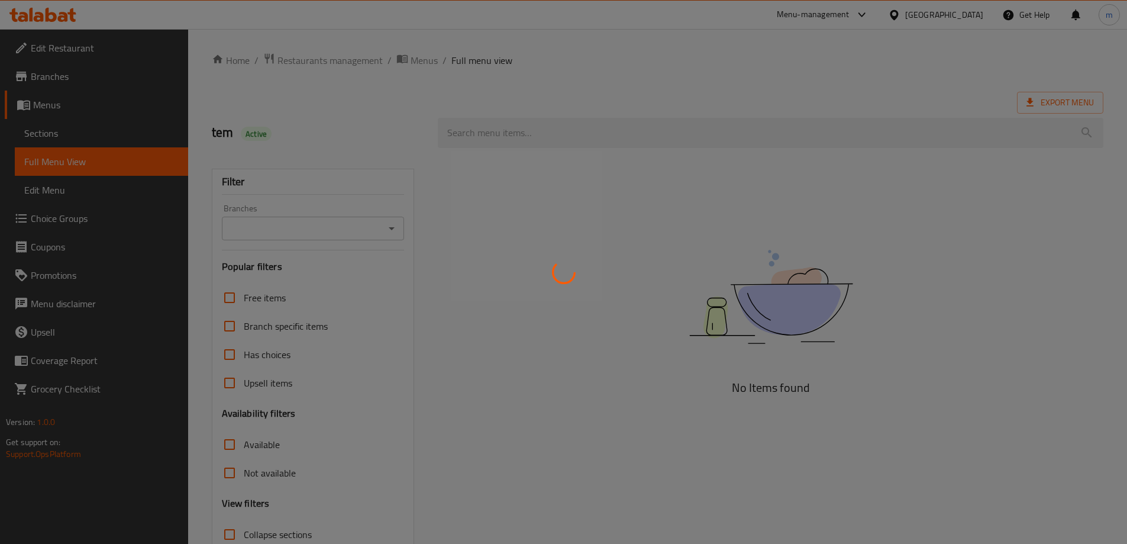
click at [394, 230] on div at bounding box center [563, 272] width 1127 height 544
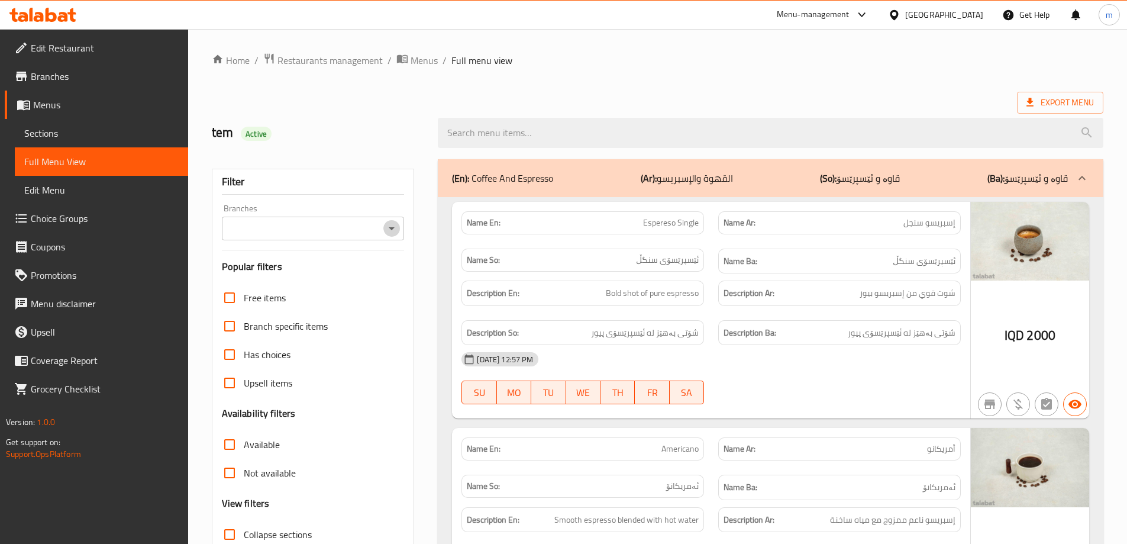
click at [394, 230] on icon "Open" at bounding box center [392, 228] width 14 height 14
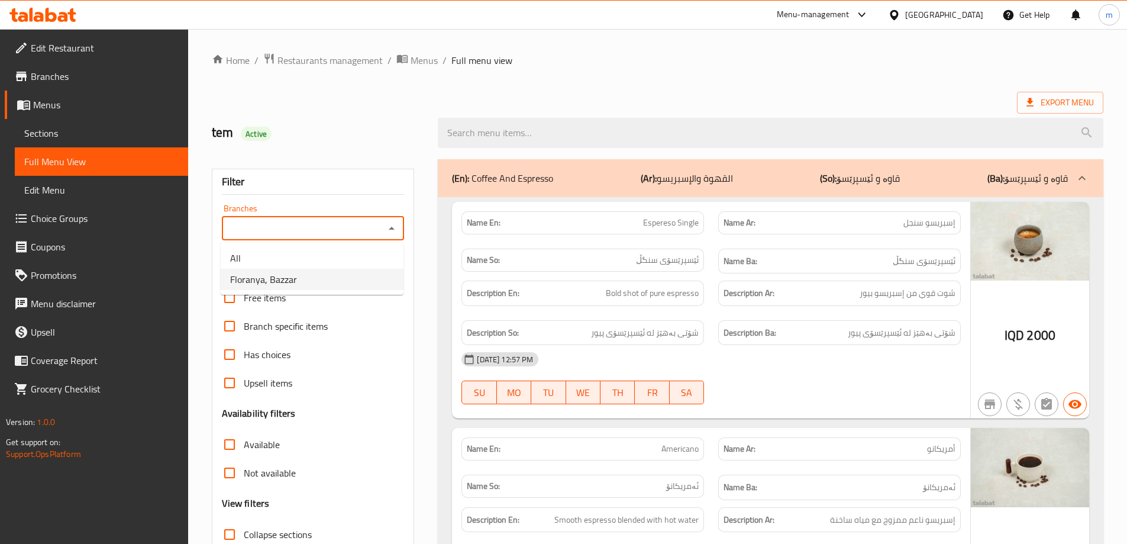
click at [336, 280] on li "Floranya, Bazzar" at bounding box center [312, 279] width 183 height 21
type input "Floranya, Bazzar"
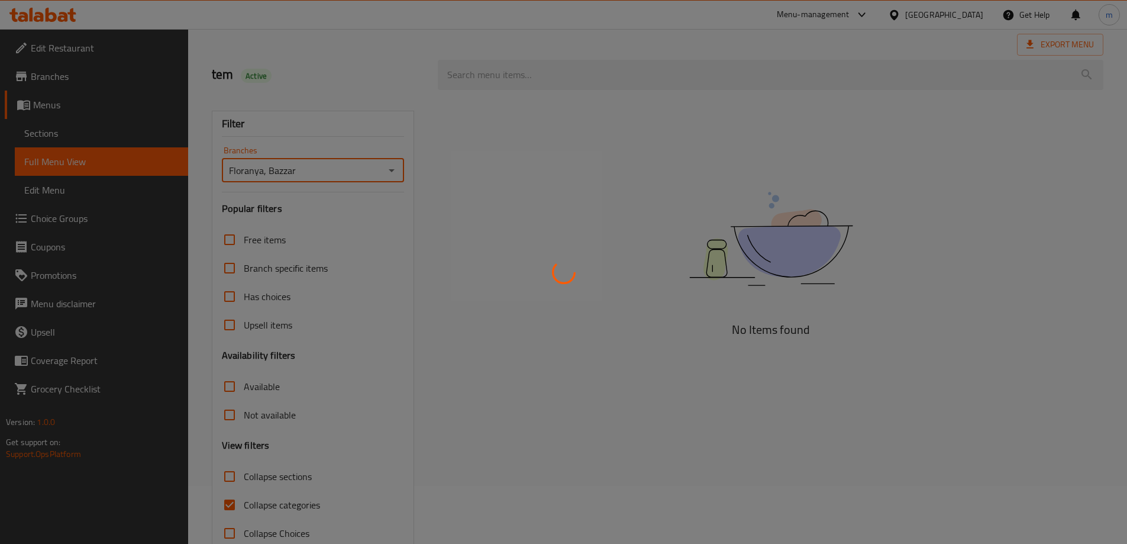
scroll to position [86, 0]
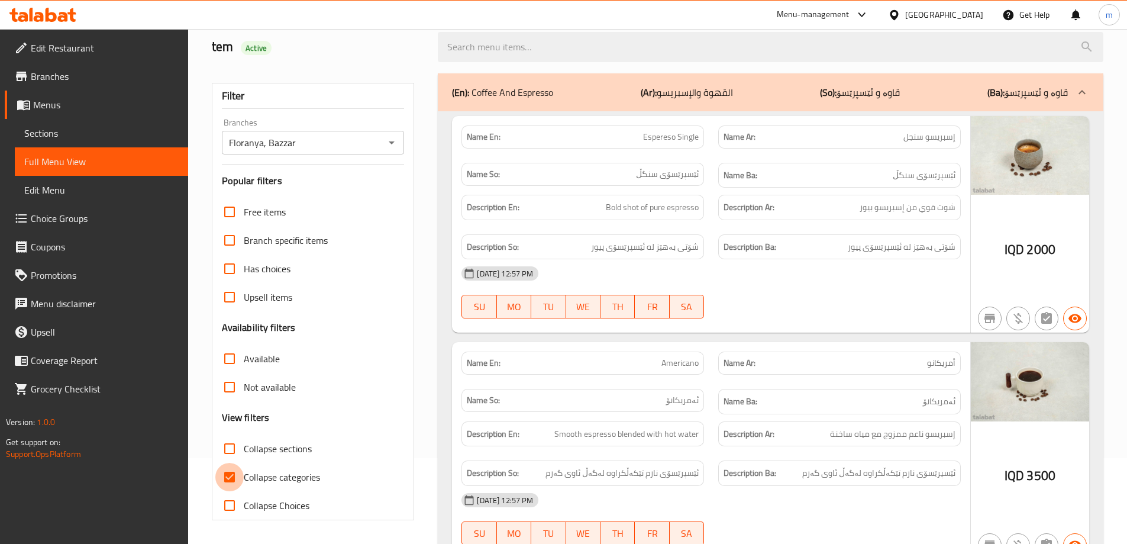
click at [231, 477] on input "Collapse categories" at bounding box center [229, 477] width 28 height 28
checkbox input "false"
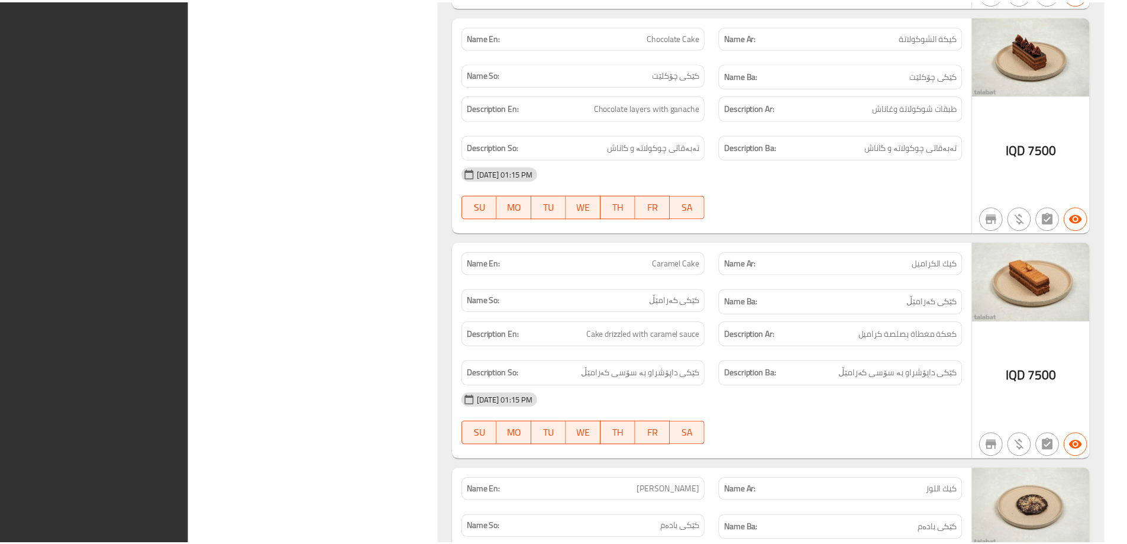
scroll to position [9321, 0]
